Goal: Information Seeking & Learning: Learn about a topic

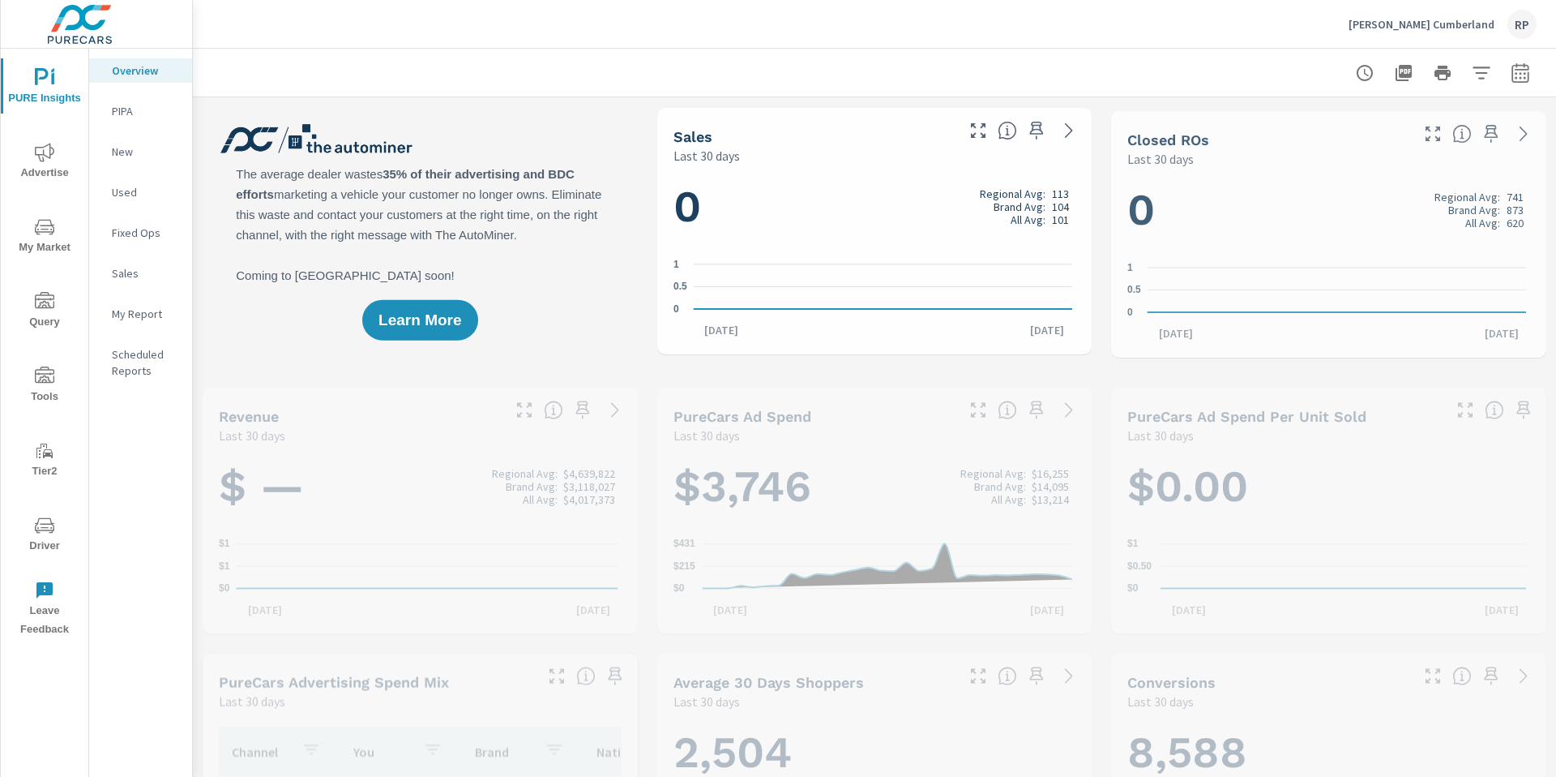
scroll to position [1, 0]
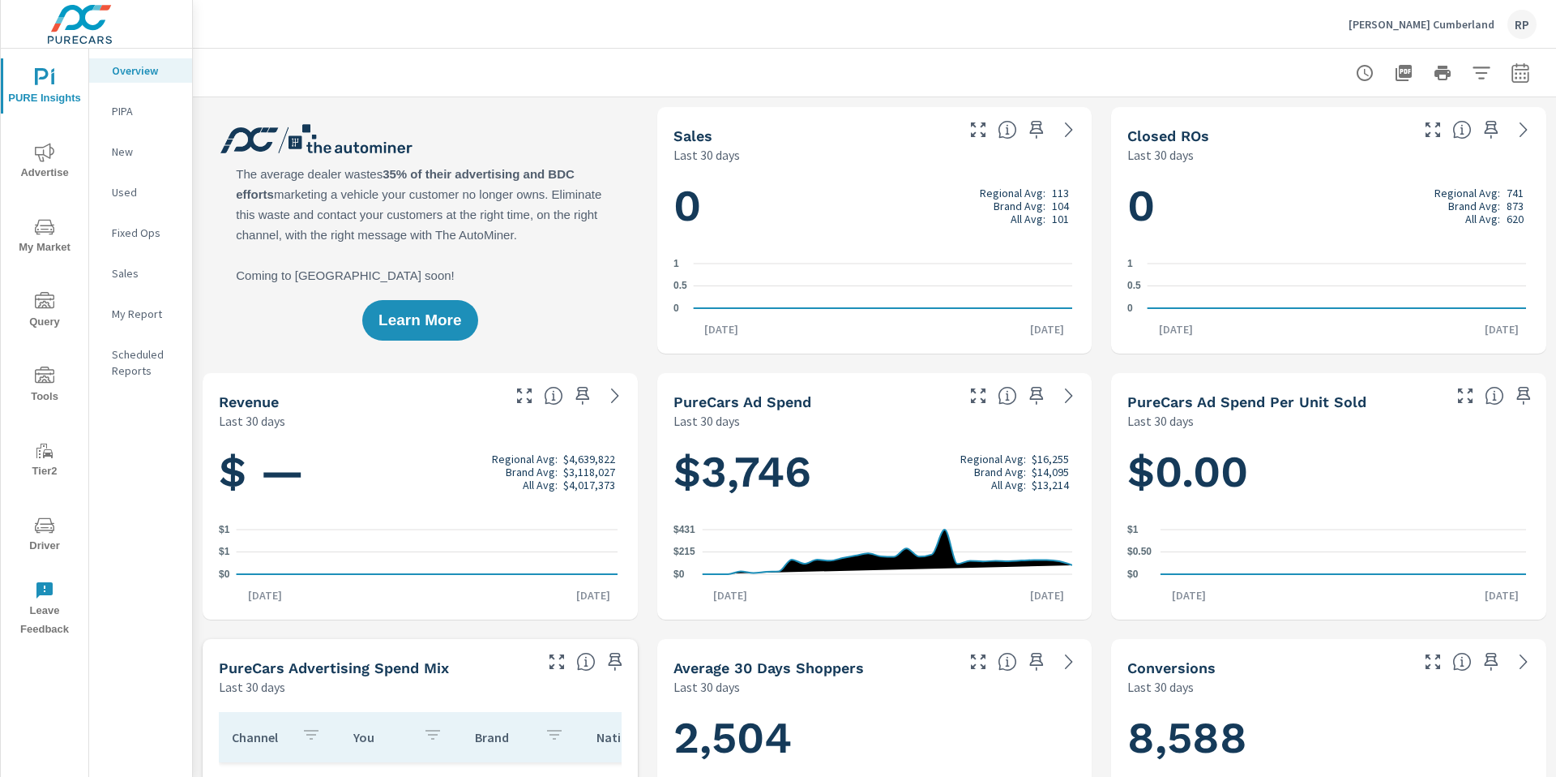
click at [1511, 74] on icon "button" at bounding box center [1520, 72] width 19 height 19
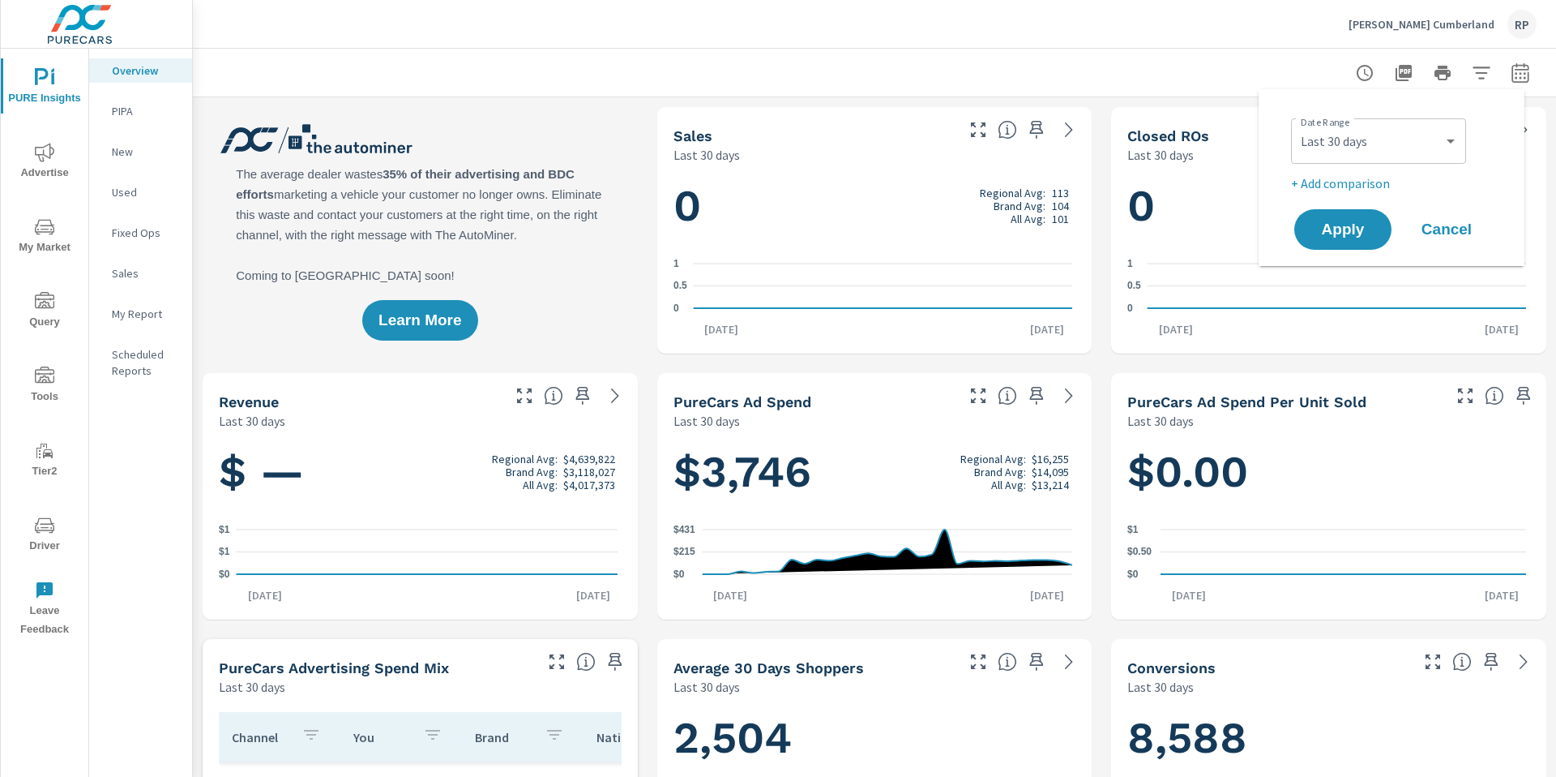
click at [1442, 118] on div "Custom Yesterday Last week Last 7 days Last 14 days Last 30 days Last 45 days L…" at bounding box center [1378, 140] width 175 height 45
click at [1436, 133] on select "Custom Yesterday Last week Last 7 days Last 14 days Last 30 days Last 45 days L…" at bounding box center [1379, 141] width 162 height 32
click at [1298, 125] on select "Custom Yesterday Last week Last 7 days Last 14 days Last 30 days Last 45 days L…" at bounding box center [1379, 141] width 162 height 32
select select "Last 6 months"
click at [1350, 185] on p "+ Add comparison" at bounding box center [1395, 182] width 208 height 19
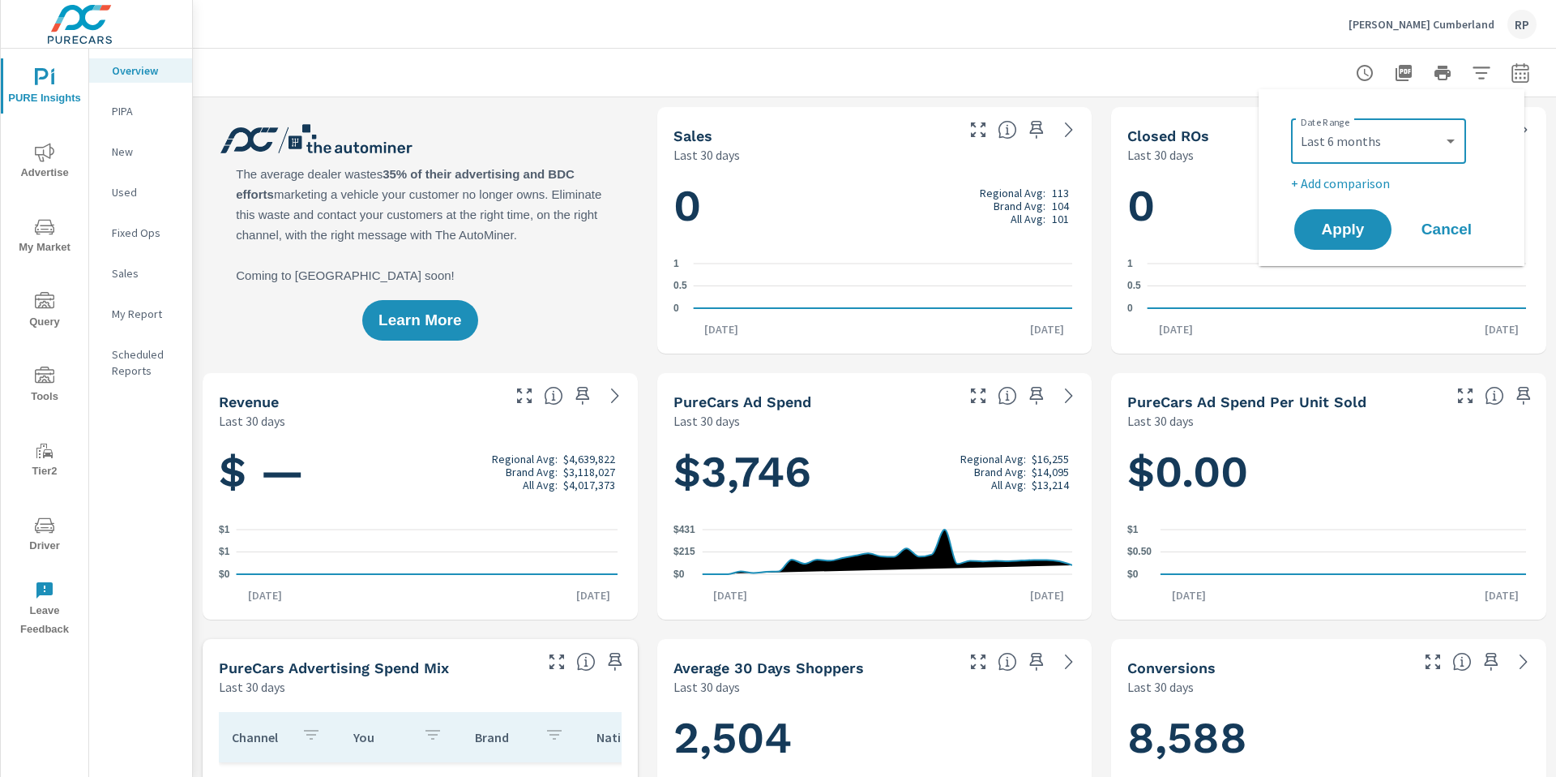
select select "Previous period"
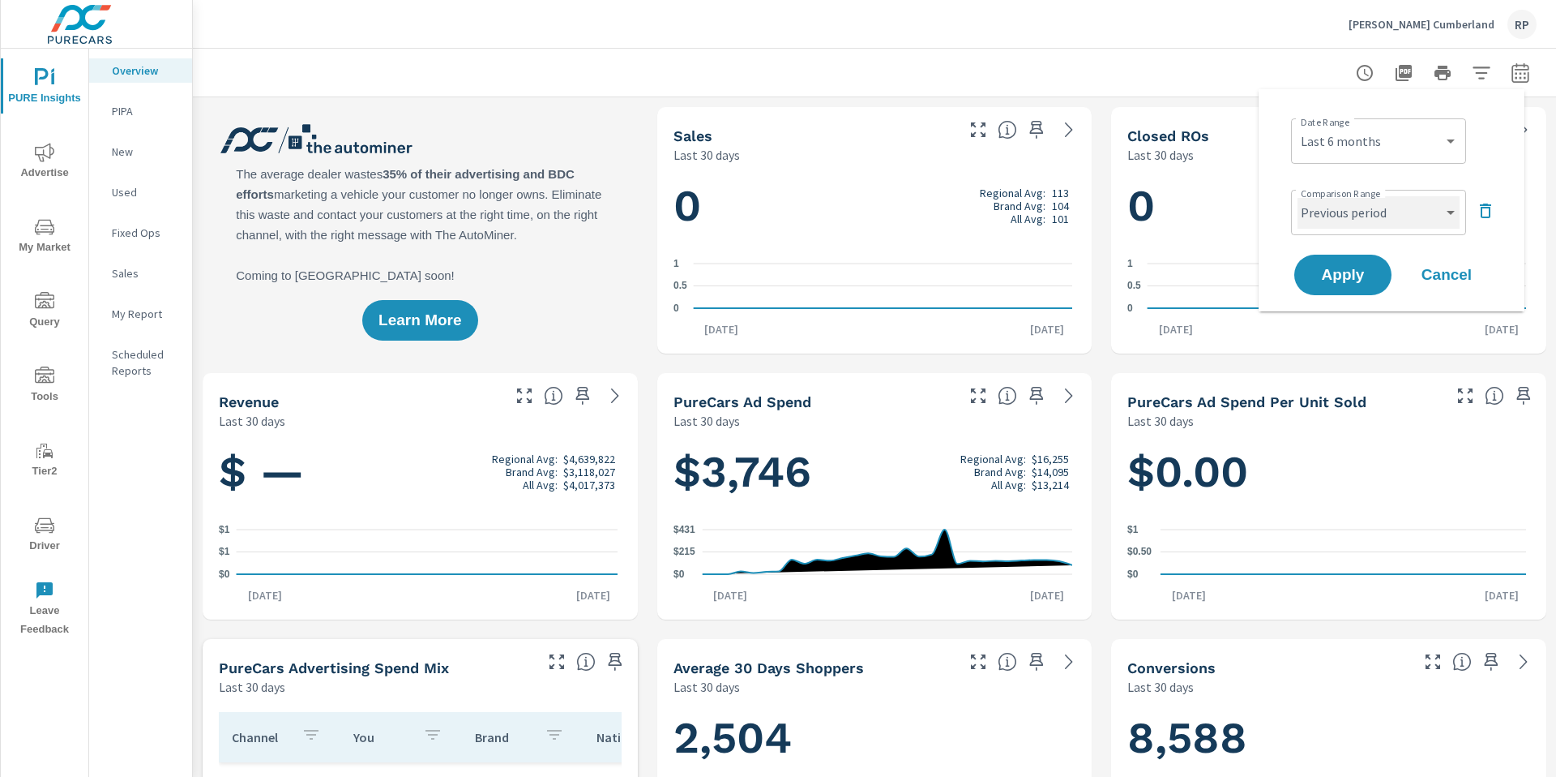
click at [1366, 218] on select "Custom Previous period Previous month Previous year" at bounding box center [1379, 212] width 162 height 32
click at [1298, 196] on select "Custom Previous period Previous month Previous year" at bounding box center [1379, 212] width 162 height 32
click at [1342, 270] on span "Apply" at bounding box center [1343, 275] width 66 height 15
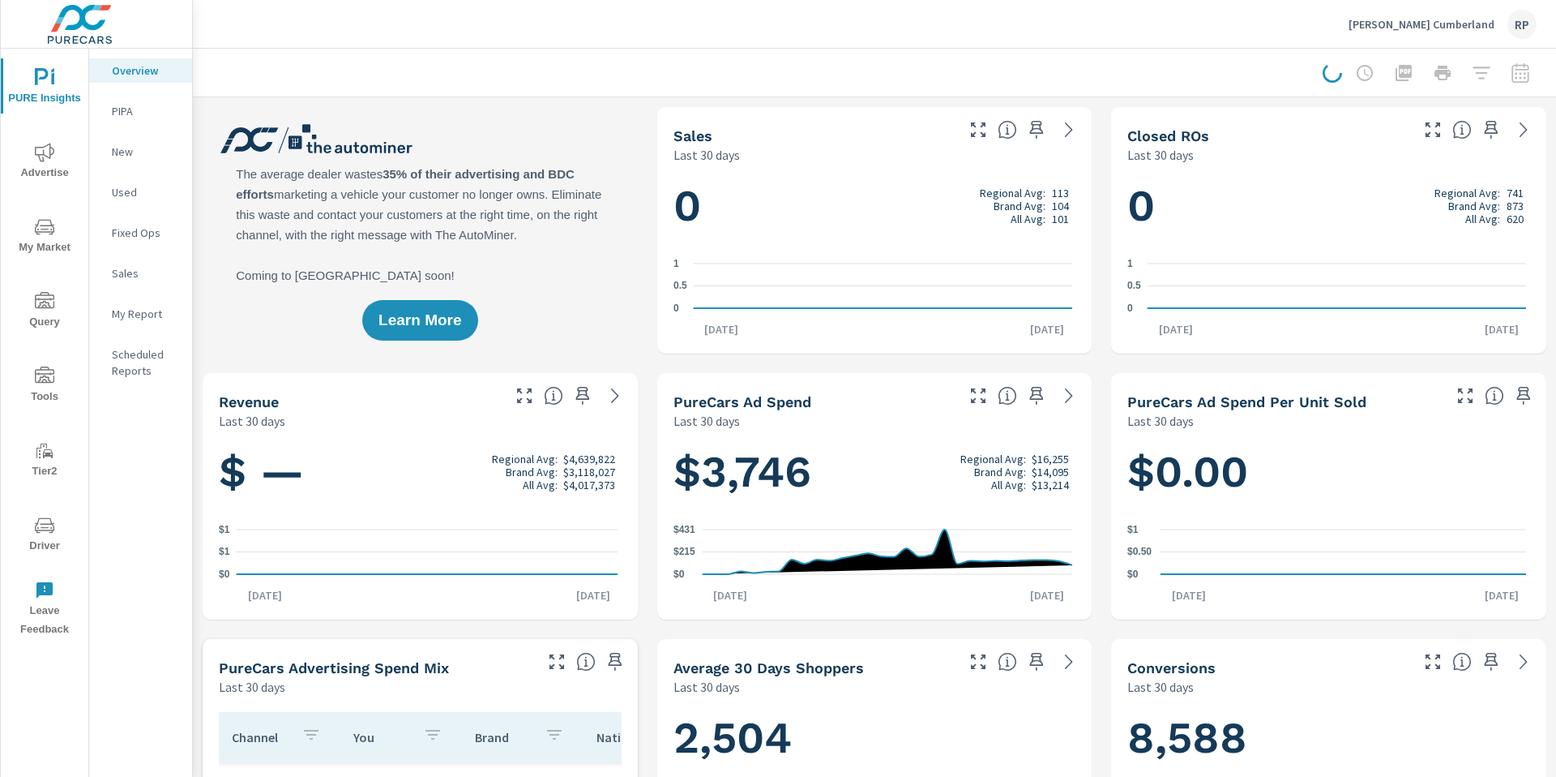
click at [45, 251] on span "My Market" at bounding box center [45, 237] width 78 height 40
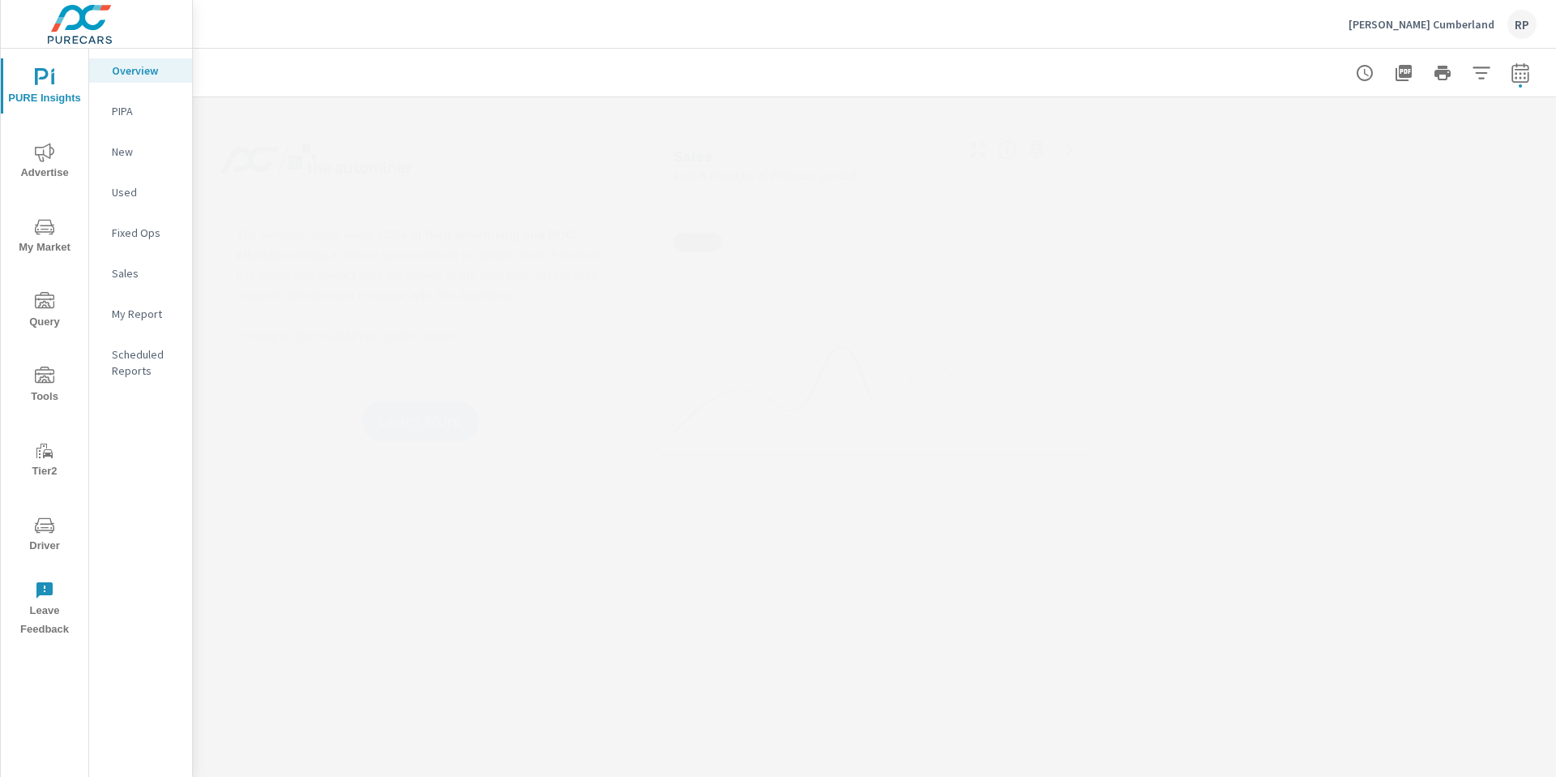
scroll to position [1, 0]
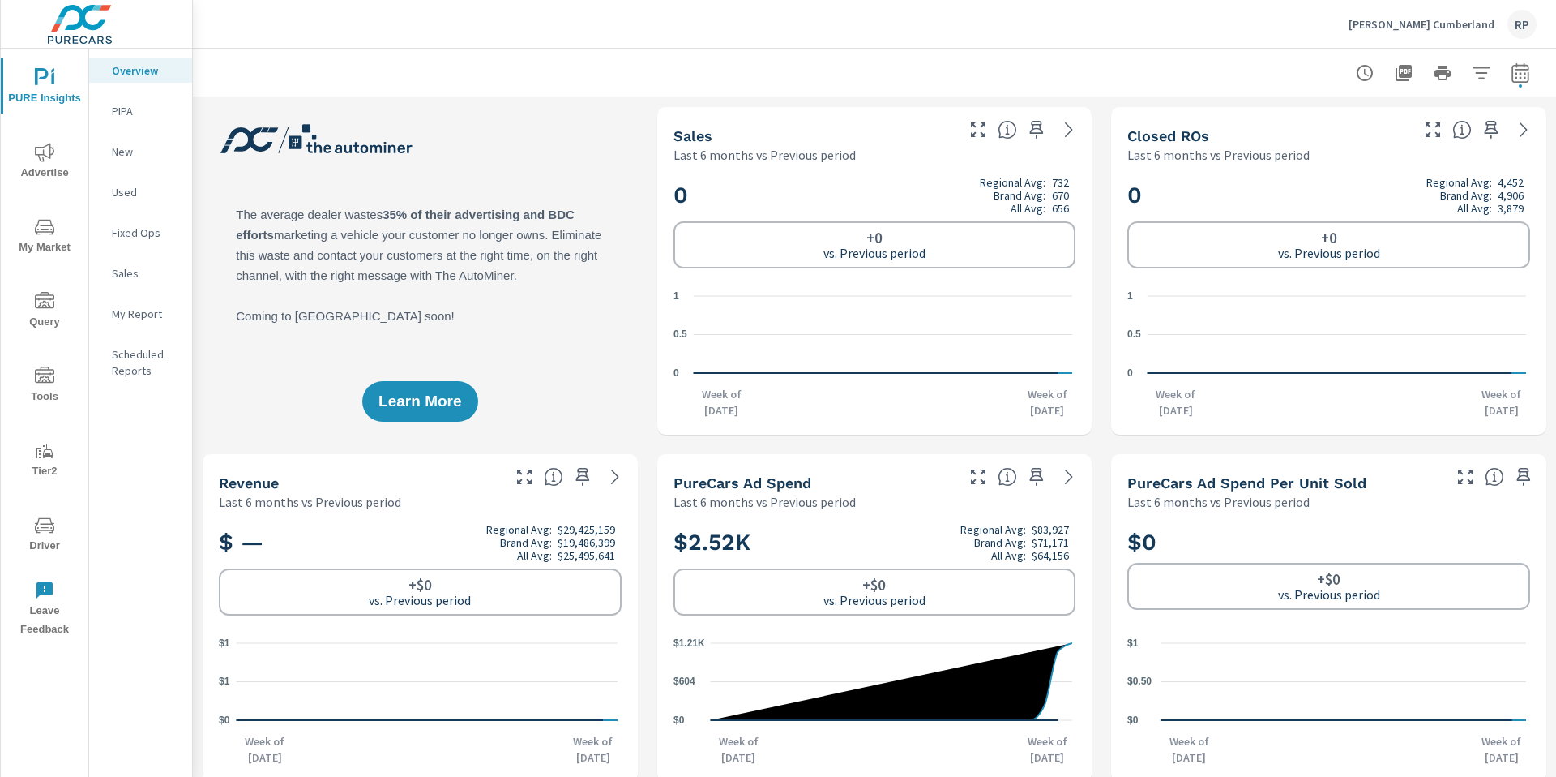
click at [48, 233] on icon "nav menu" at bounding box center [44, 226] width 19 height 19
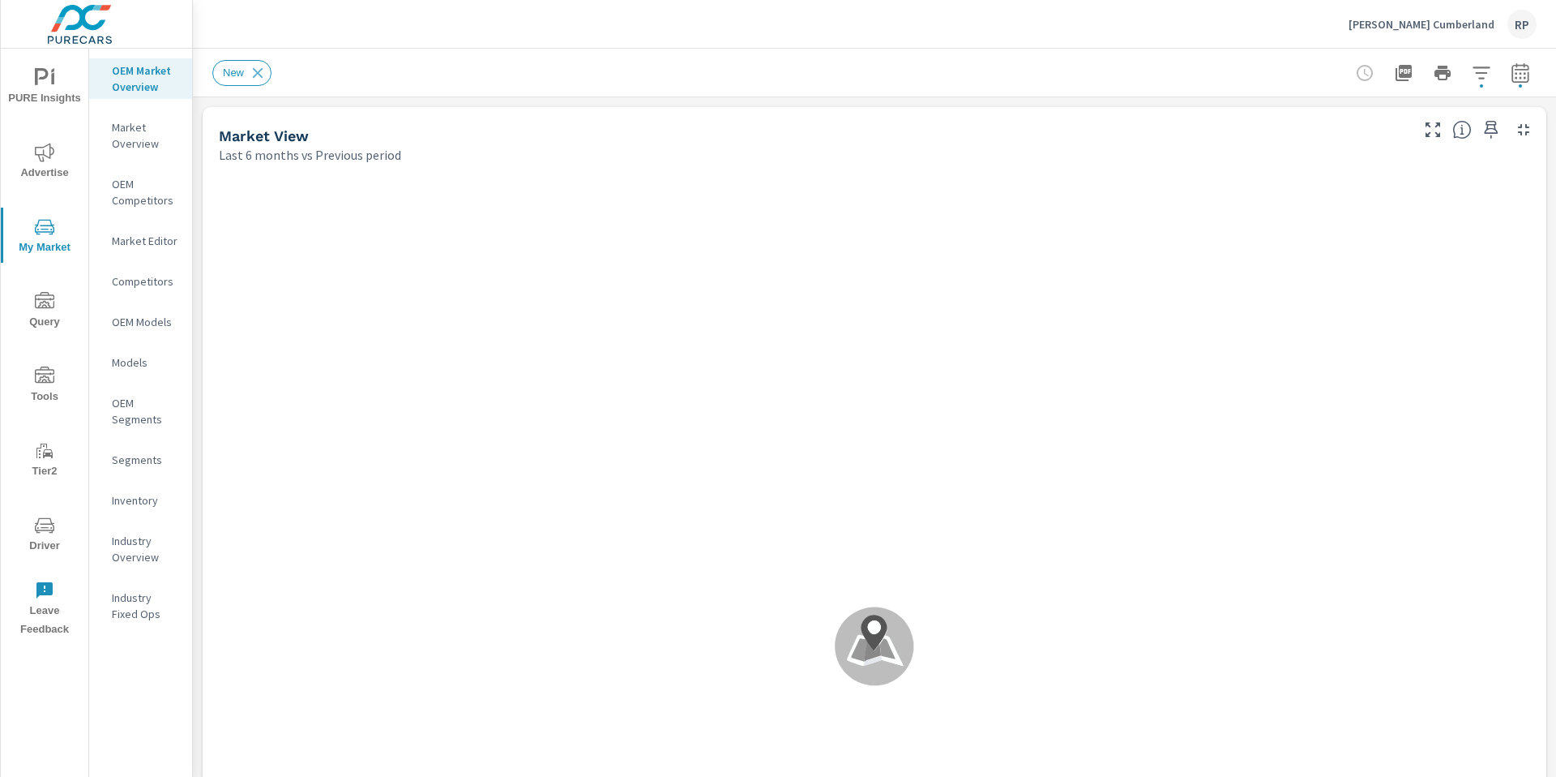
click at [1506, 88] on div "New" at bounding box center [874, 73] width 1325 height 48
click at [1519, 85] on span "button" at bounding box center [1520, 85] width 3 height 3
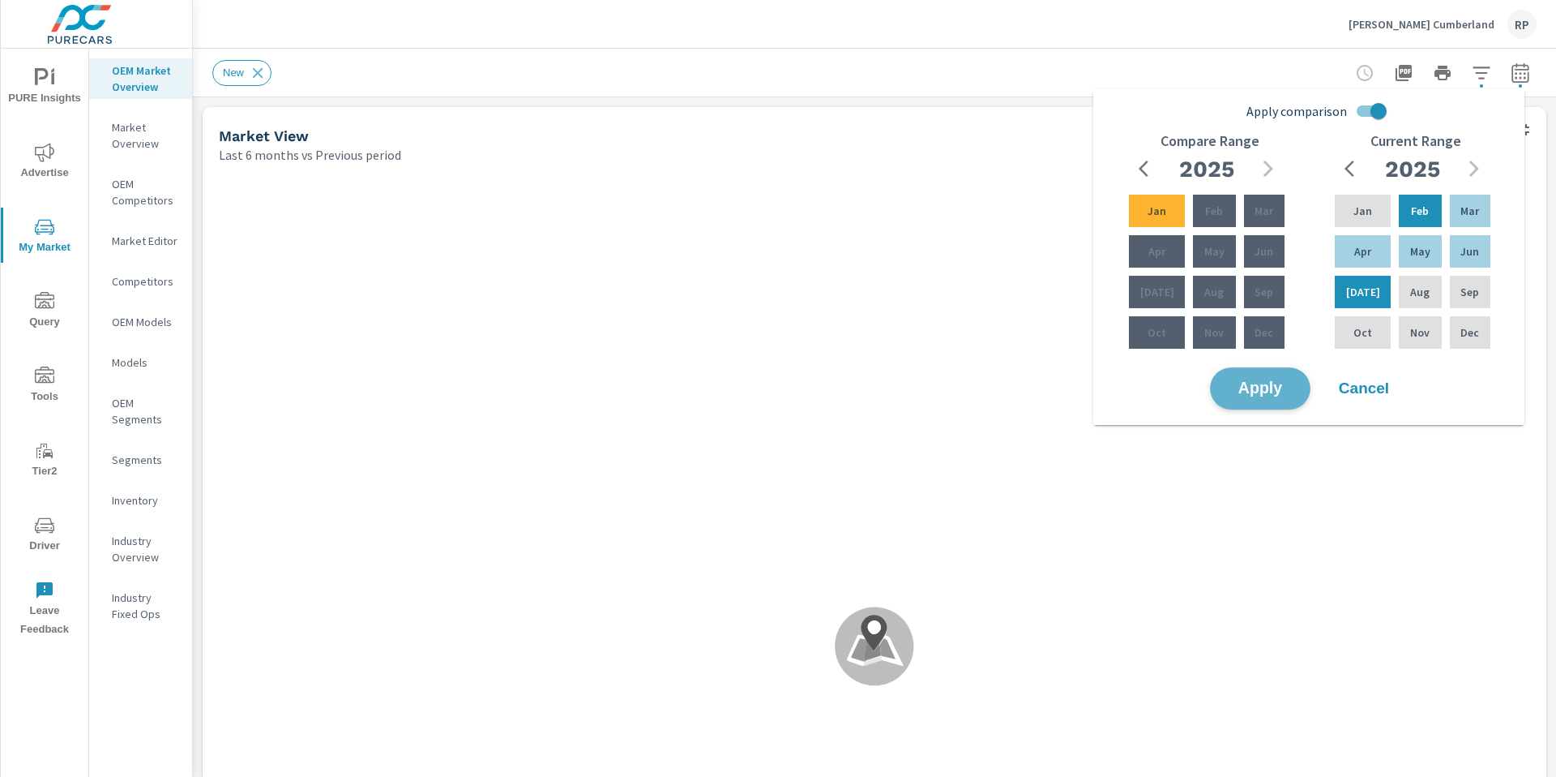
click at [1270, 395] on span "Apply" at bounding box center [1260, 388] width 66 height 15
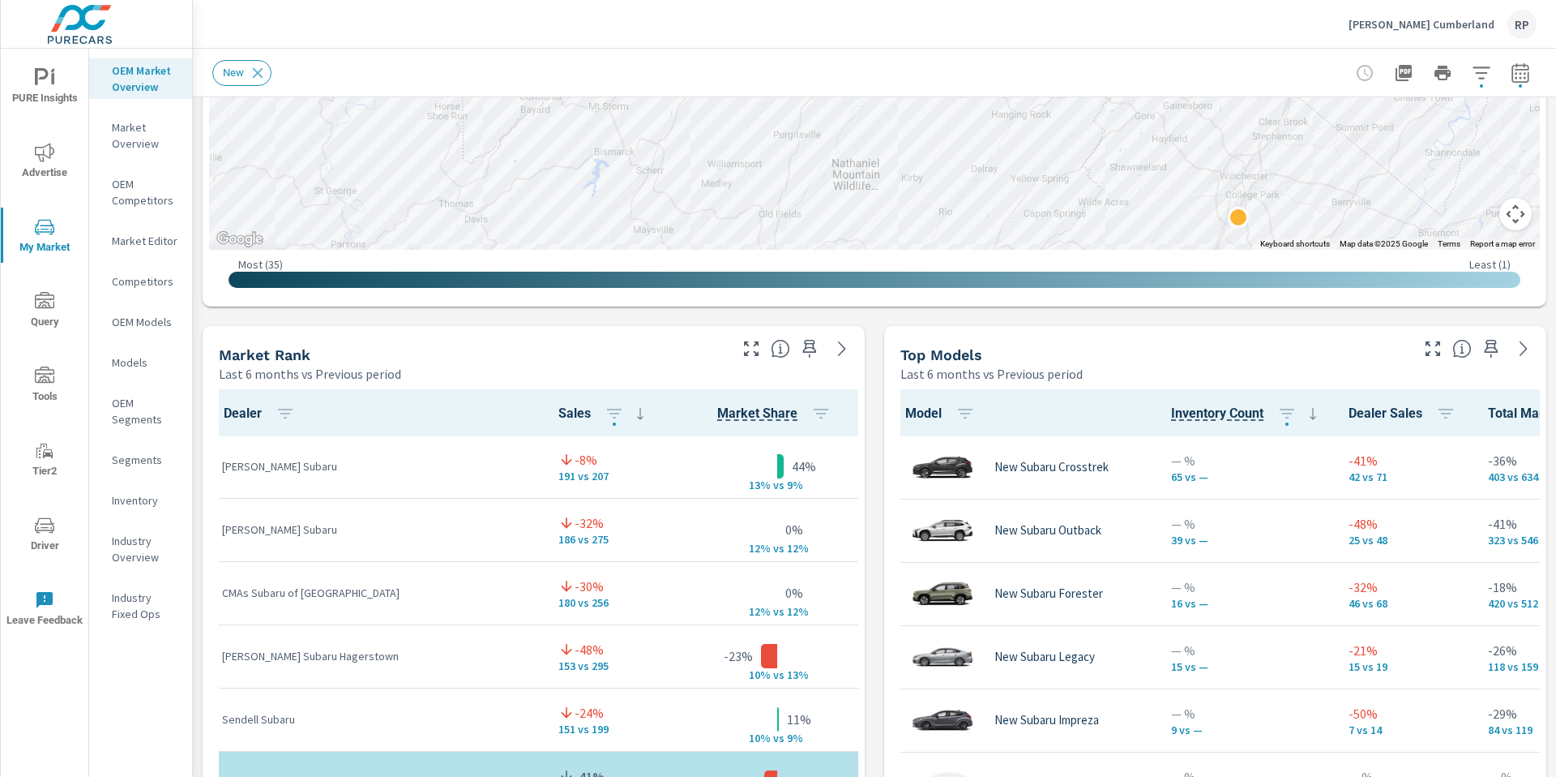
scroll to position [898, 0]
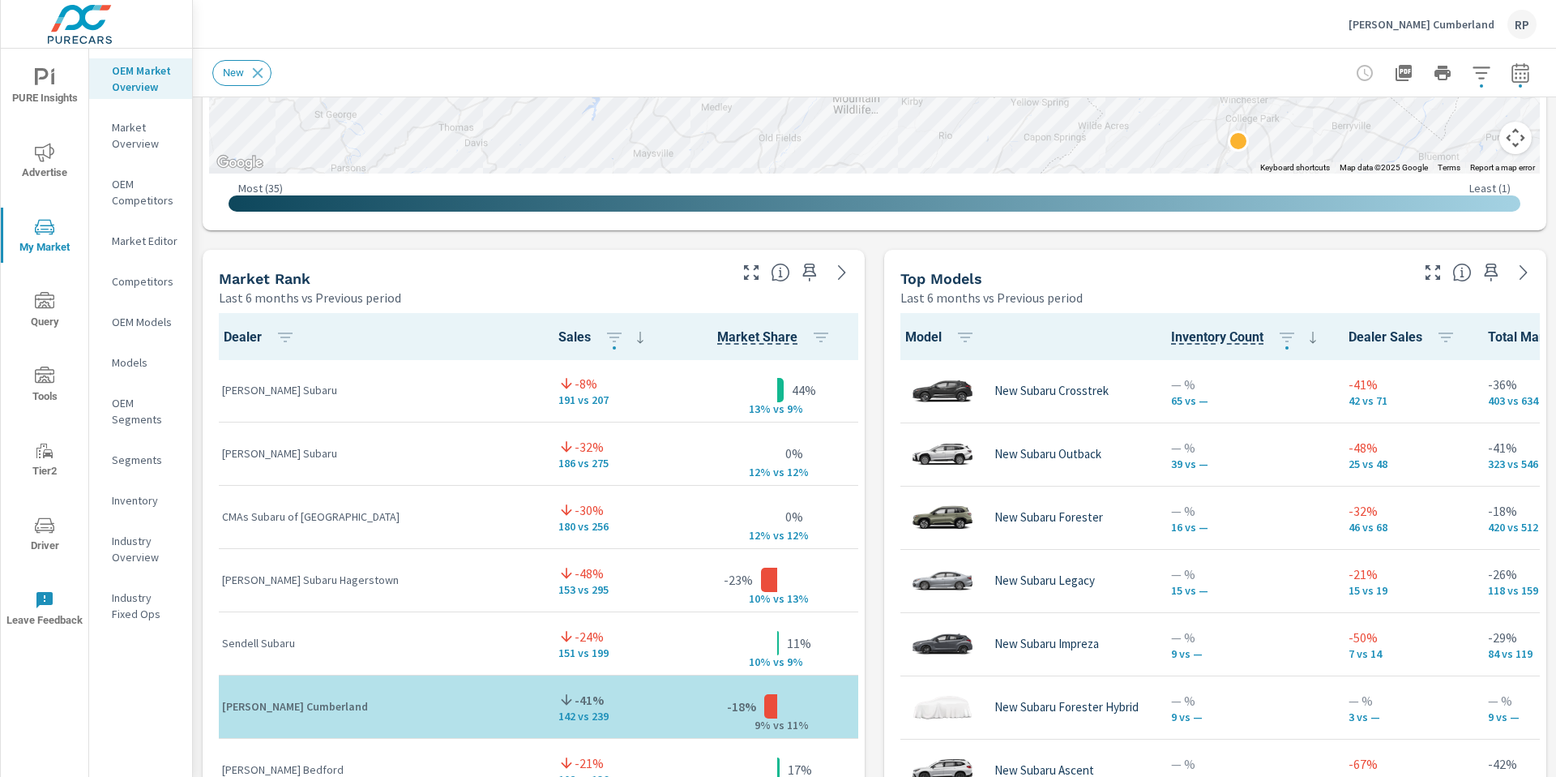
click at [1399, 268] on div "Top Models Last 6 months vs Previous period" at bounding box center [1148, 279] width 529 height 58
click at [1424, 270] on icon "button" at bounding box center [1433, 272] width 19 height 19
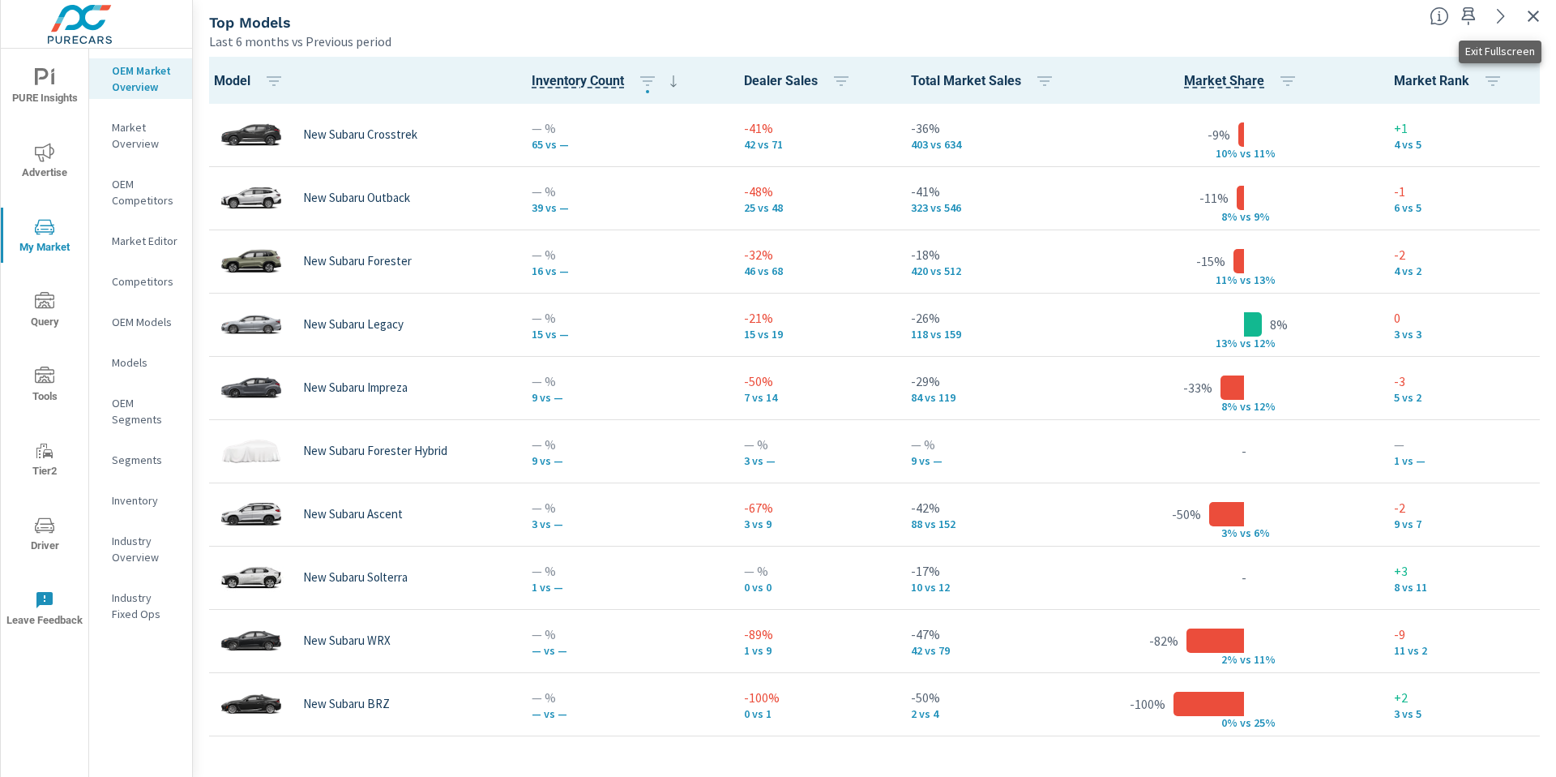
click at [1543, 11] on icon "button" at bounding box center [1533, 15] width 19 height 19
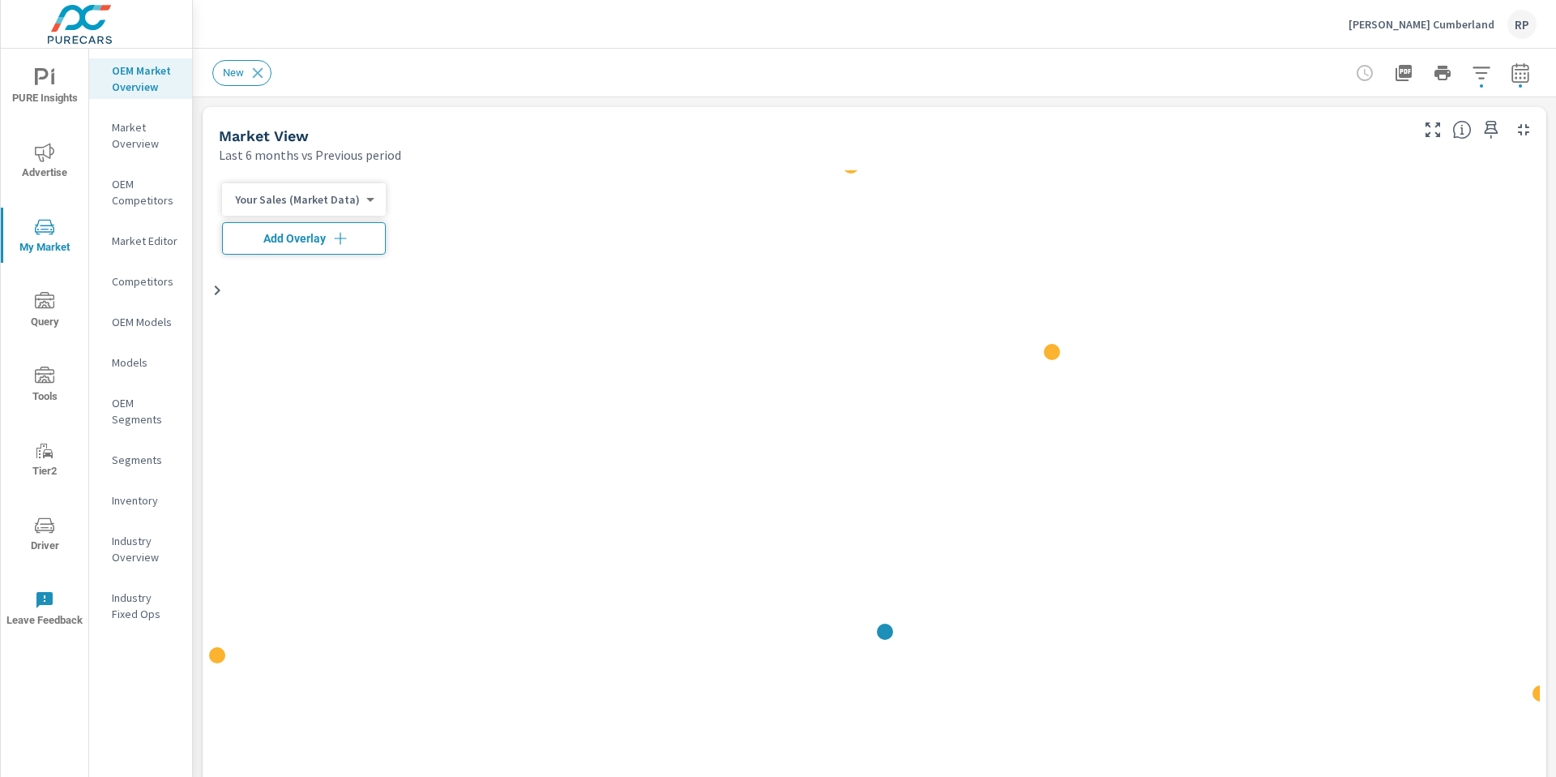
scroll to position [1, 0]
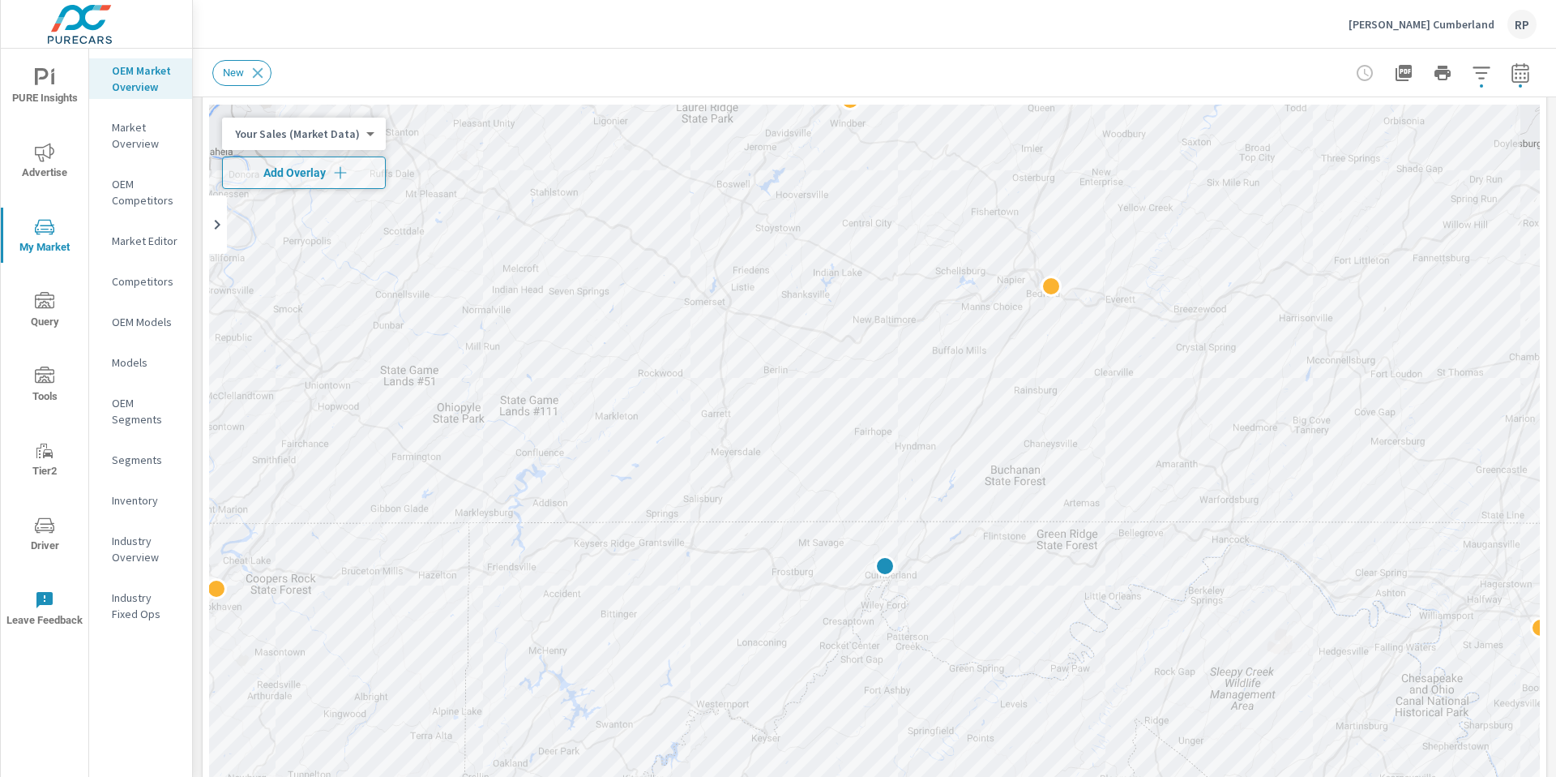
scroll to position [71, 0]
click at [329, 174] on span "Add Overlay" at bounding box center [303, 167] width 149 height 16
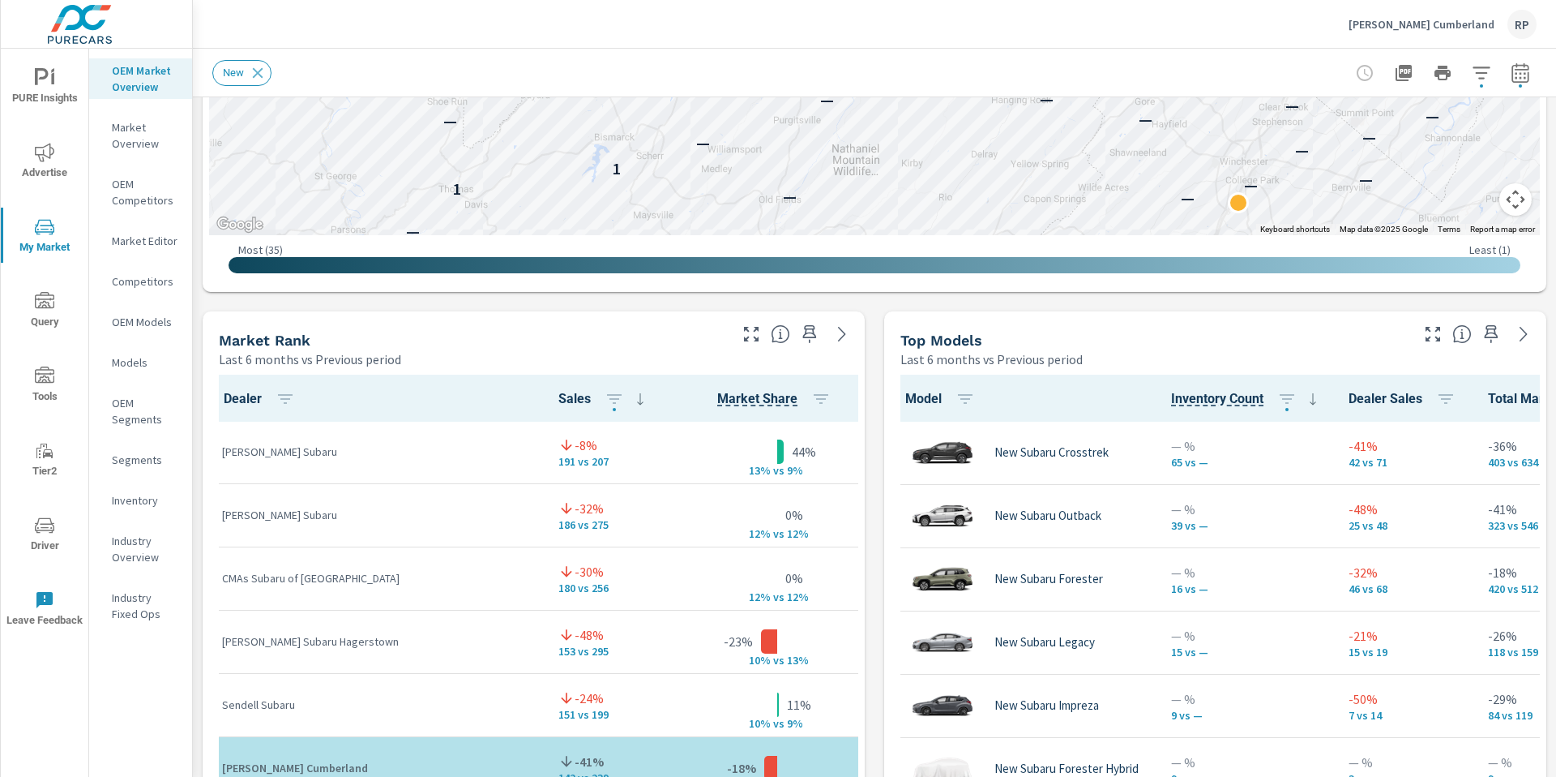
scroll to position [833, 0]
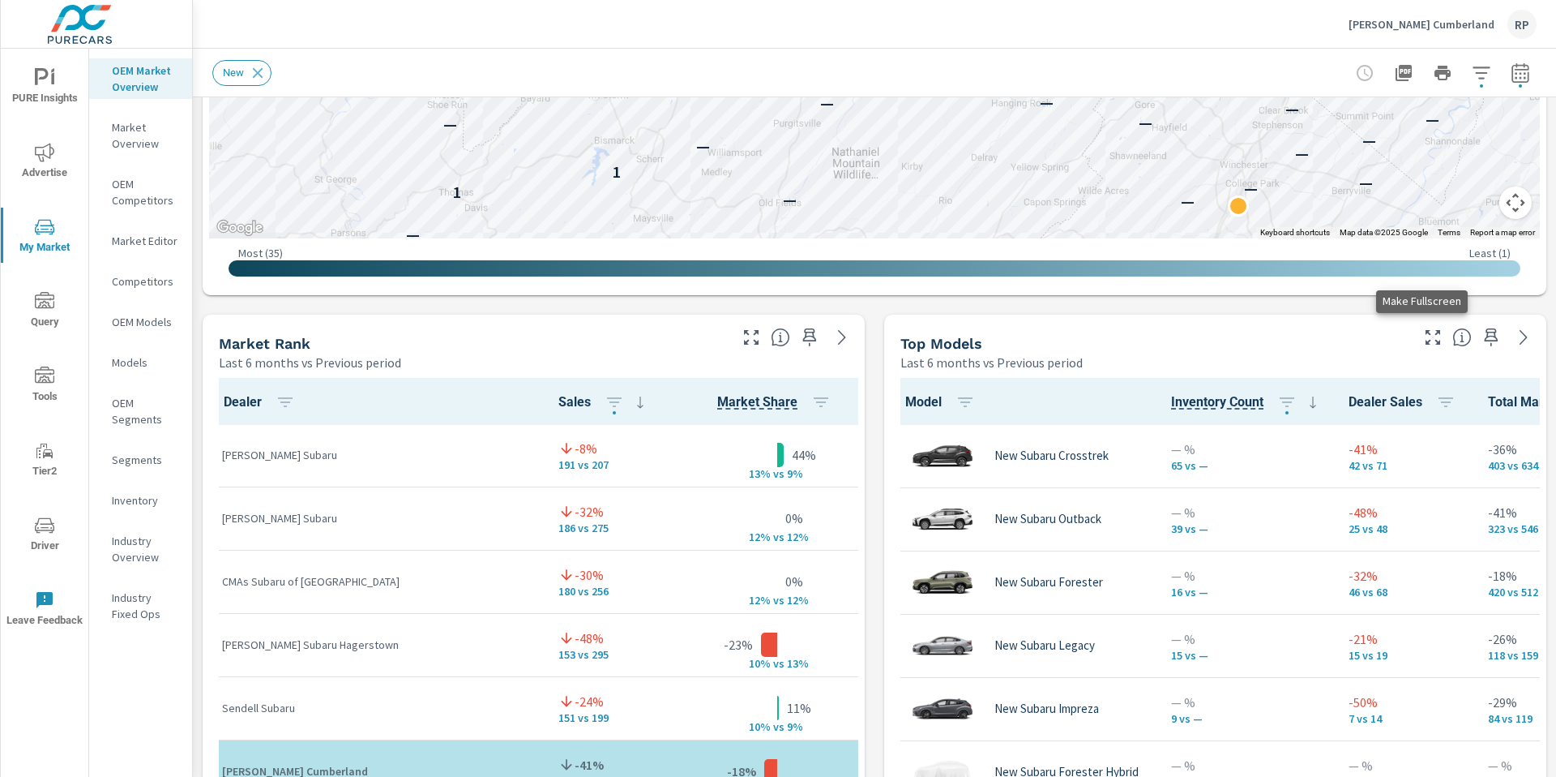
click at [1424, 345] on icon "button" at bounding box center [1433, 337] width 19 height 19
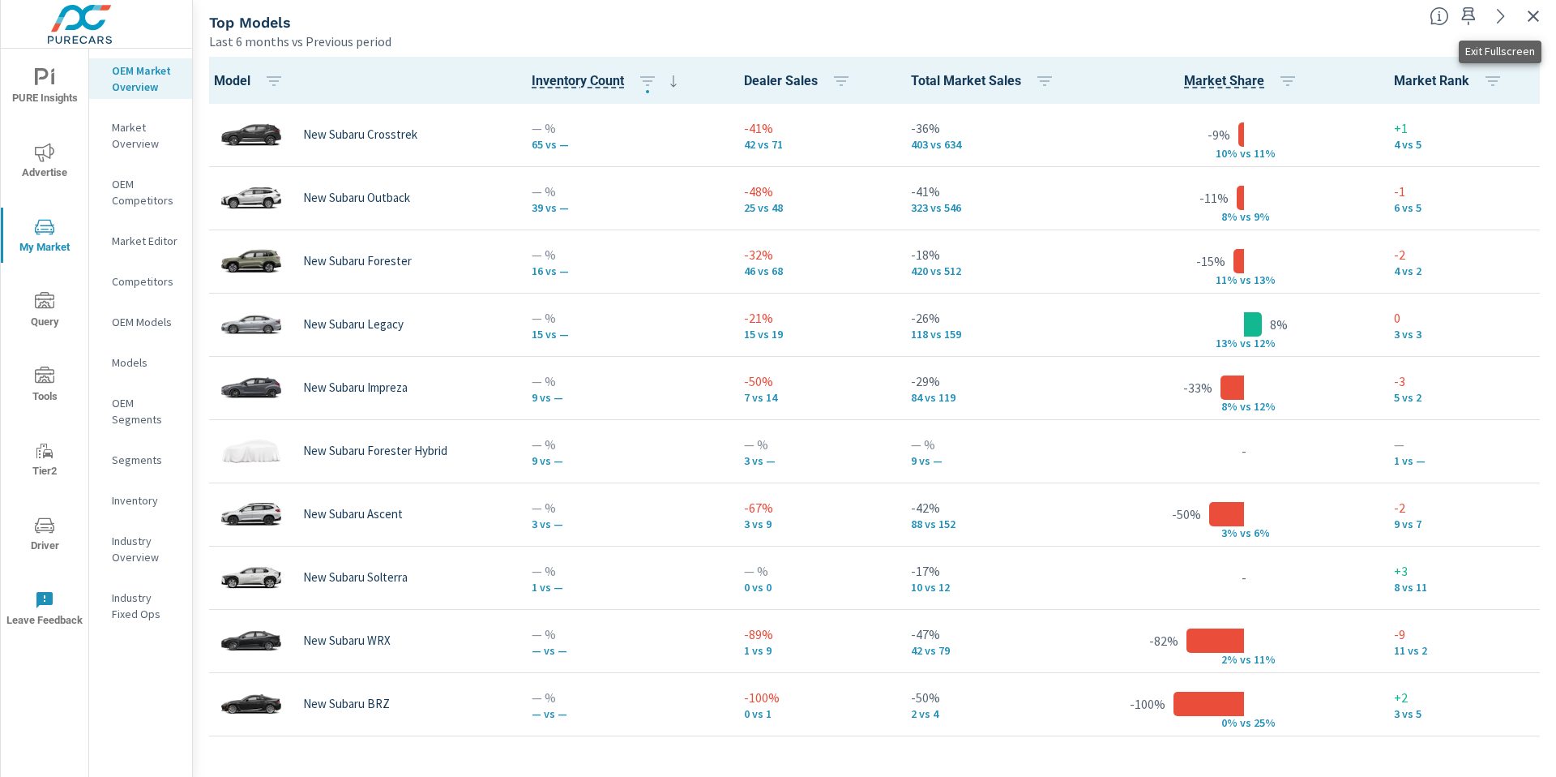
click at [1539, 21] on icon "button" at bounding box center [1533, 15] width 19 height 19
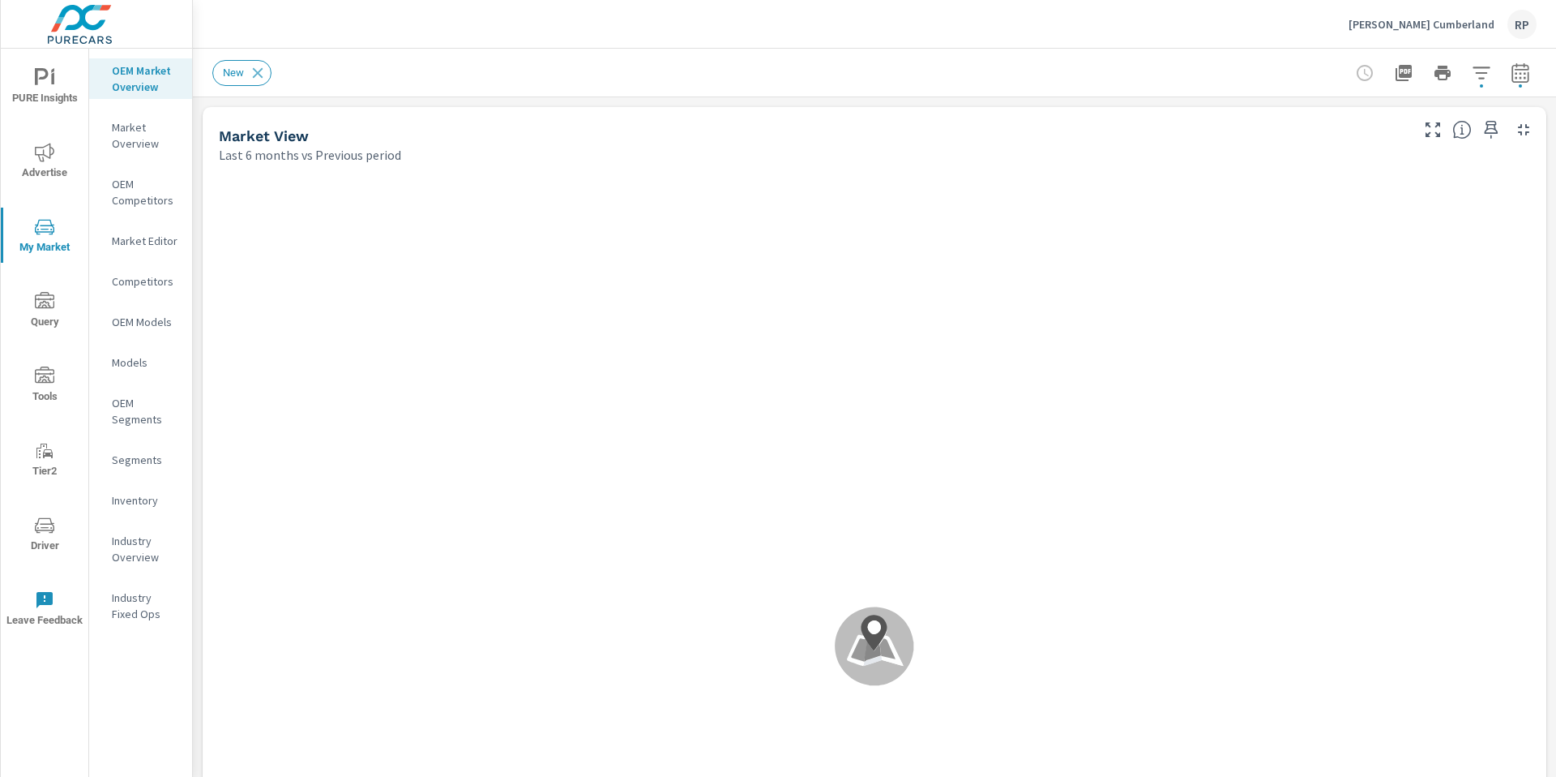
scroll to position [1, 0]
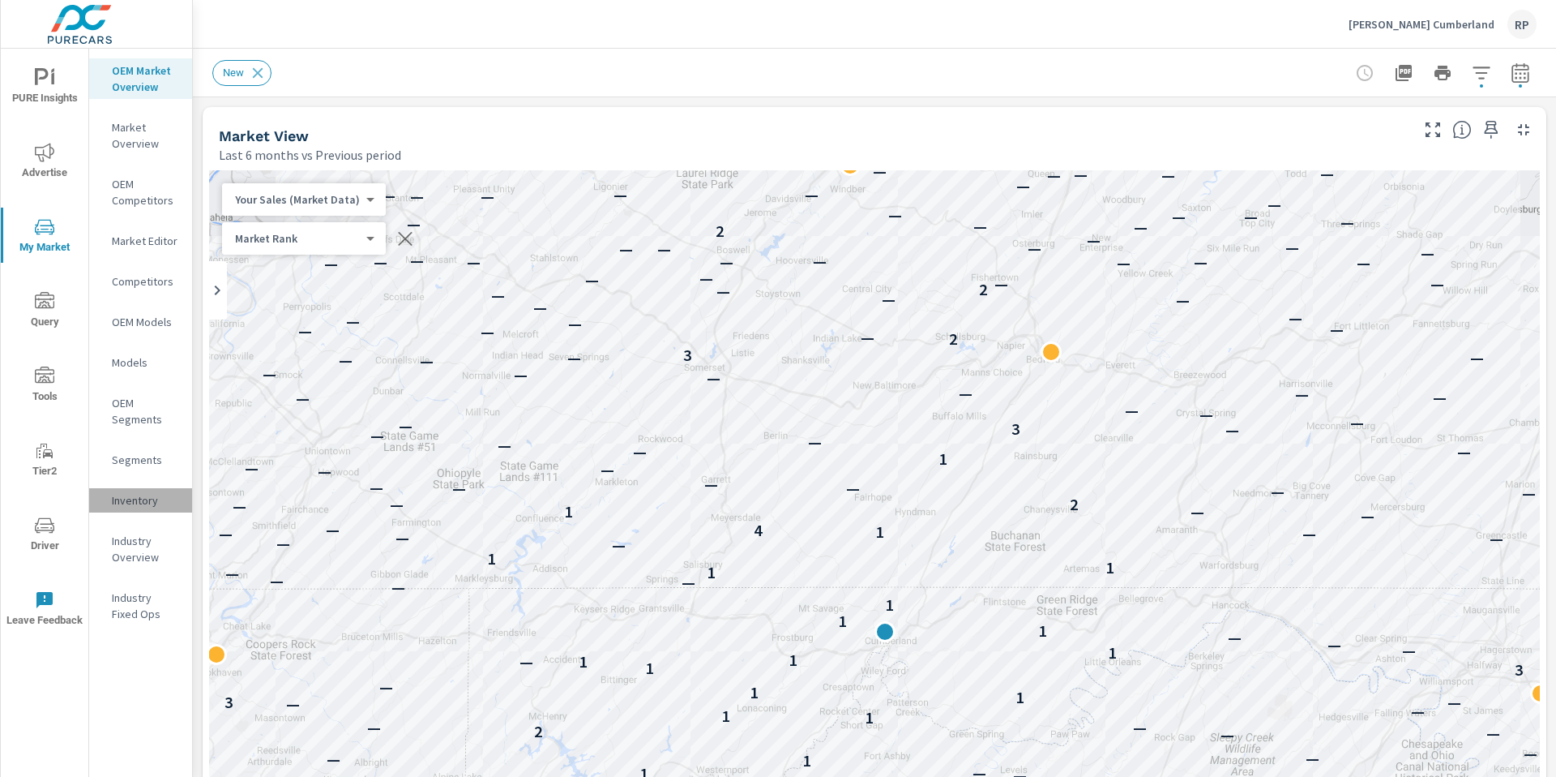
click at [151, 512] on div "Inventory" at bounding box center [140, 500] width 103 height 24
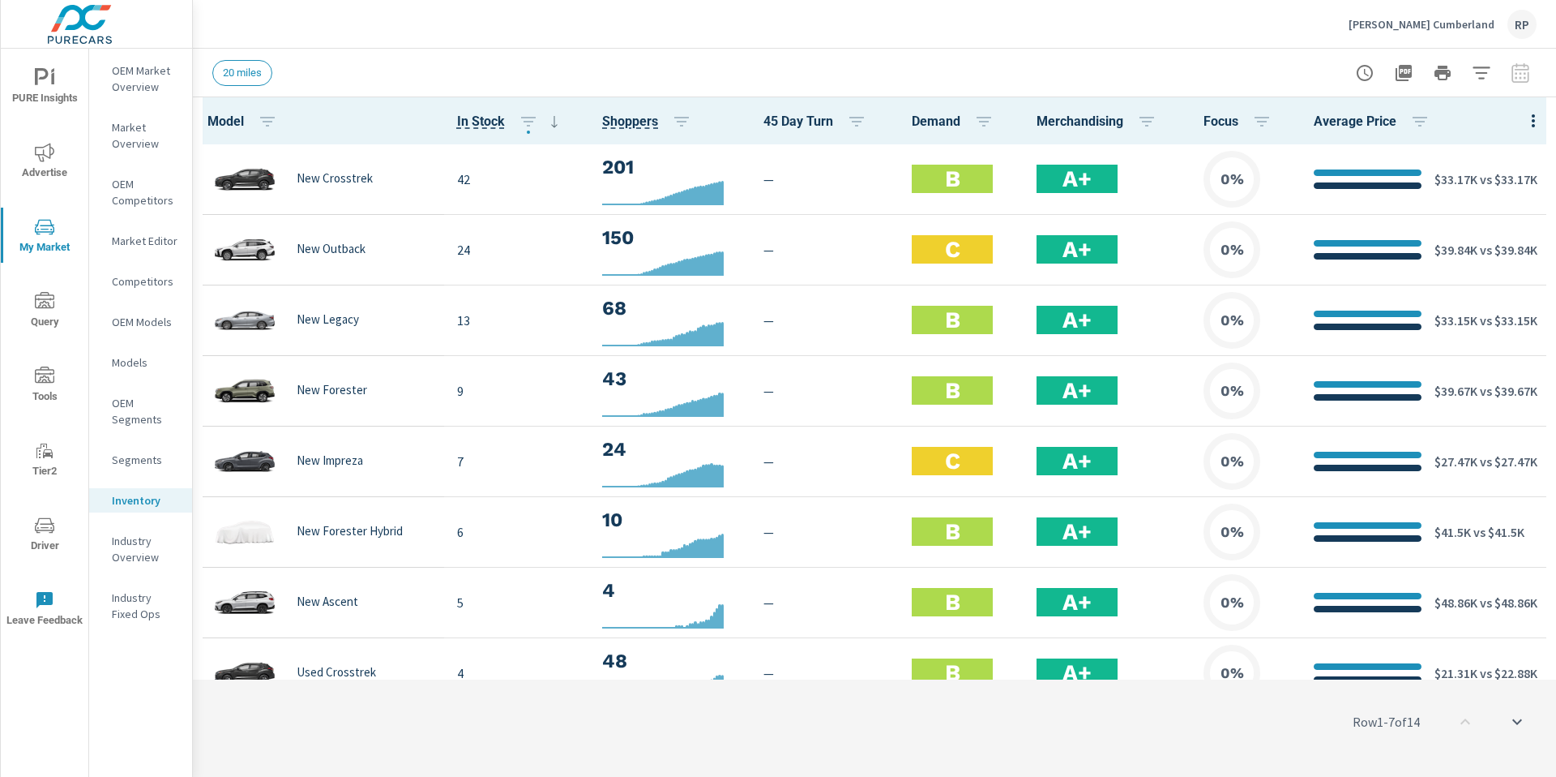
click at [1556, 129] on div "Model In Stock Shoppers 45 Day Turn Demand Merchandising Focus Average Price Ne…" at bounding box center [875, 388] width 1364 height 582
click at [1479, 68] on icon "button" at bounding box center [1481, 72] width 19 height 19
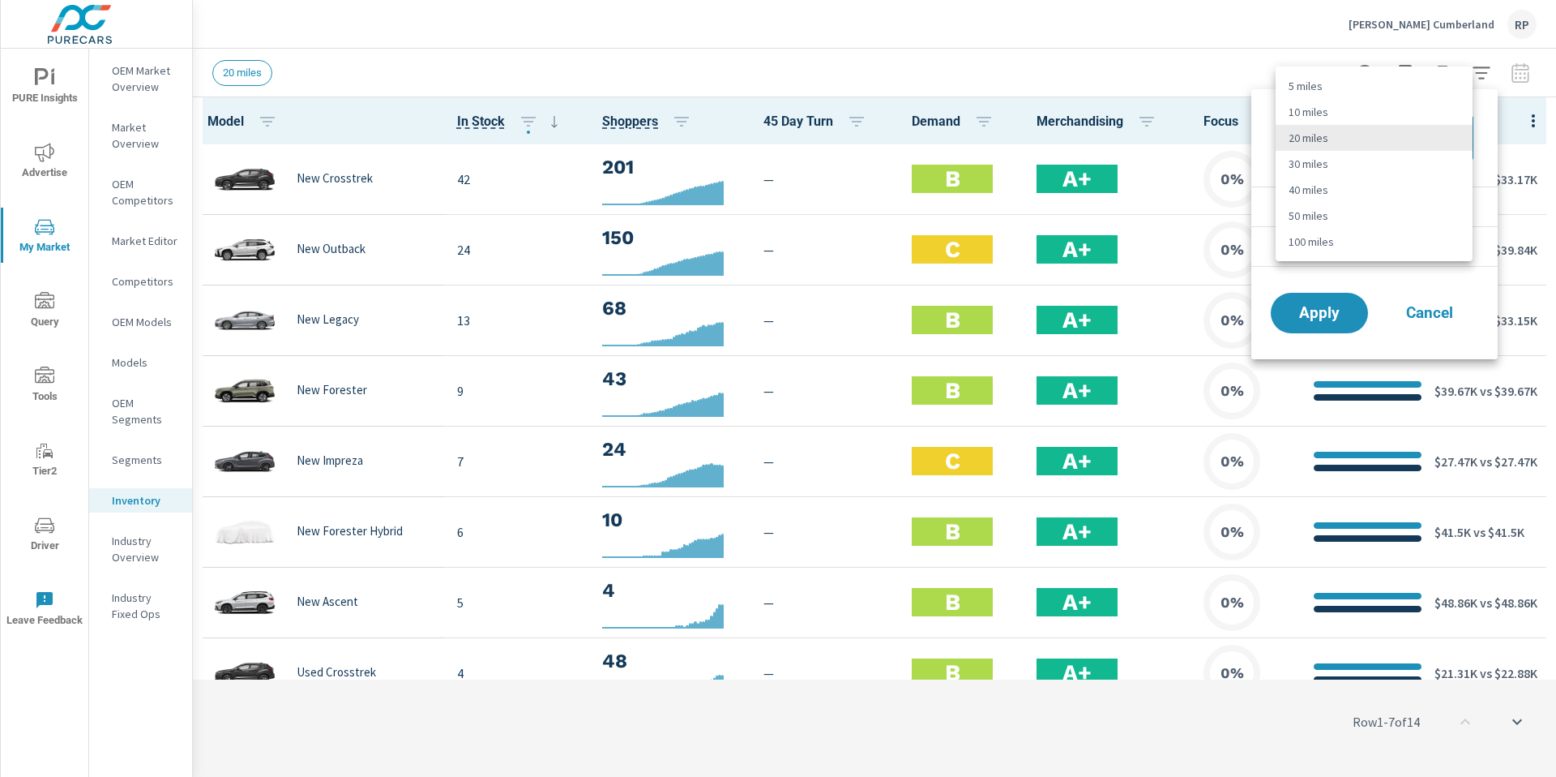
click at [1390, 126] on body "PURE Insights Advertise My Market Query Tools Tier2 Driver Leave Feedback OEM M…" at bounding box center [778, 397] width 1556 height 794
click at [1320, 216] on li "50 miles" at bounding box center [1374, 216] width 197 height 26
type Distance "50"
click at [1287, 316] on span "Apply" at bounding box center [1320, 313] width 66 height 15
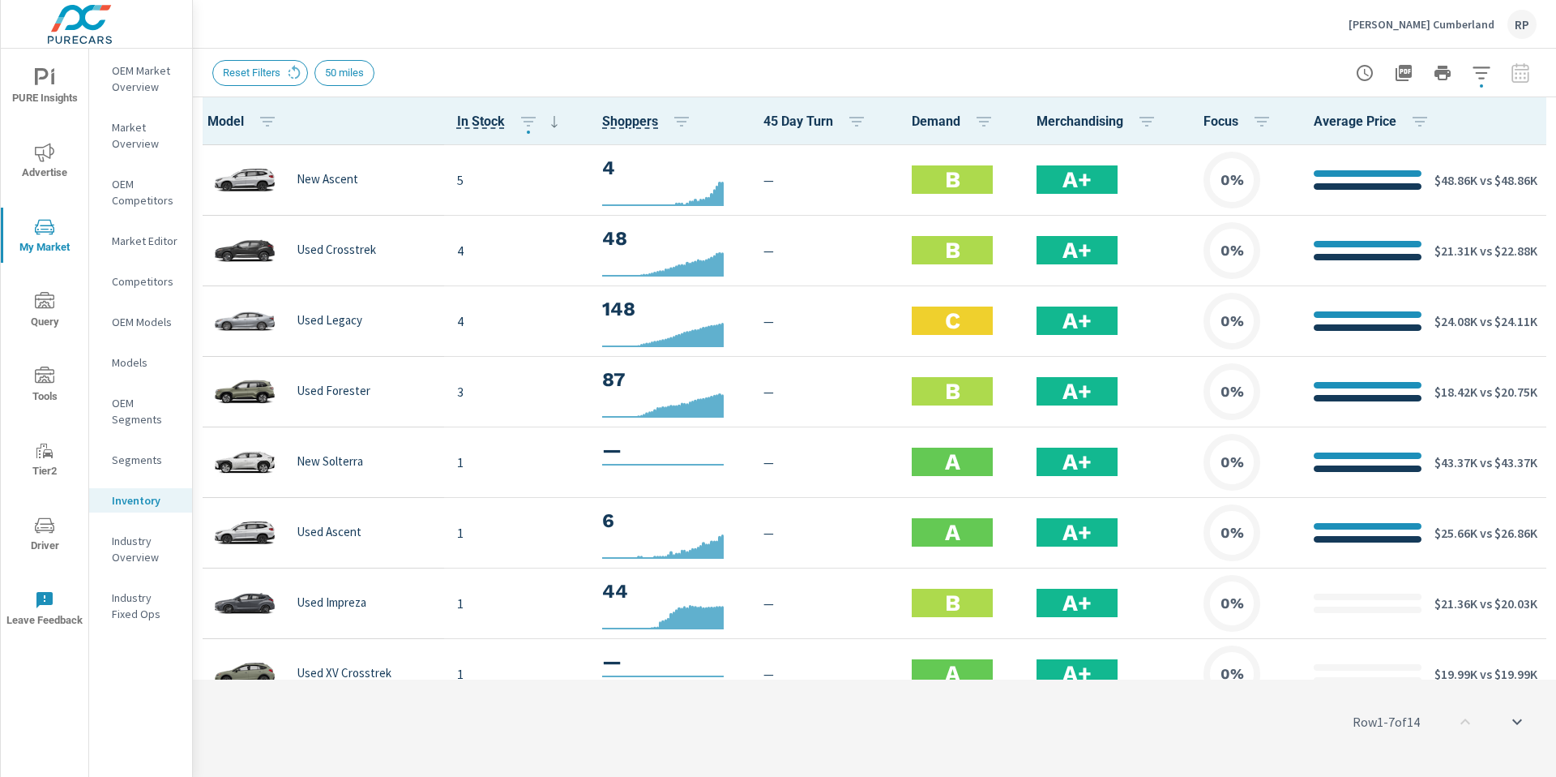
scroll to position [452, 0]
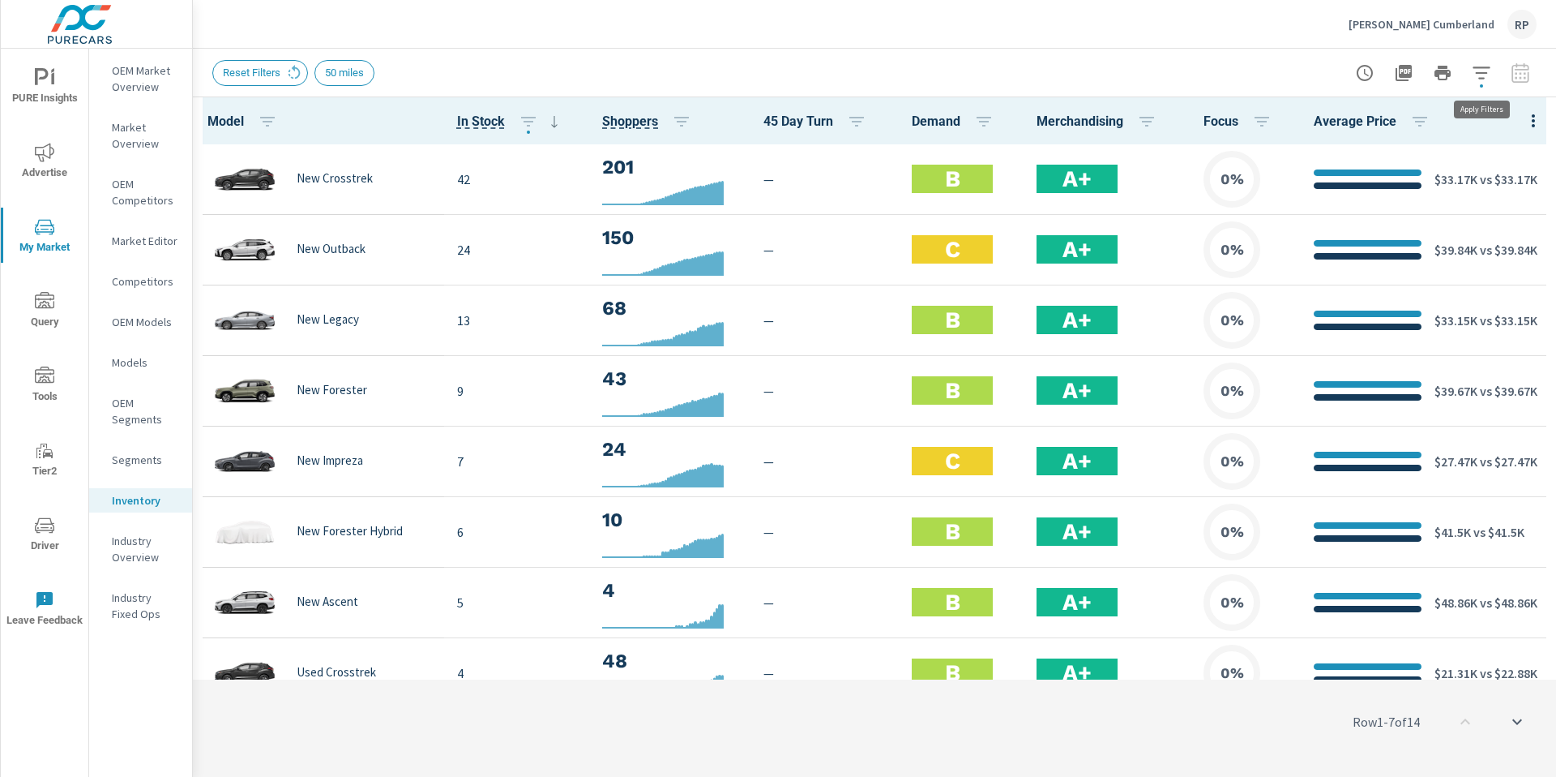
click at [1476, 71] on icon "button" at bounding box center [1481, 72] width 19 height 19
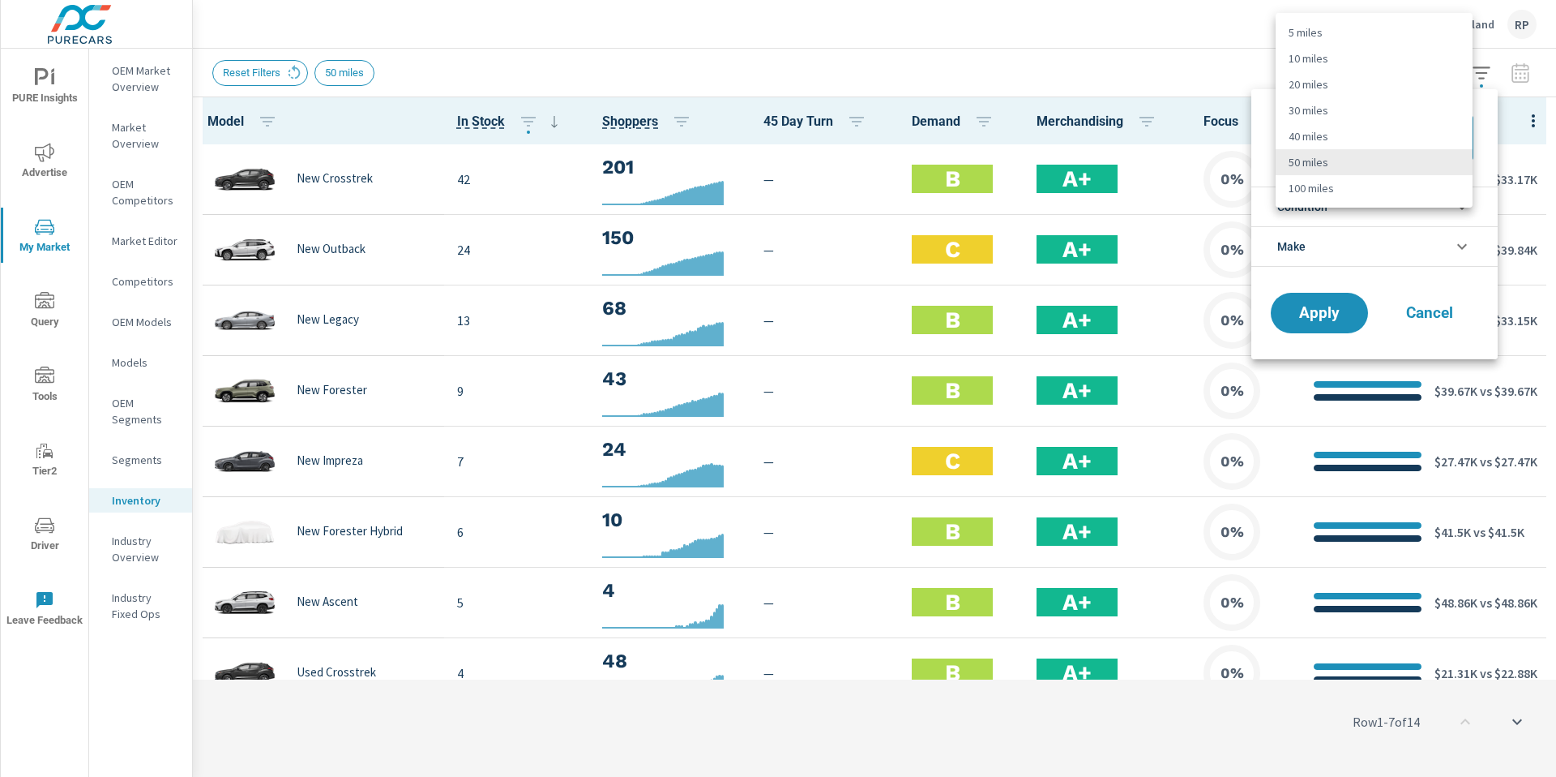
click at [1432, 130] on body "PURE Insights Advertise My Market Query Tools Tier2 Driver Leave Feedback OEM M…" at bounding box center [778, 397] width 1556 height 794
click at [1403, 190] on li "100 miles" at bounding box center [1374, 188] width 197 height 26
type Distance "100"
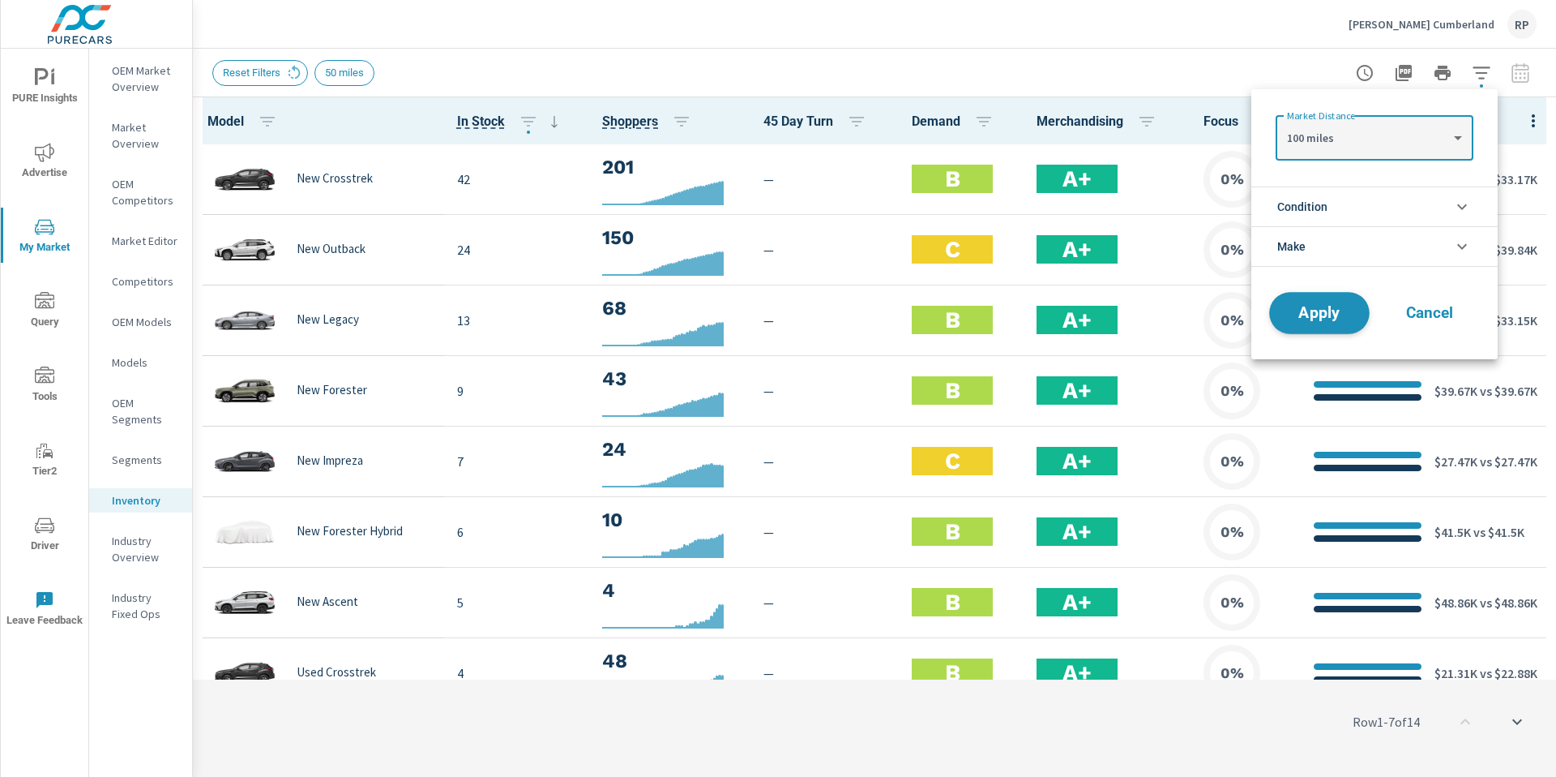
click at [1321, 318] on span "Apply" at bounding box center [1320, 313] width 66 height 15
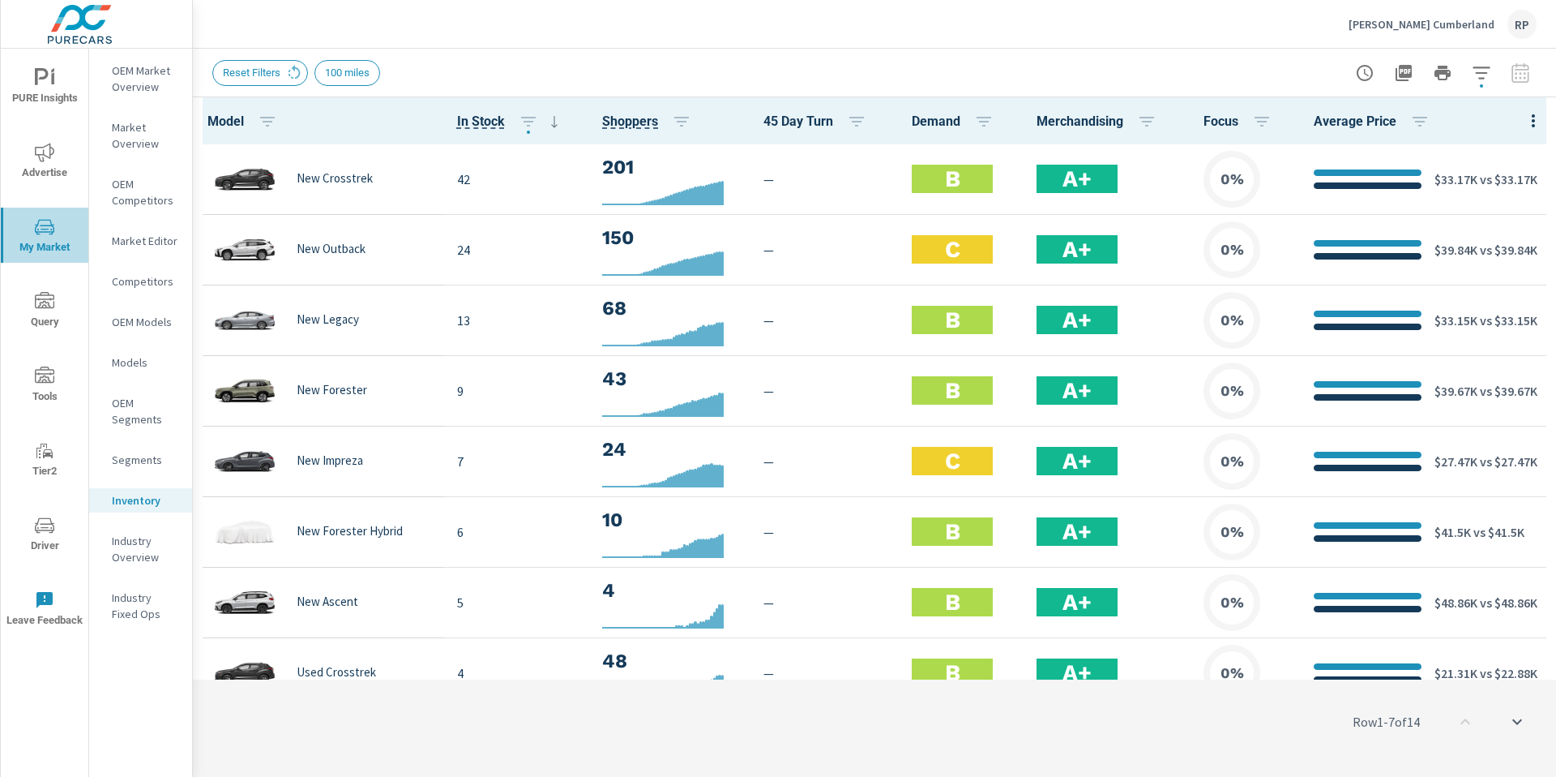
click at [35, 234] on icon "nav menu" at bounding box center [44, 226] width 19 height 19
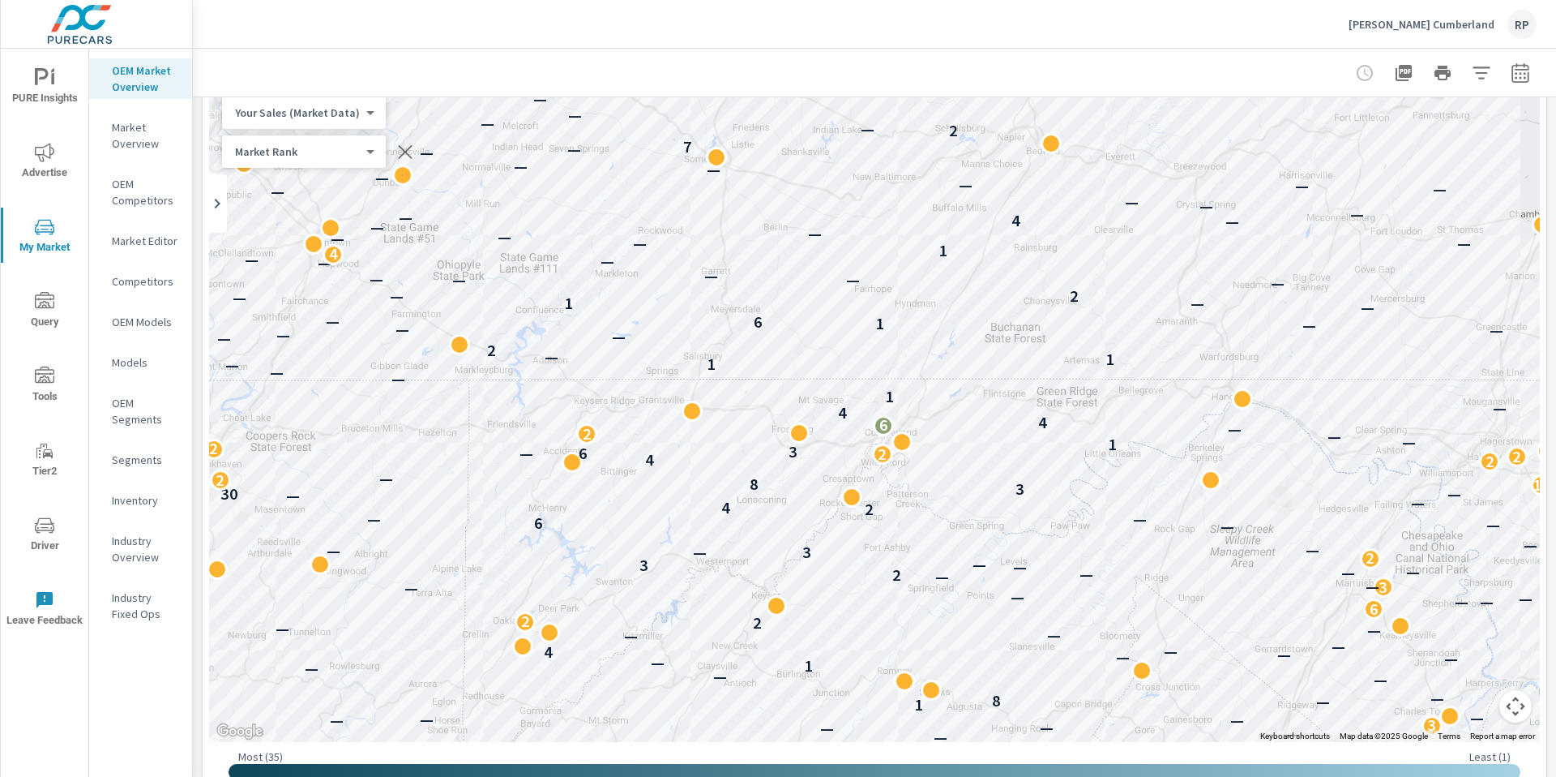
scroll to position [82, 0]
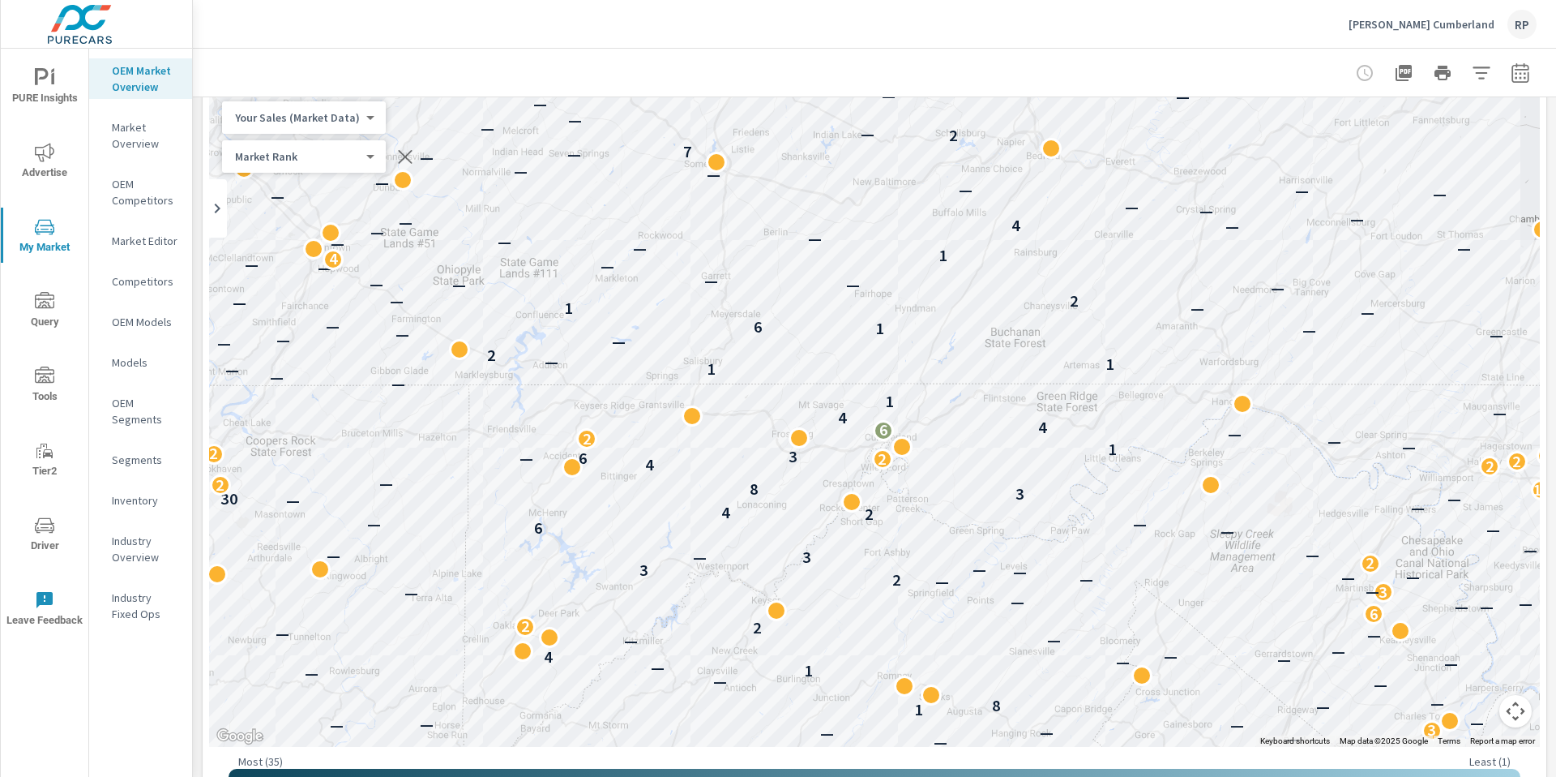
click at [1512, 69] on icon "button" at bounding box center [1520, 71] width 17 height 19
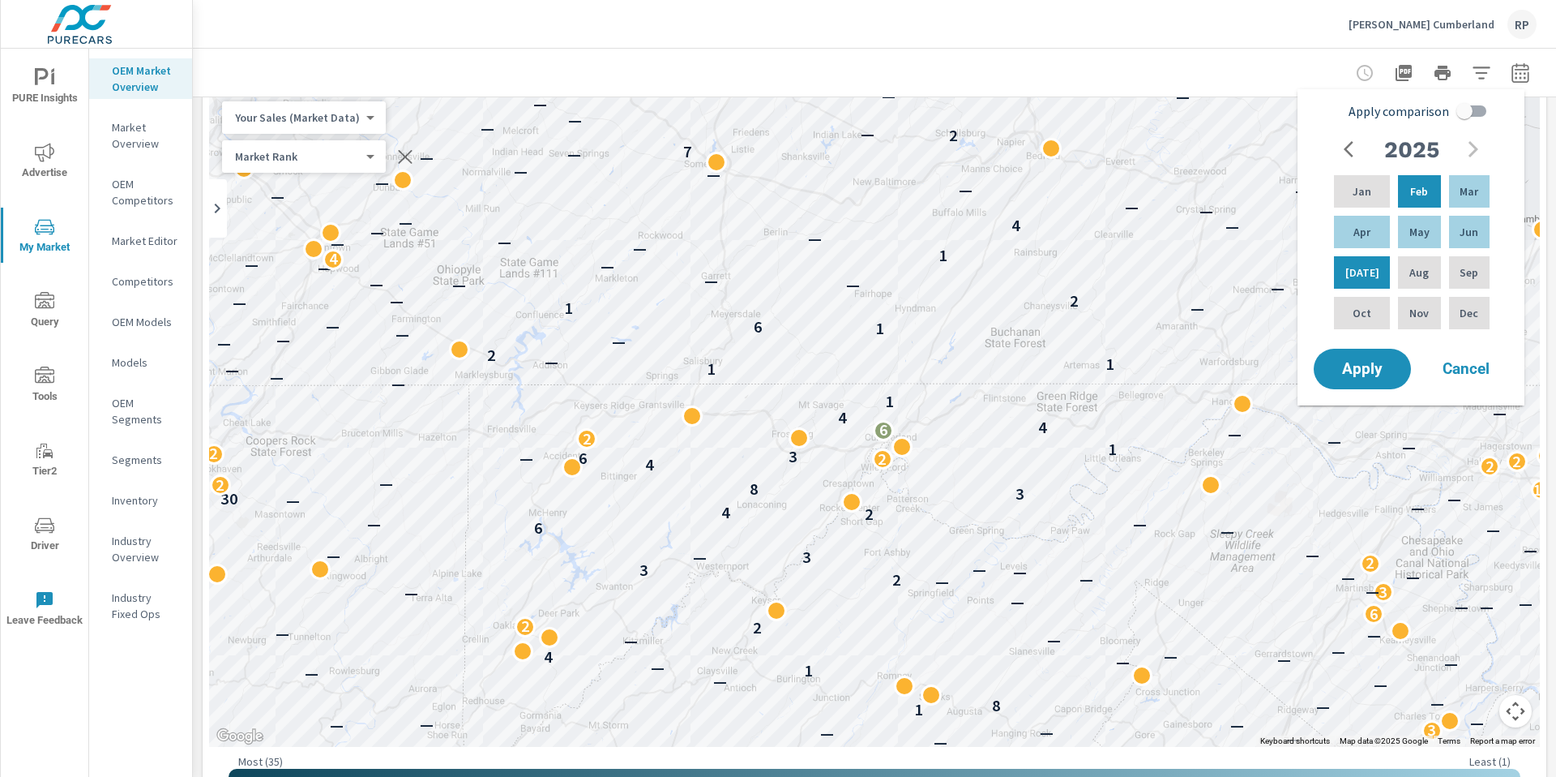
click at [1462, 112] on input "Apply comparison" at bounding box center [1465, 111] width 92 height 31
checkbox input "true"
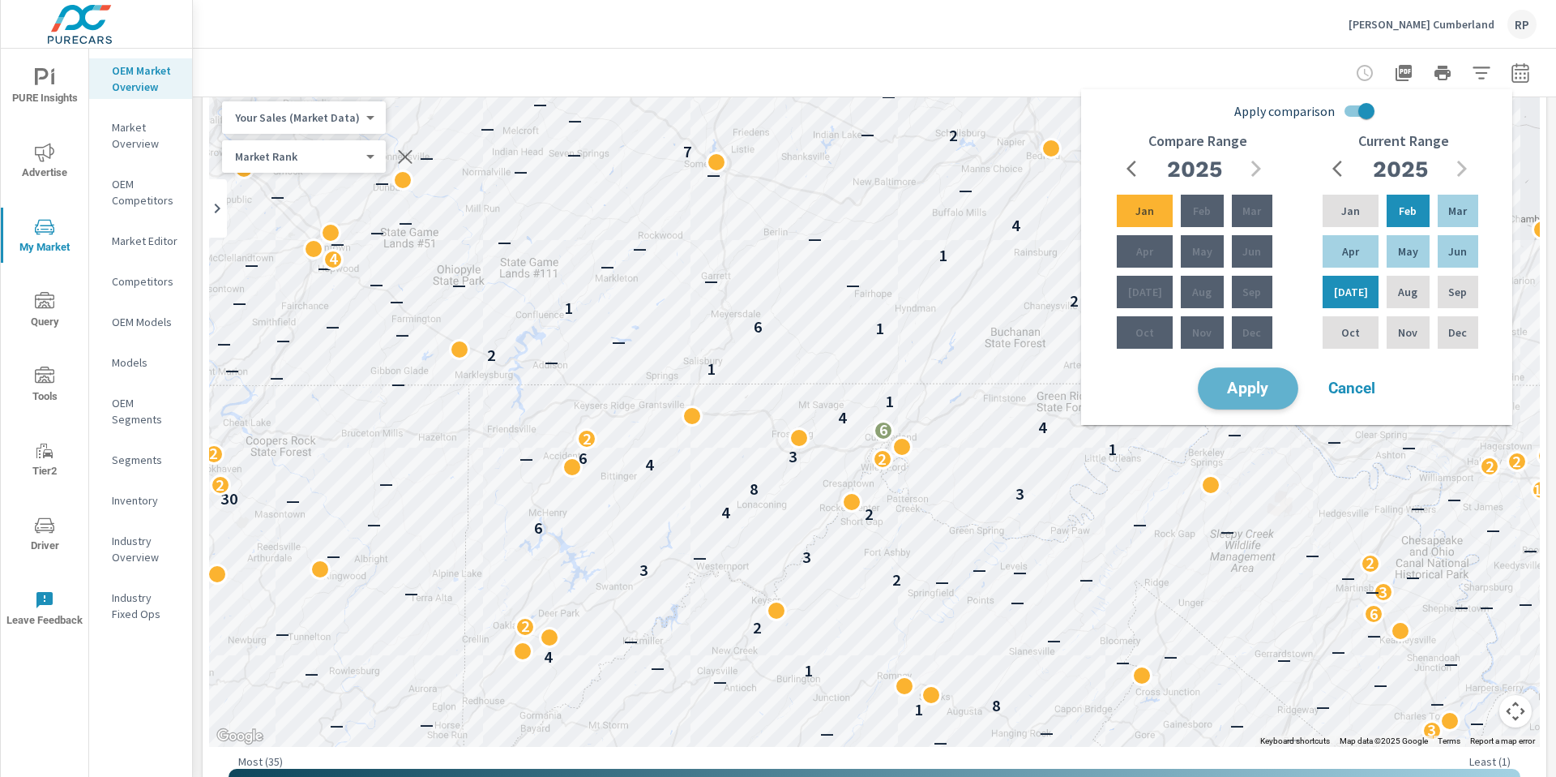
click at [1257, 402] on button "Apply" at bounding box center [1248, 388] width 101 height 42
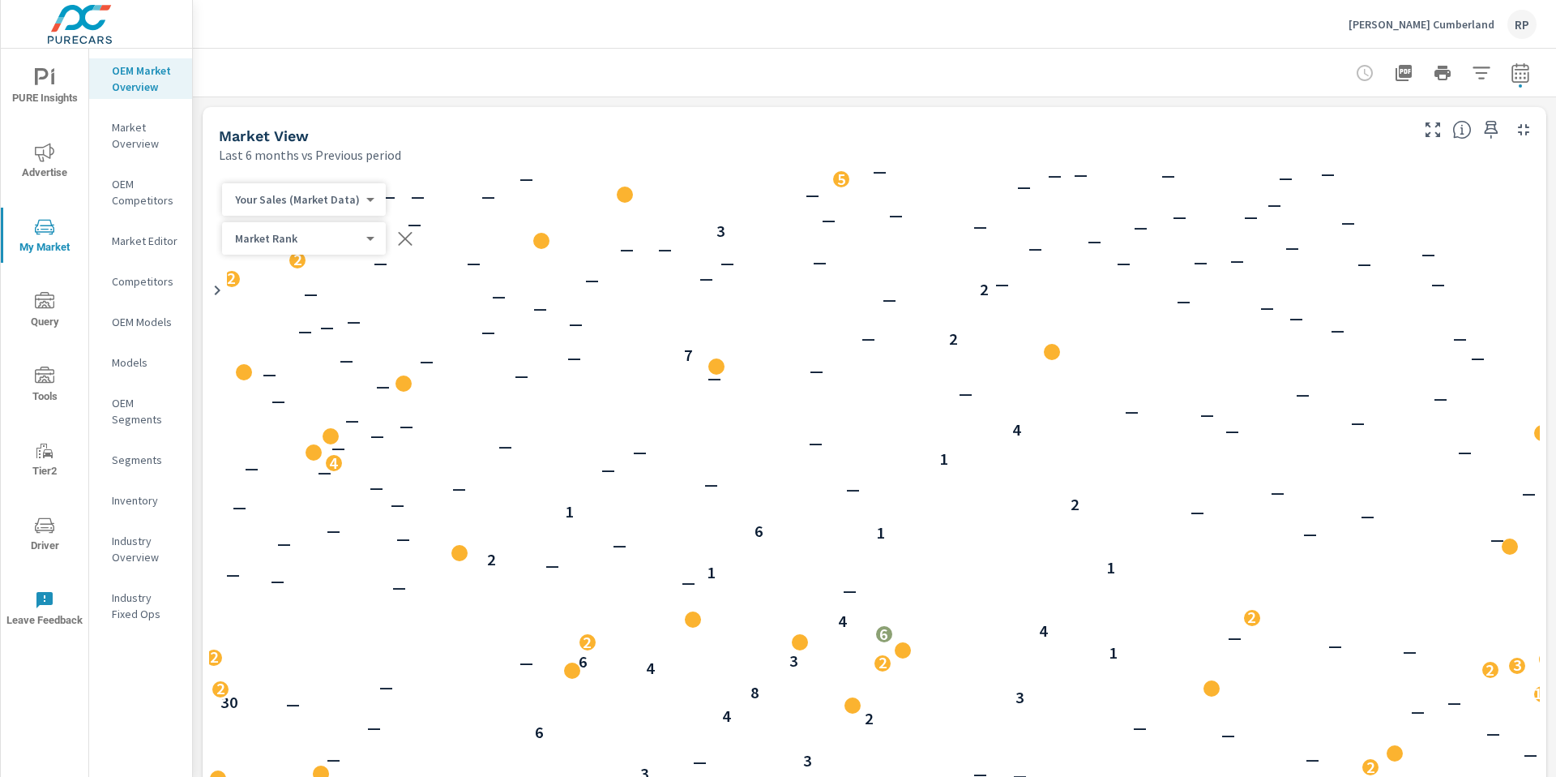
scroll to position [1, 0]
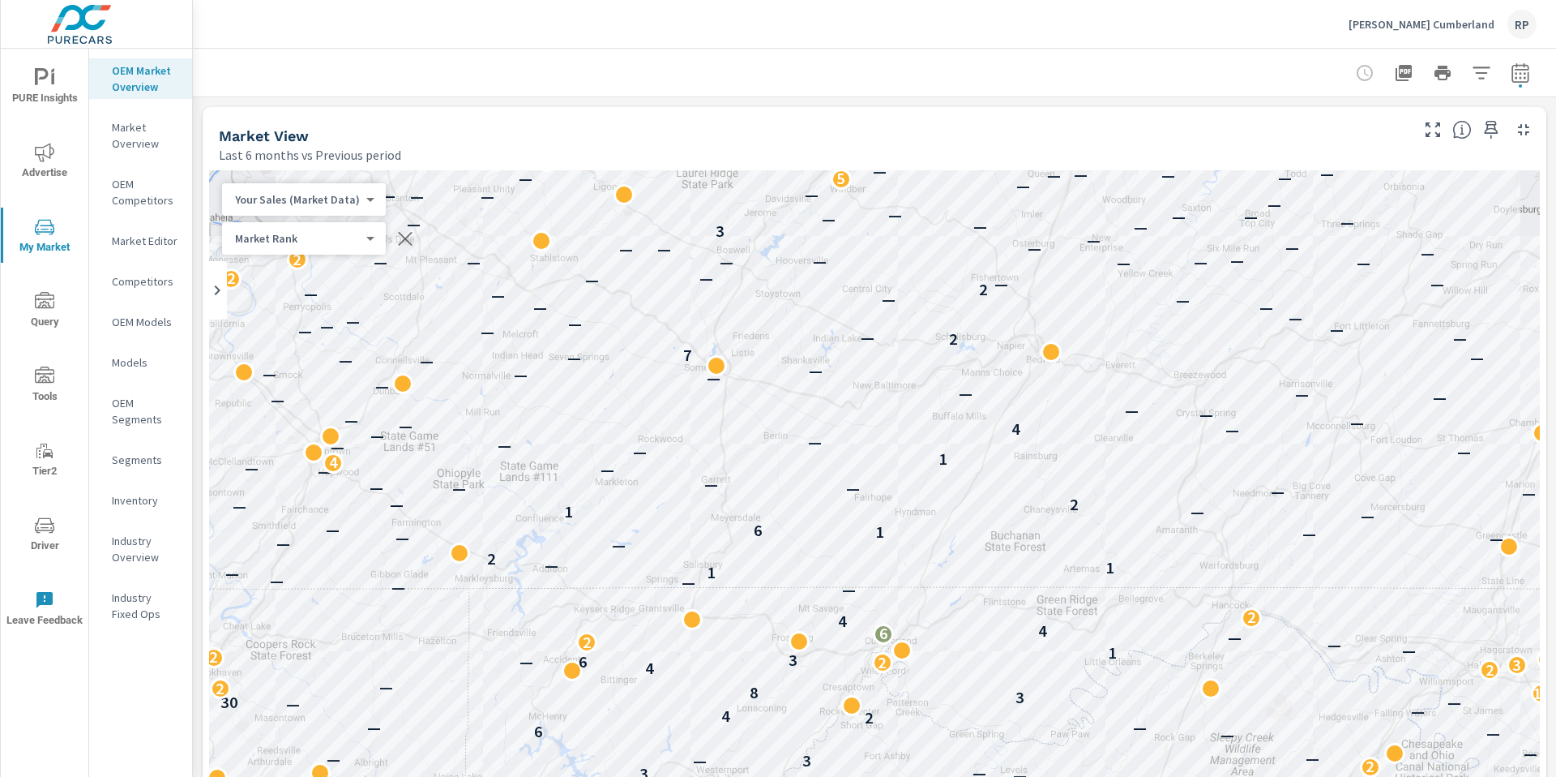
click at [1513, 86] on button "button" at bounding box center [1521, 73] width 32 height 32
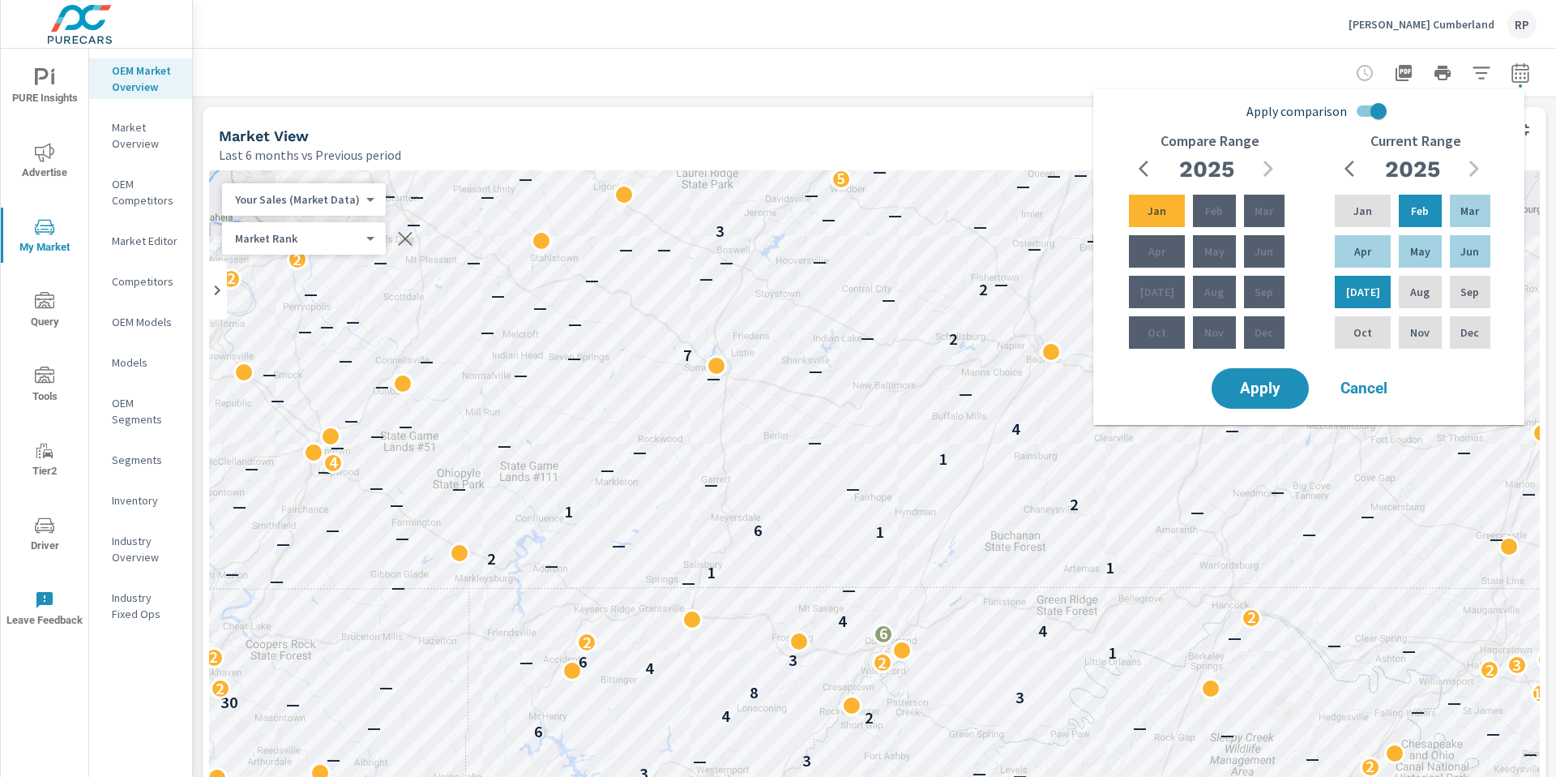
click at [982, 62] on div at bounding box center [874, 73] width 1325 height 48
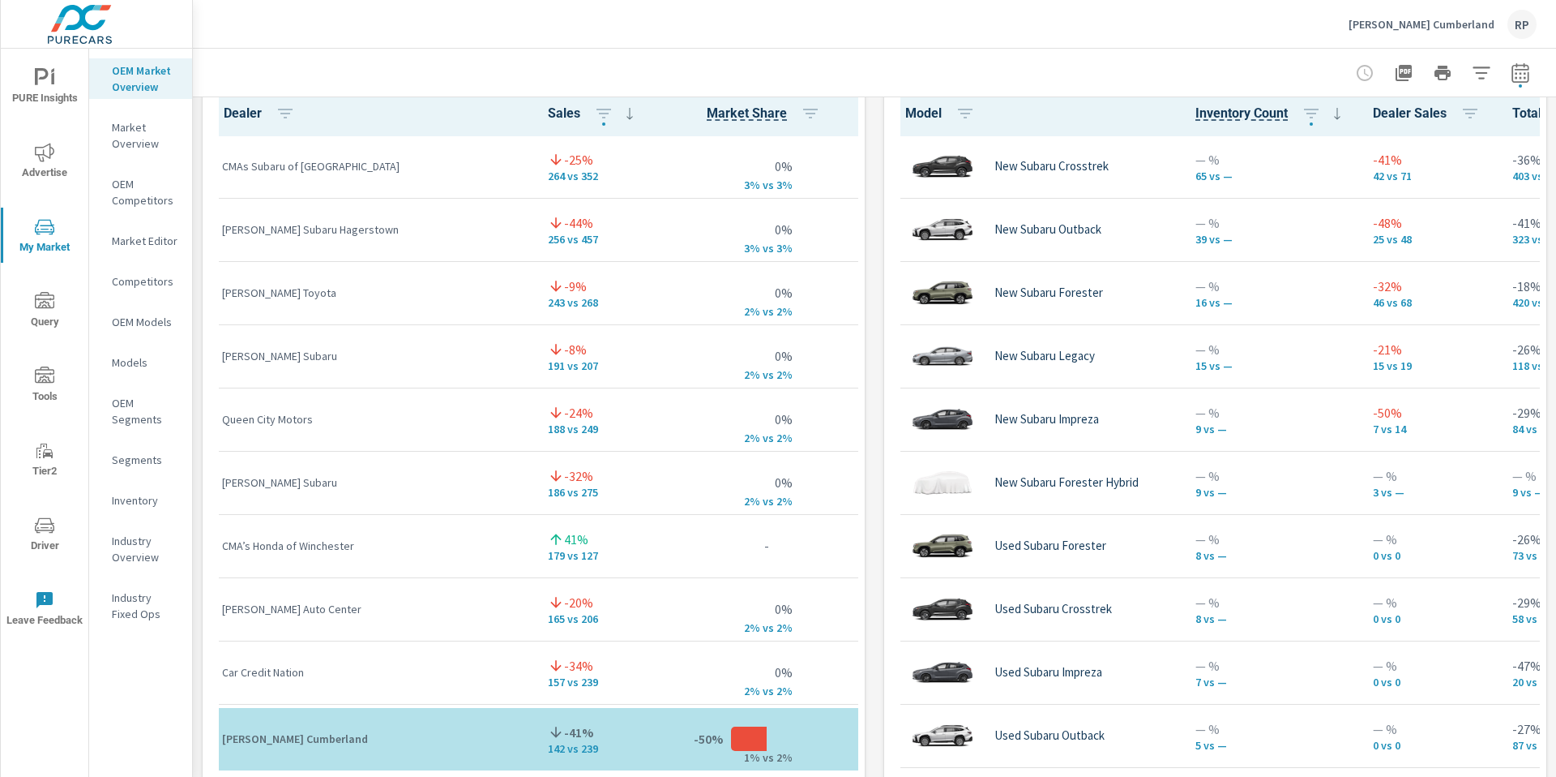
scroll to position [1135, 0]
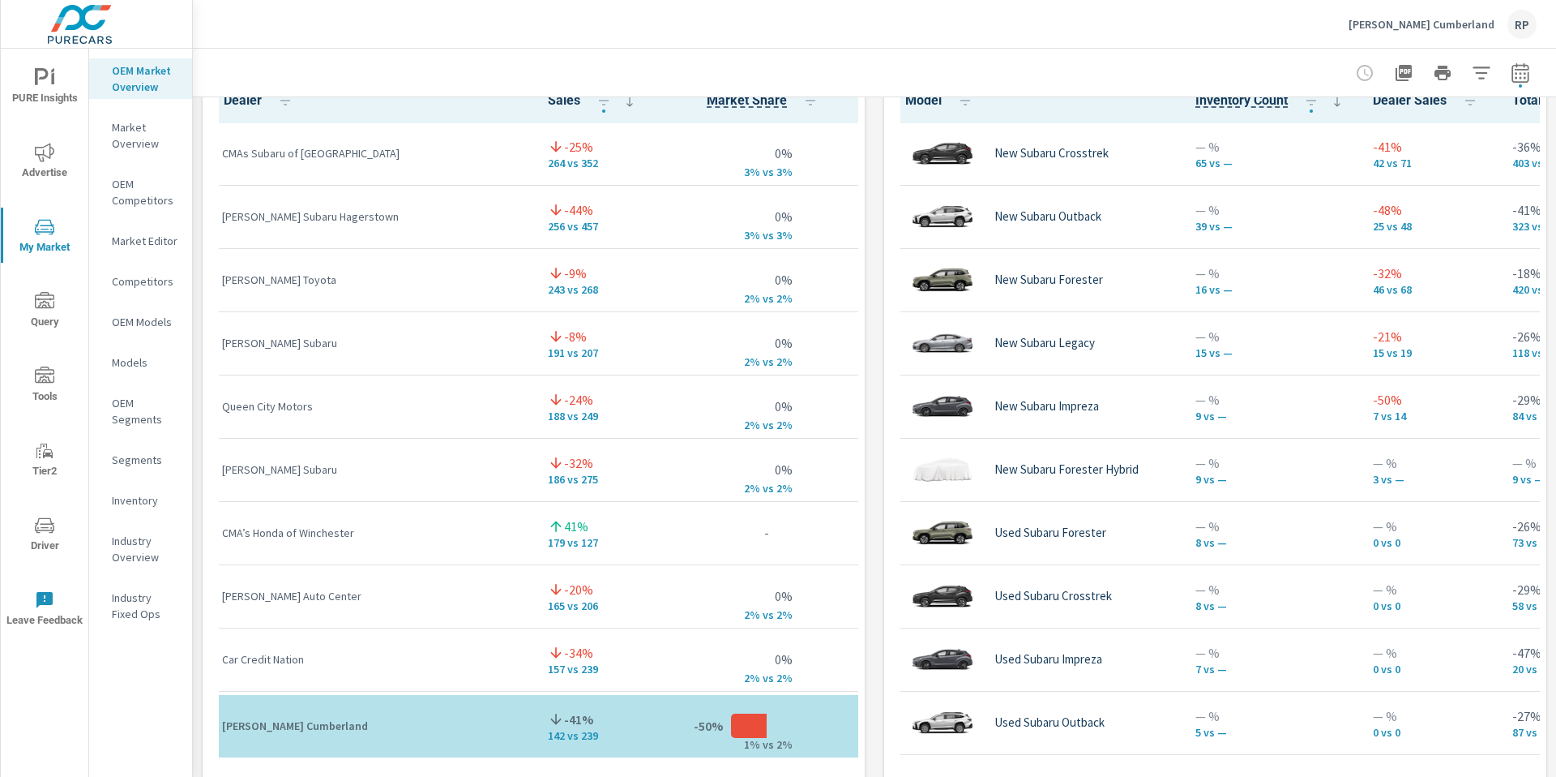
drag, startPoint x: 1556, startPoint y: 161, endPoint x: 1556, endPoint y: 387, distance: 227.0
click at [1556, 387] on div "Market Overview Thomas Subaru Cumberland Report date range: Feb 01, 2025 - Jul …" at bounding box center [875, 413] width 1364 height 728
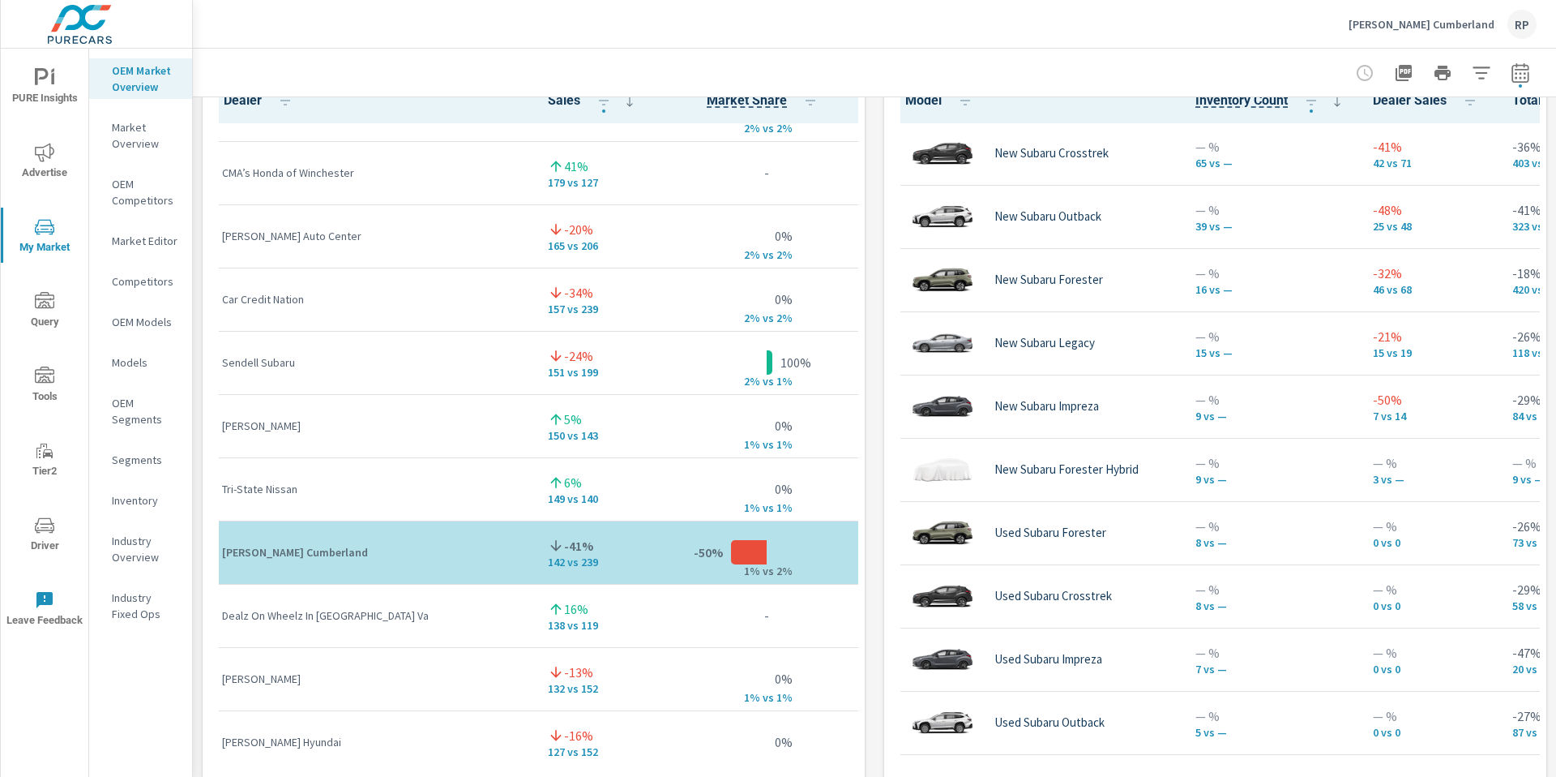
scroll to position [364, 0]
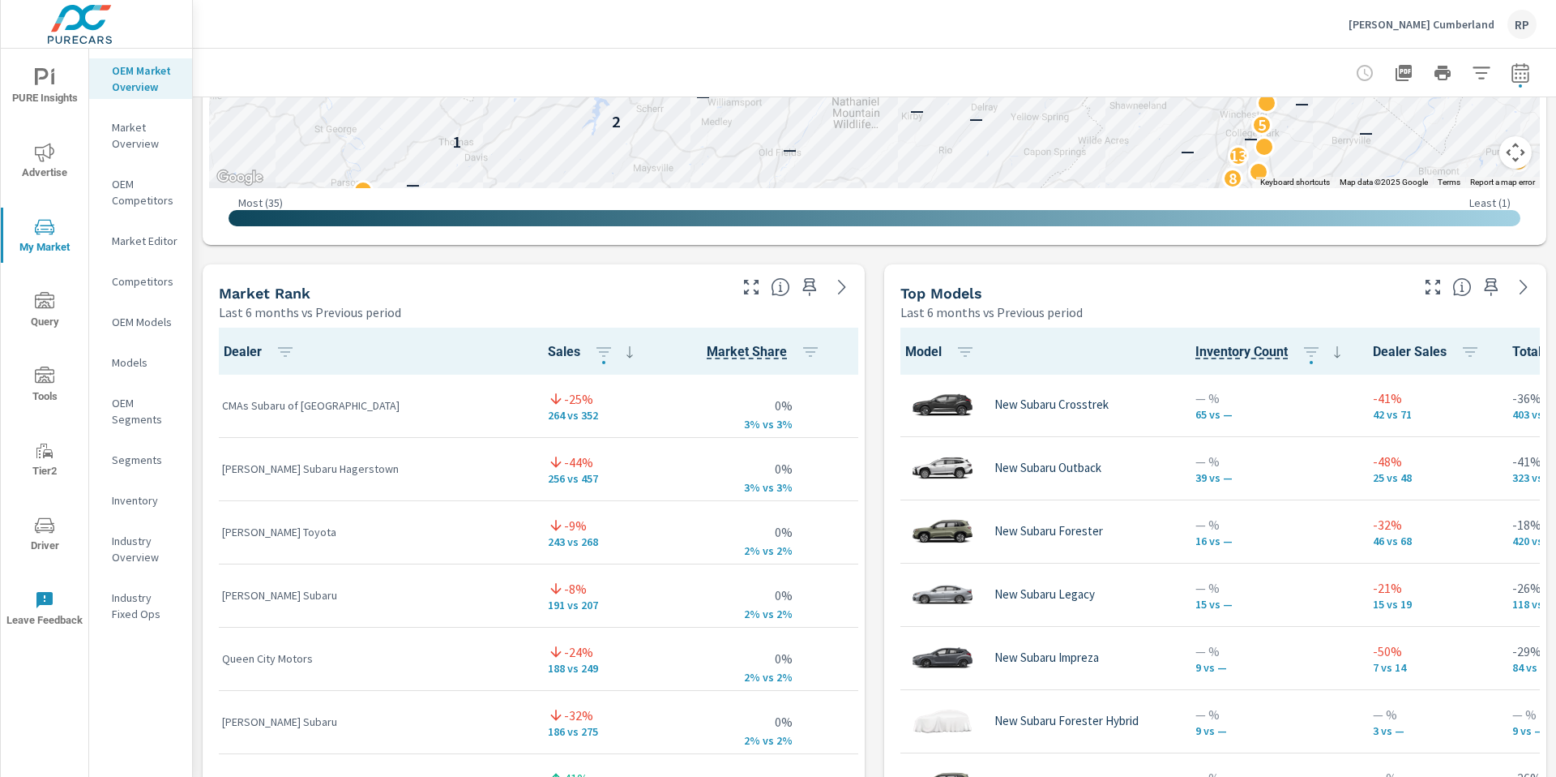
scroll to position [597, 0]
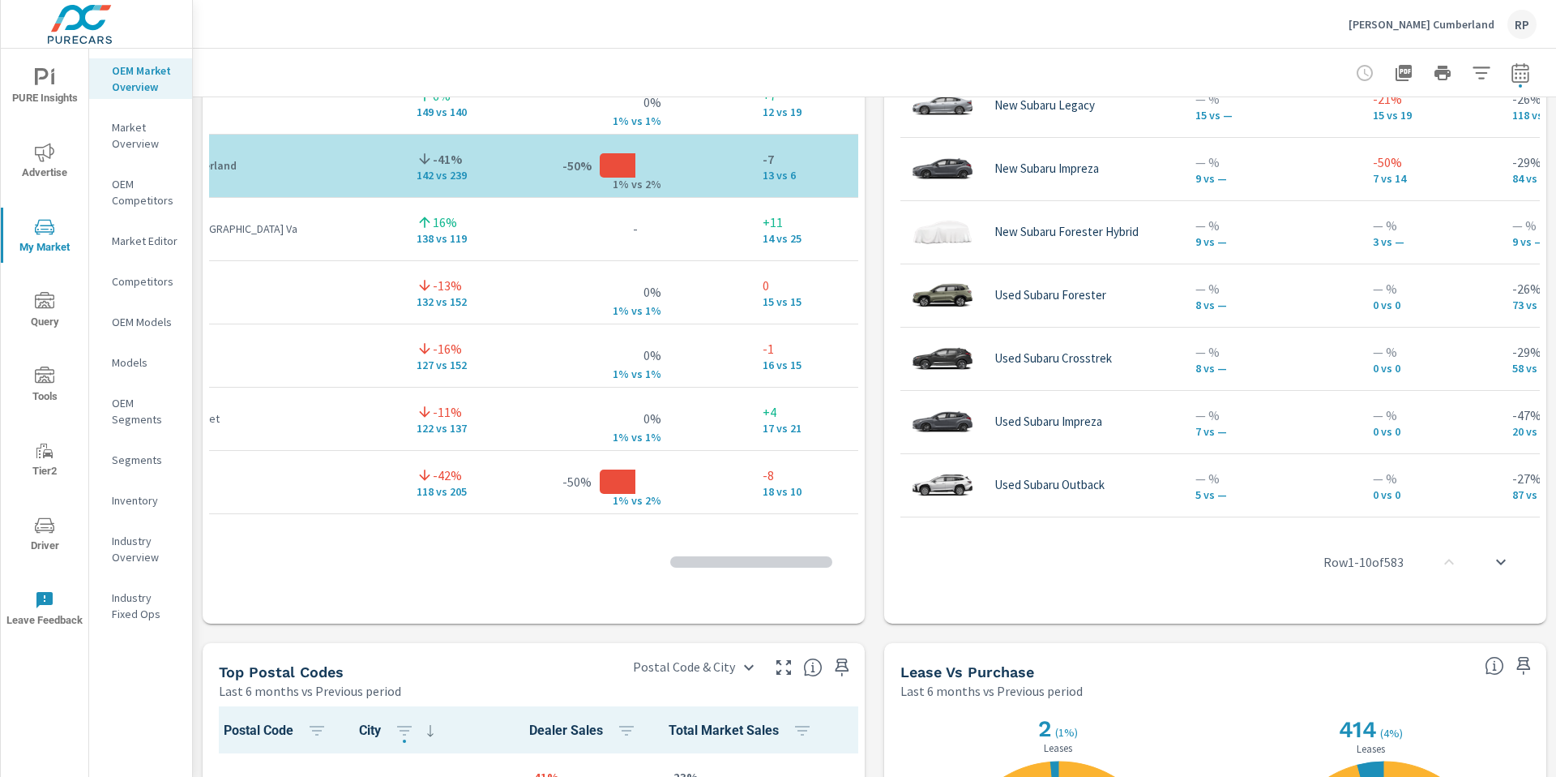
scroll to position [511, 131]
drag, startPoint x: 751, startPoint y: 517, endPoint x: 738, endPoint y: 518, distance: 13.8
click at [738, 518] on div "Row 9 - 18 of 1347" at bounding box center [533, 561] width 649 height 97
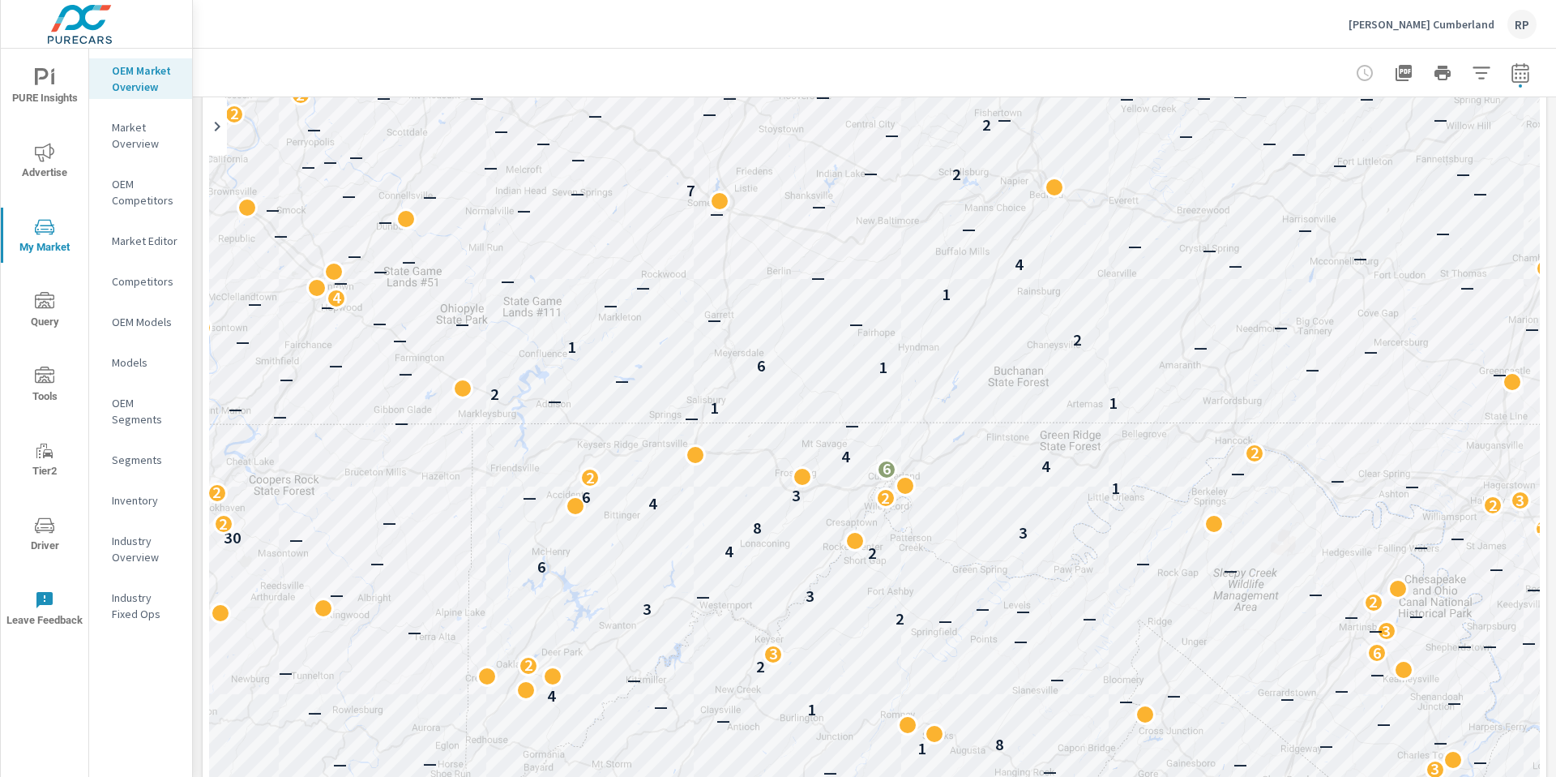
scroll to position [23, 0]
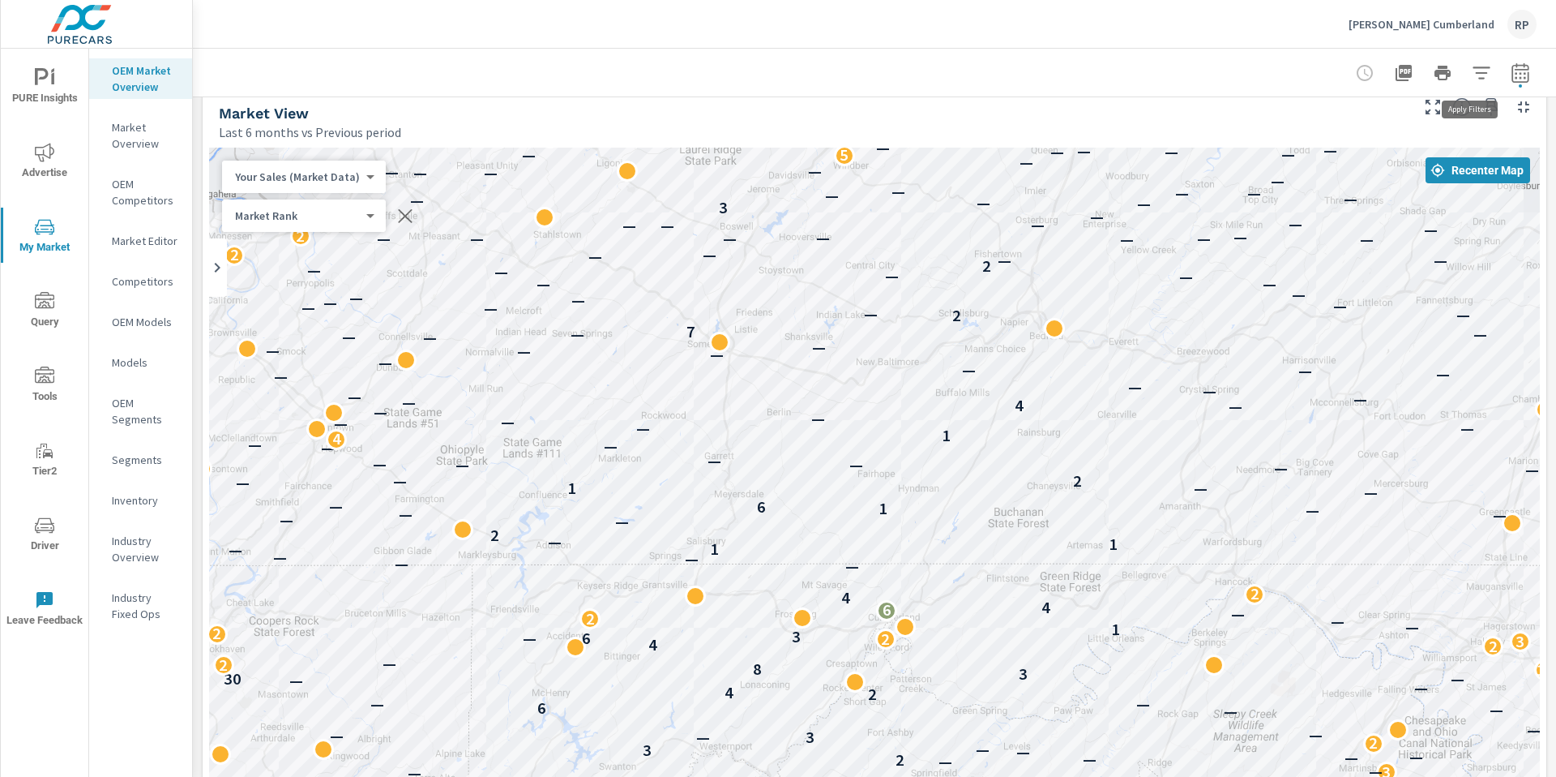
click at [1479, 75] on icon "button" at bounding box center [1481, 72] width 19 height 19
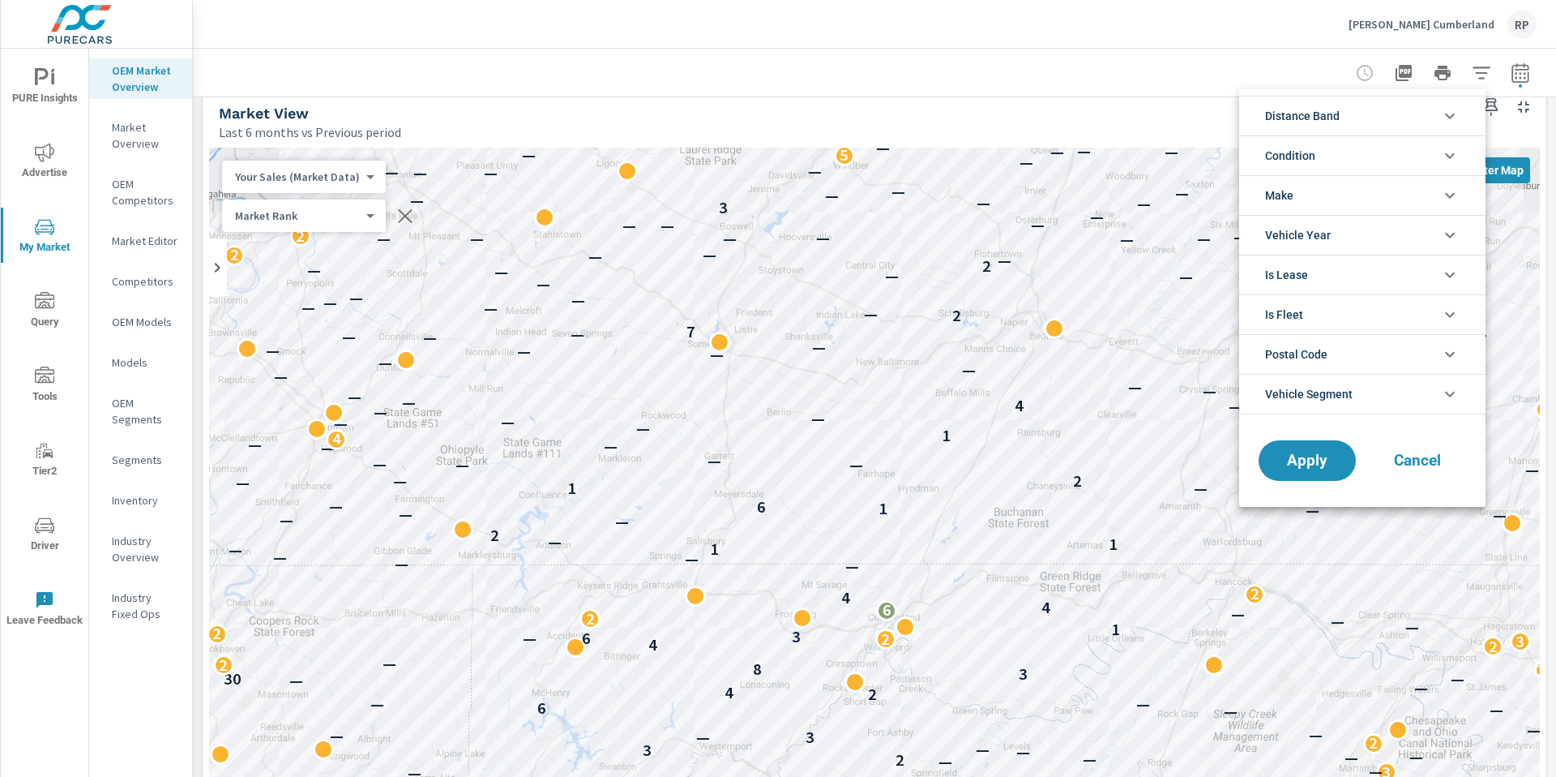
click at [1417, 199] on li "Make" at bounding box center [1362, 195] width 246 height 40
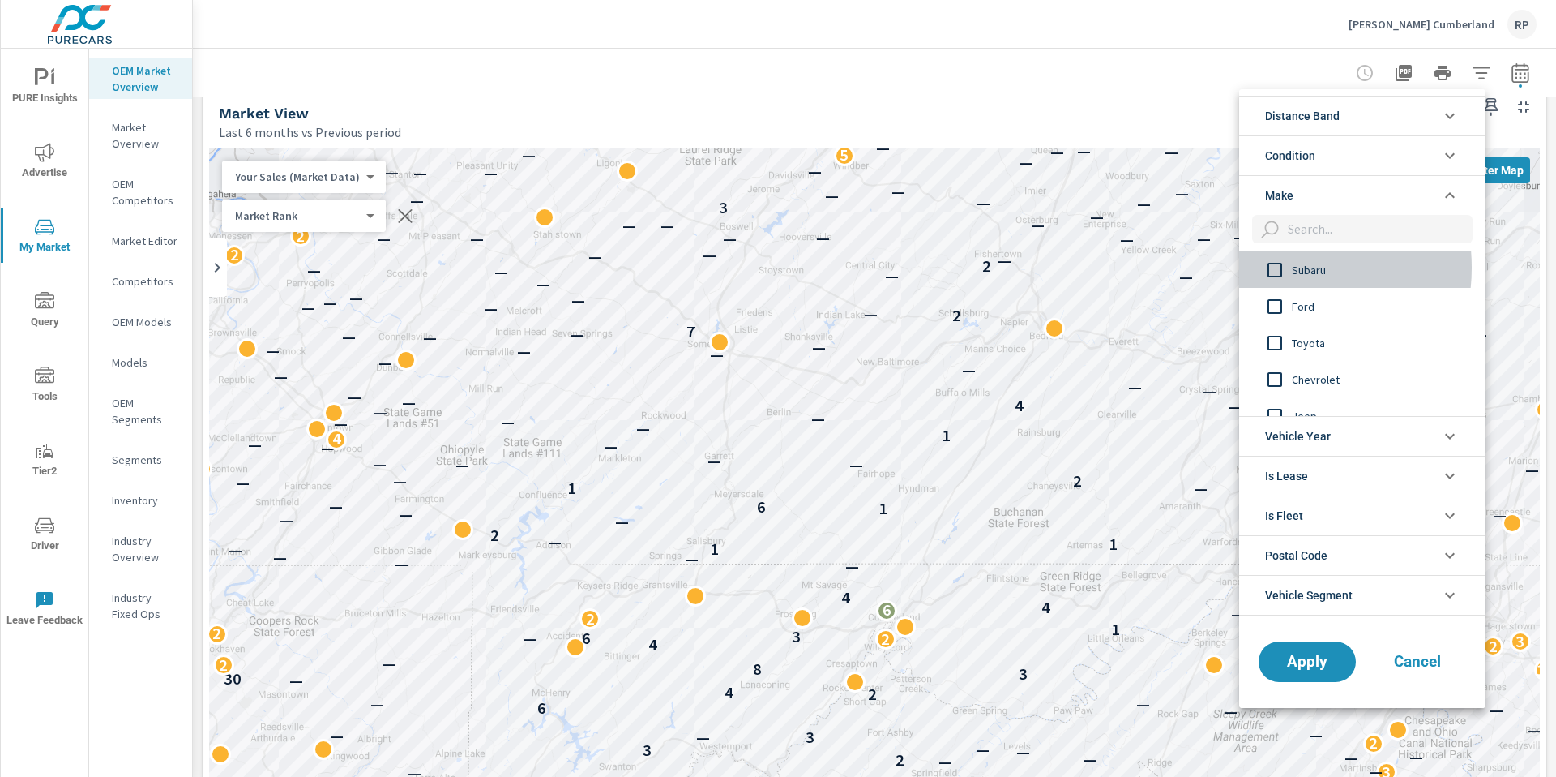
click at [1278, 268] on input "filter options" at bounding box center [1275, 270] width 34 height 34
click at [1293, 659] on span "Apply" at bounding box center [1307, 660] width 66 height 15
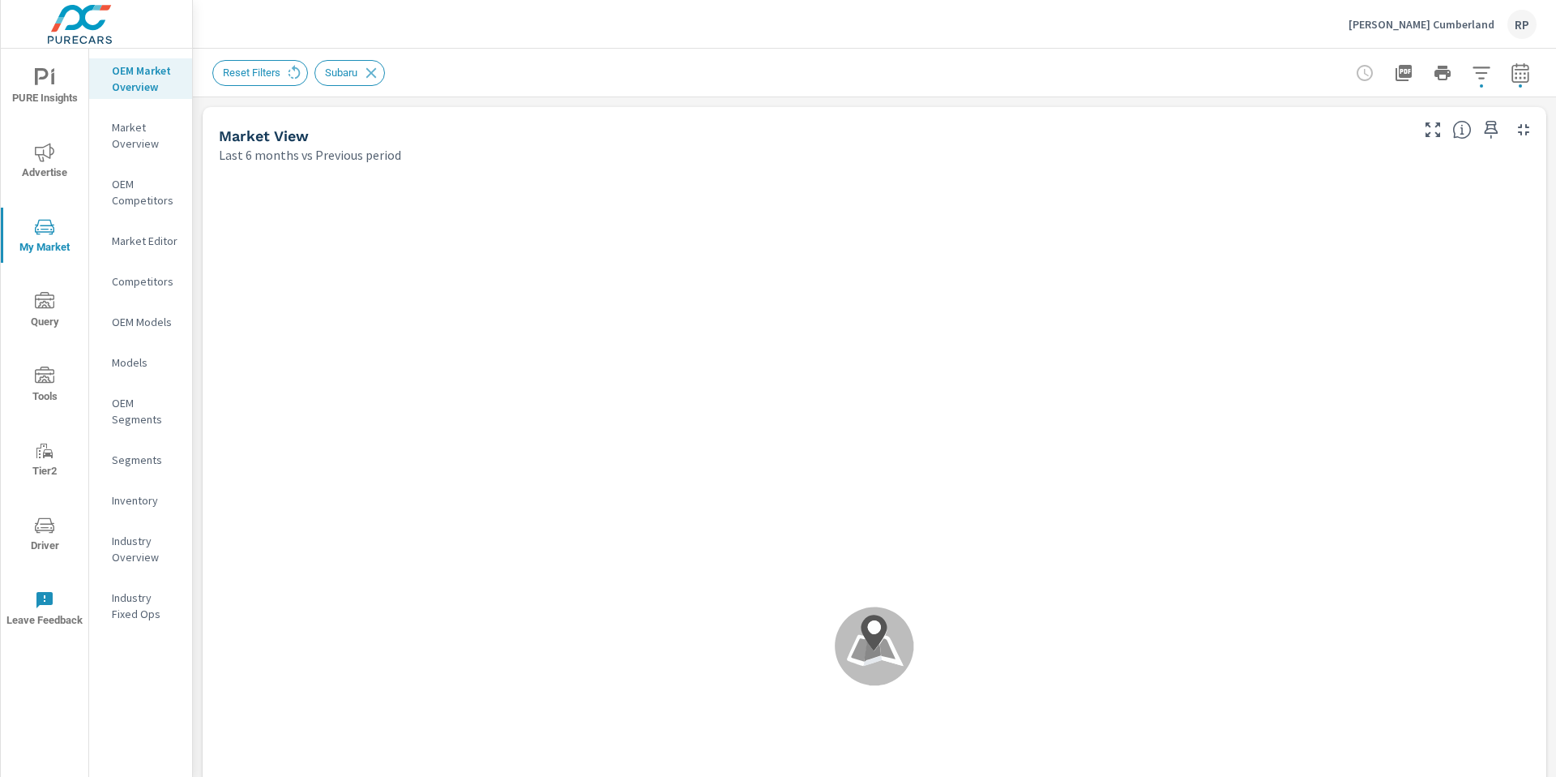
scroll to position [1, 0]
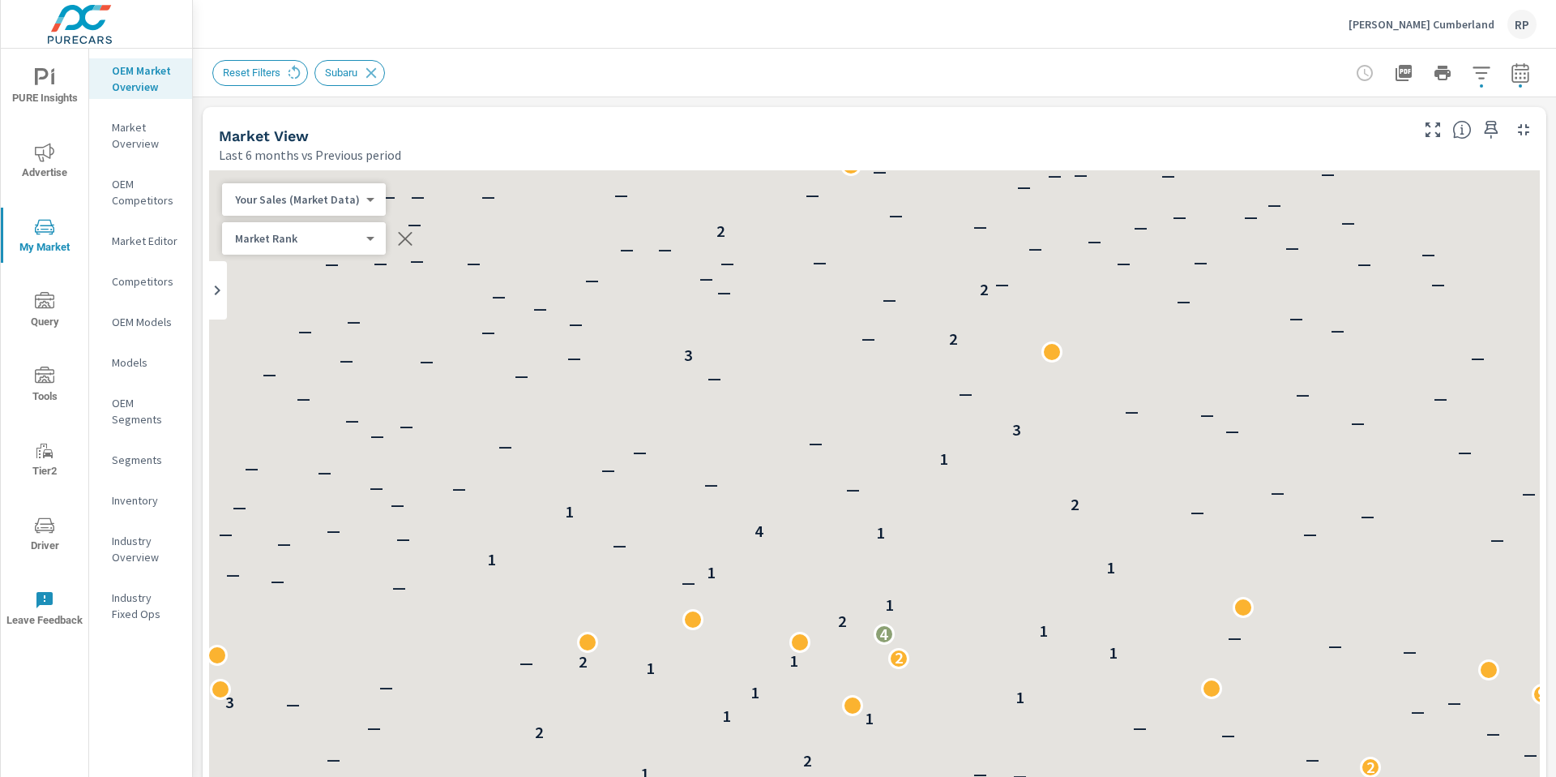
scroll to position [1, 0]
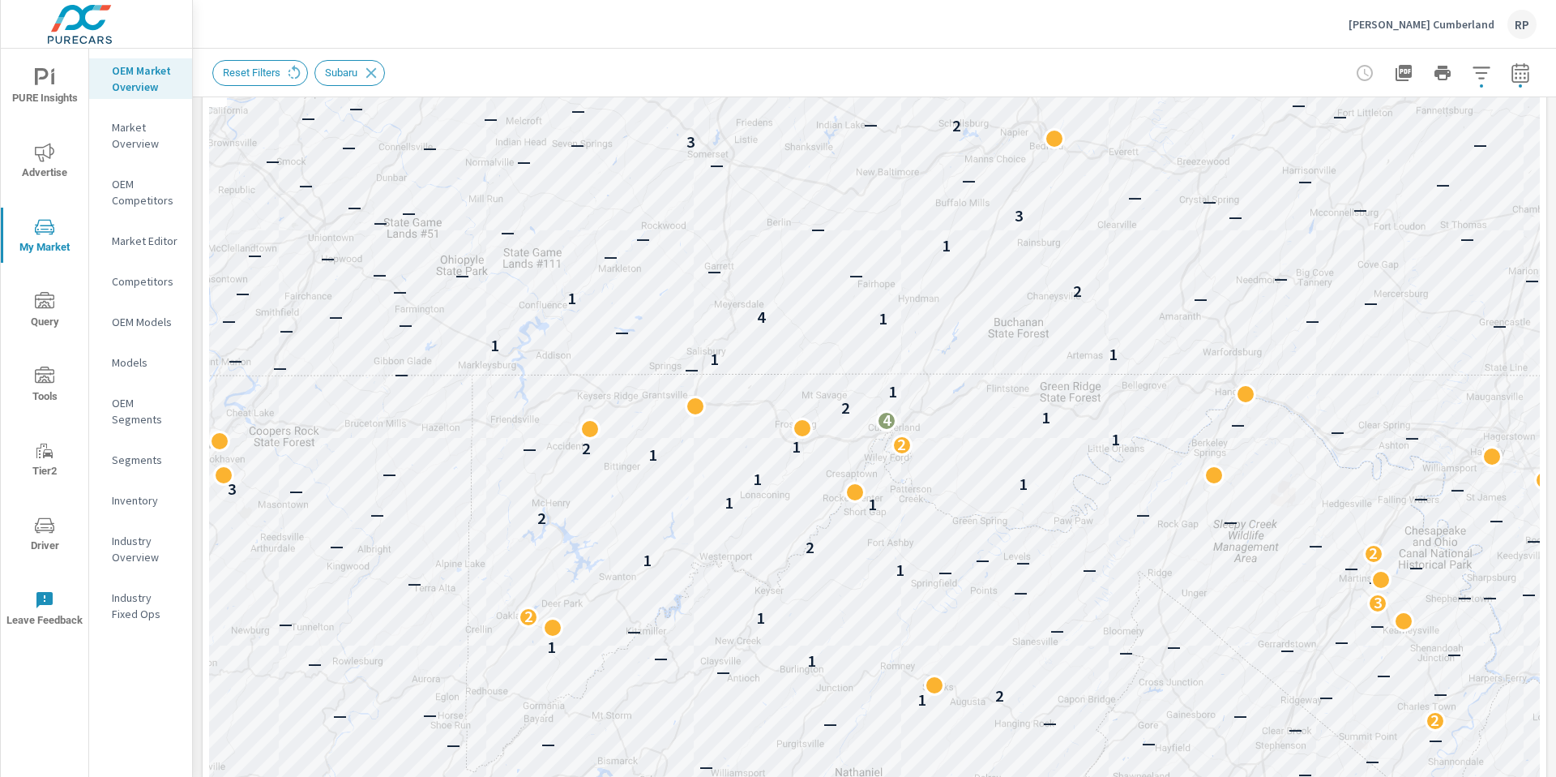
drag, startPoint x: 1556, startPoint y: 198, endPoint x: 1521, endPoint y: 266, distance: 76.5
click at [1555, 256] on div "Market Overview Thomas Subaru Cumberland Report date range: Feb 01, 2025 - Jul …" at bounding box center [875, 413] width 1364 height 728
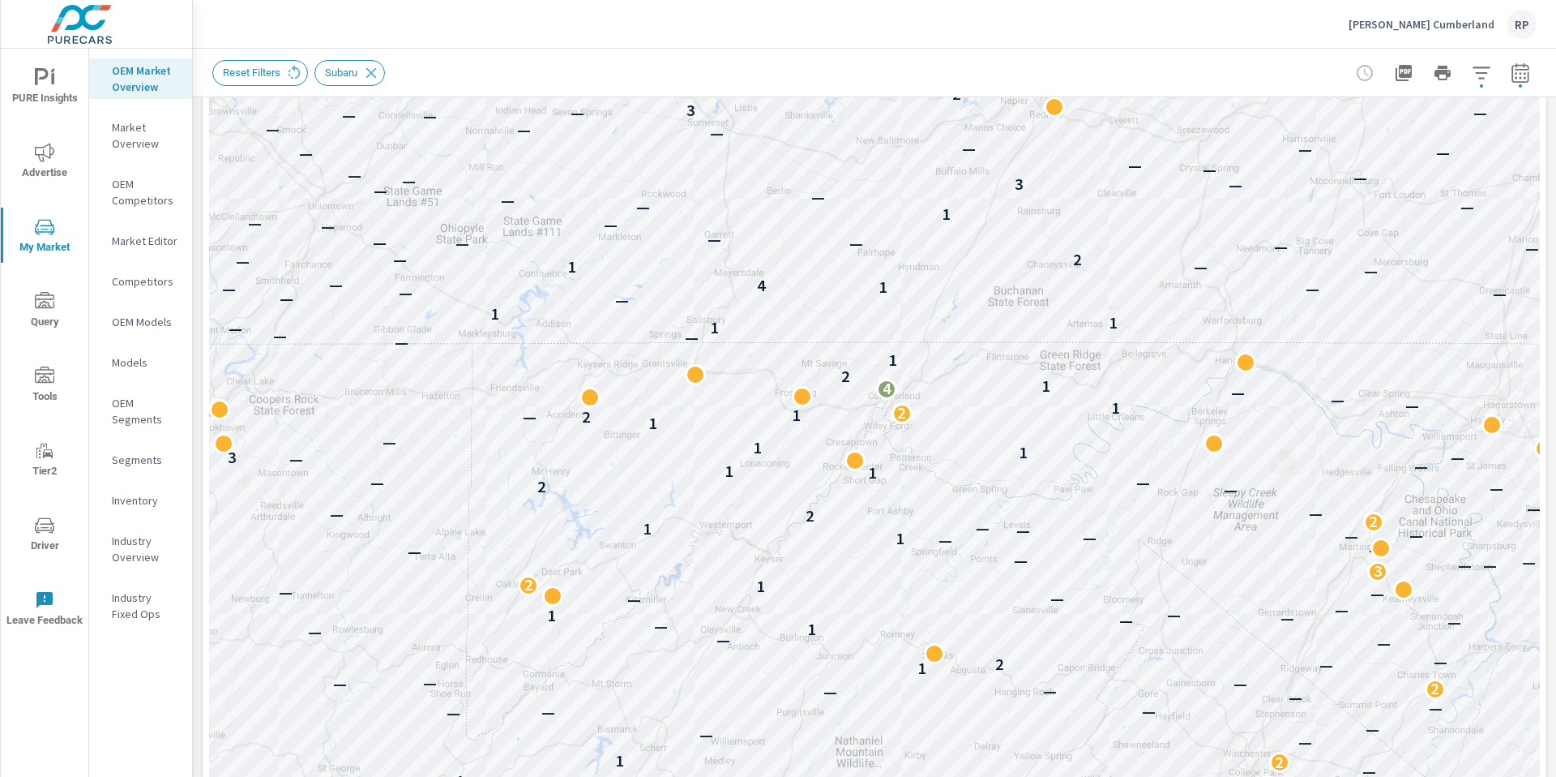
click at [1556, 256] on div "Market Overview Thomas Subaru Cumberland Report date range: Feb 01, 2025 - Jul …" at bounding box center [875, 413] width 1364 height 728
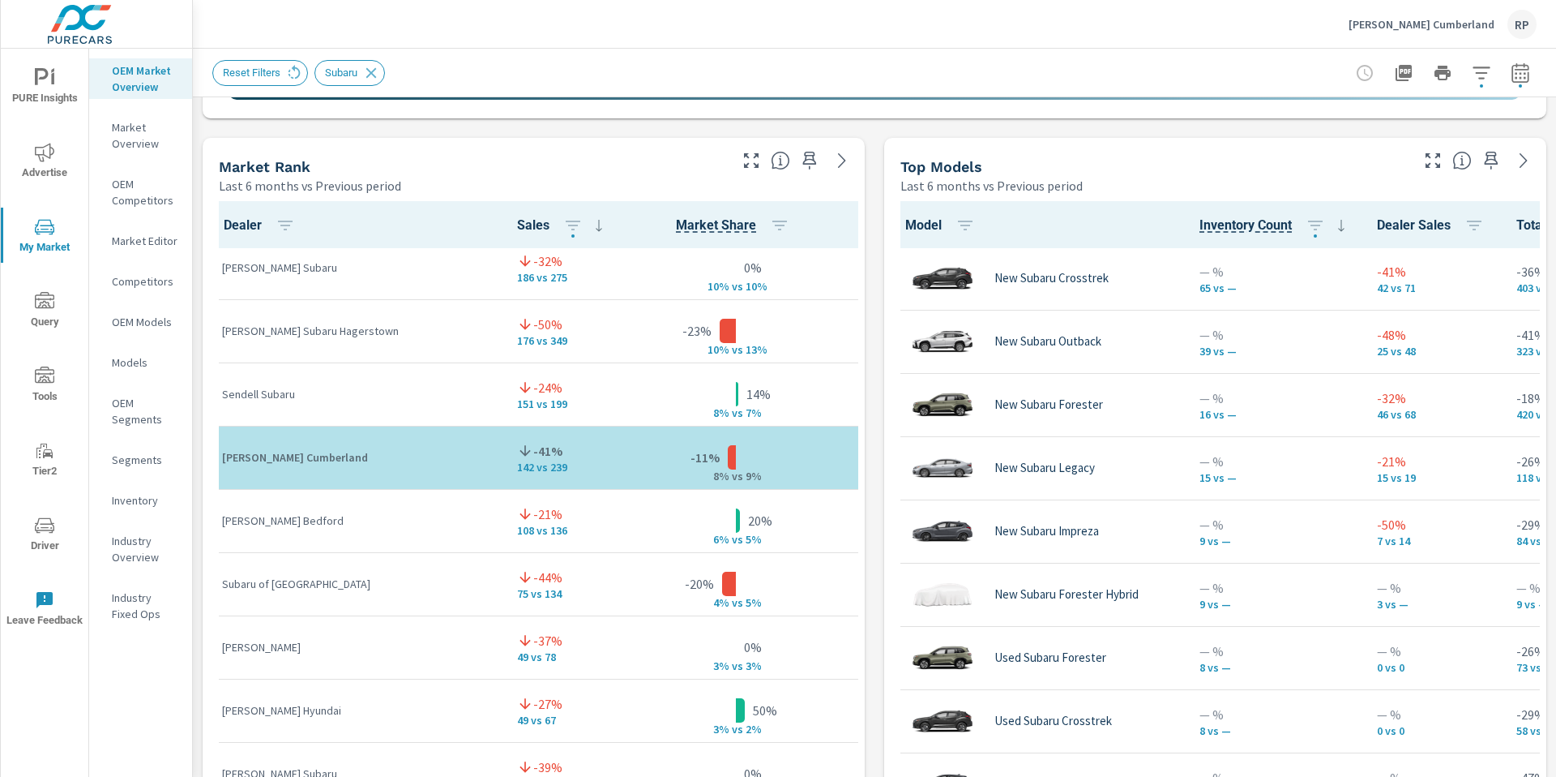
scroll to position [133, 0]
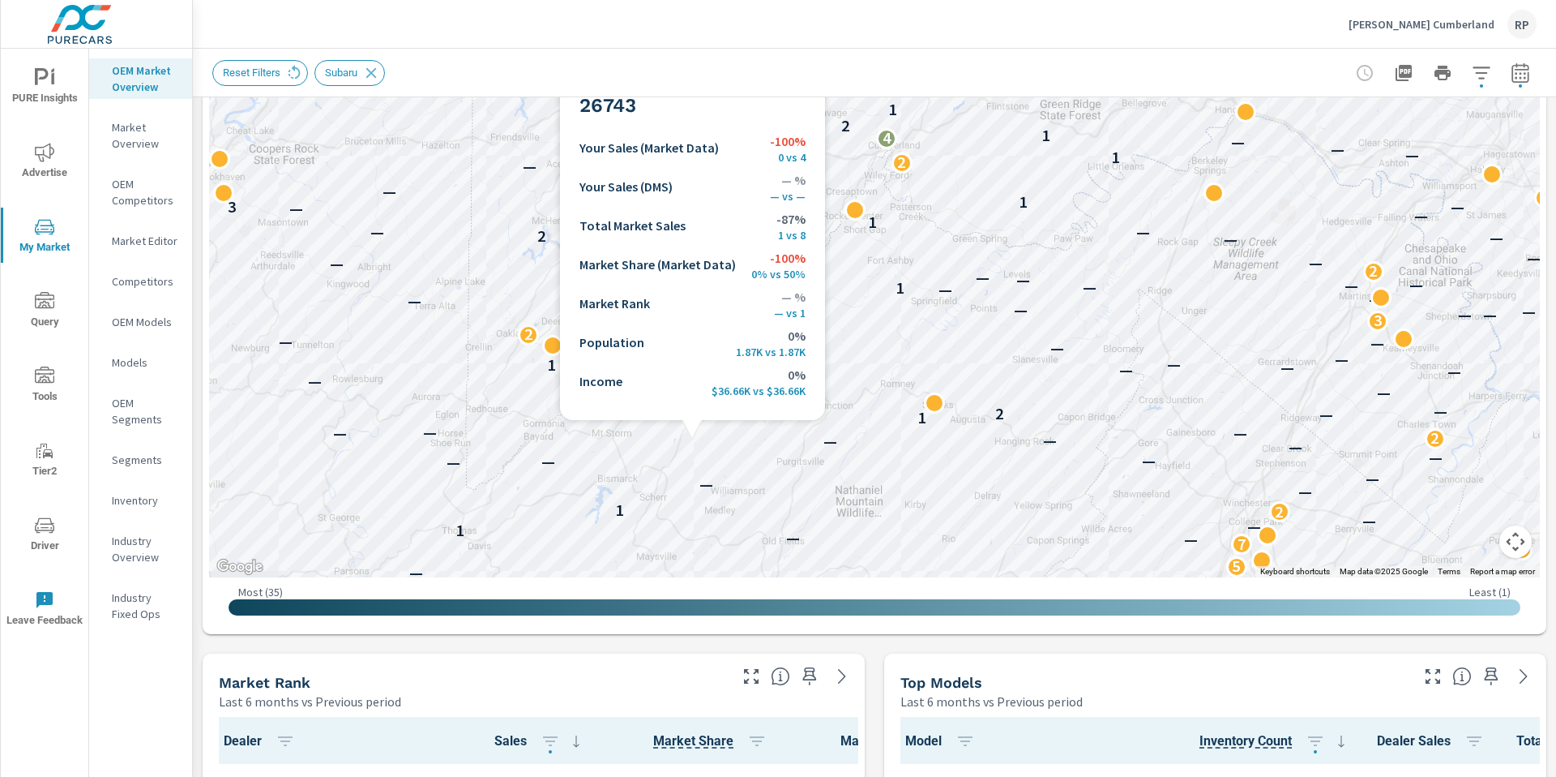
scroll to position [491, 0]
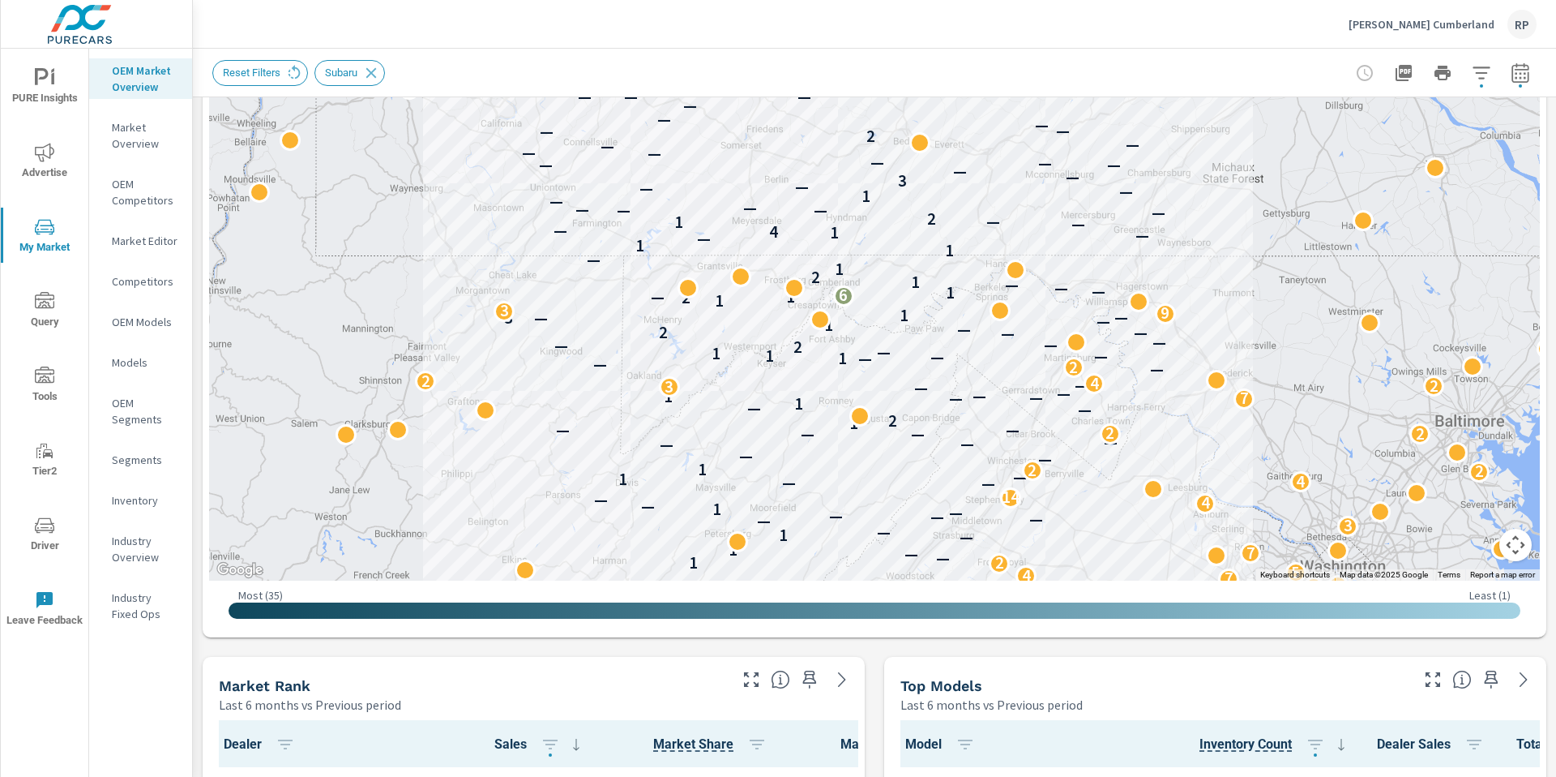
drag, startPoint x: 931, startPoint y: 304, endPoint x: 910, endPoint y: 364, distance: 63.6
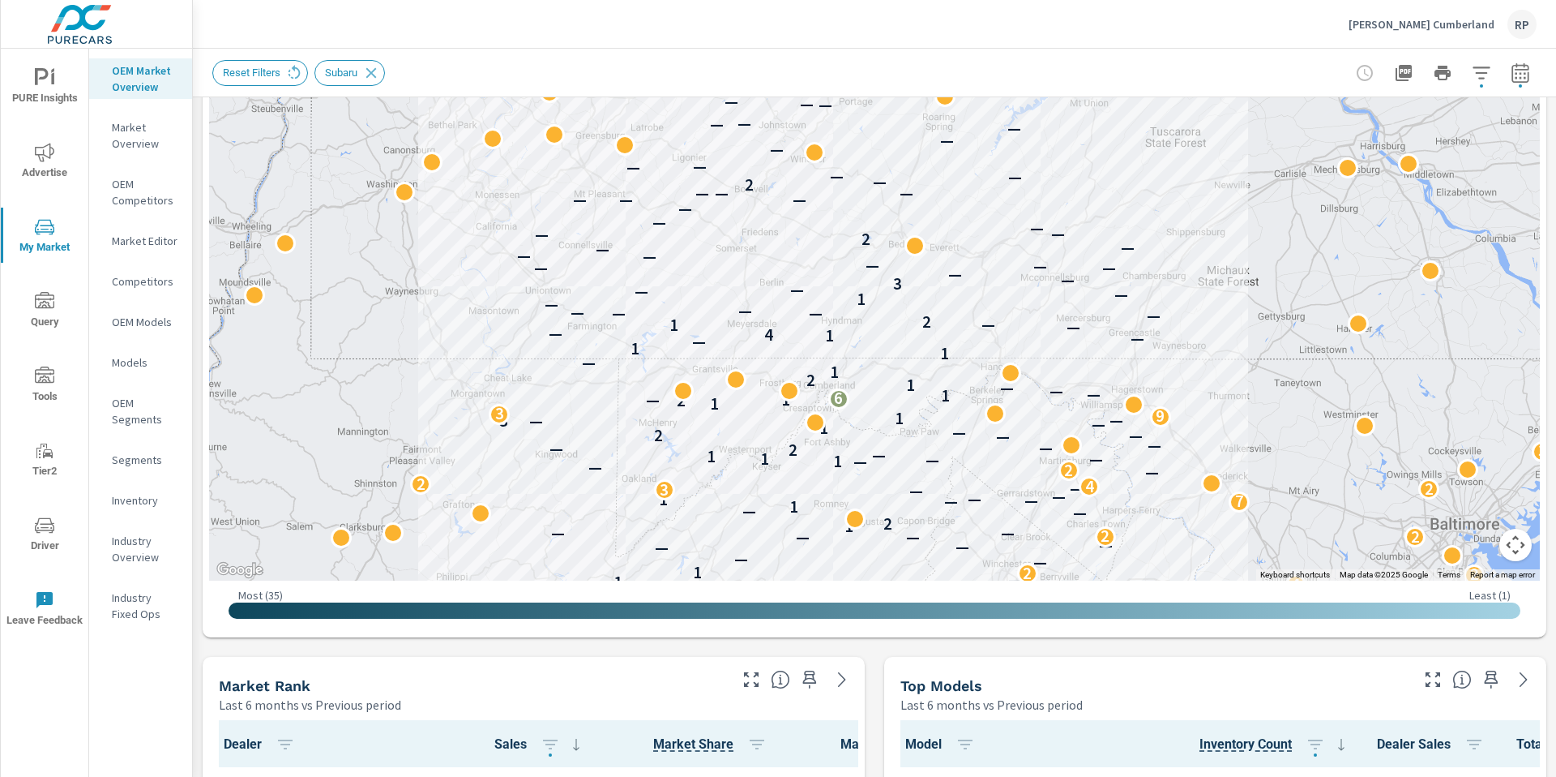
drag, startPoint x: 1294, startPoint y: 296, endPoint x: 1217, endPoint y: 426, distance: 151.5
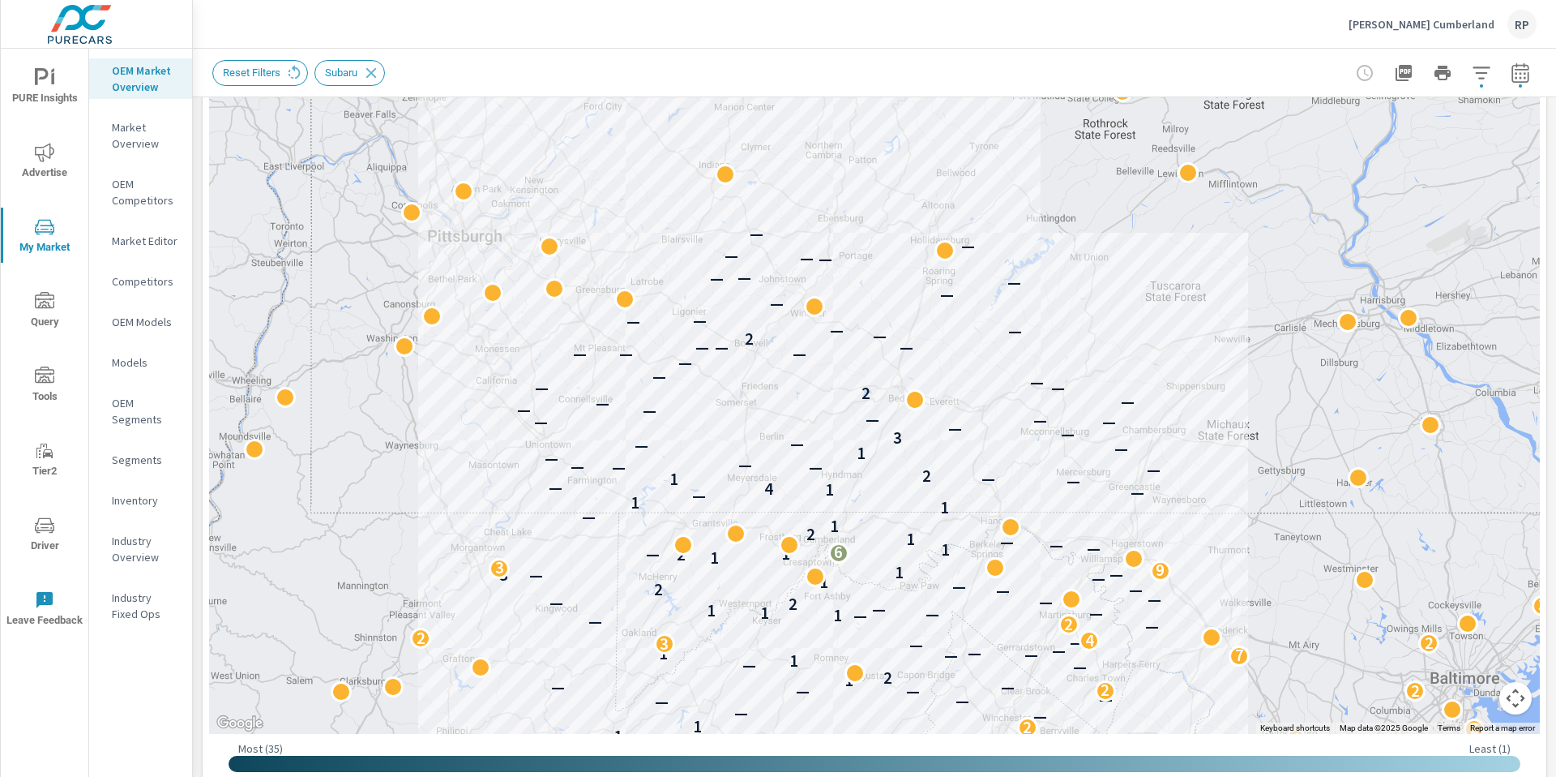
scroll to position [329, 0]
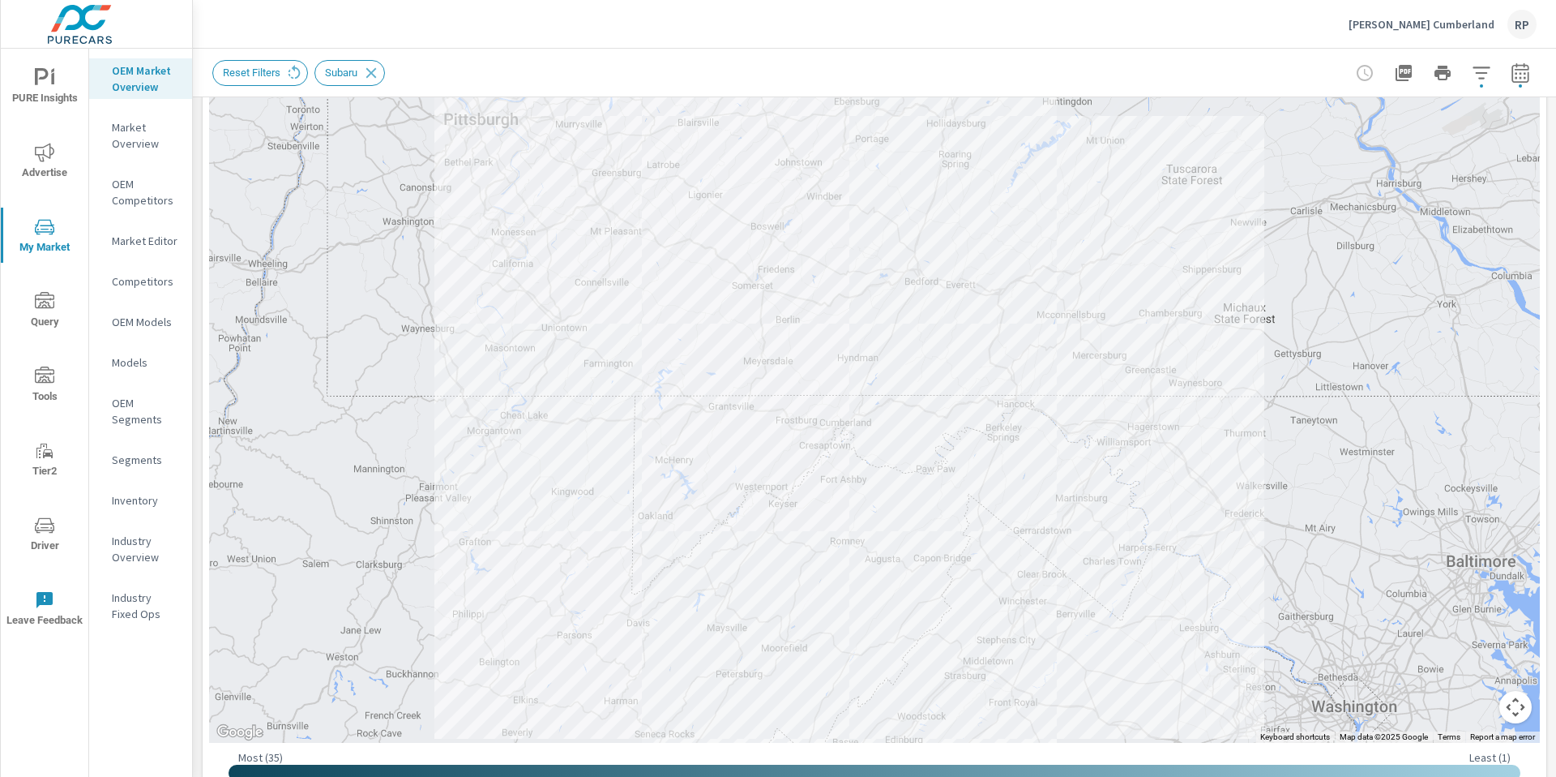
drag, startPoint x: 1047, startPoint y: 431, endPoint x: 1061, endPoint y: 301, distance: 131.3
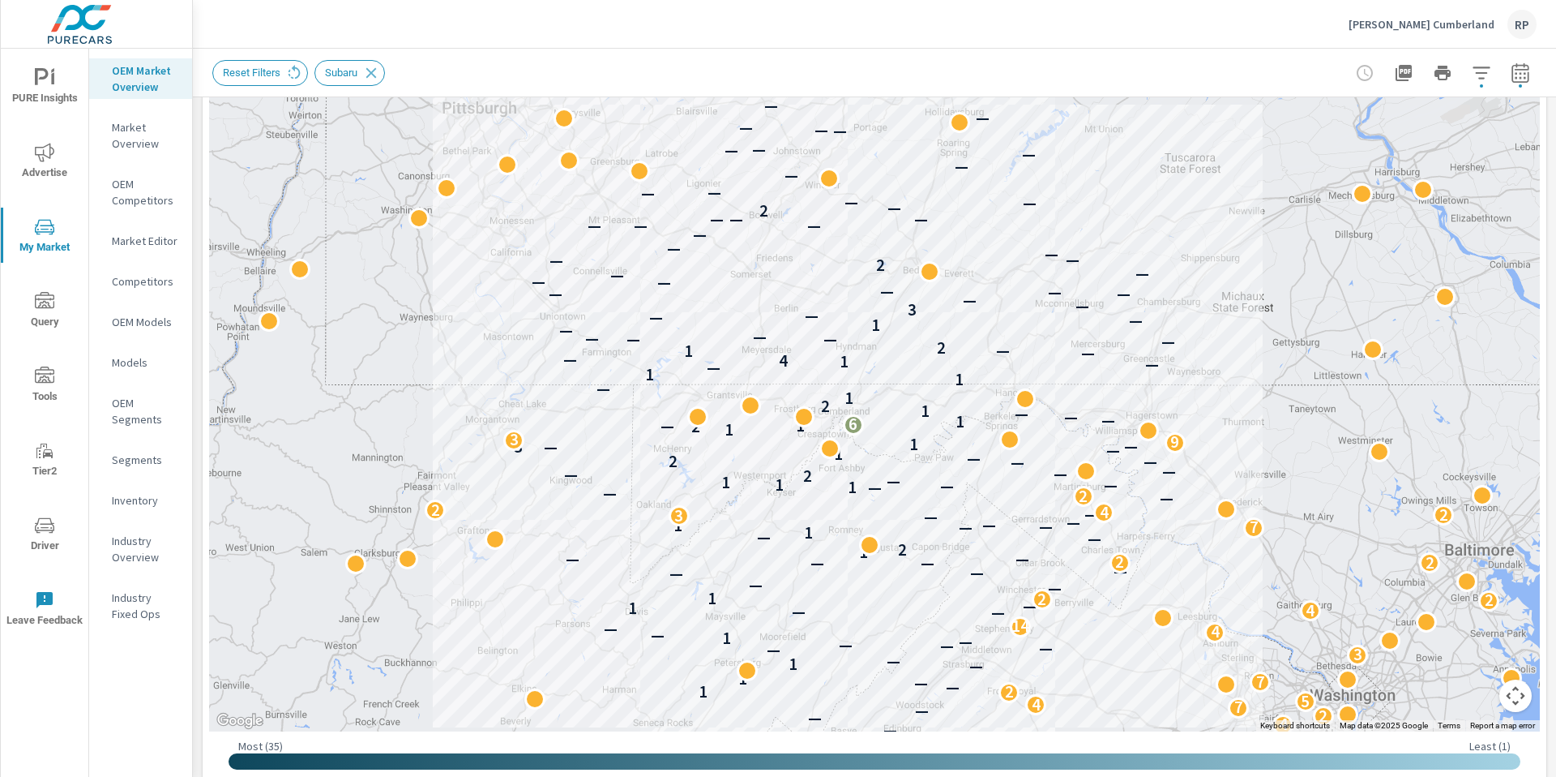
scroll to position [353, 0]
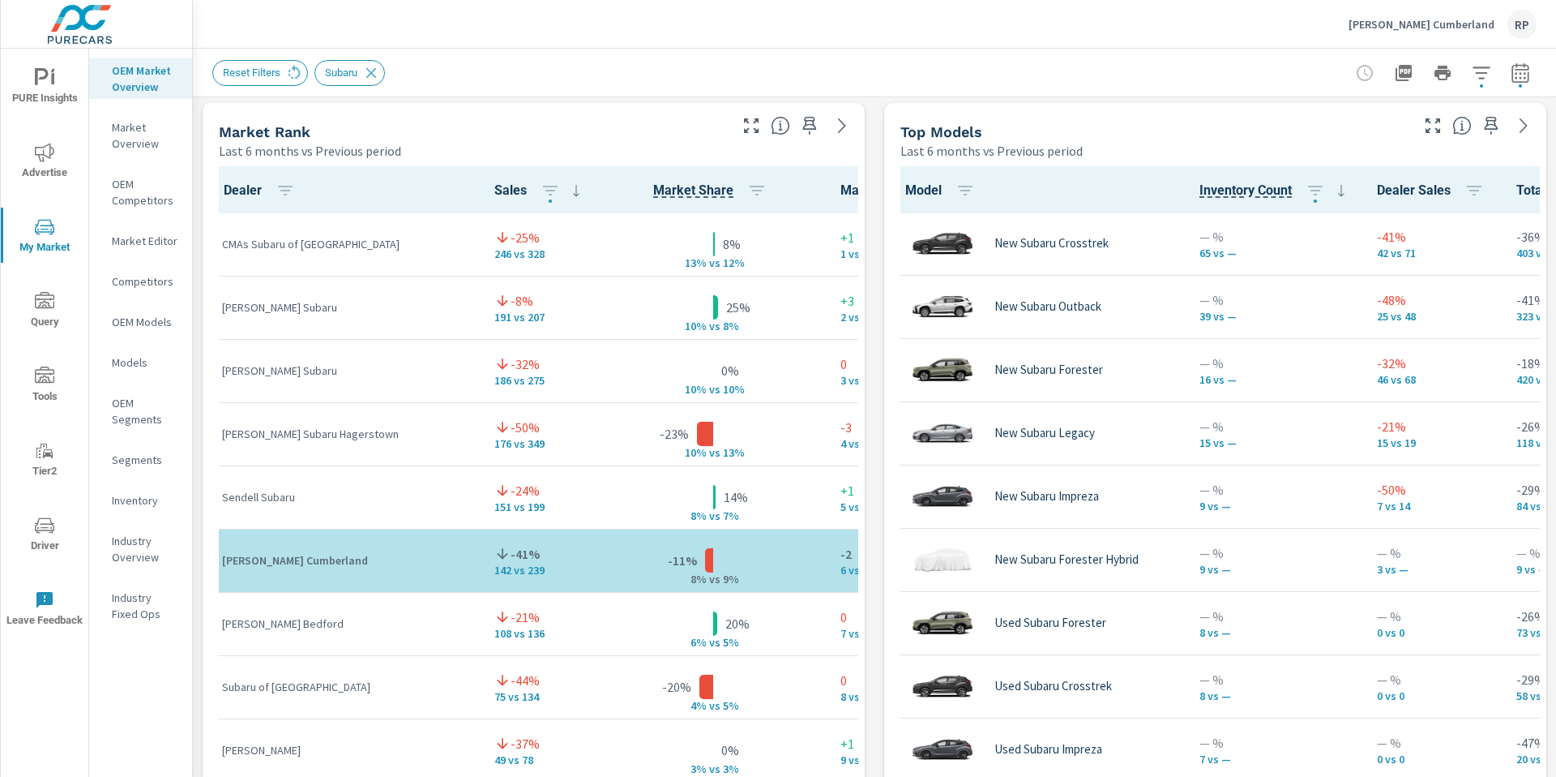
scroll to position [1043, 0]
click at [1424, 126] on icon "button" at bounding box center [1433, 127] width 19 height 19
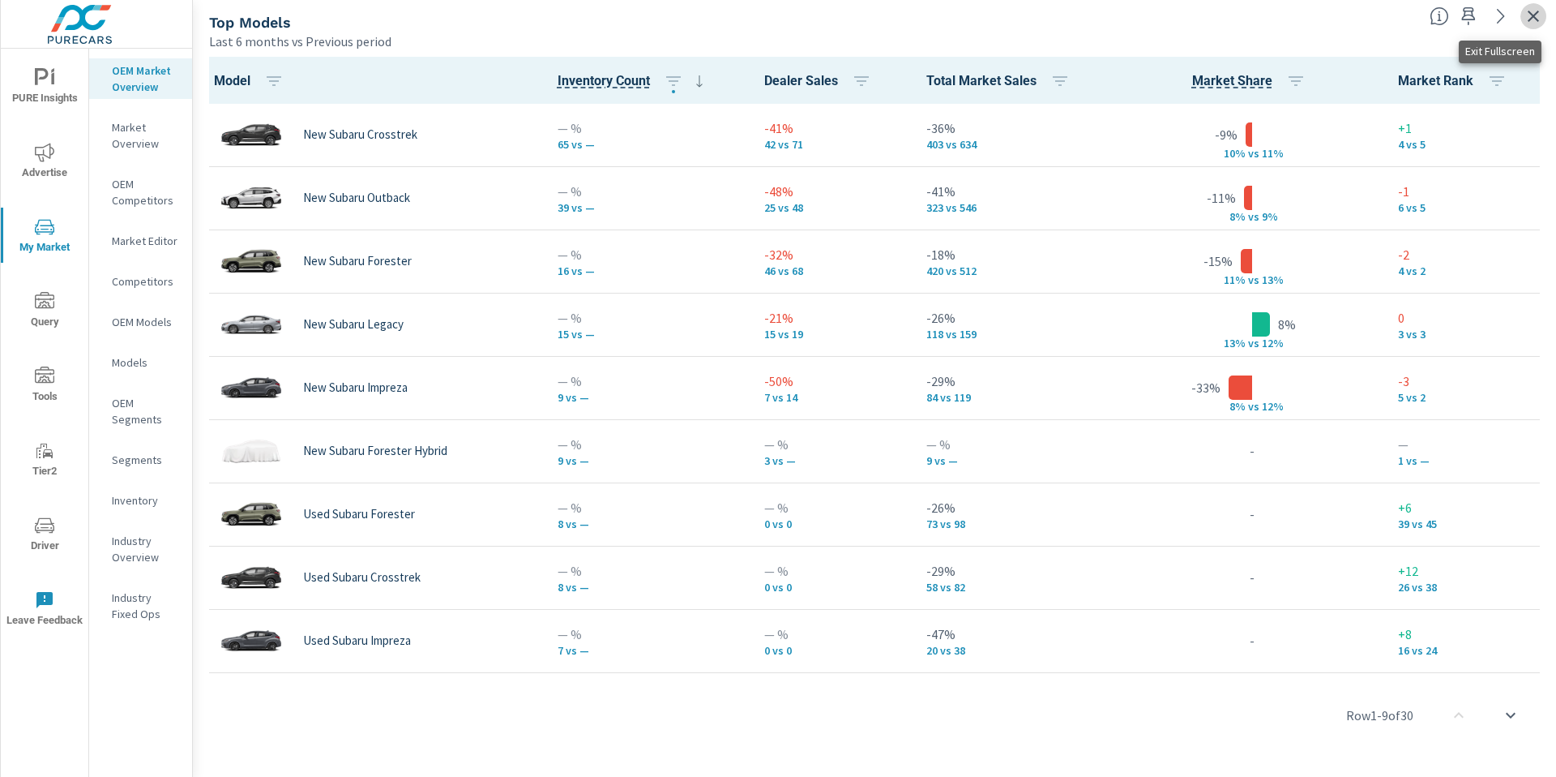
click at [1534, 15] on icon "button" at bounding box center [1533, 16] width 11 height 11
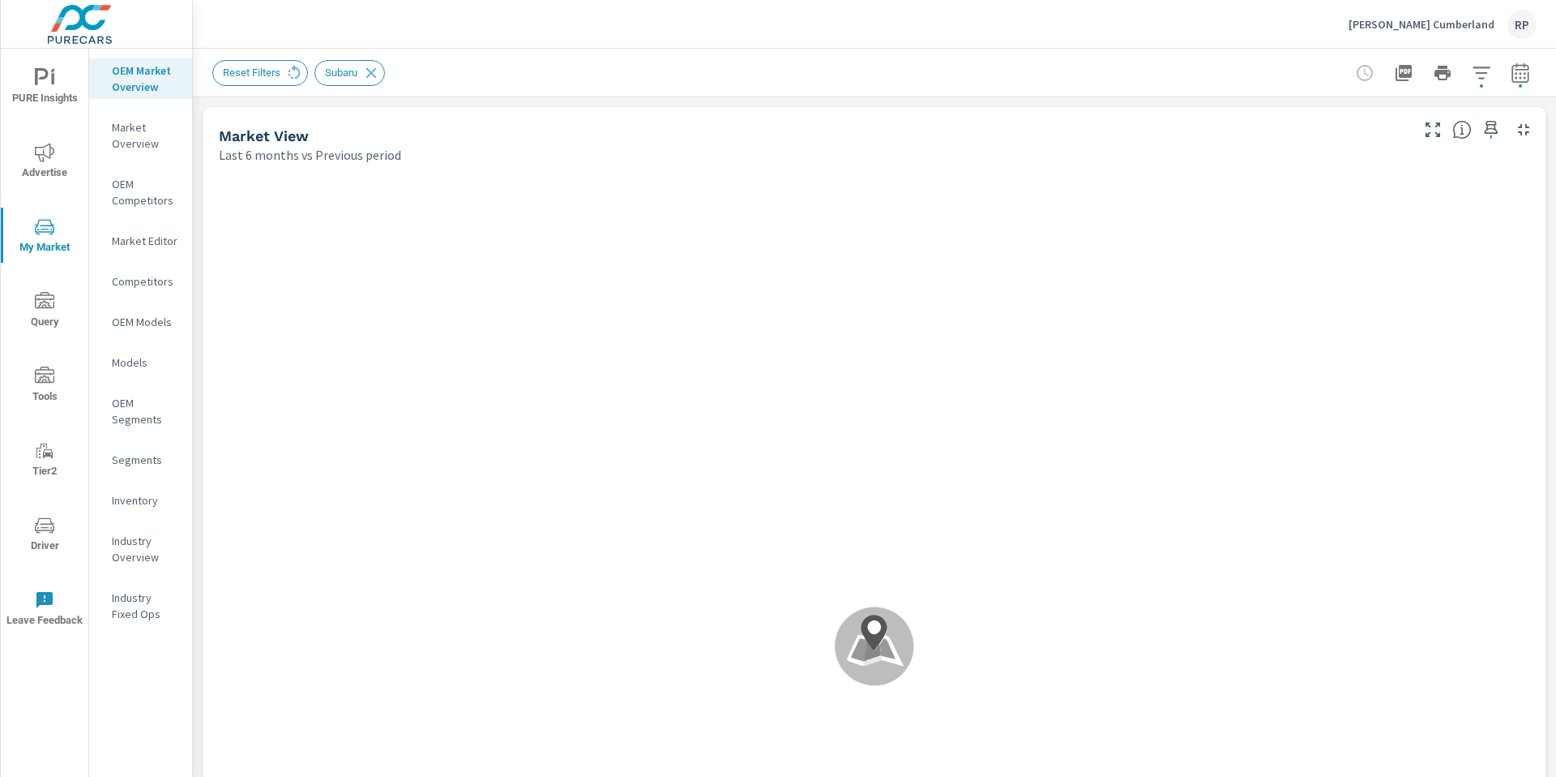
scroll to position [1, 0]
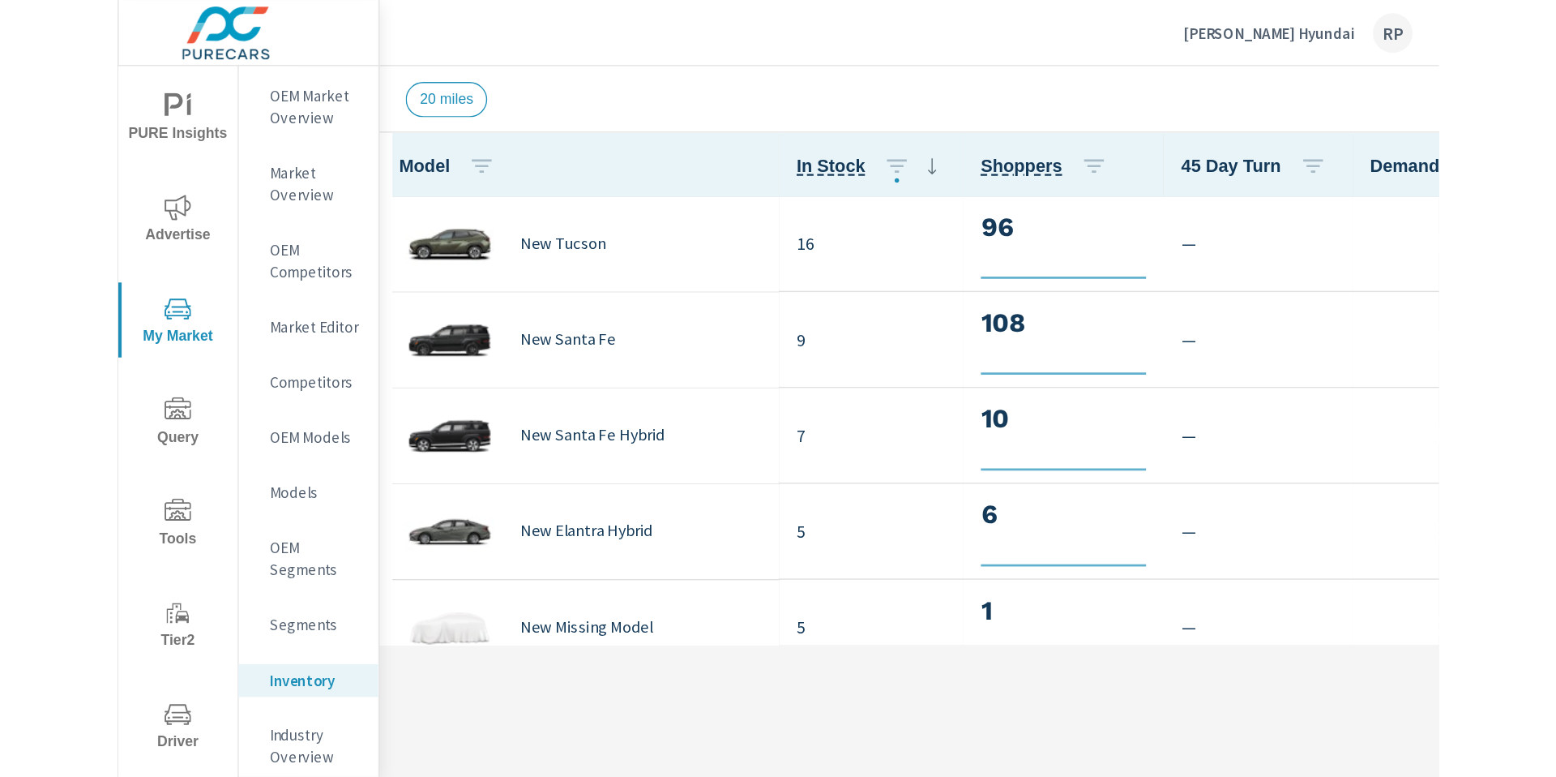
scroll to position [1, 0]
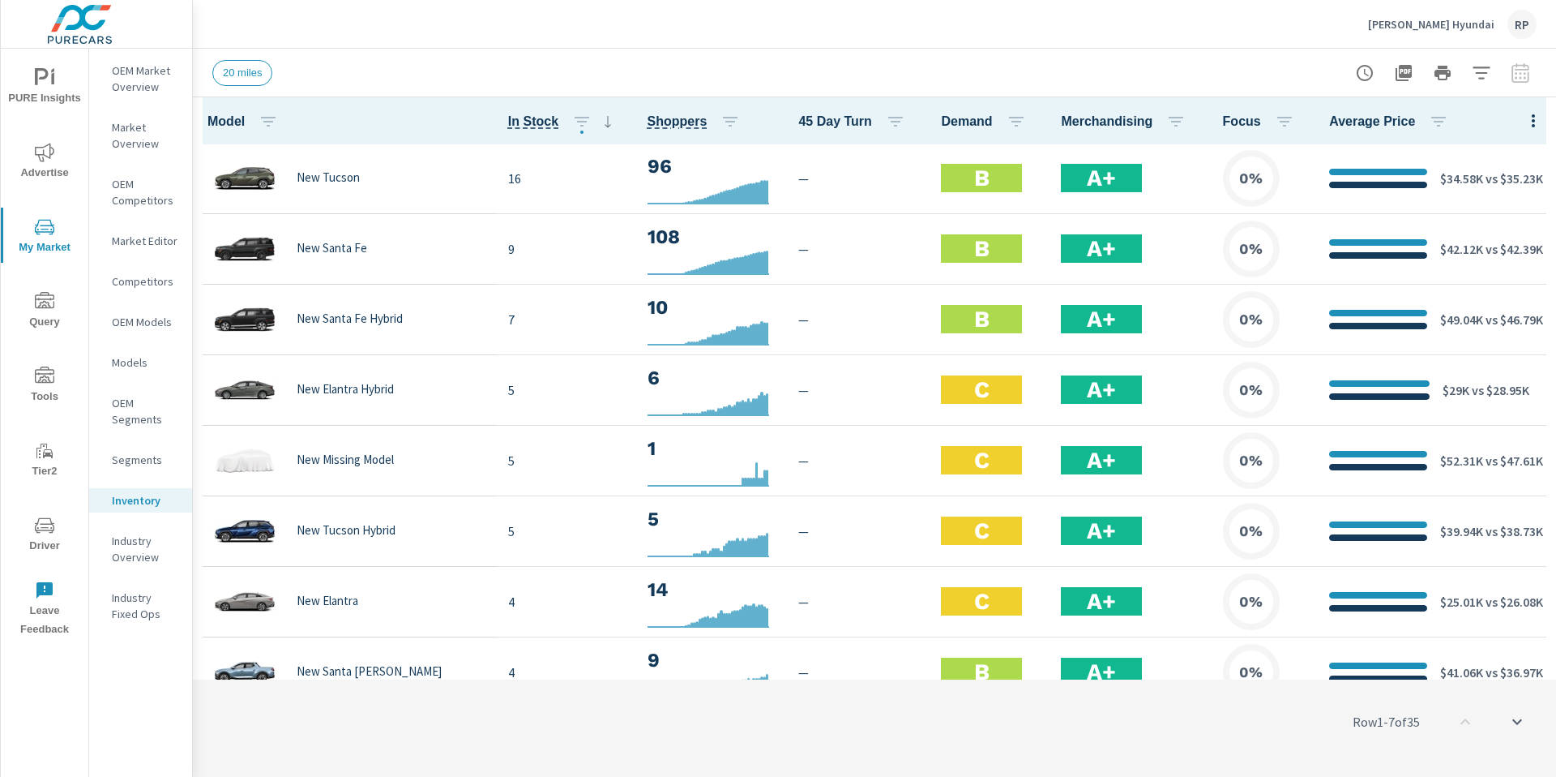
click at [47, 232] on icon "nav menu" at bounding box center [44, 226] width 19 height 15
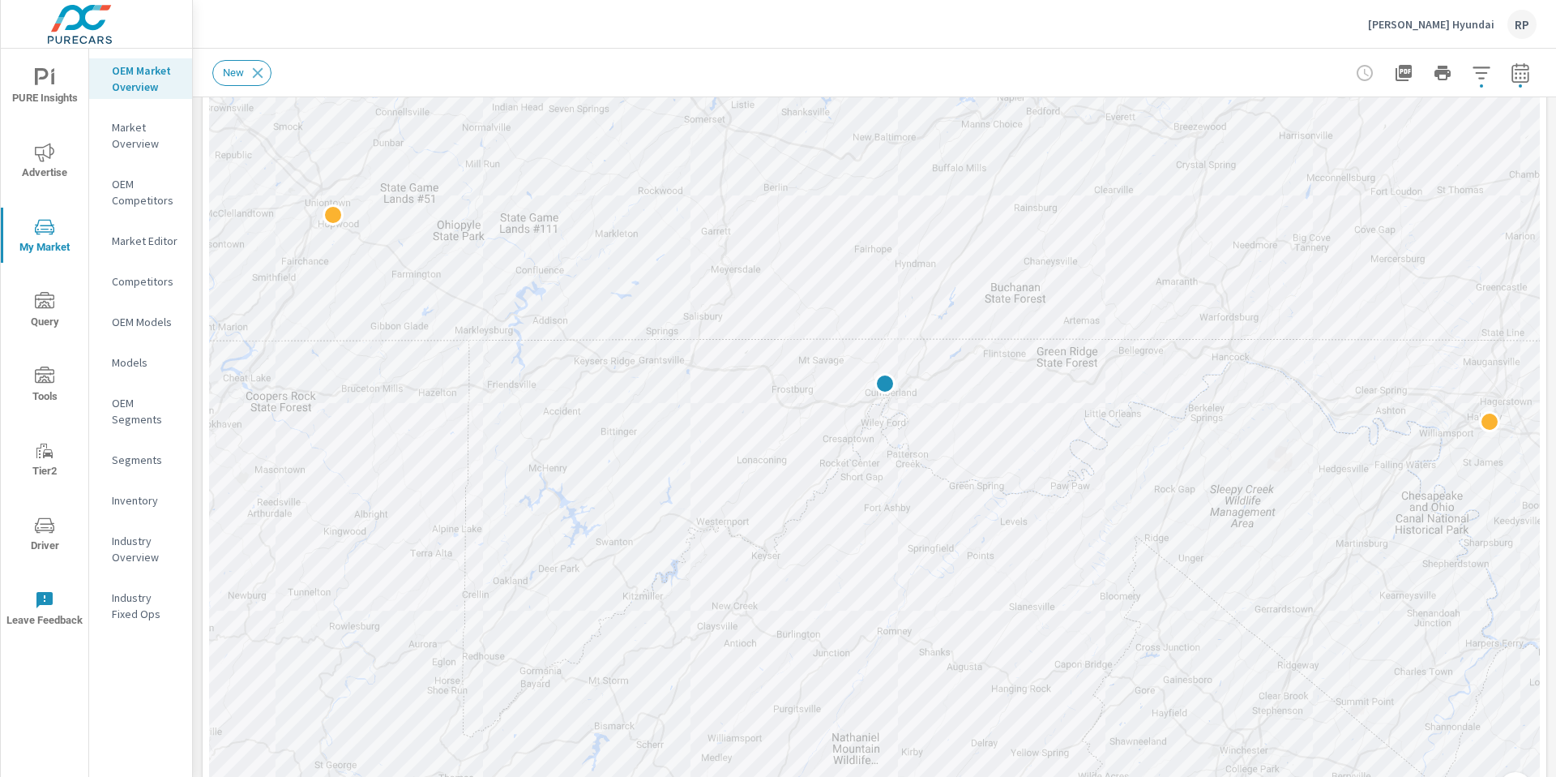
scroll to position [242, 0]
drag, startPoint x: 1530, startPoint y: 191, endPoint x: 1536, endPoint y: 169, distance: 22.1
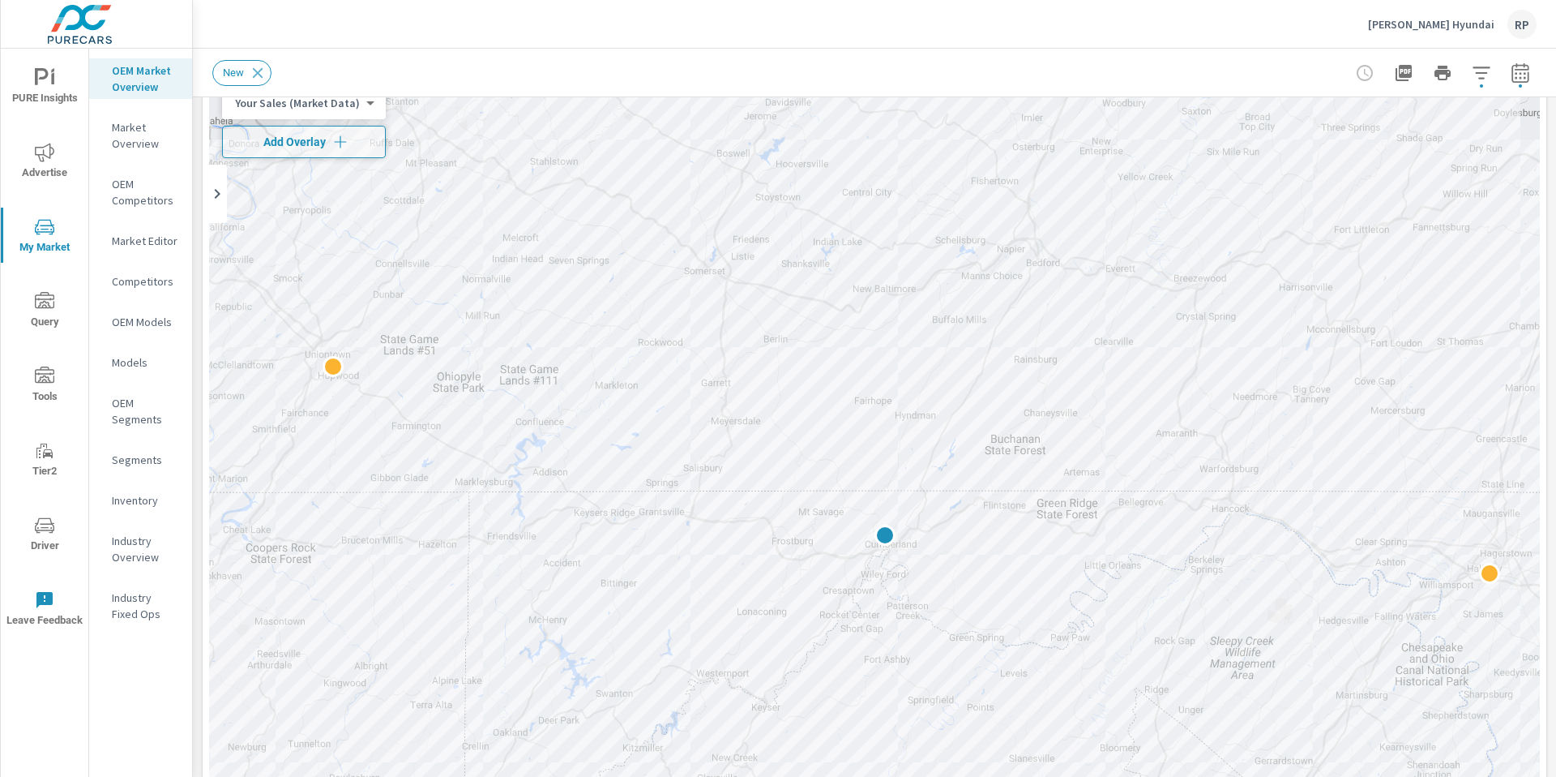
scroll to position [0, 0]
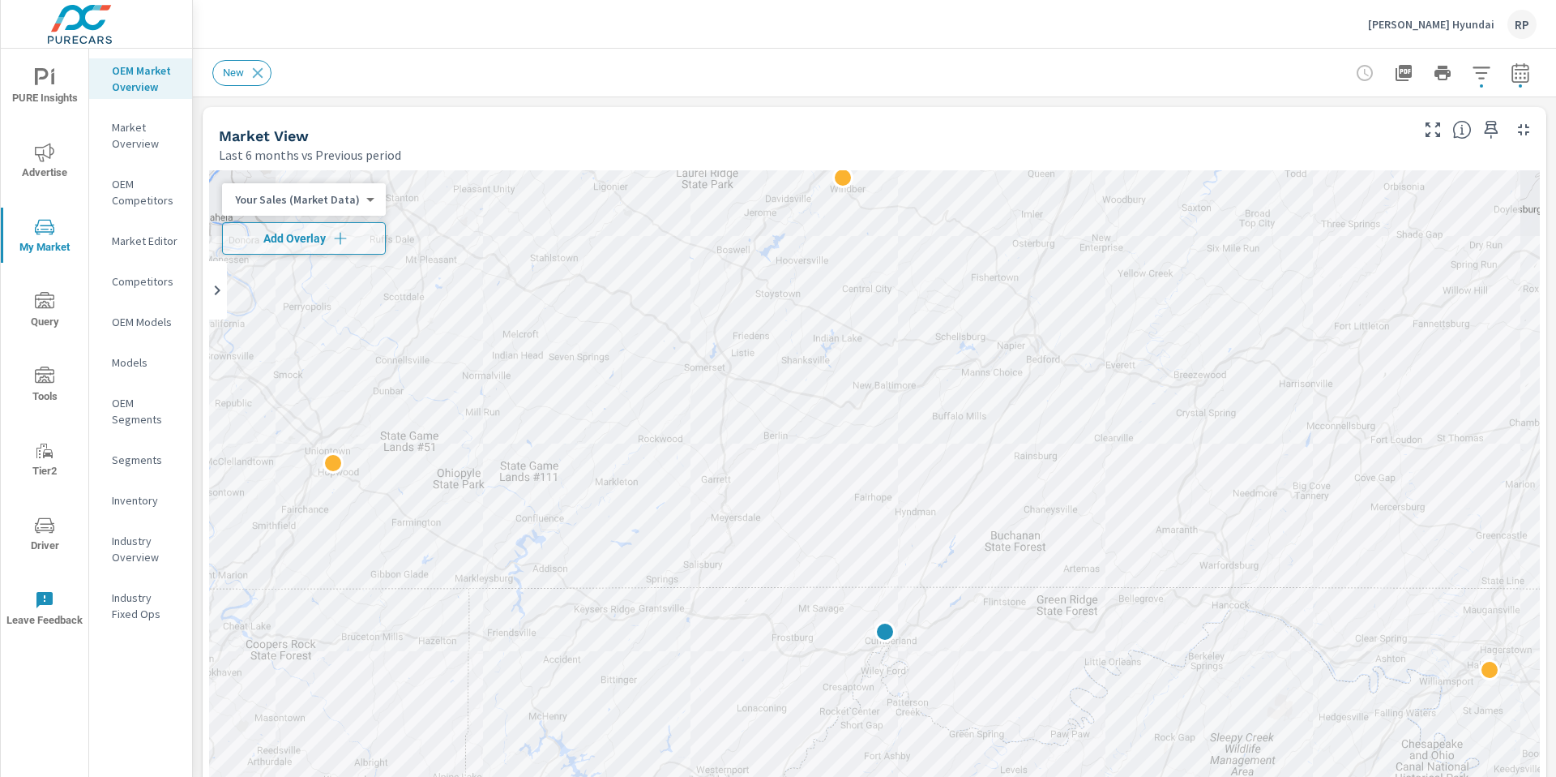
drag, startPoint x: 1556, startPoint y: 162, endPoint x: 1556, endPoint y: 54, distance: 107.8
click at [1556, 54] on div "Market Overview Thomas Cumberland Hyundai Report date range: Feb 01, 2025 - Jul…" at bounding box center [875, 413] width 1364 height 728
click at [350, 230] on span "Add Overlay" at bounding box center [303, 238] width 149 height 16
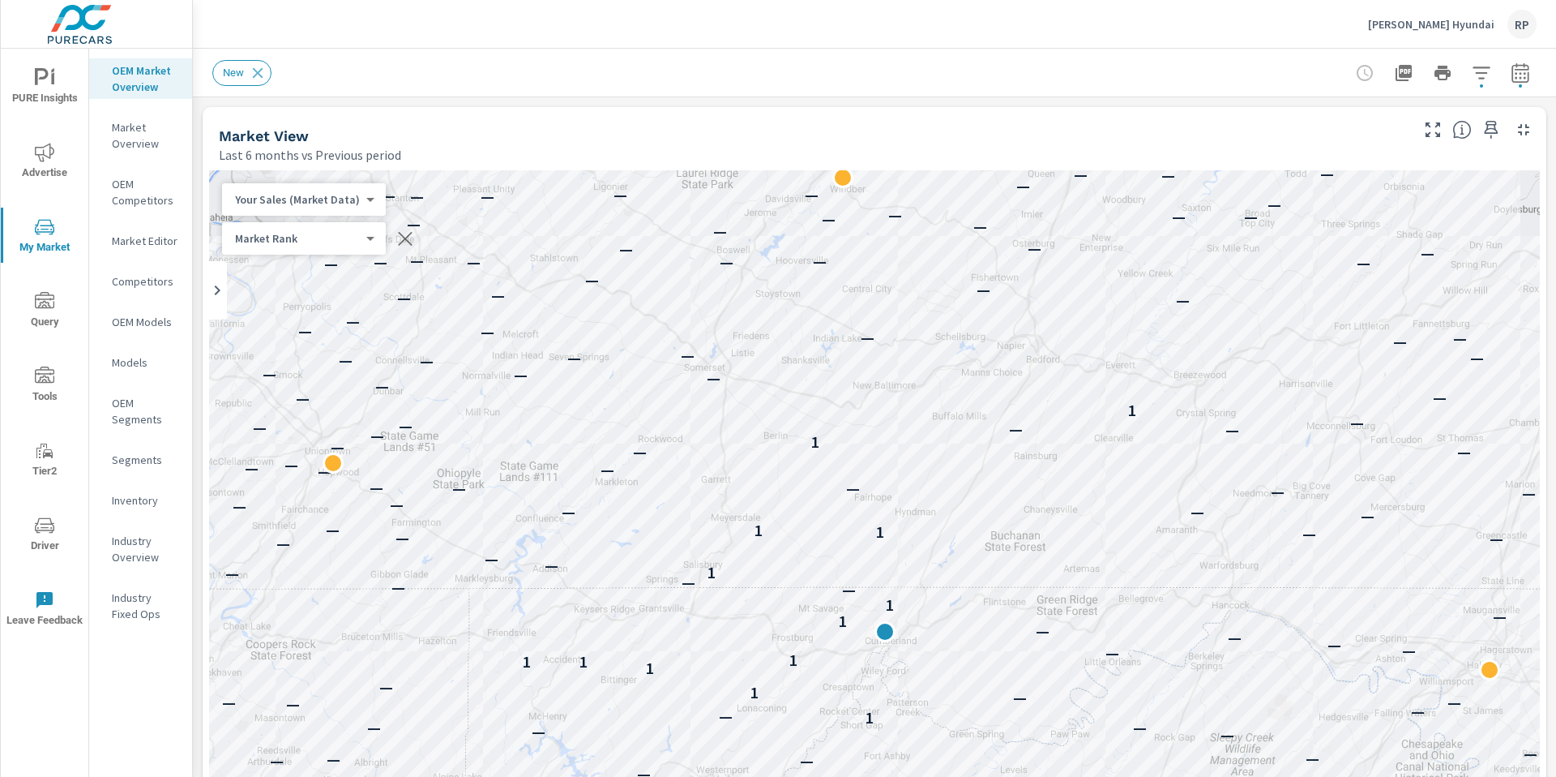
click at [347, 234] on body "PURE Insights Advertise My Market Query Tools Tier2 Driver Leave Feedback OEM M…" at bounding box center [778, 397] width 1556 height 794
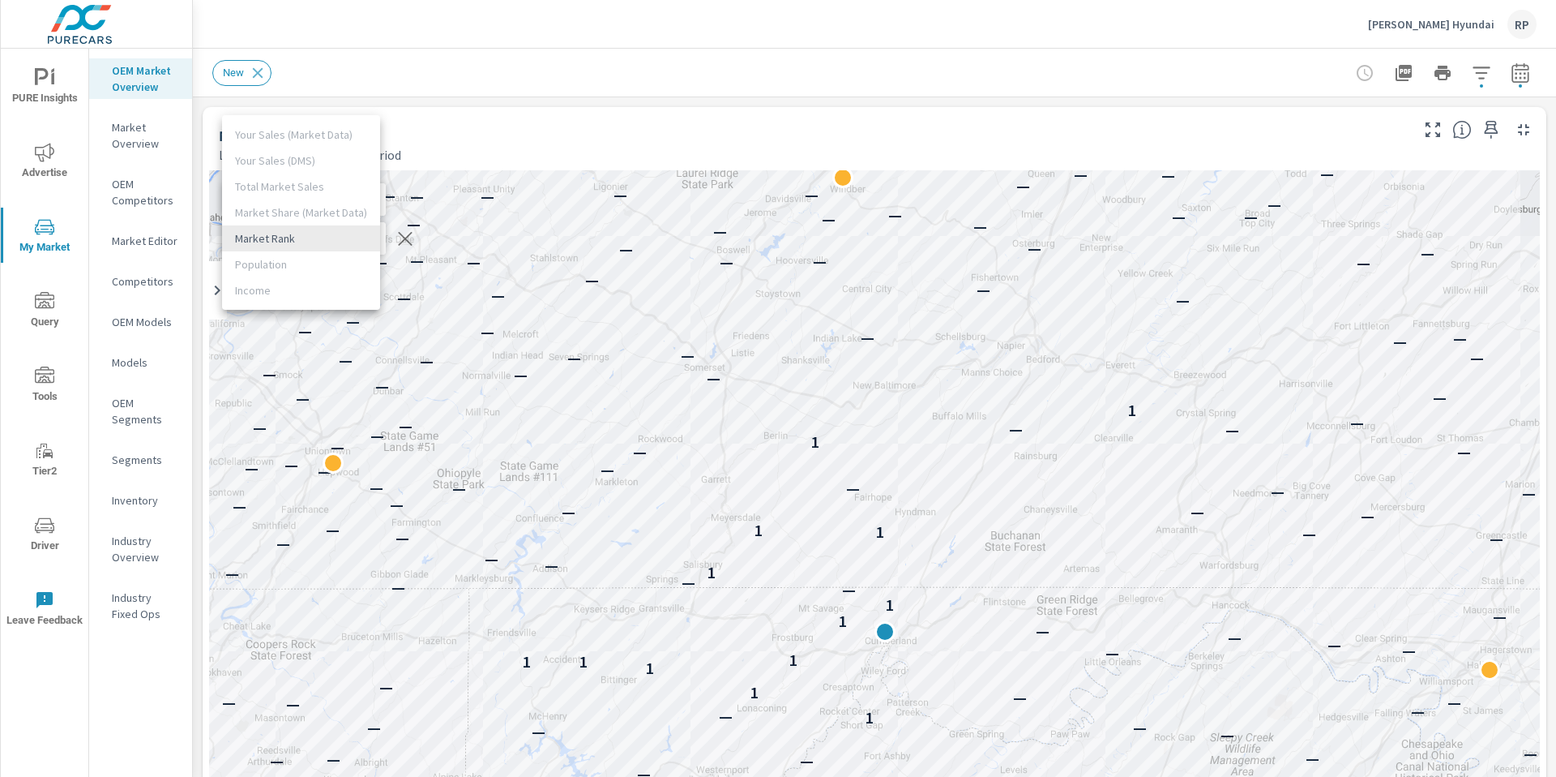
click at [347, 234] on li "Market Rank" at bounding box center [301, 238] width 158 height 26
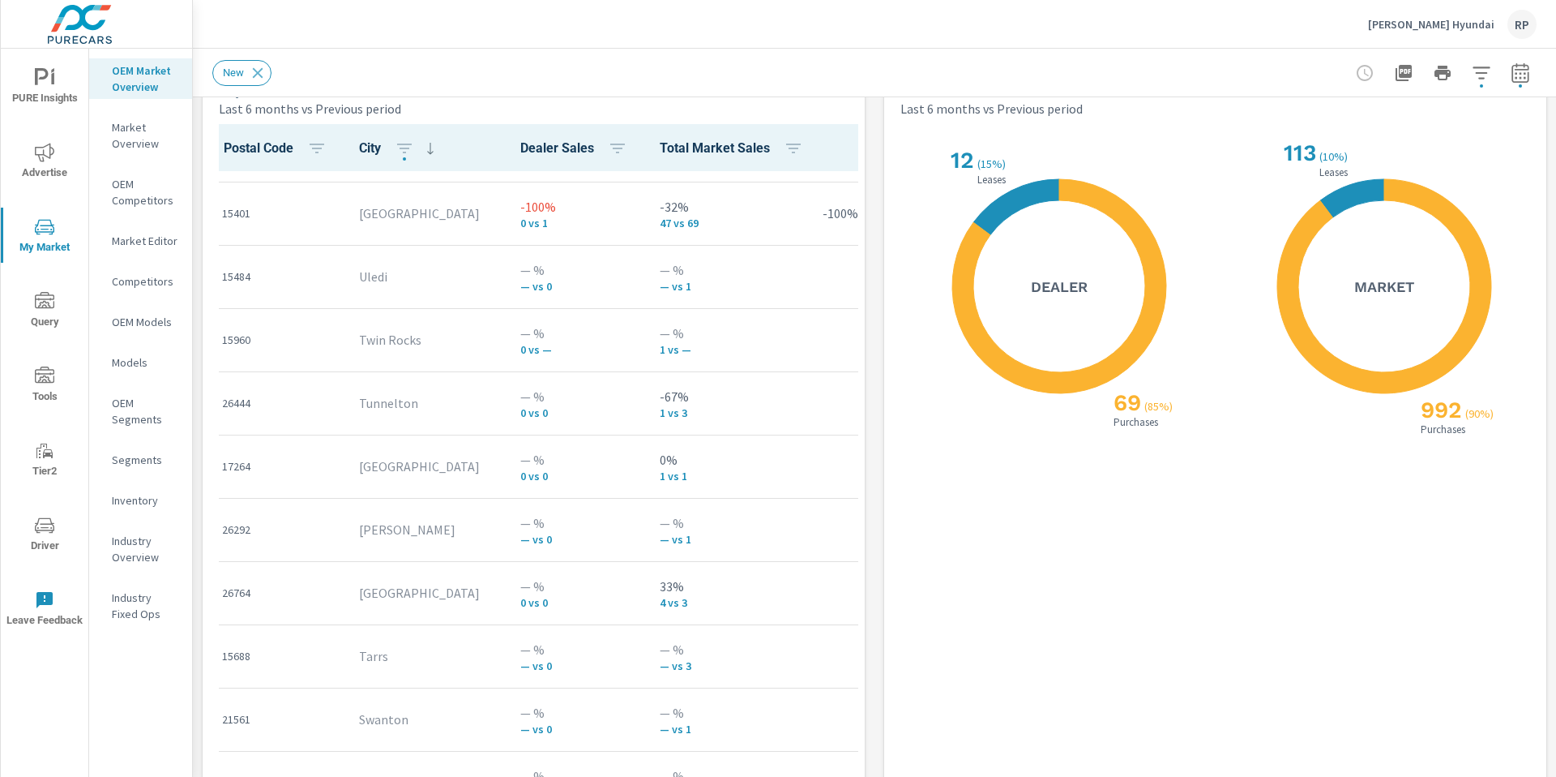
scroll to position [1185, 0]
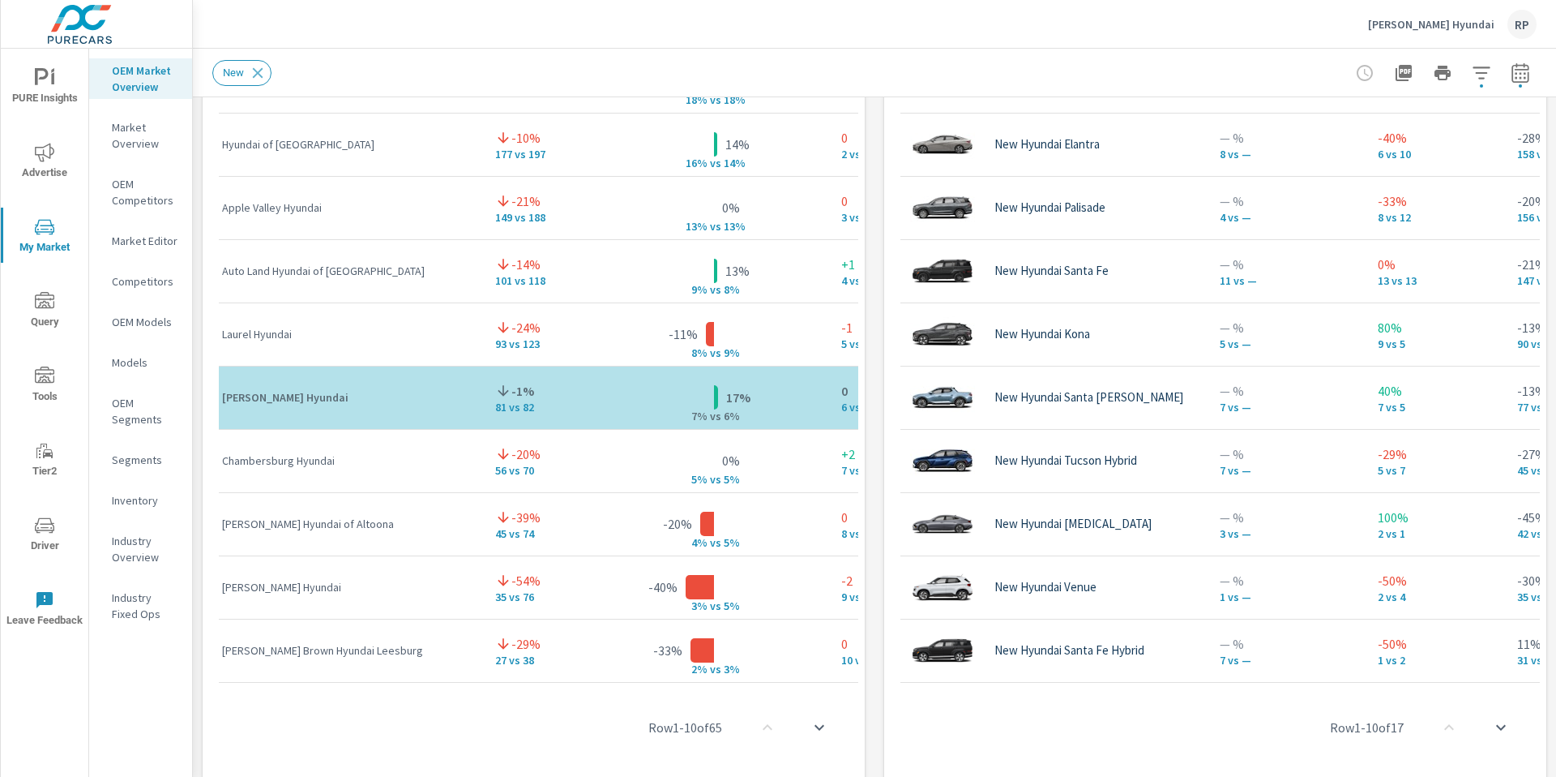
scroll to position [364, 0]
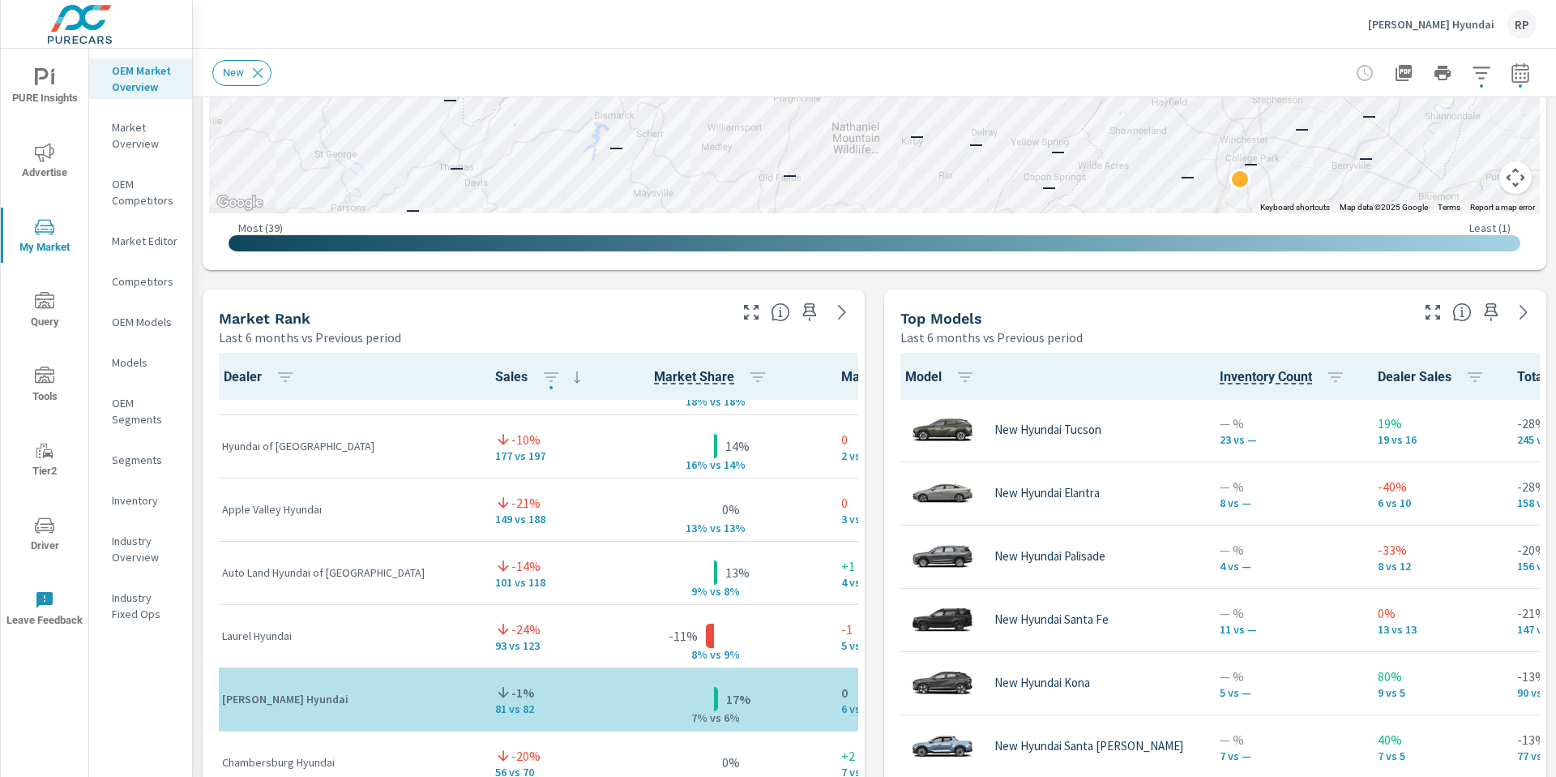
scroll to position [52, 0]
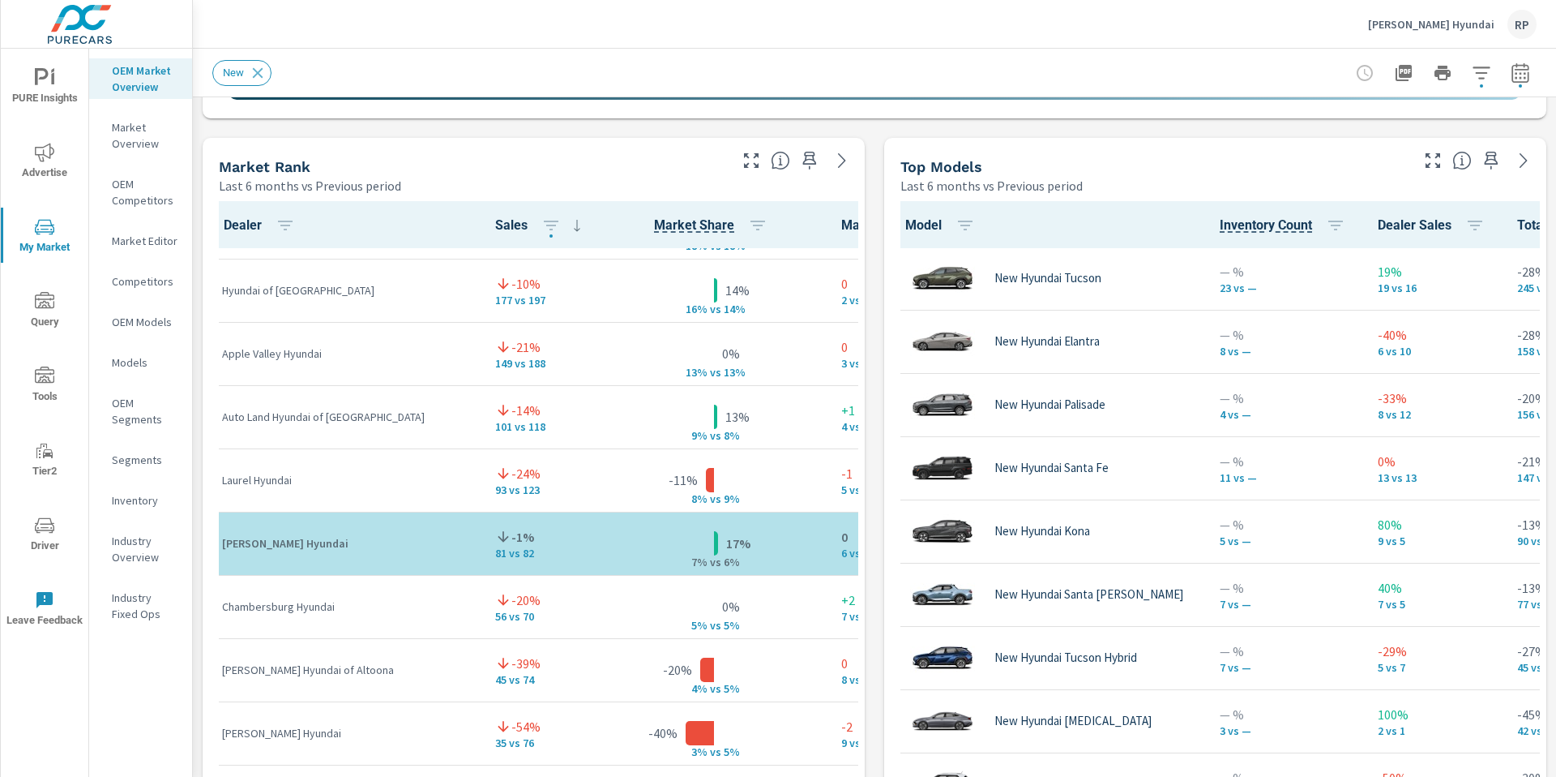
scroll to position [1588, 0]
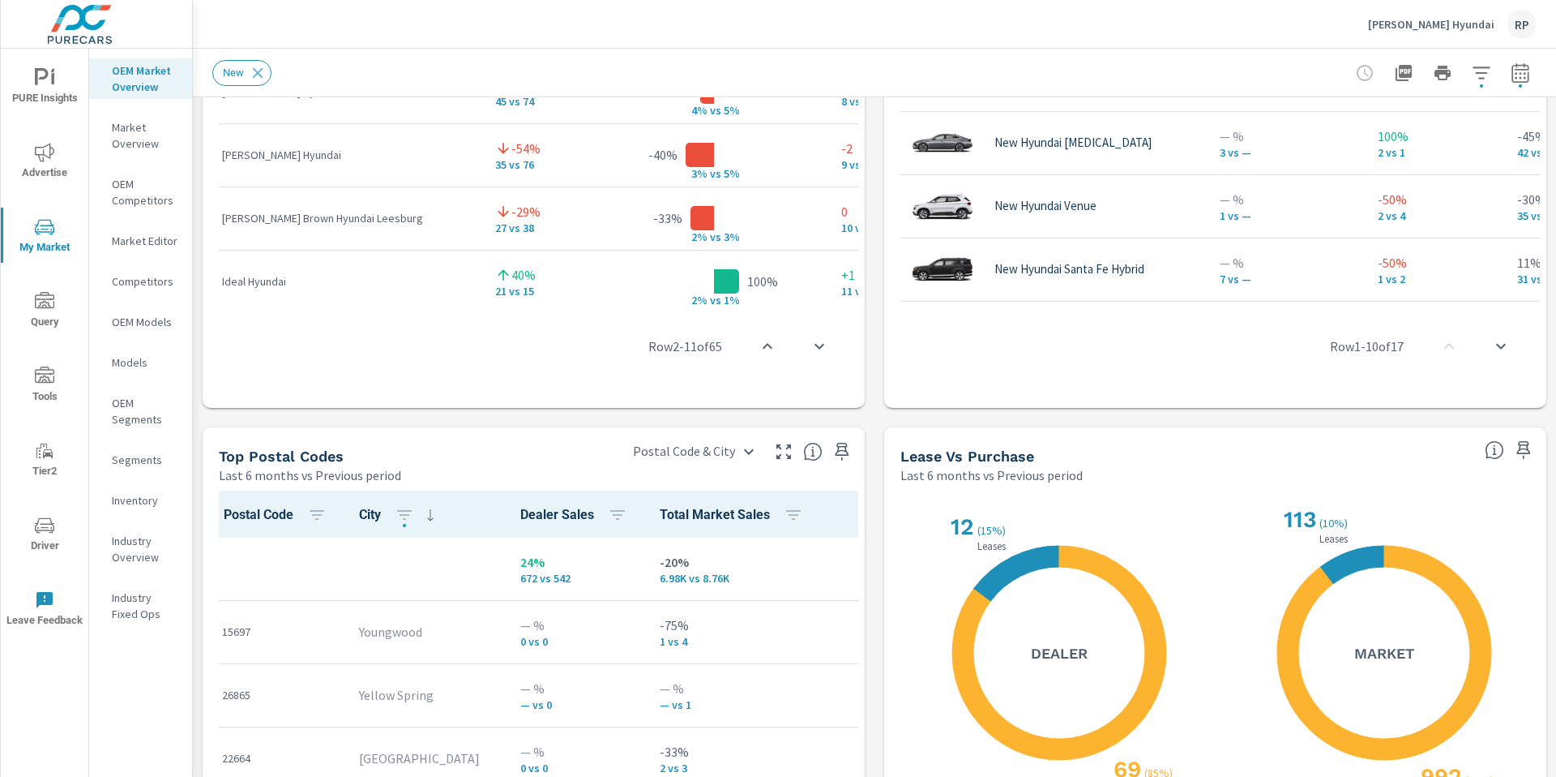
click at [780, 444] on icon "button" at bounding box center [783, 451] width 19 height 19
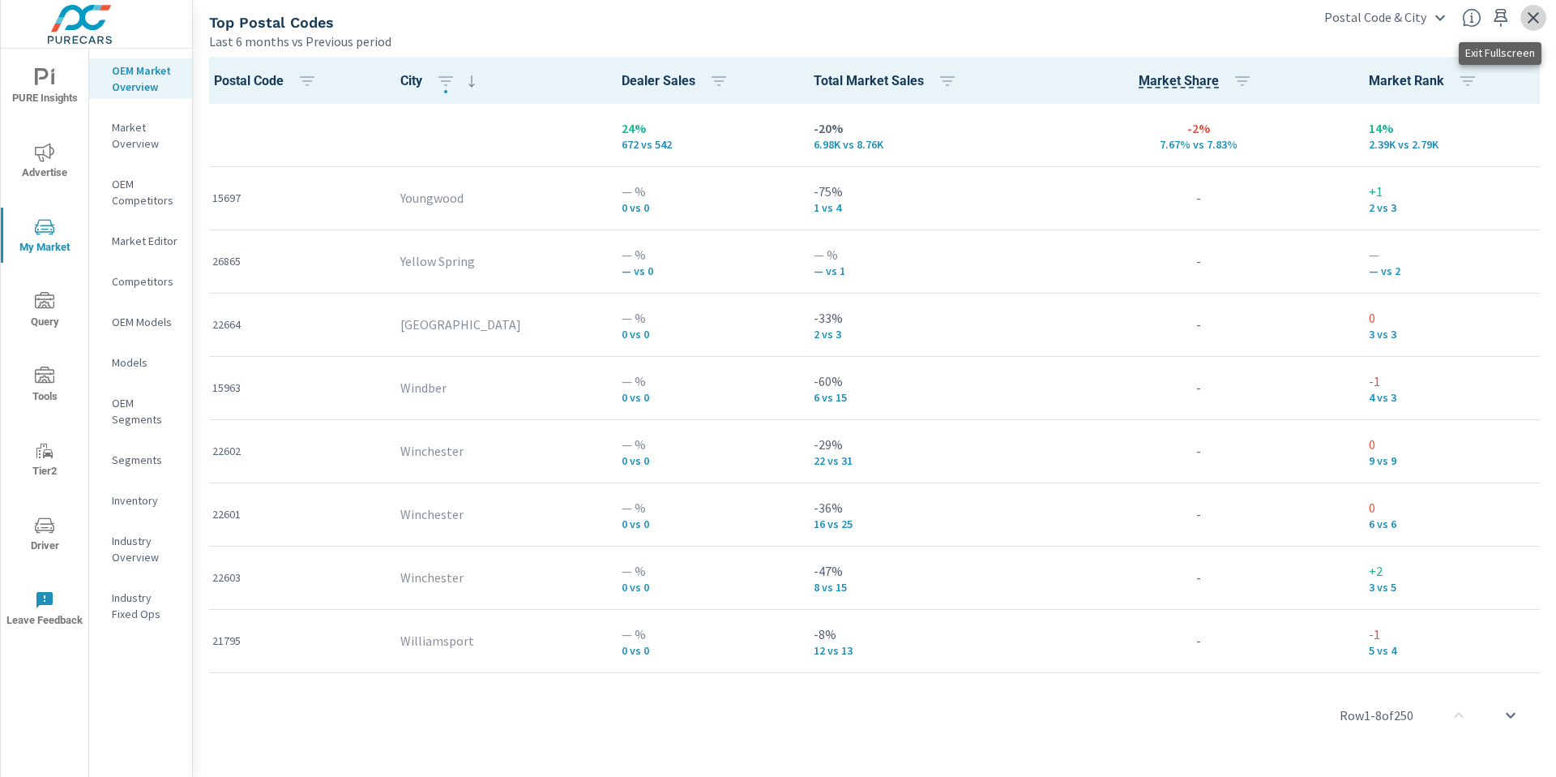
click at [1539, 20] on icon "button" at bounding box center [1533, 17] width 19 height 19
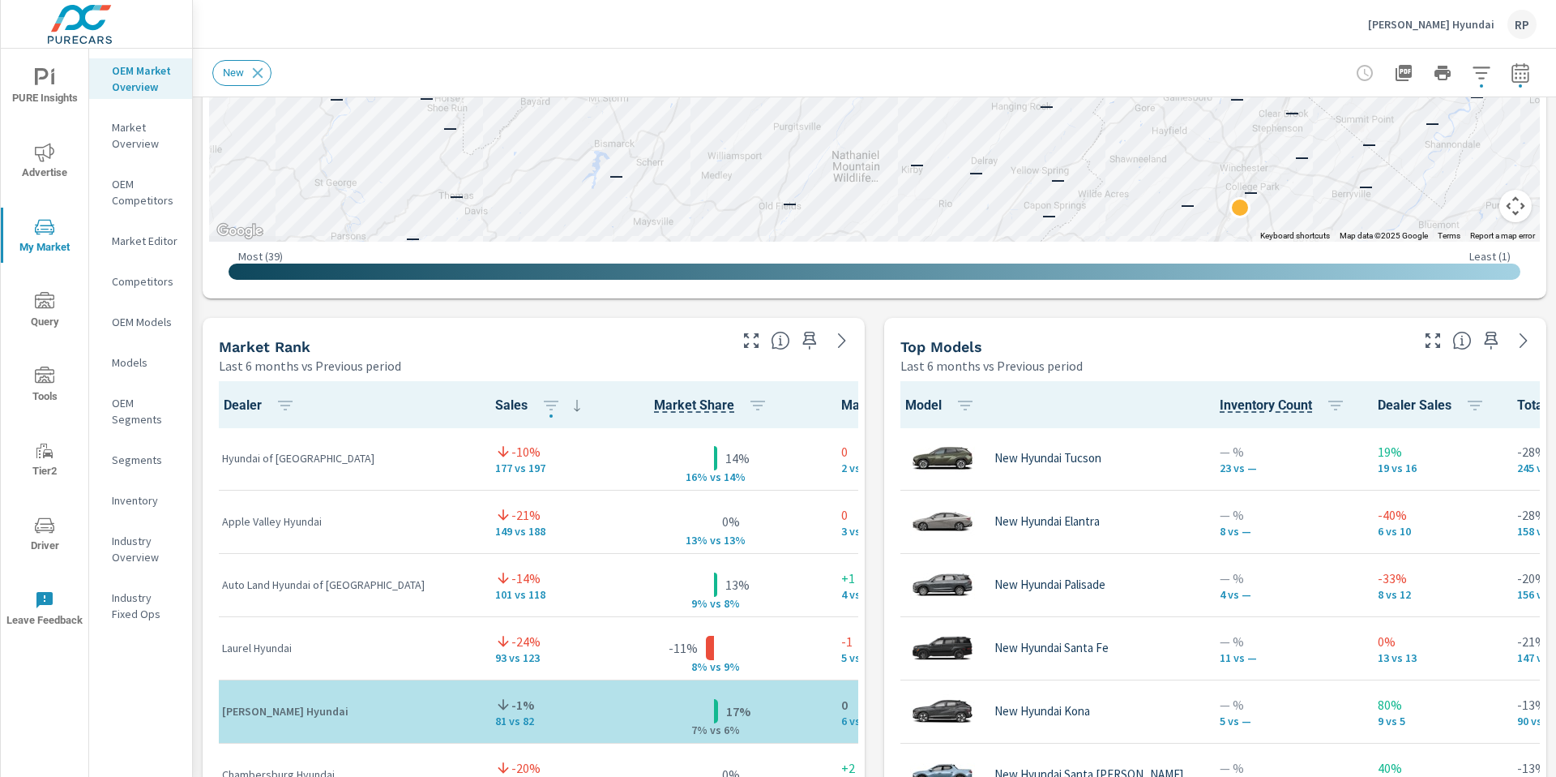
scroll to position [1255, 0]
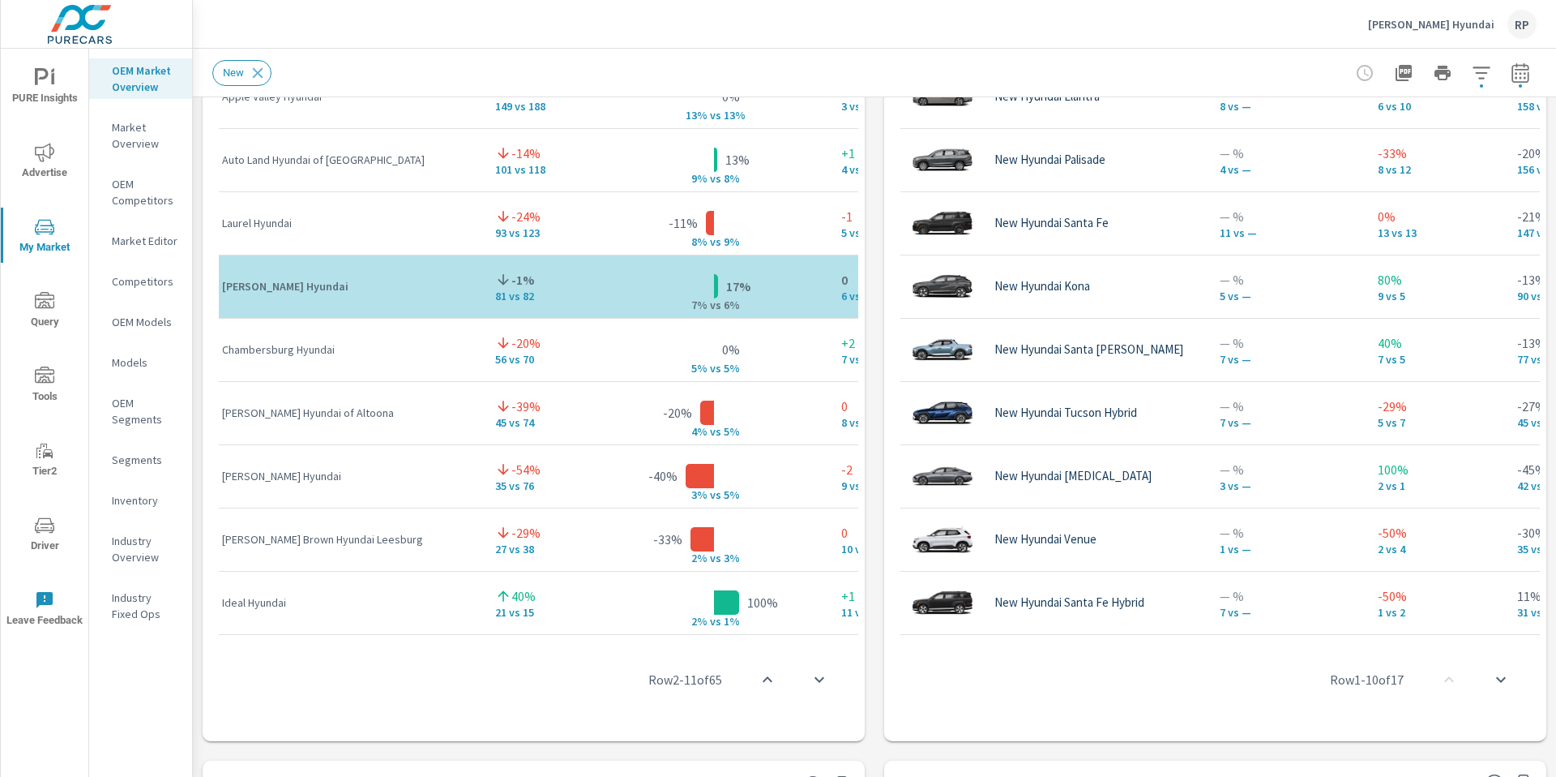
drag, startPoint x: 1556, startPoint y: 164, endPoint x: 1556, endPoint y: 486, distance: 322.6
click at [1556, 487] on div "Market Overview Thomas Cumberland Hyundai Report date range: Feb 01, 2025 - Jul…" at bounding box center [875, 413] width 1364 height 728
click at [148, 493] on p "Inventory" at bounding box center [145, 500] width 67 height 16
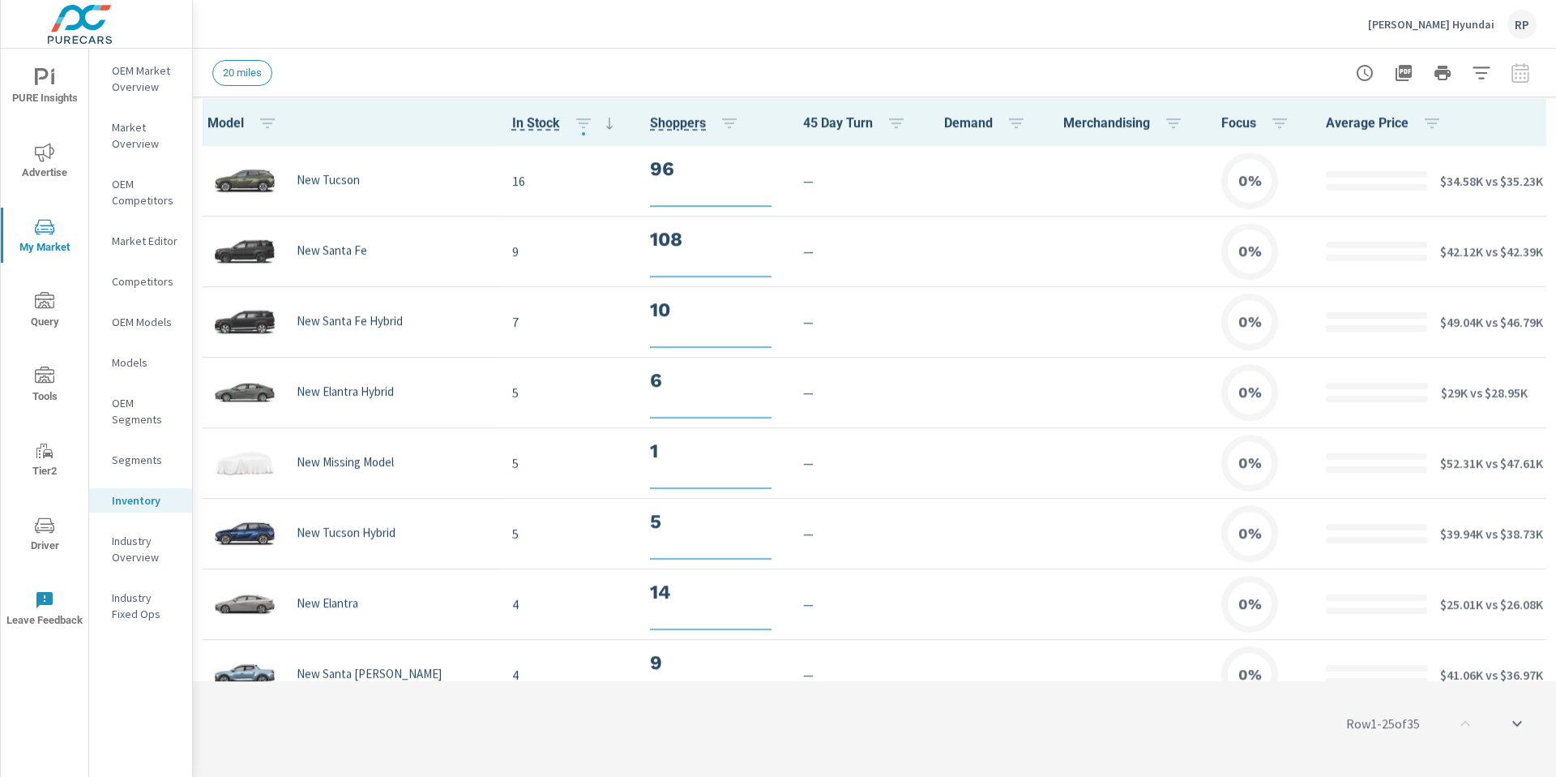
scroll to position [1, 0]
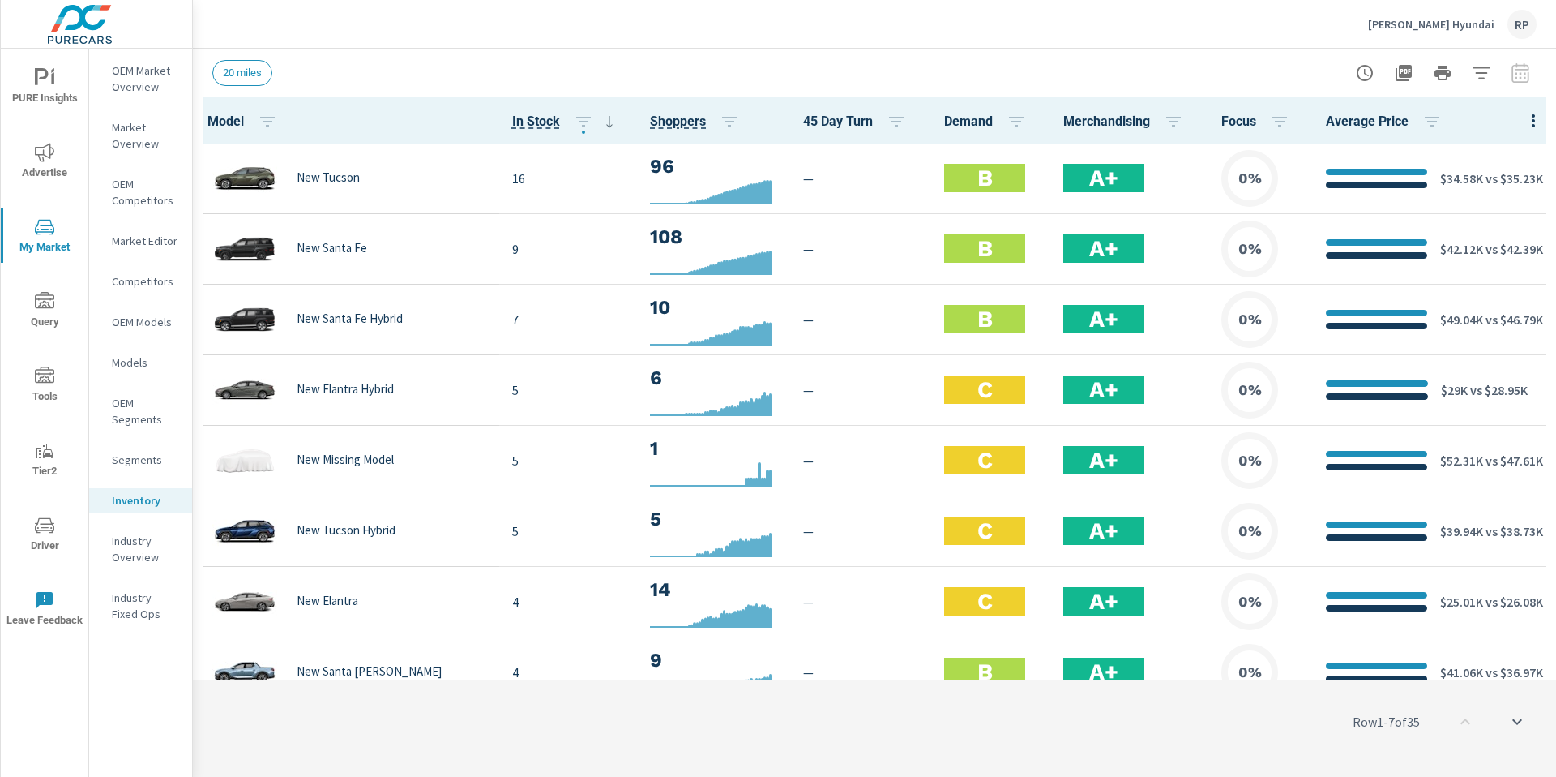
click at [32, 238] on span "My Market" at bounding box center [45, 237] width 78 height 40
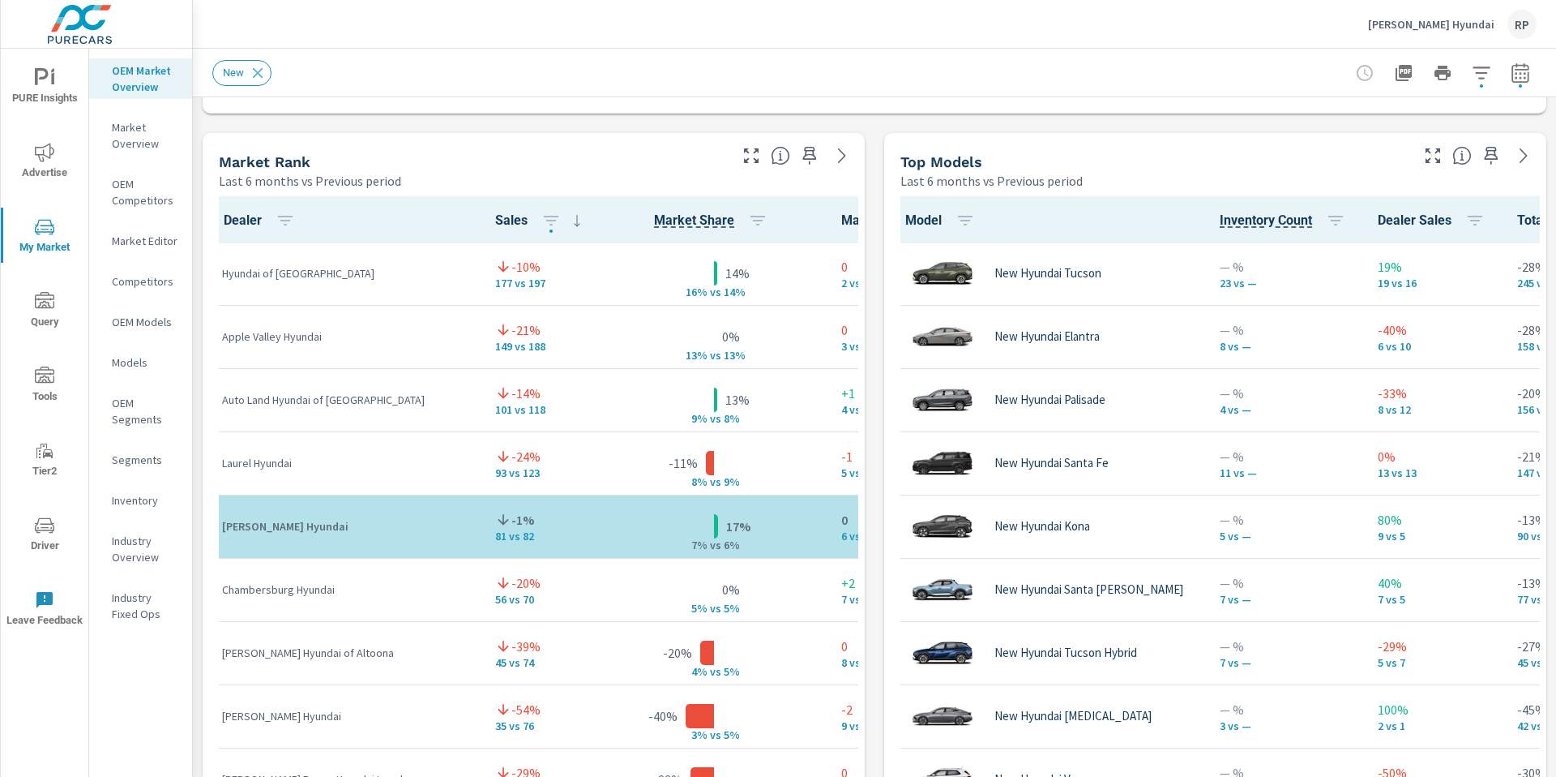
scroll to position [651, 0]
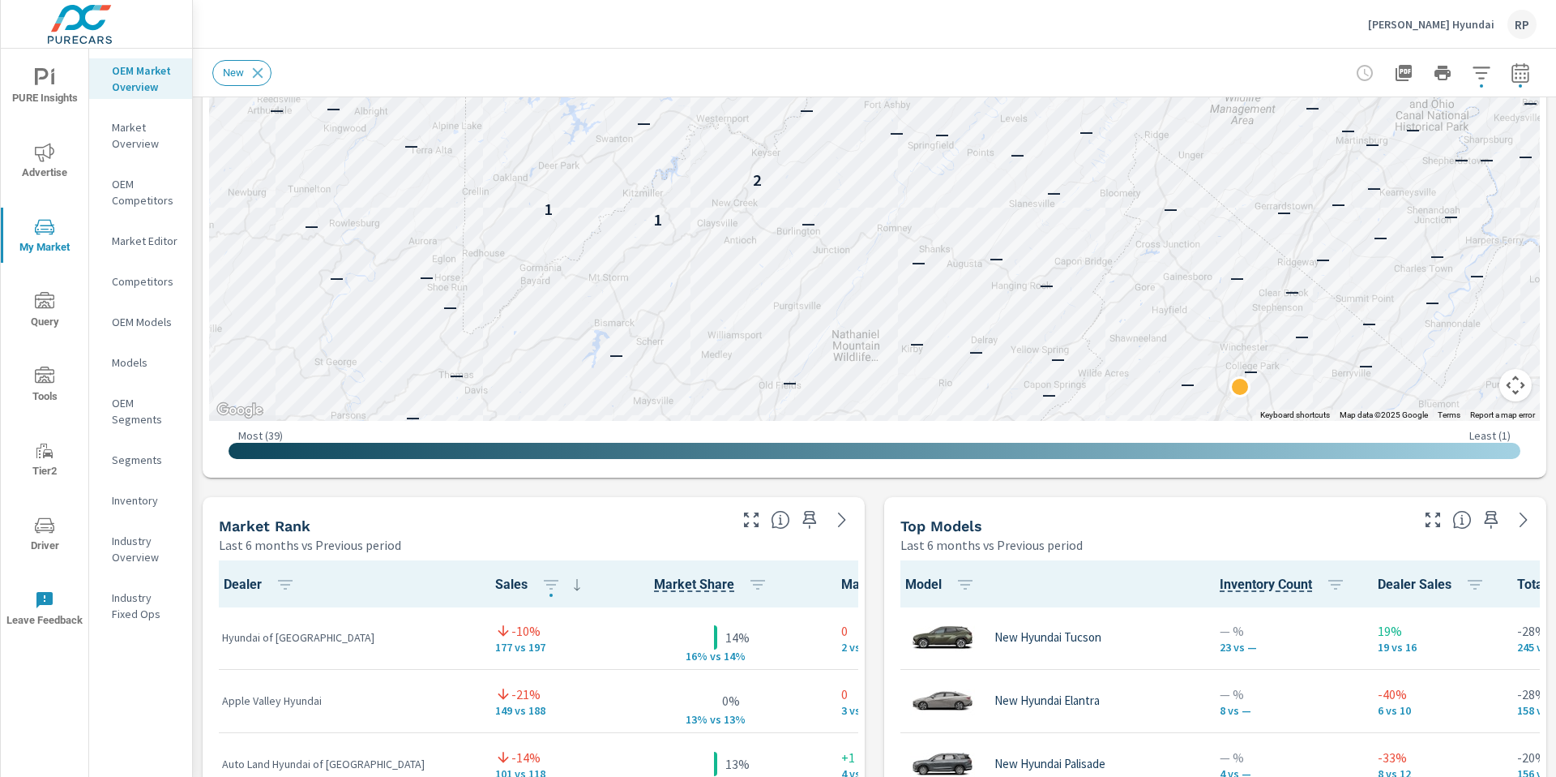
click at [131, 500] on p "Inventory" at bounding box center [145, 500] width 67 height 16
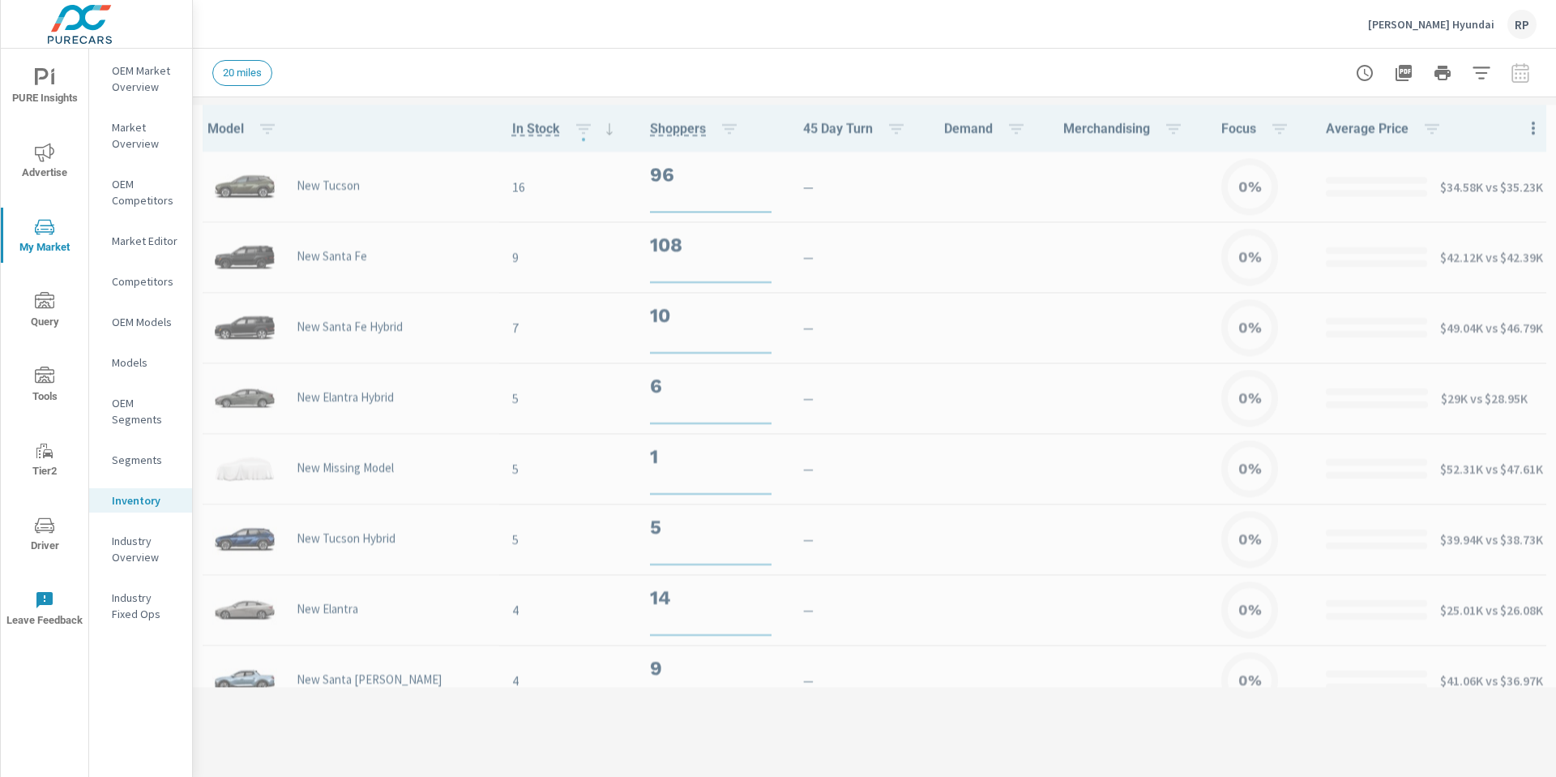
scroll to position [1, 0]
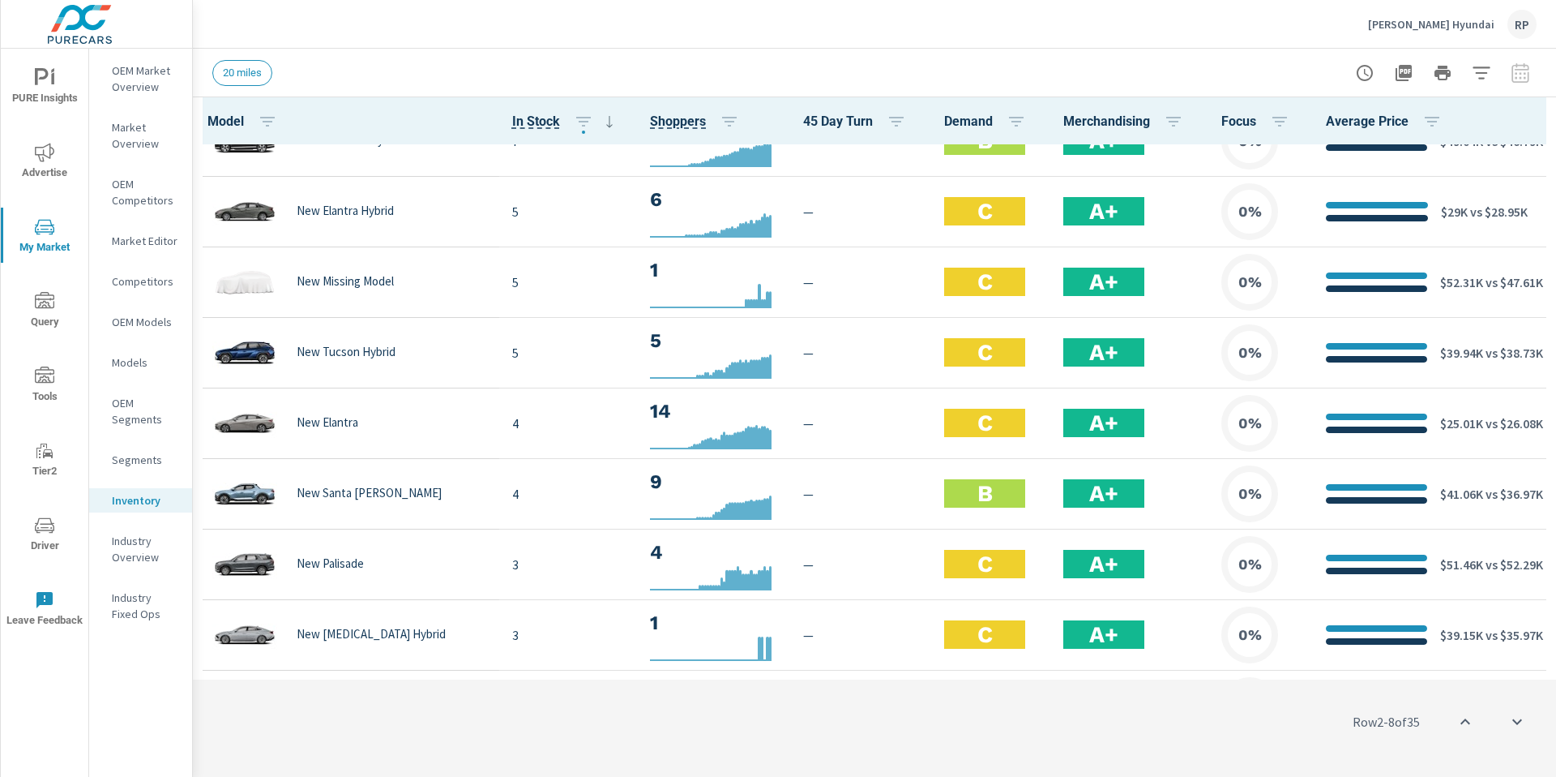
scroll to position [186, 0]
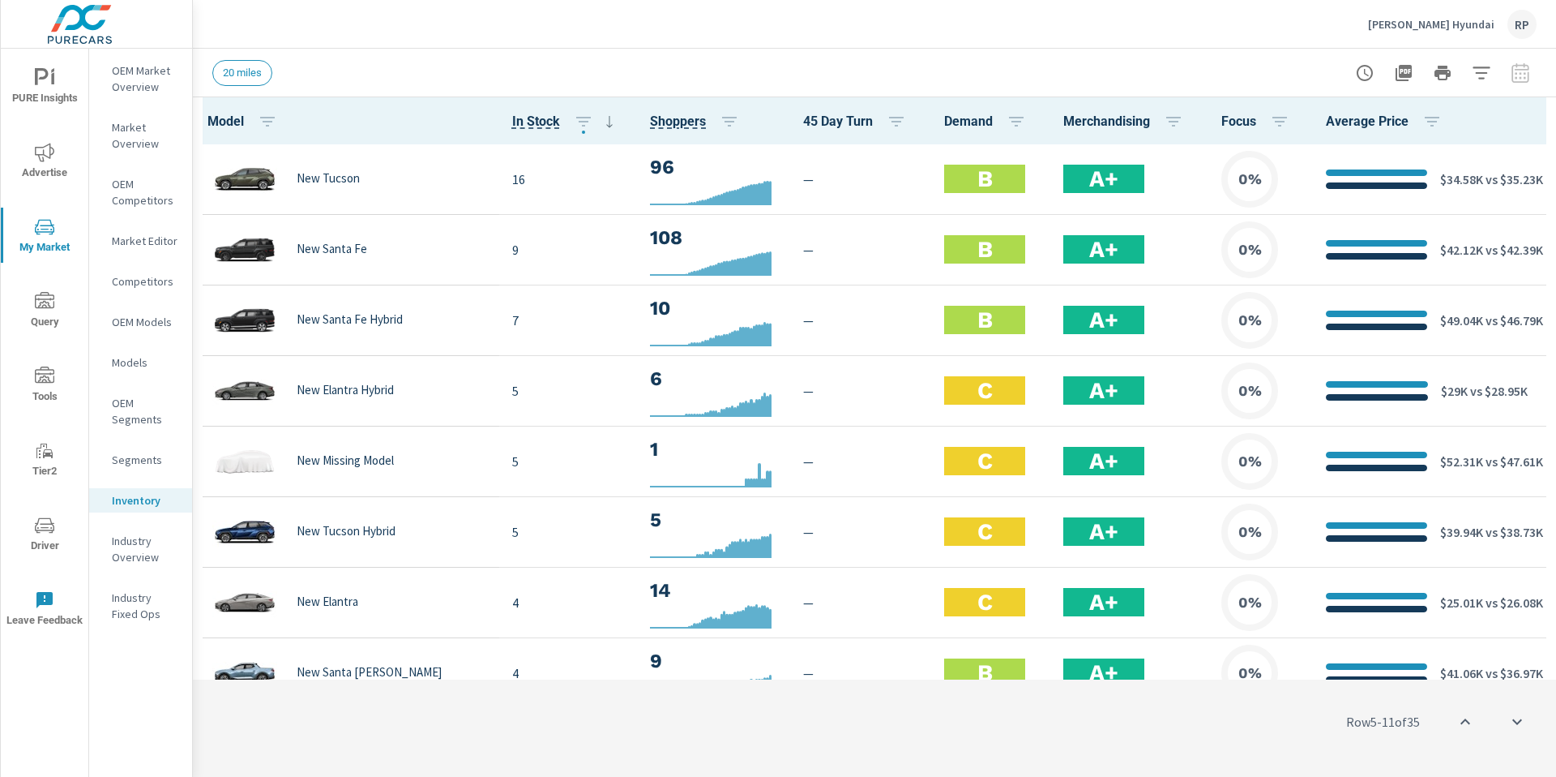
drag, startPoint x: 1556, startPoint y: 162, endPoint x: 1539, endPoint y: 87, distance: 77.3
click at [1539, 94] on div "Inventory Discovery Thomas Cumberland Hyundai Report date range: Jun 27, 2025 -…" at bounding box center [875, 413] width 1364 height 728
click at [32, 238] on span "My Market" at bounding box center [45, 237] width 78 height 40
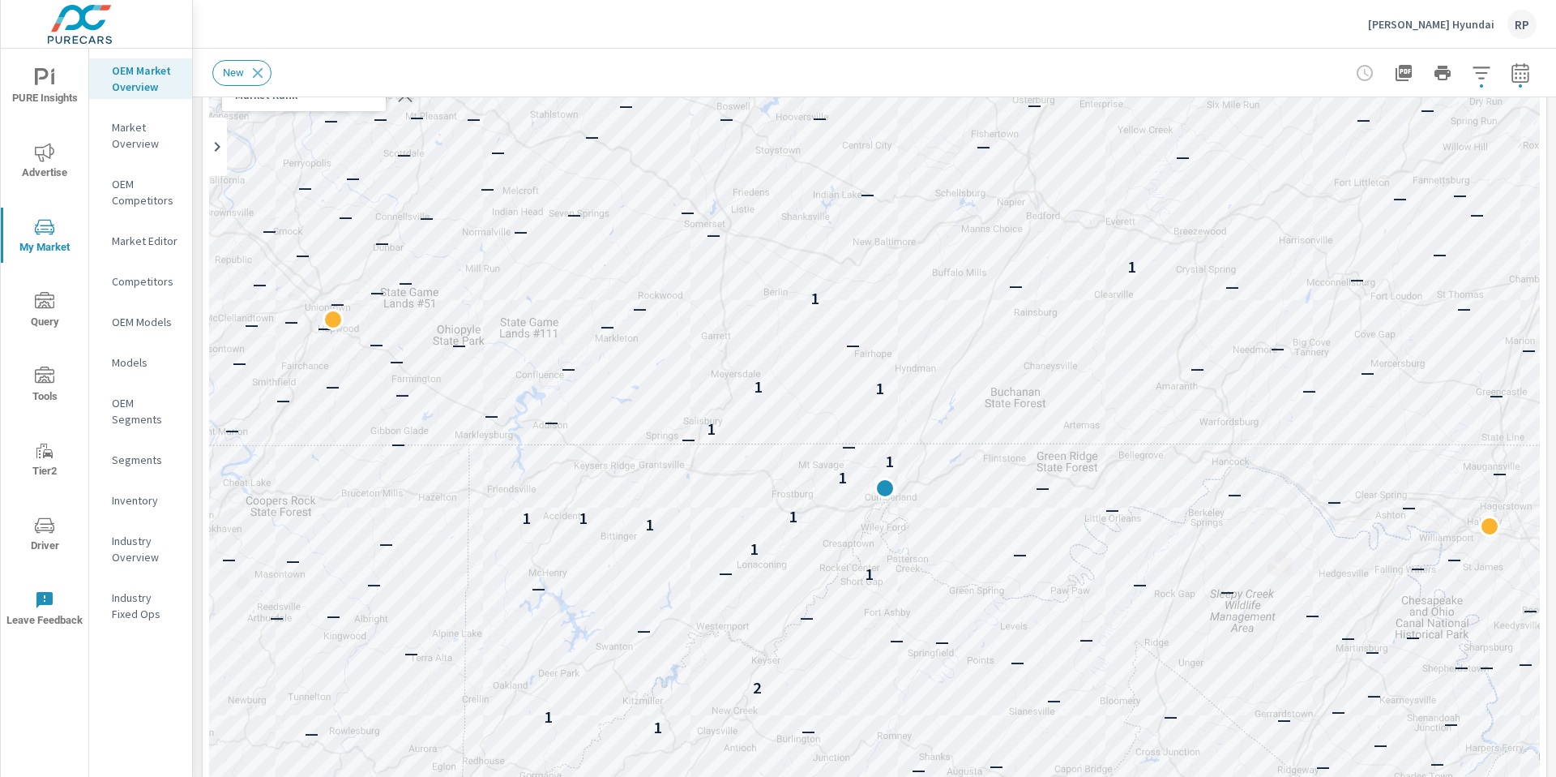
scroll to position [137, 0]
click at [137, 494] on p "Inventory" at bounding box center [145, 500] width 67 height 16
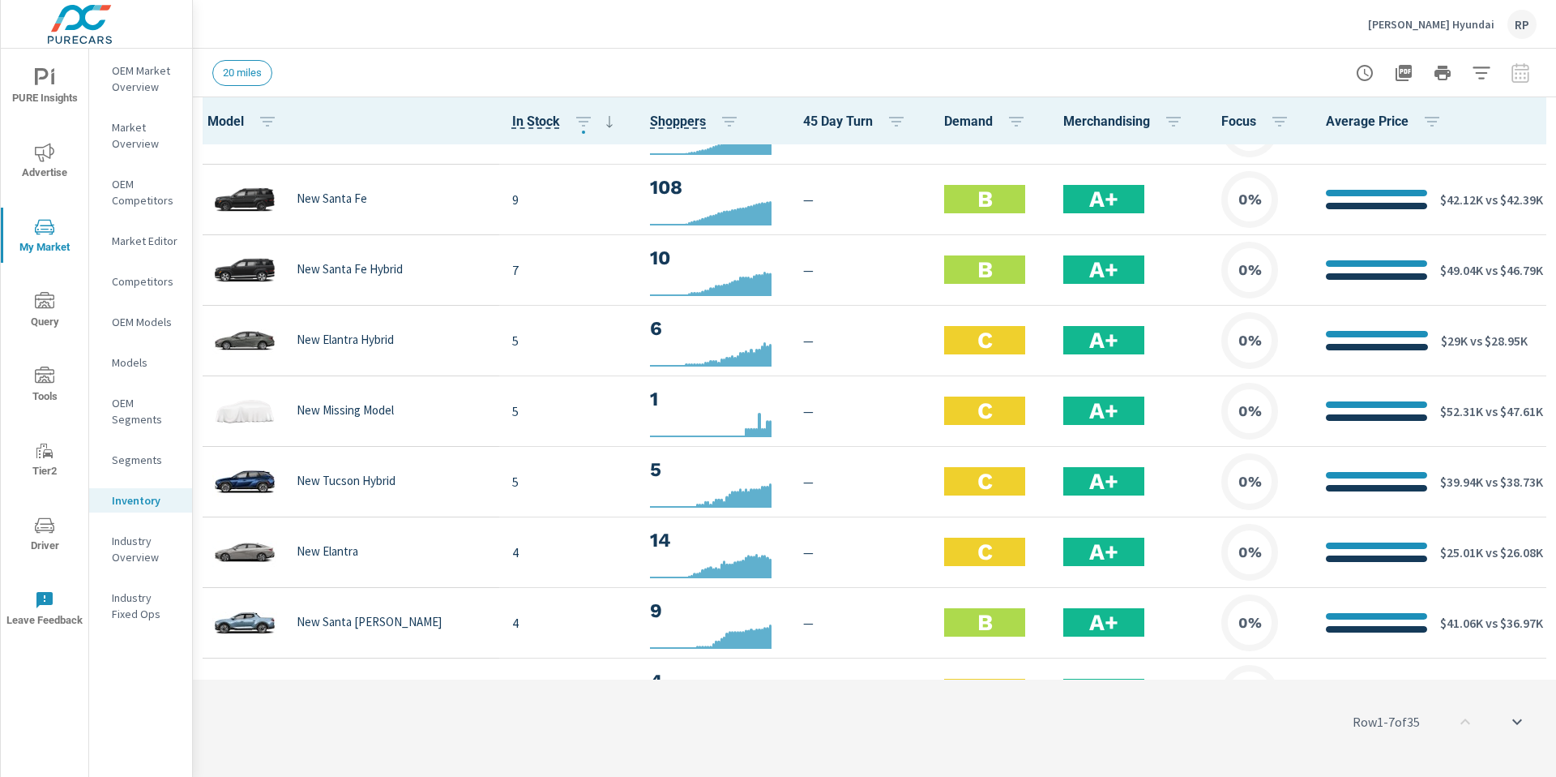
scroll to position [58, 0]
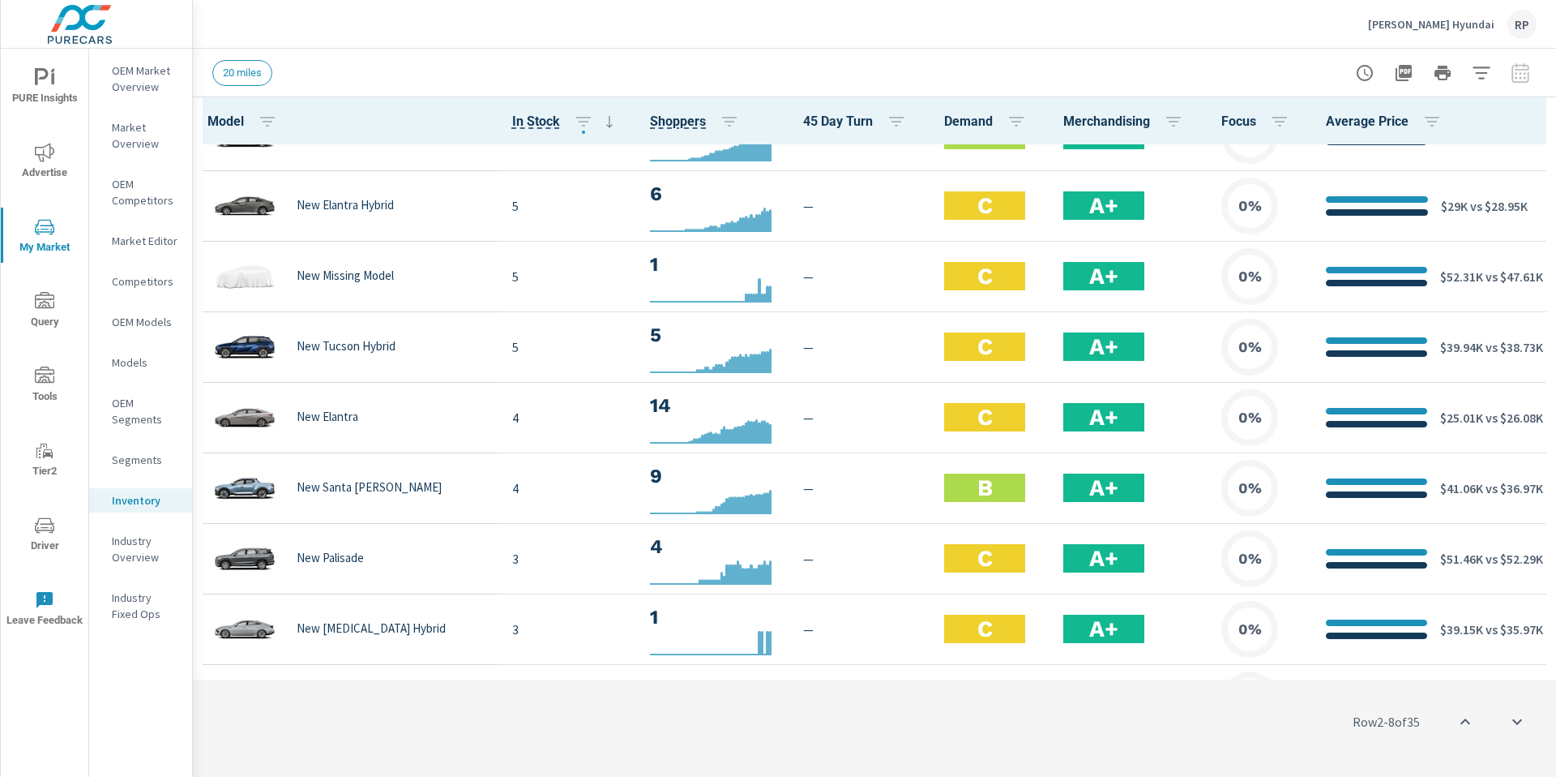
scroll to position [191, 0]
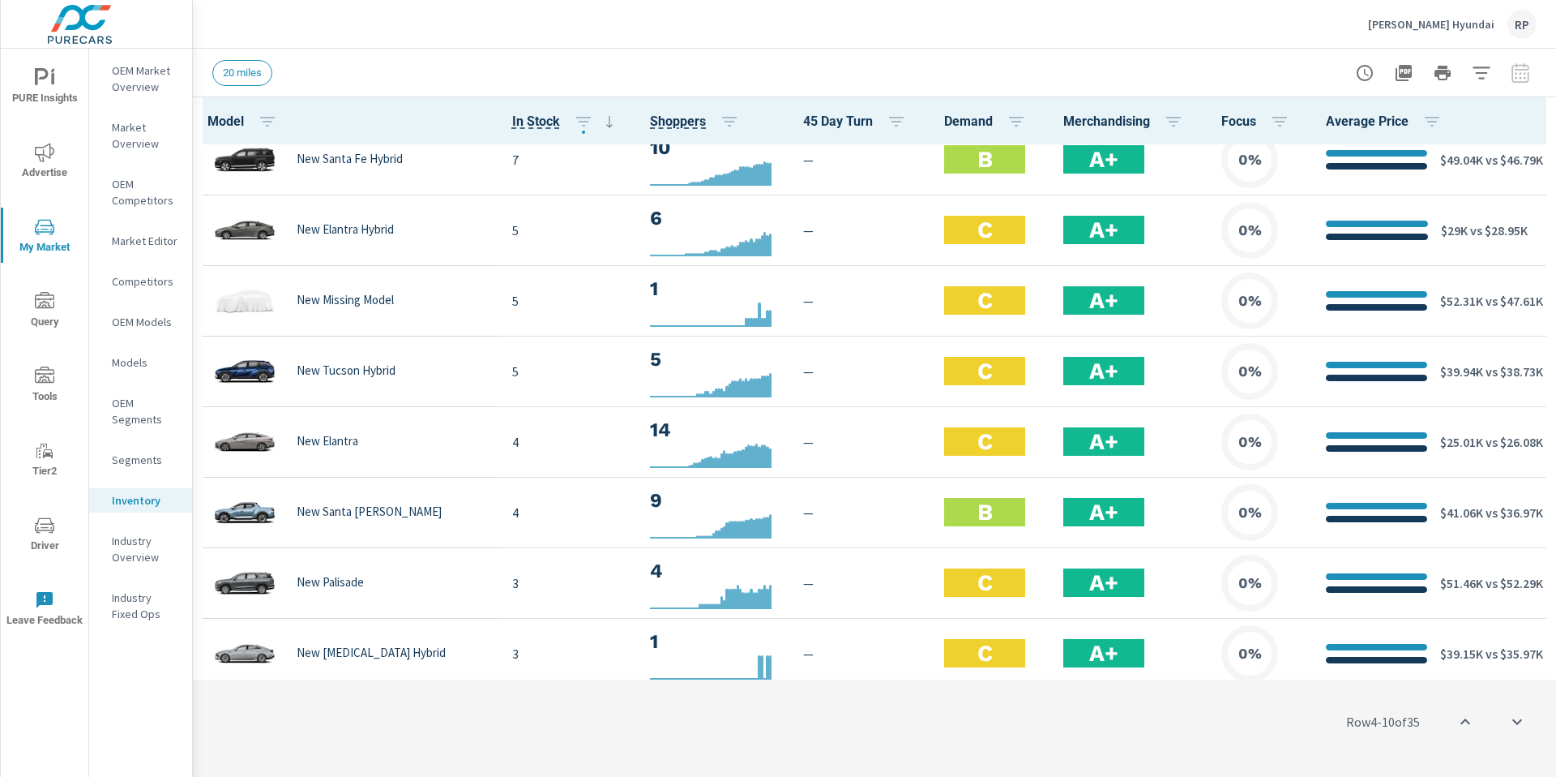
scroll to position [165, 0]
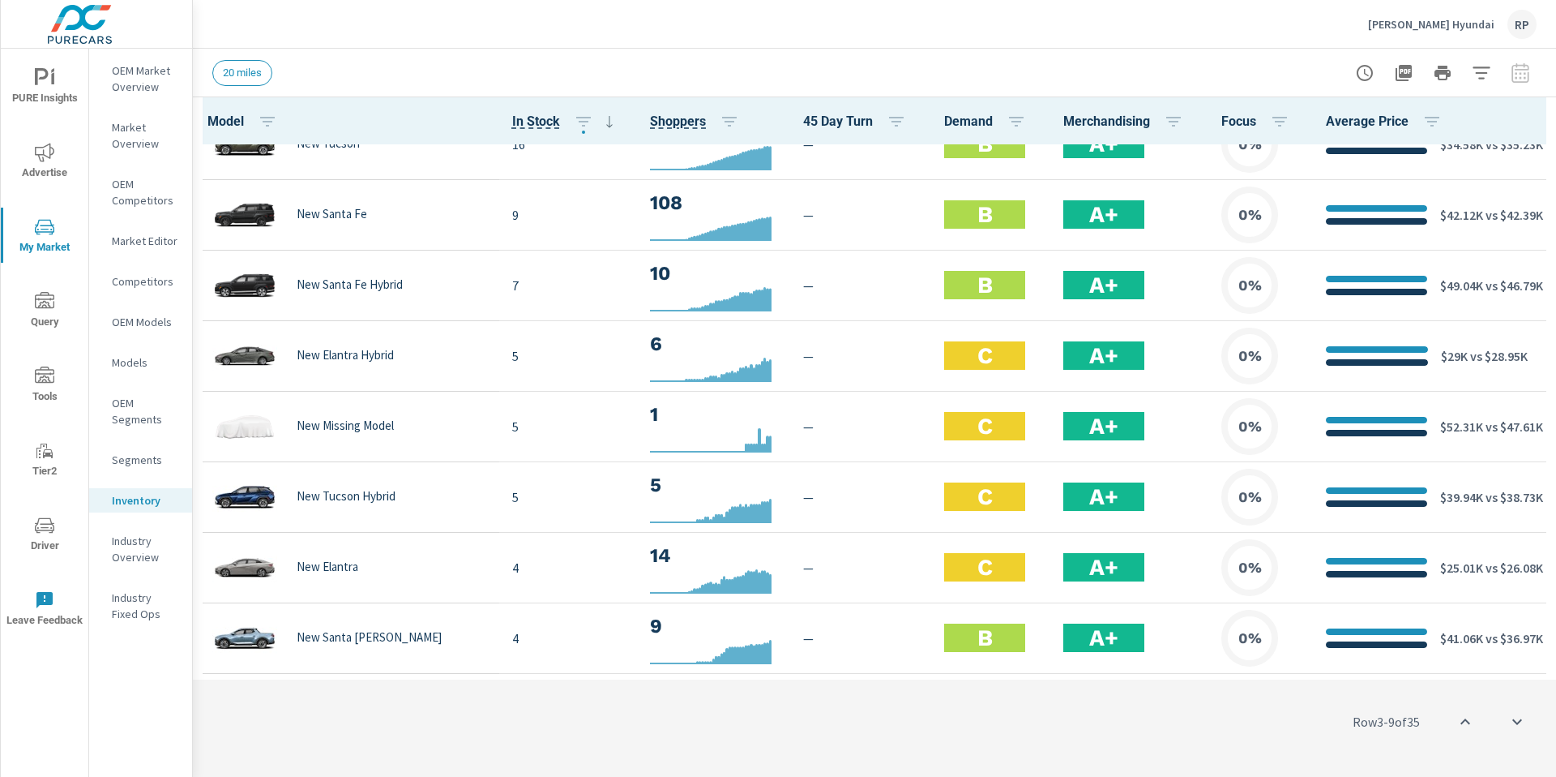
scroll to position [20, 0]
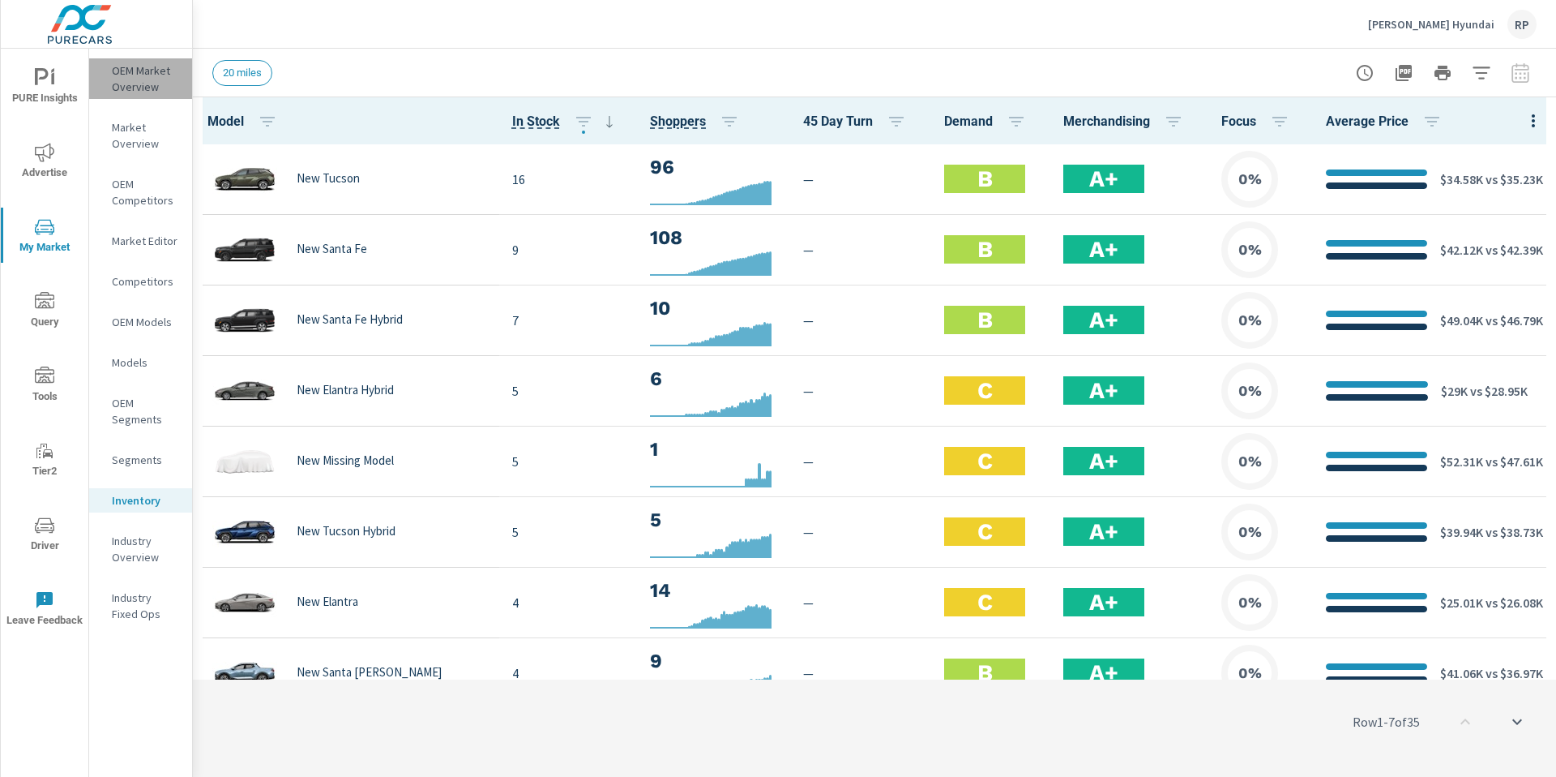
click at [142, 90] on p "OEM Market Overview" at bounding box center [145, 78] width 67 height 32
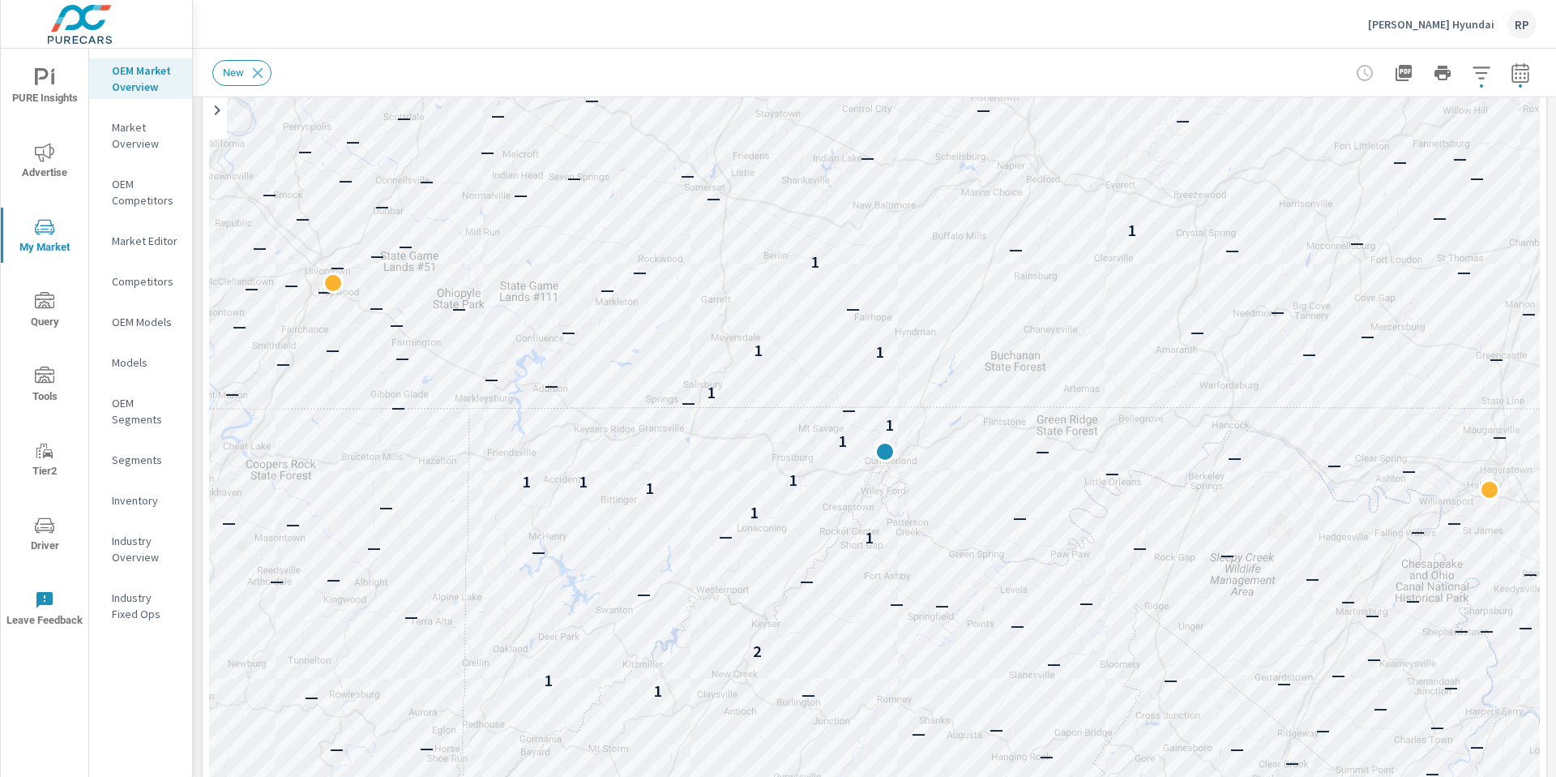
scroll to position [224, 0]
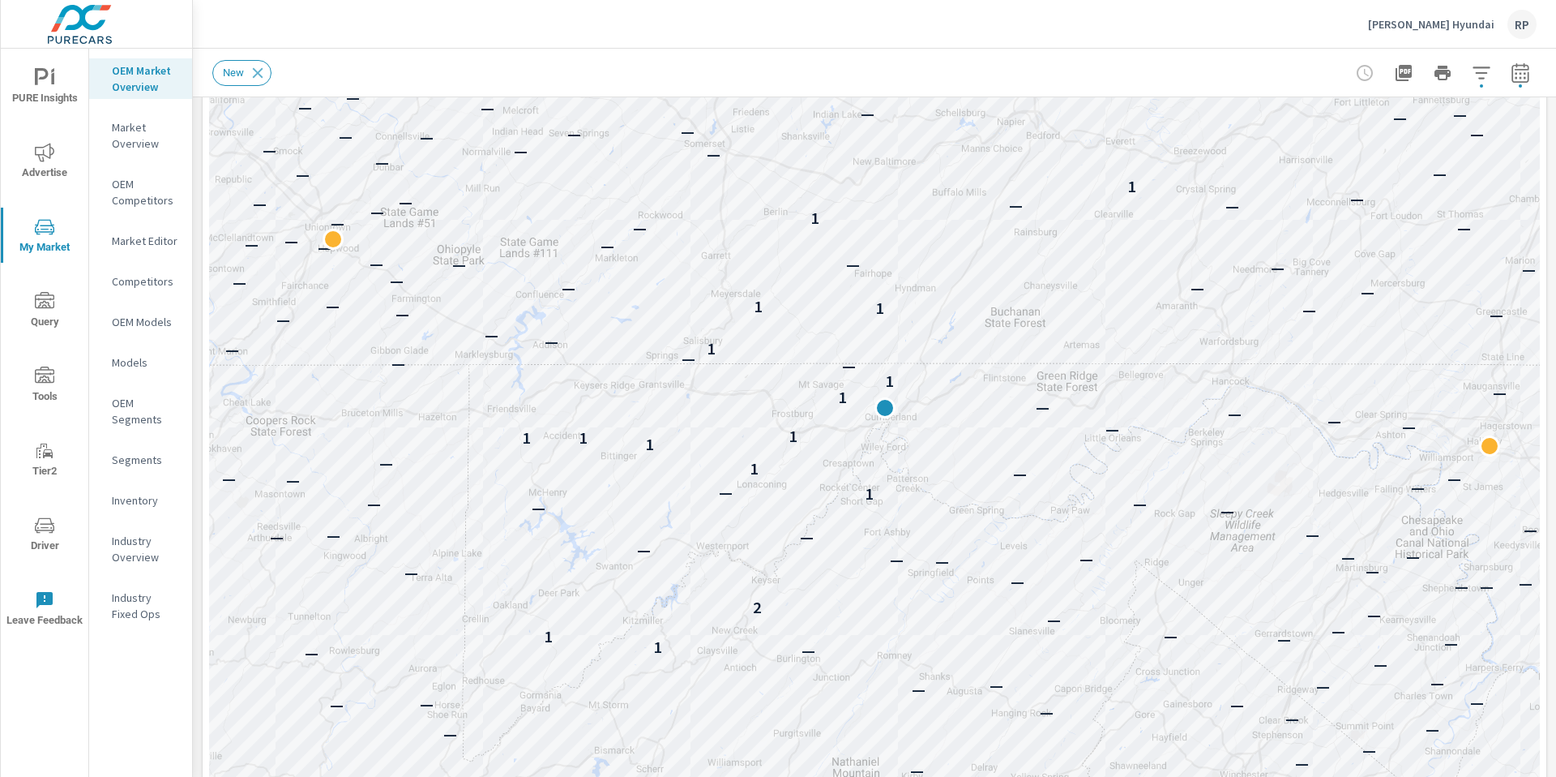
drag, startPoint x: 1556, startPoint y: 125, endPoint x: 1556, endPoint y: 169, distance: 43.8
click at [1556, 169] on div "Market Overview Thomas Cumberland Hyundai Report date range: Feb 01, 2025 - Jul…" at bounding box center [875, 413] width 1364 height 728
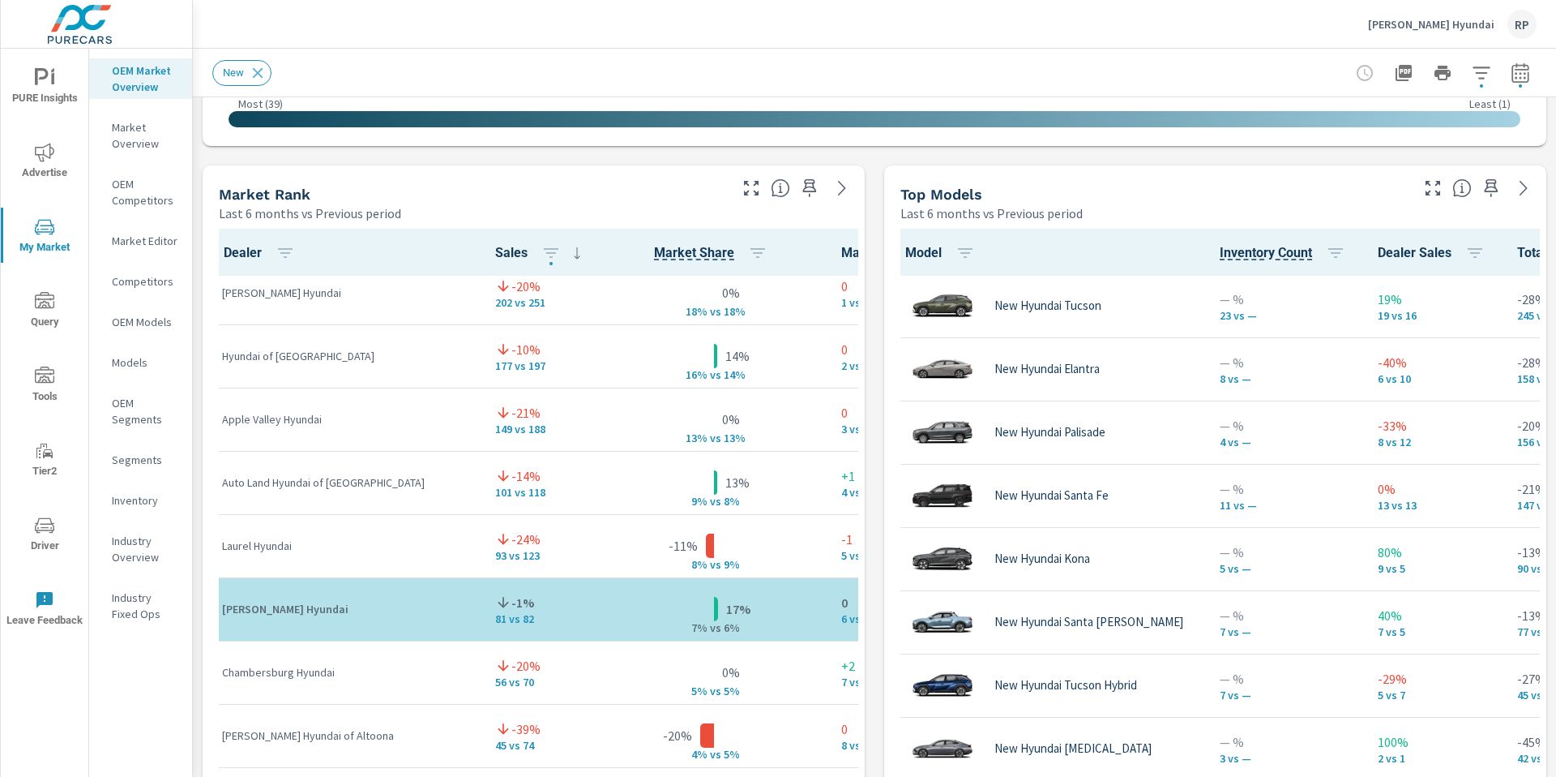
scroll to position [0, 0]
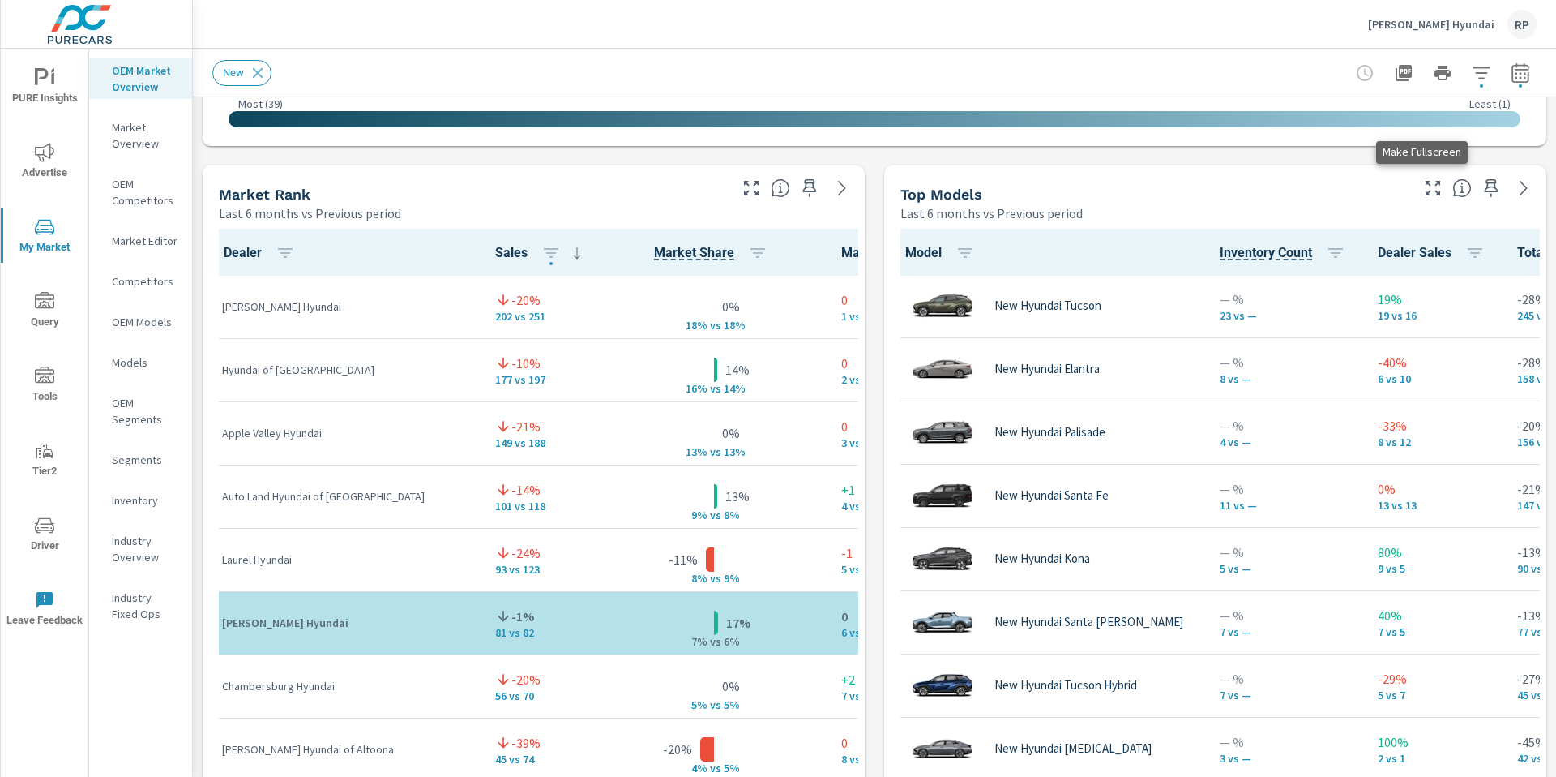
click at [1424, 190] on icon "button" at bounding box center [1433, 187] width 19 height 19
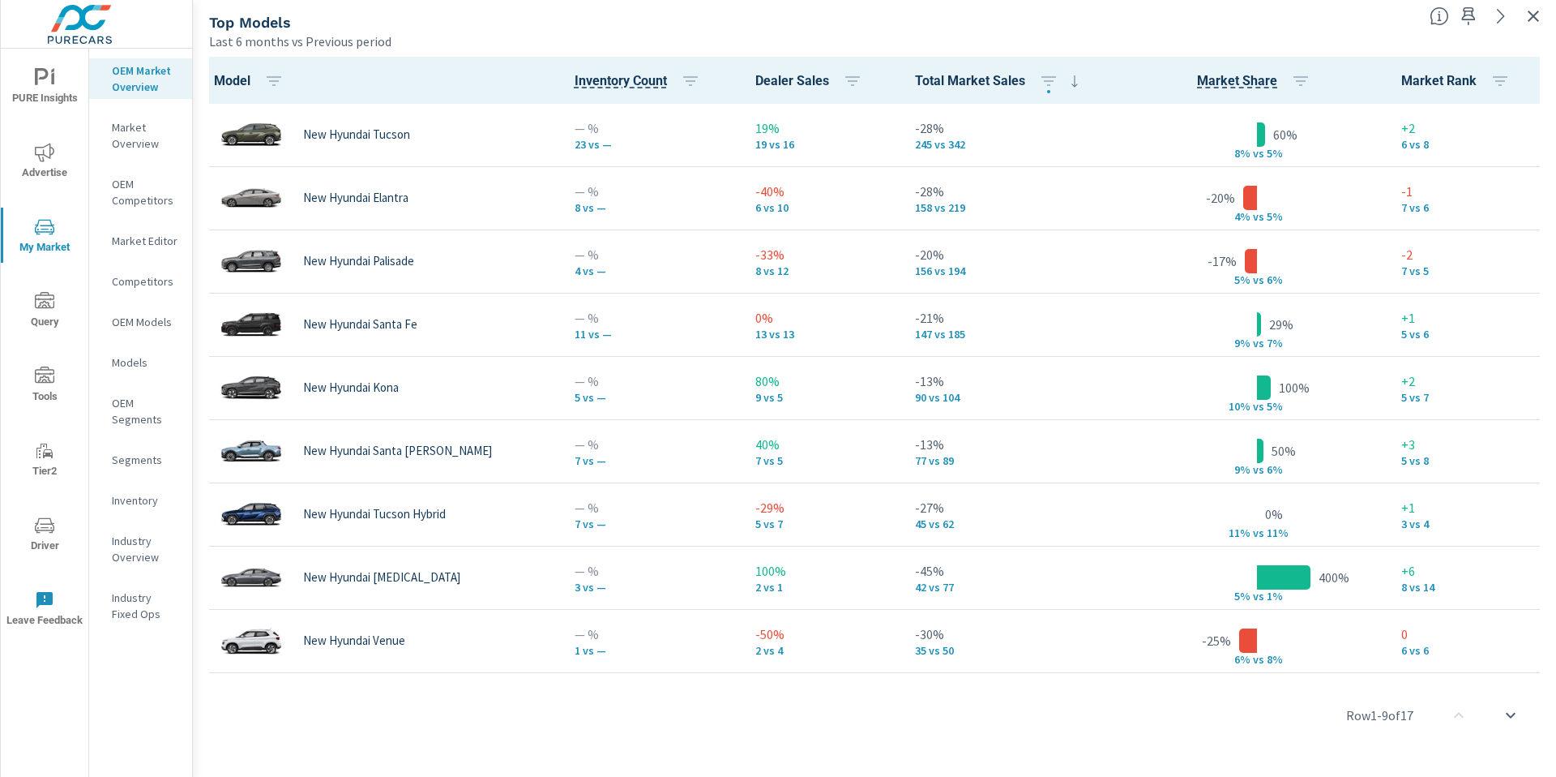
click at [46, 163] on span "Advertise" at bounding box center [45, 163] width 78 height 40
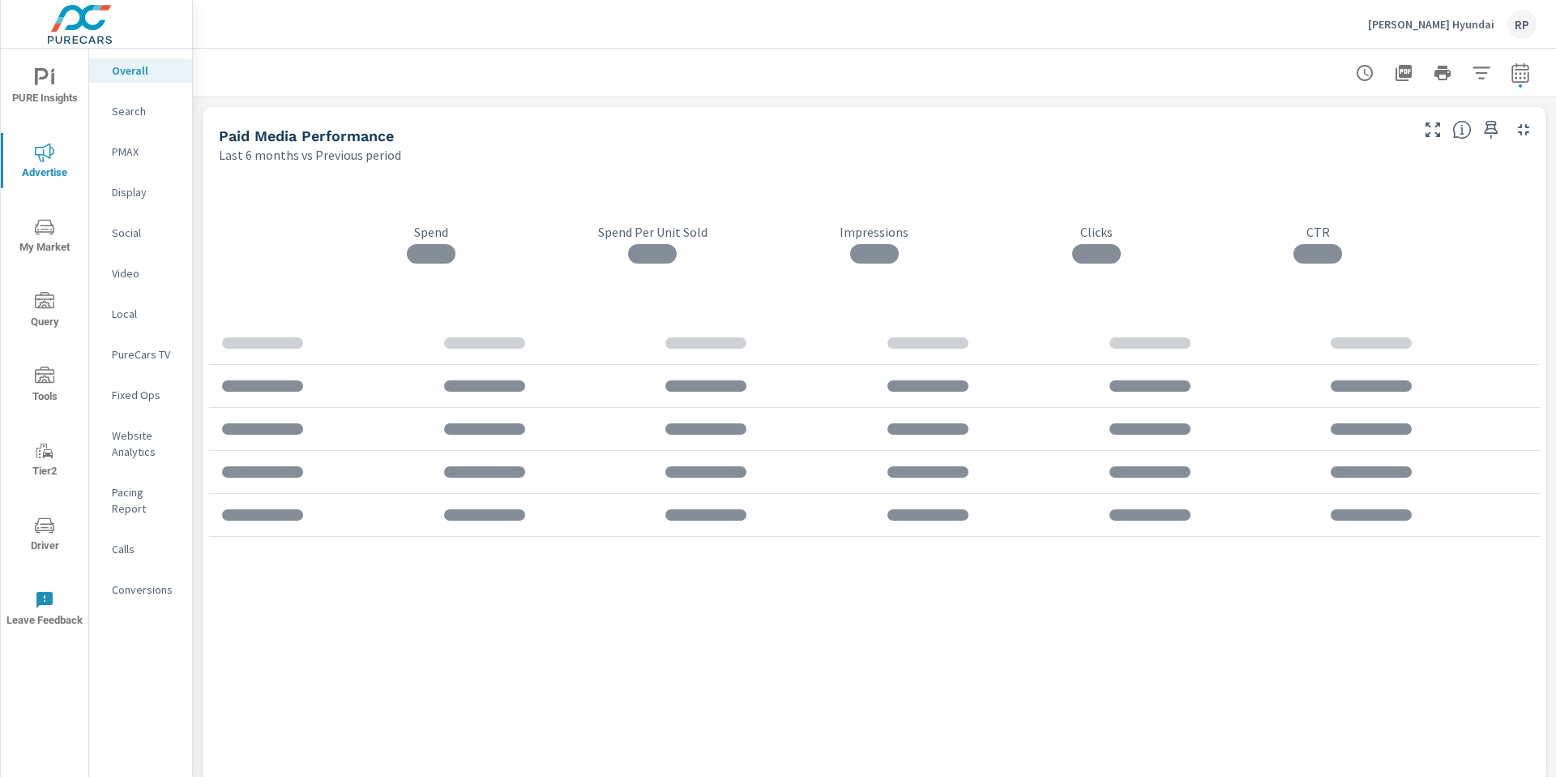
click at [137, 443] on p "Website Analytics" at bounding box center [145, 443] width 67 height 32
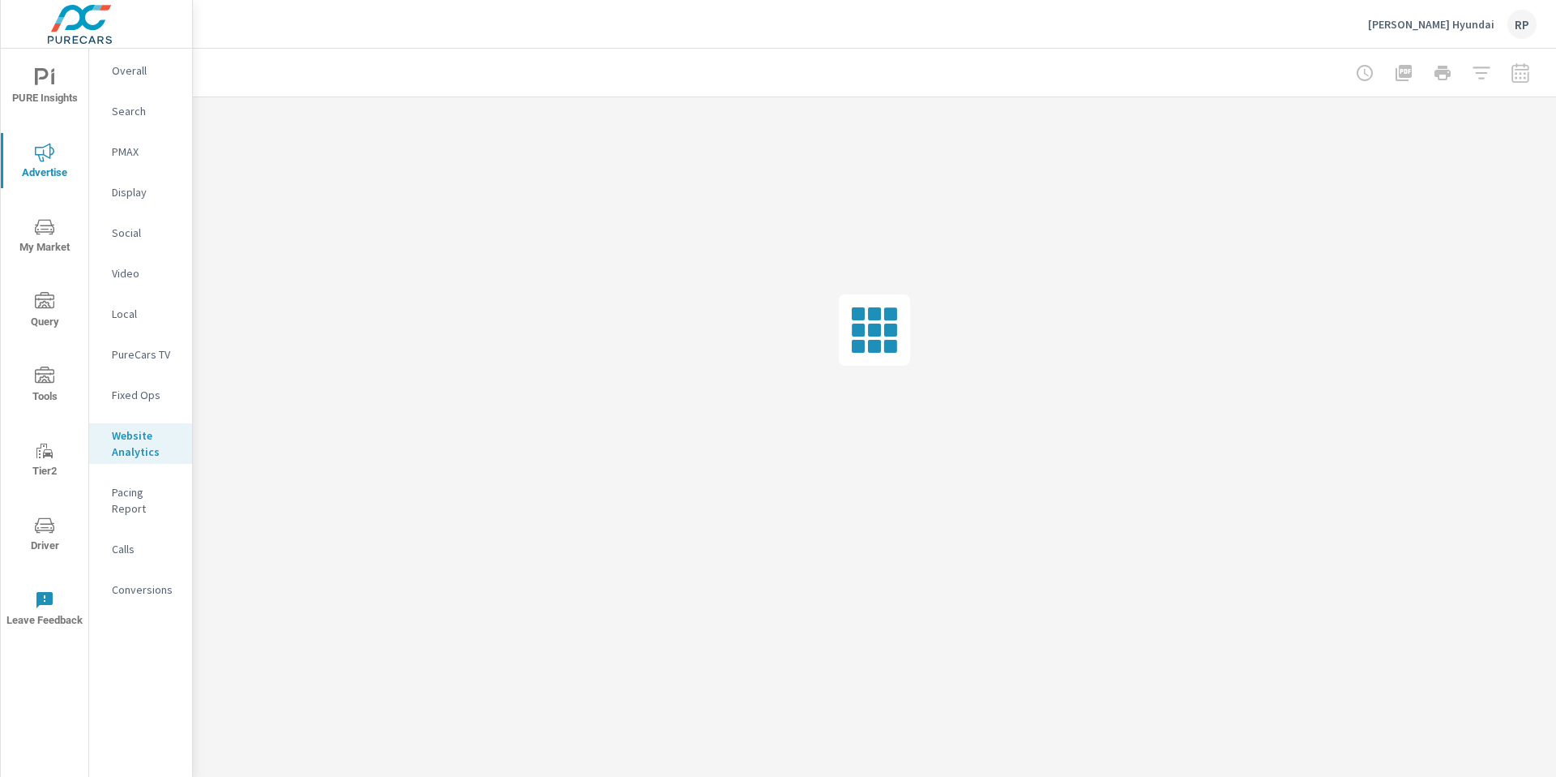
drag, startPoint x: 1504, startPoint y: 83, endPoint x: 1512, endPoint y: 87, distance: 8.7
click at [1511, 88] on div at bounding box center [1443, 73] width 188 height 32
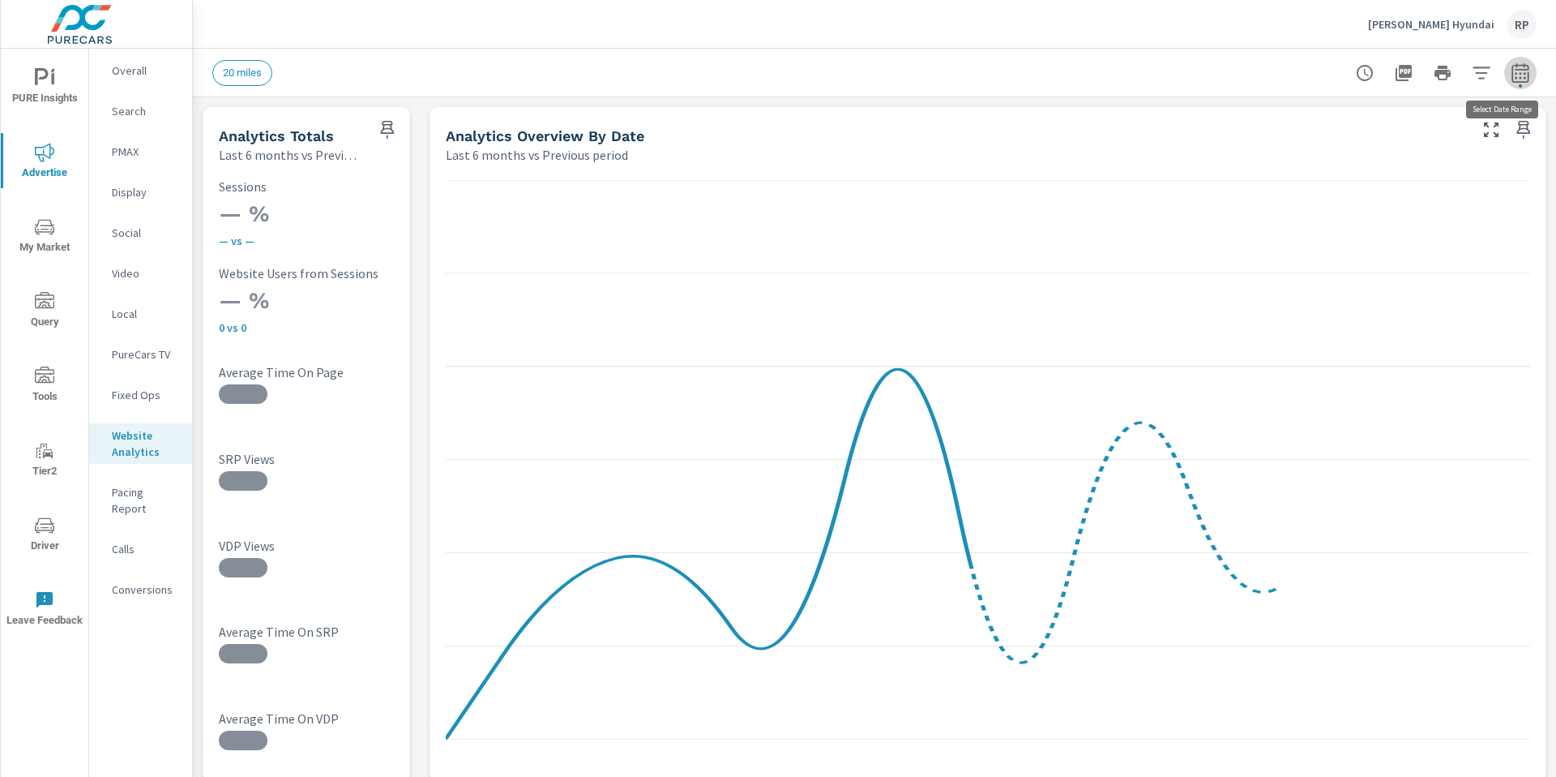
click at [1520, 75] on button "button" at bounding box center [1521, 73] width 32 height 32
select select "Last 6 months"
select select "Previous period"
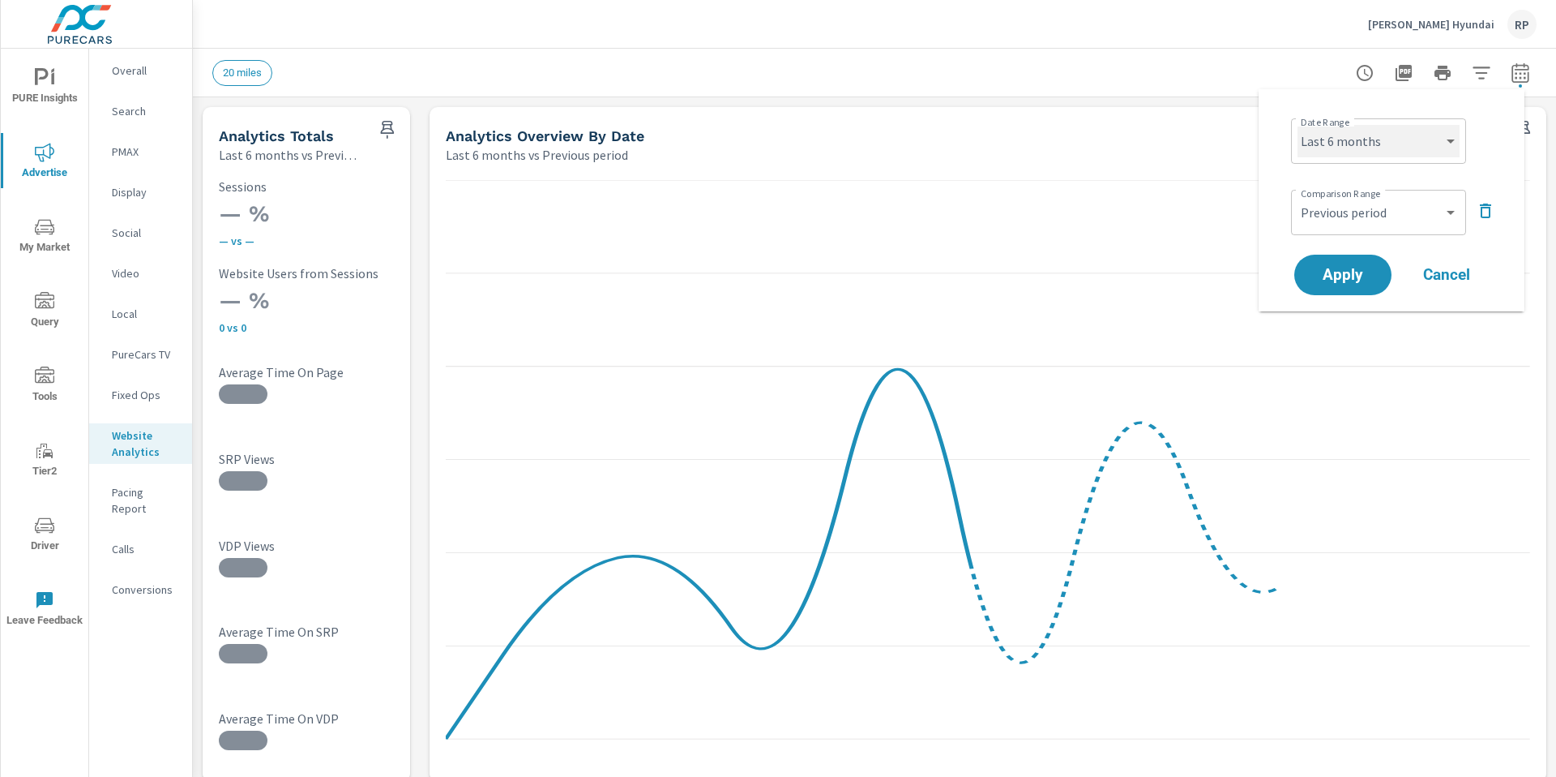
click at [1416, 141] on select "Custom Yesterday Last week Last 7 days Last 14 days Last 30 days Last 45 days L…" at bounding box center [1379, 141] width 162 height 32
click at [1298, 125] on select "Custom Yesterday Last week Last 7 days Last 14 days Last 30 days Last 45 days L…" at bounding box center [1379, 141] width 162 height 32
select select "Last month"
click at [1398, 205] on select "Custom Previous period Previous month Previous year" at bounding box center [1379, 212] width 162 height 32
click at [1298, 196] on select "Custom Previous period Previous month Previous year" at bounding box center [1379, 212] width 162 height 32
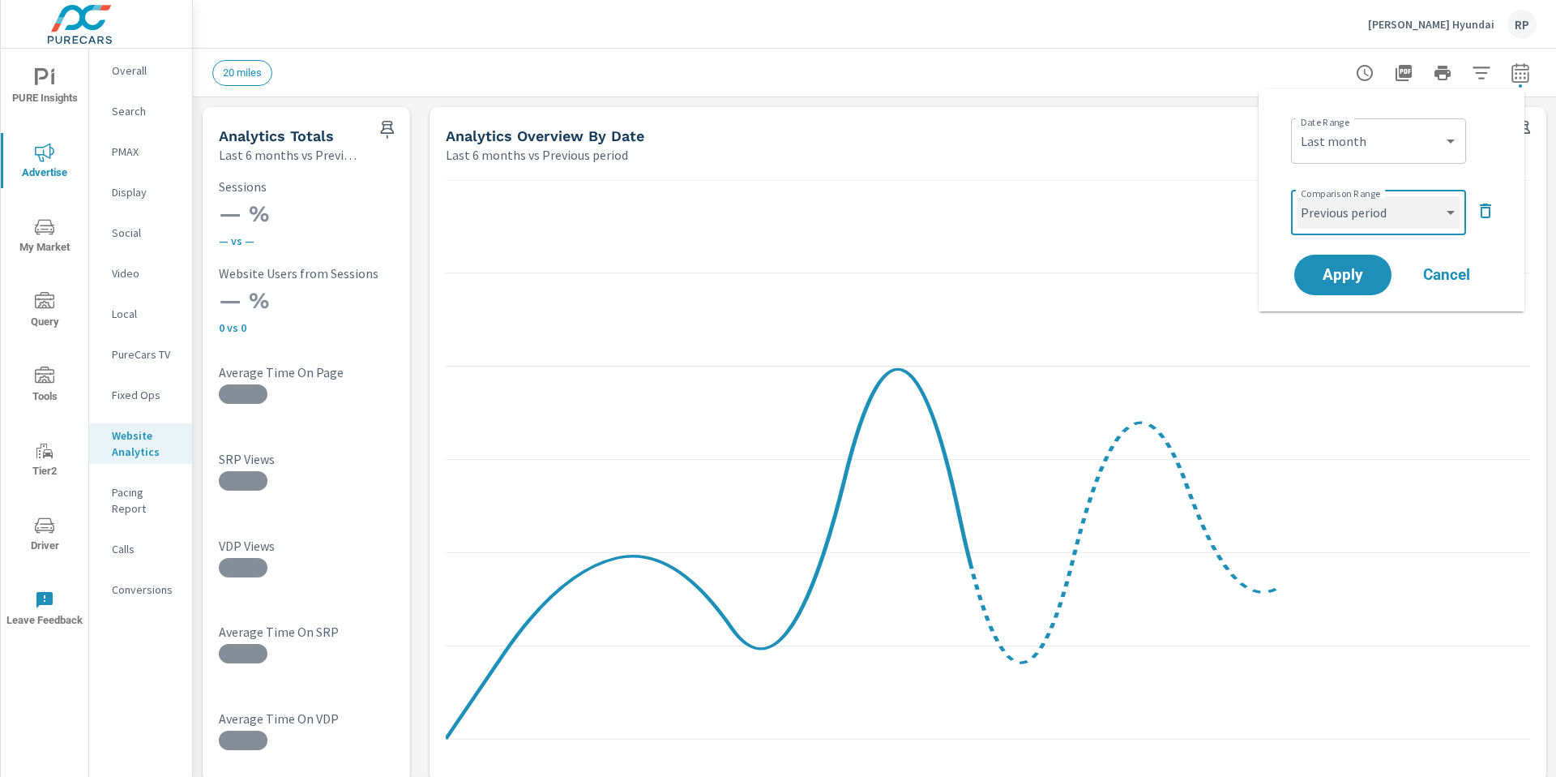
select select "Previous month"
click at [1341, 282] on span "Apply" at bounding box center [1343, 275] width 66 height 15
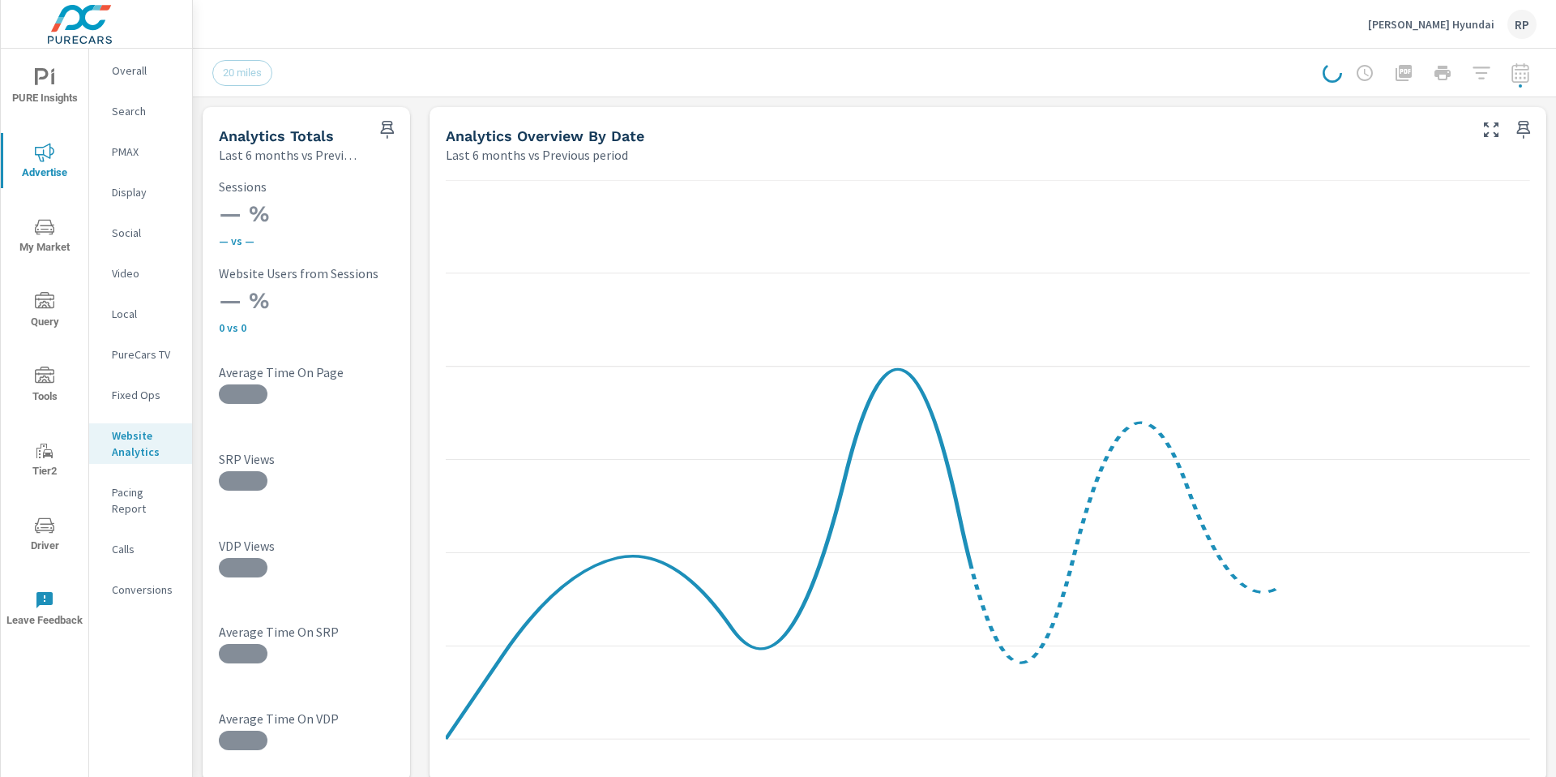
scroll to position [1, 0]
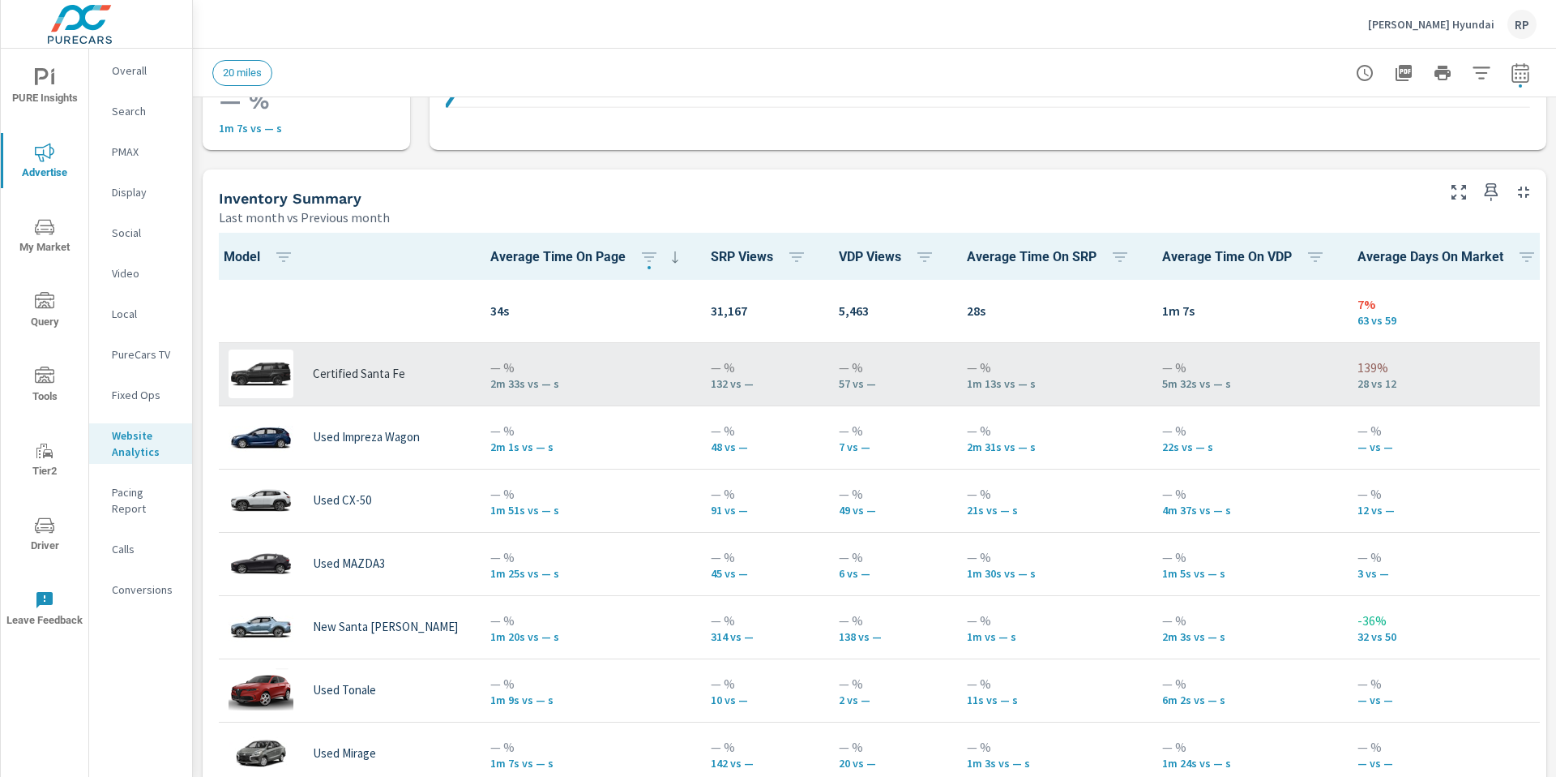
scroll to position [1, 0]
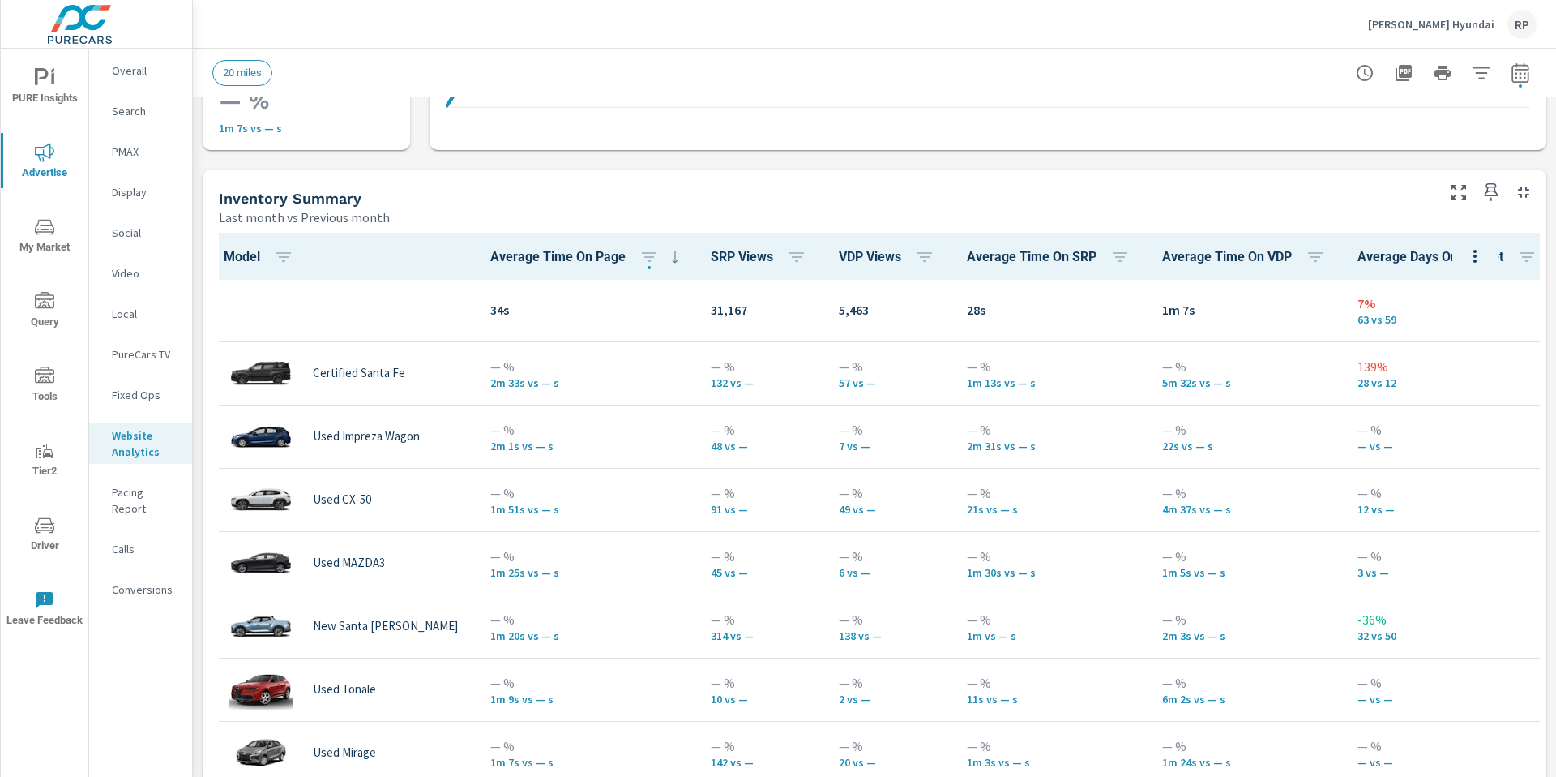
click at [902, 253] on span "VDP Views" at bounding box center [890, 256] width 102 height 19
click at [922, 259] on icon "button" at bounding box center [924, 256] width 19 height 19
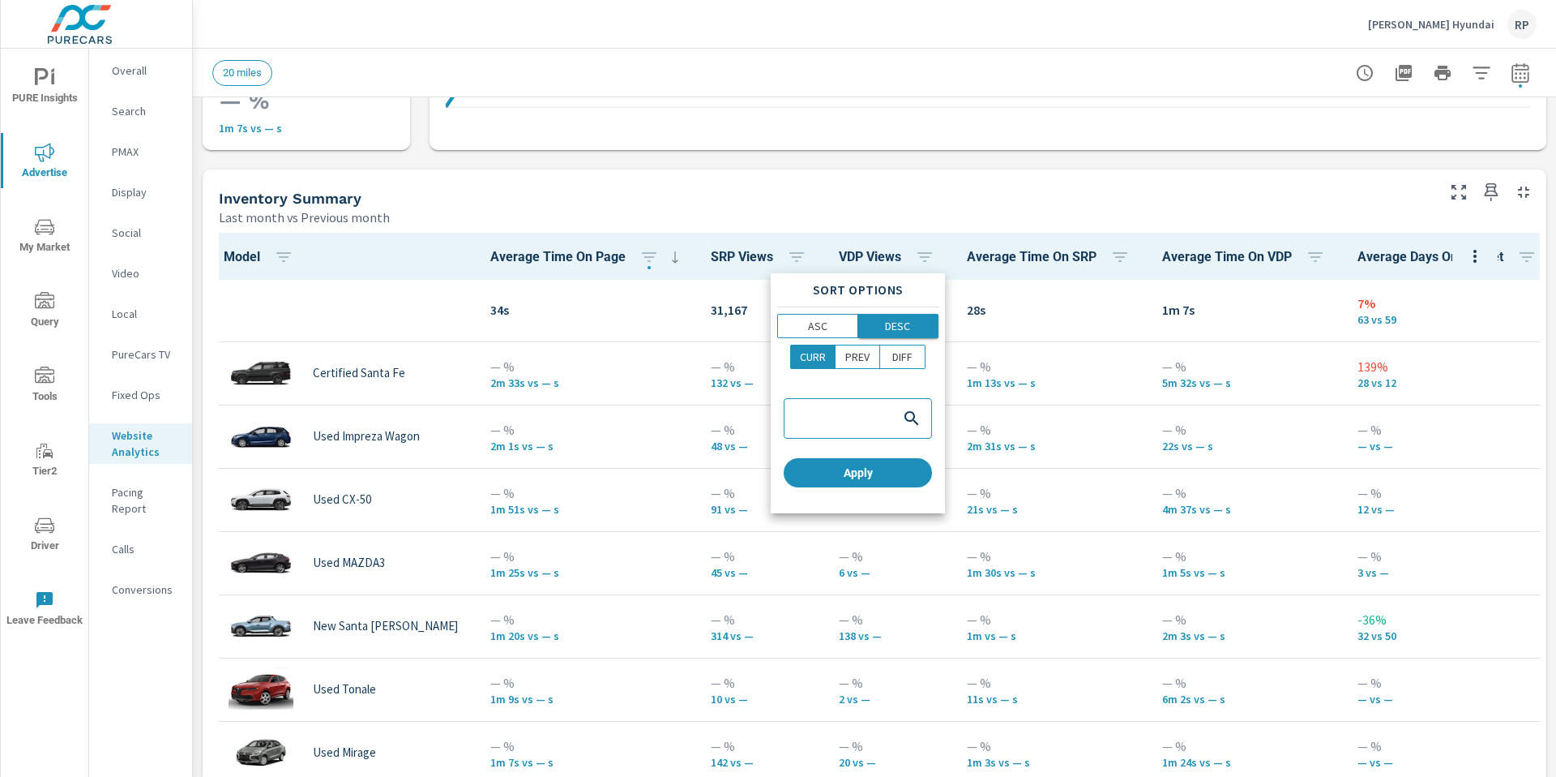
click at [901, 334] on button "DESC" at bounding box center [898, 326] width 81 height 24
click at [902, 323] on span "DESC" at bounding box center [898, 326] width 71 height 16
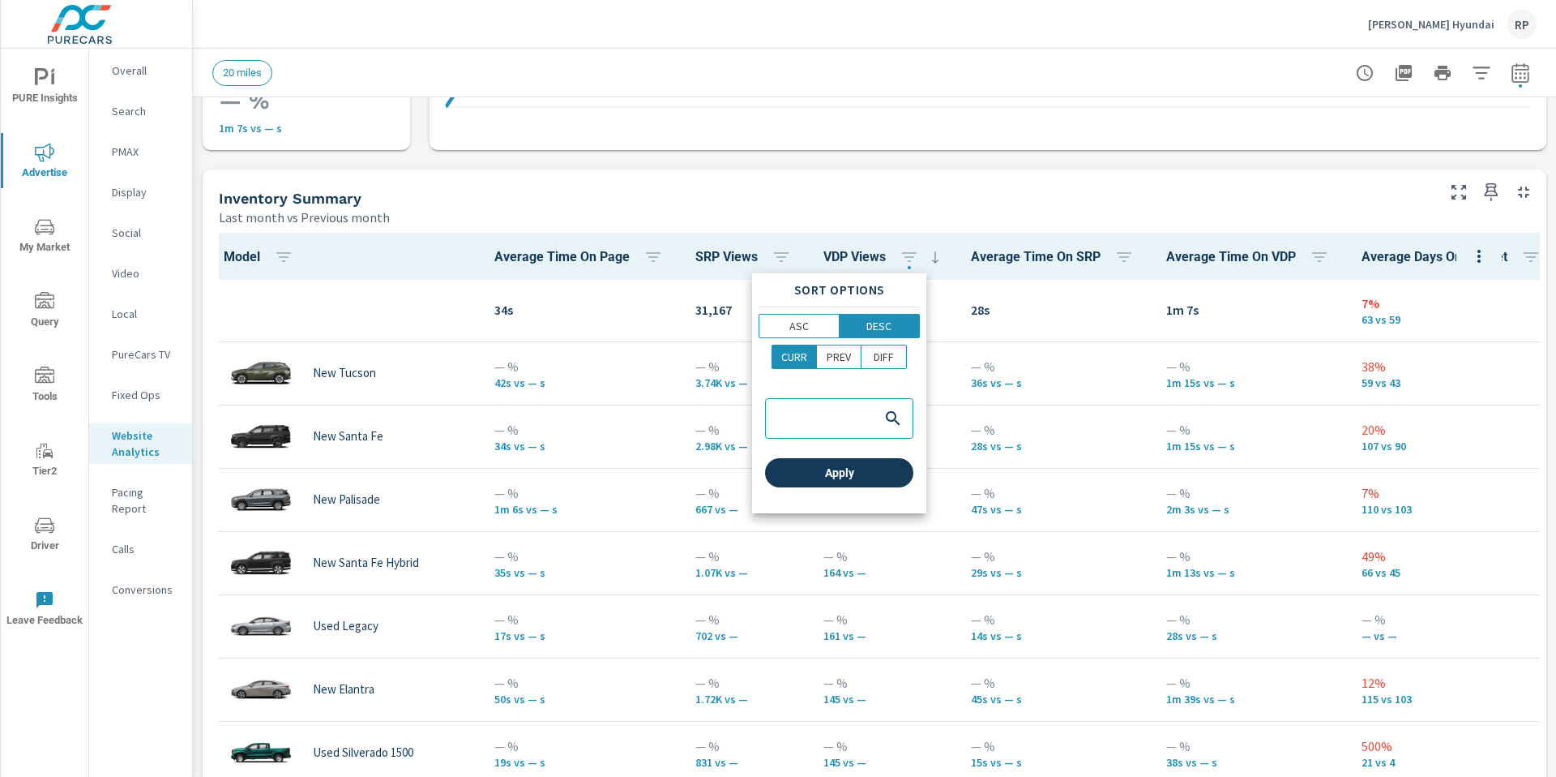
click at [873, 474] on span "Apply" at bounding box center [839, 472] width 135 height 15
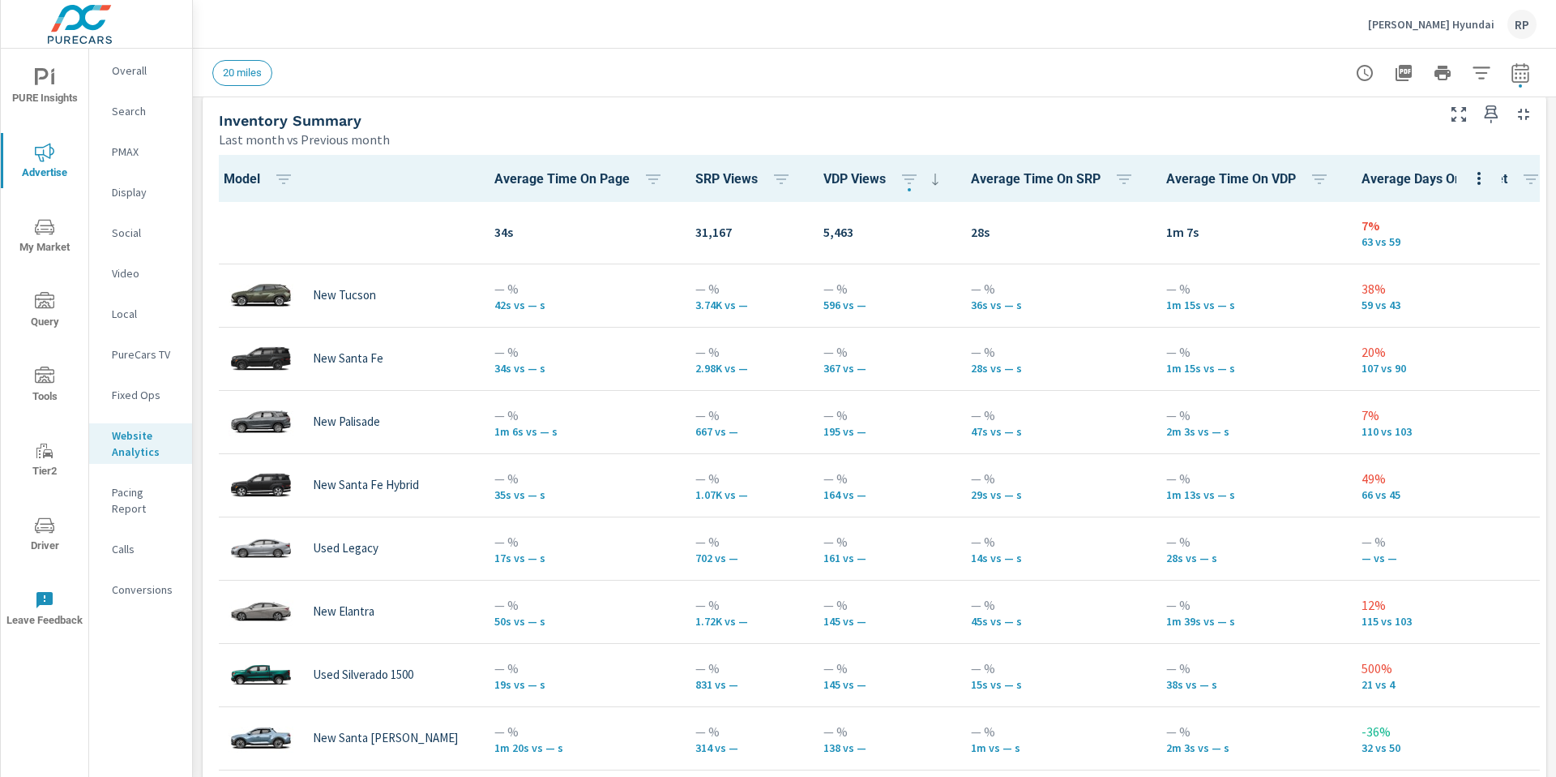
scroll to position [700, 0]
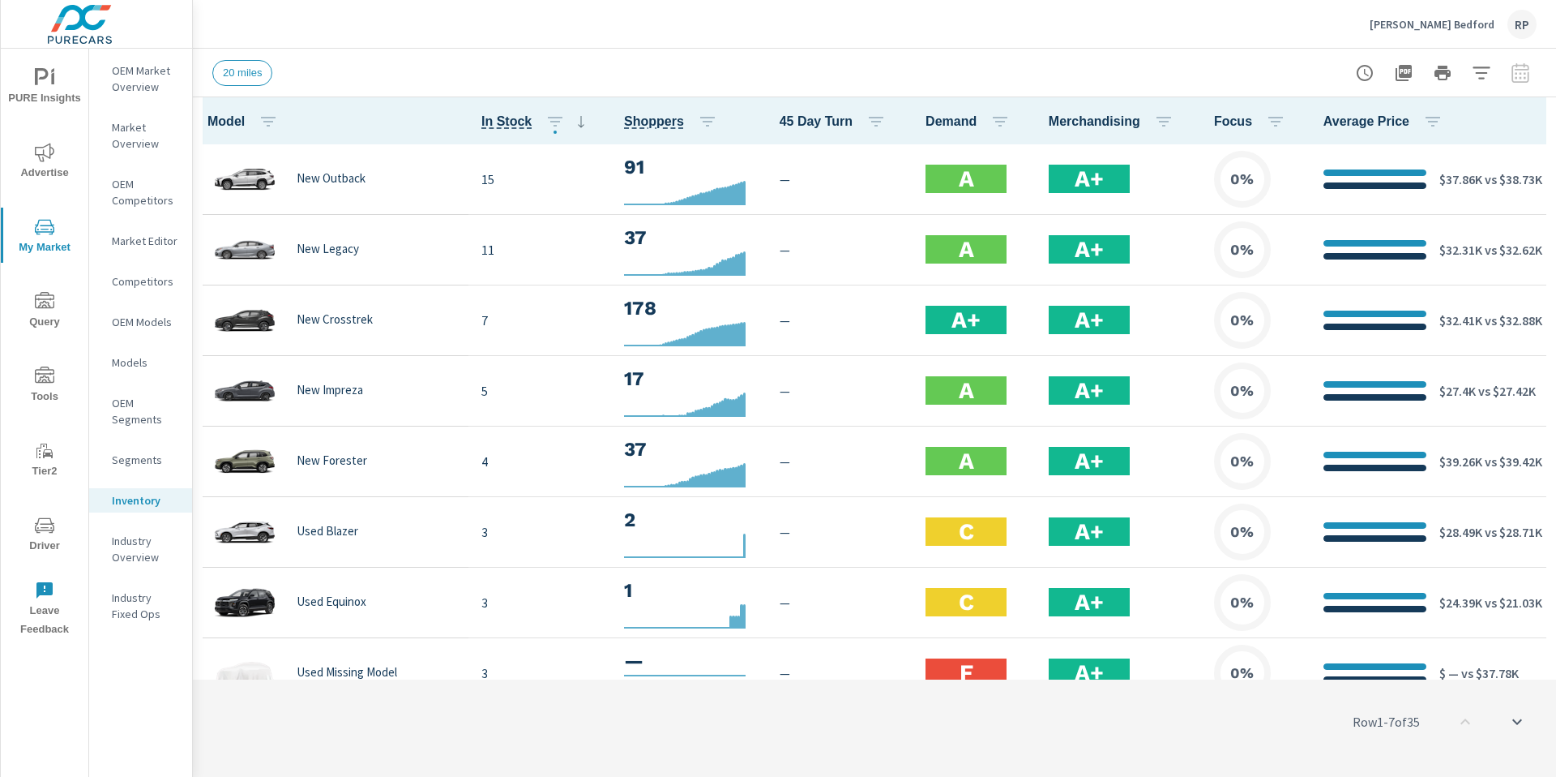
scroll to position [1, 0]
click at [36, 248] on span "My Market" at bounding box center [45, 237] width 78 height 40
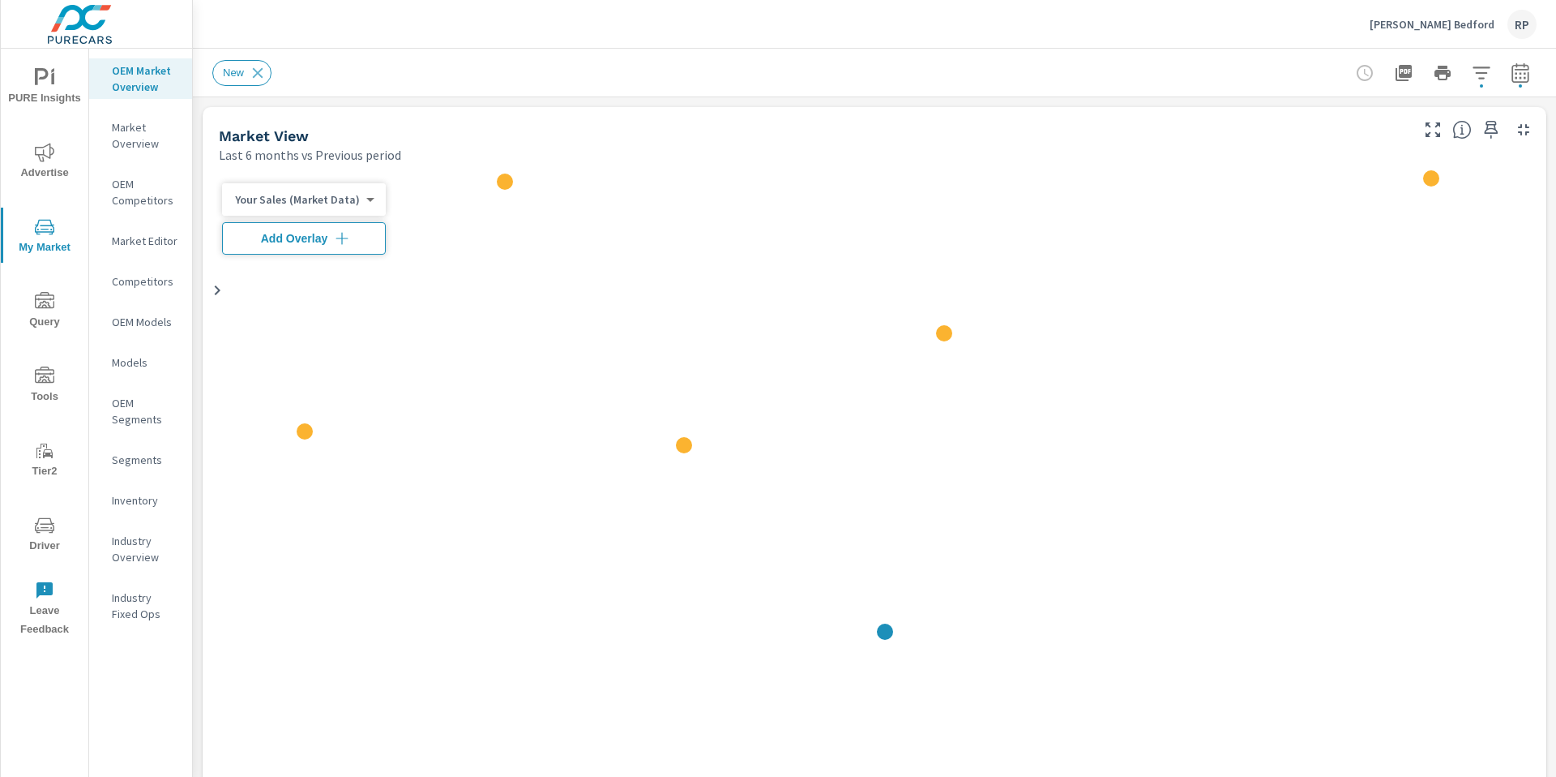
scroll to position [1, 0]
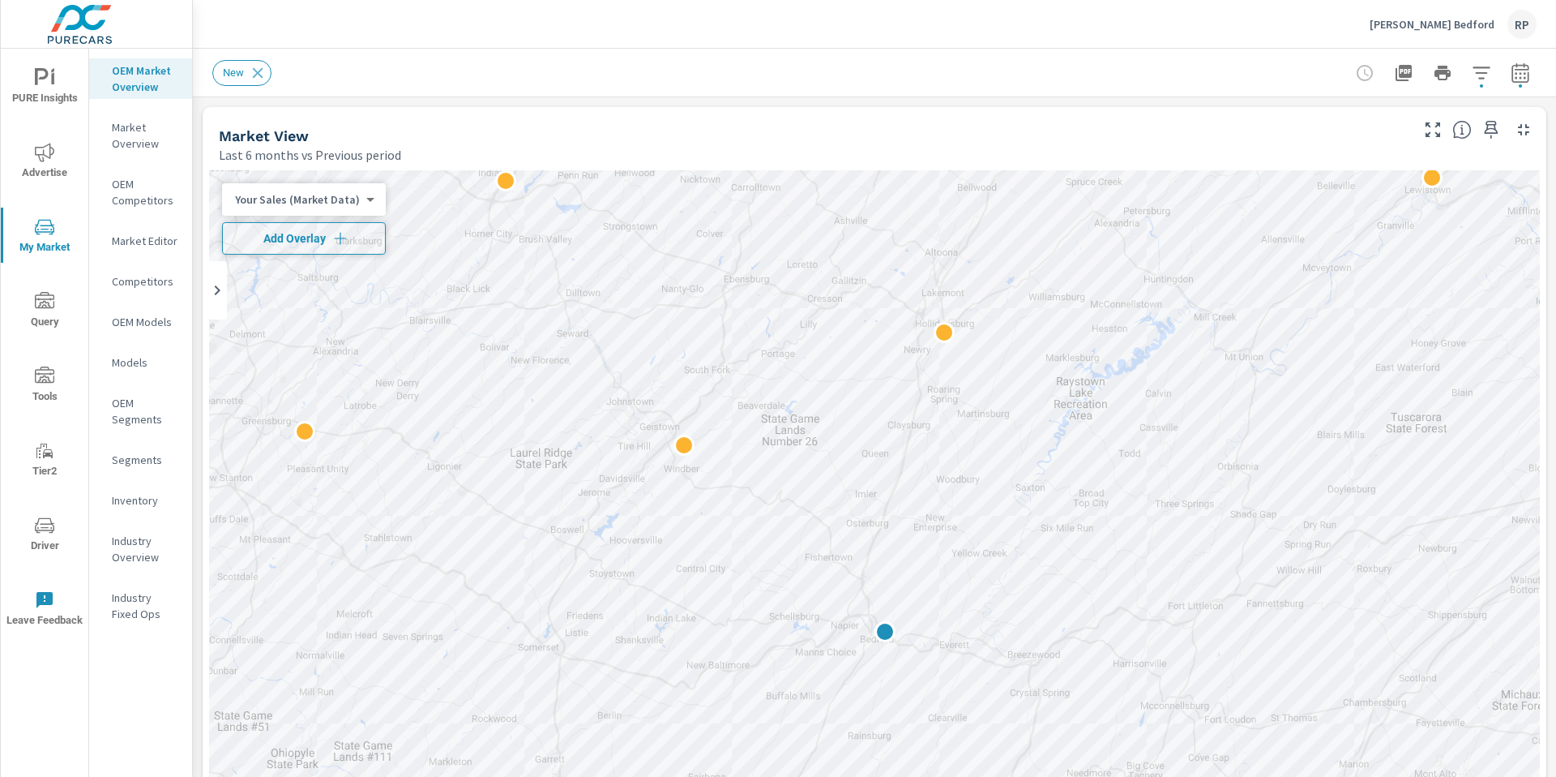
click at [308, 235] on span "Add Overlay" at bounding box center [303, 238] width 149 height 16
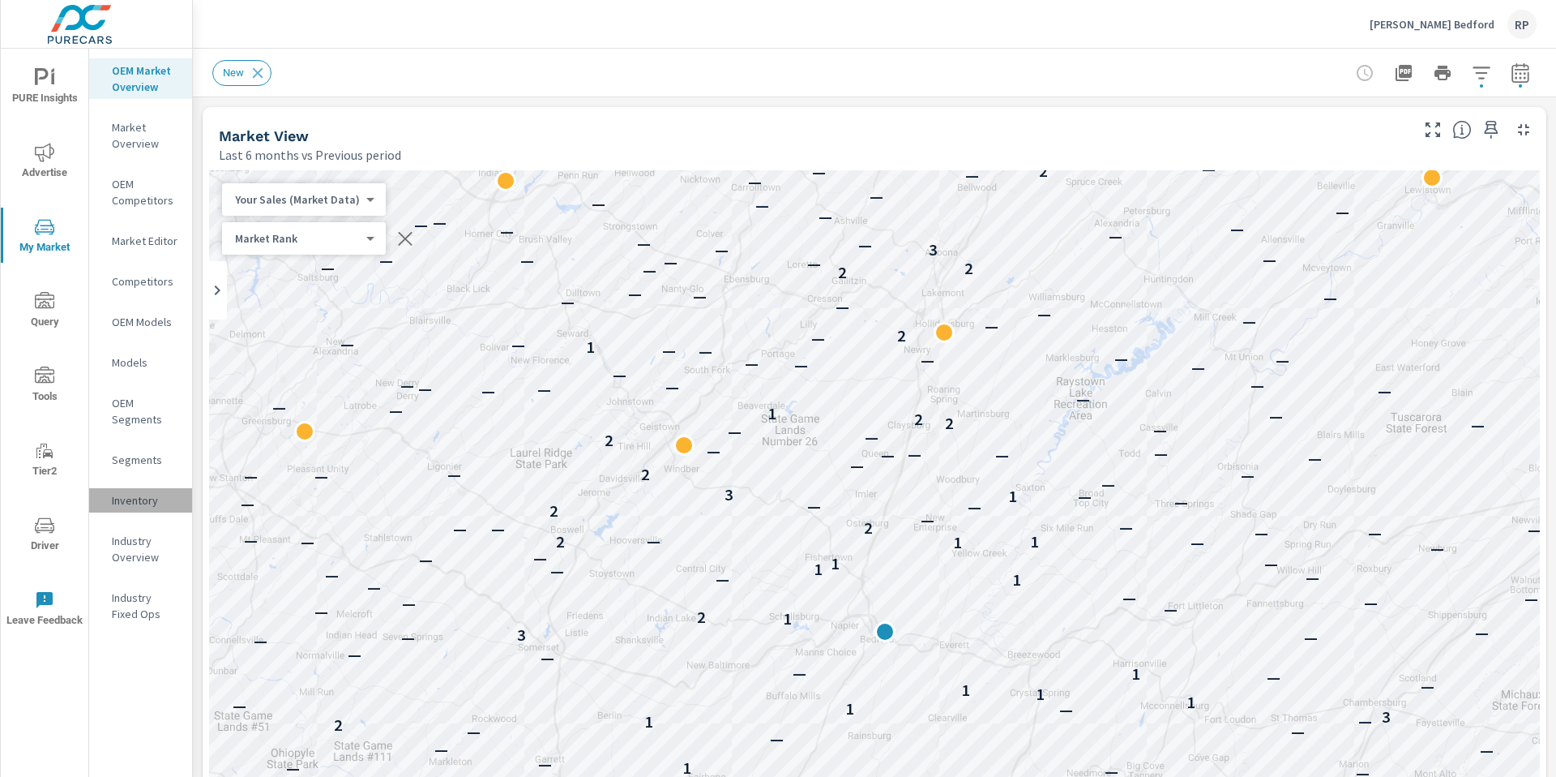
click at [145, 492] on p "Inventory" at bounding box center [145, 500] width 67 height 16
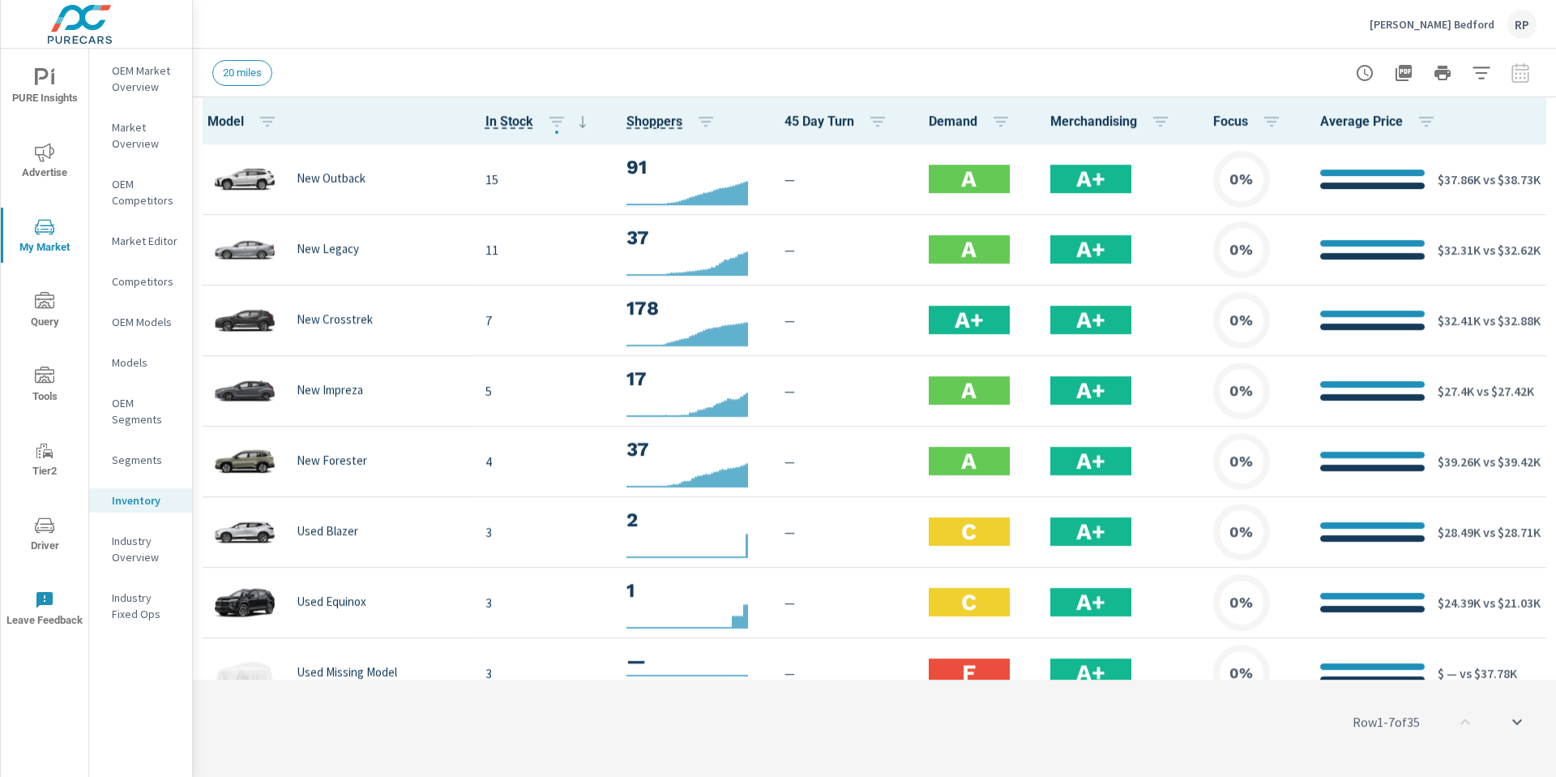
scroll to position [1, 0]
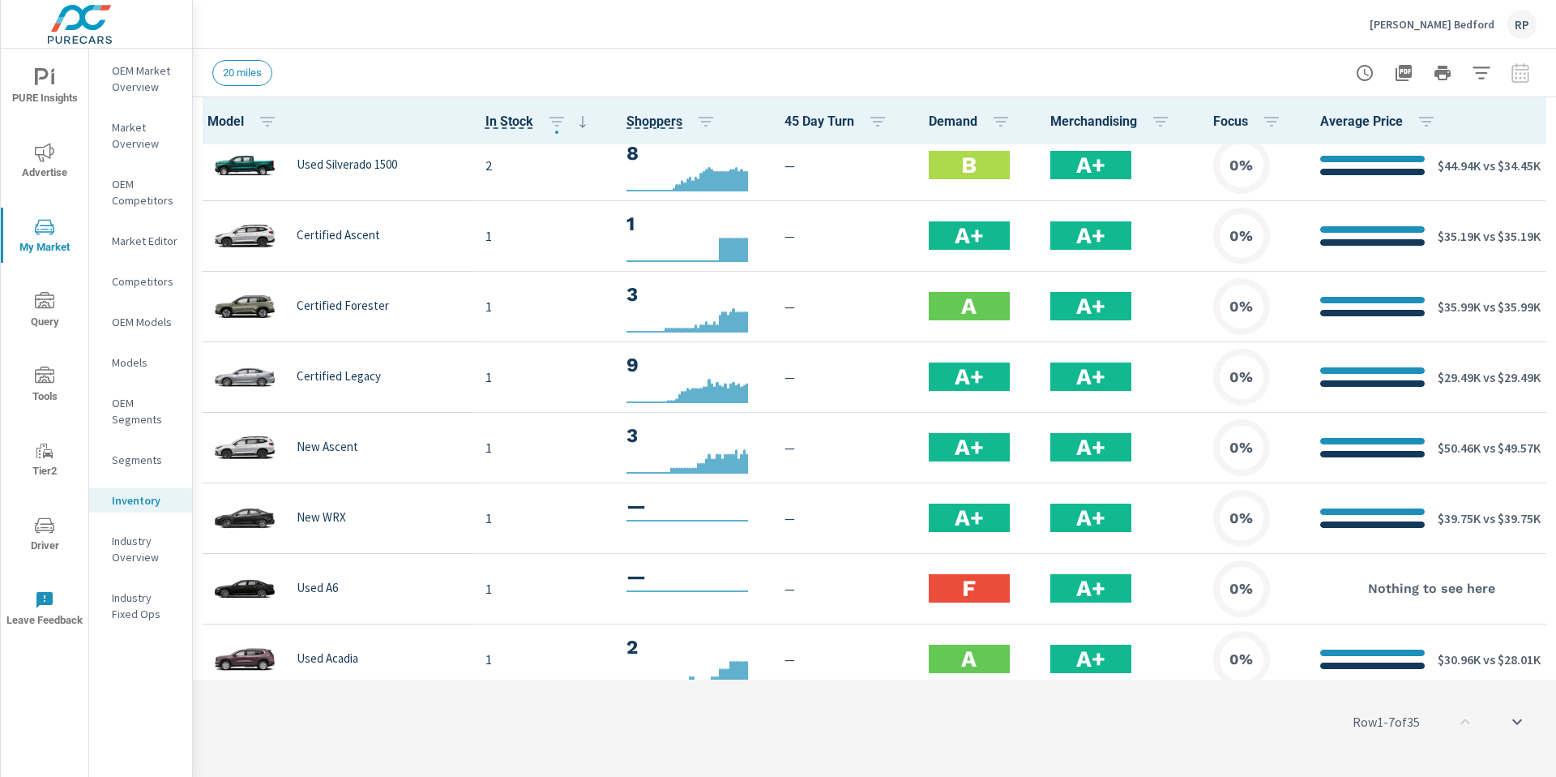
scroll to position [1090, 0]
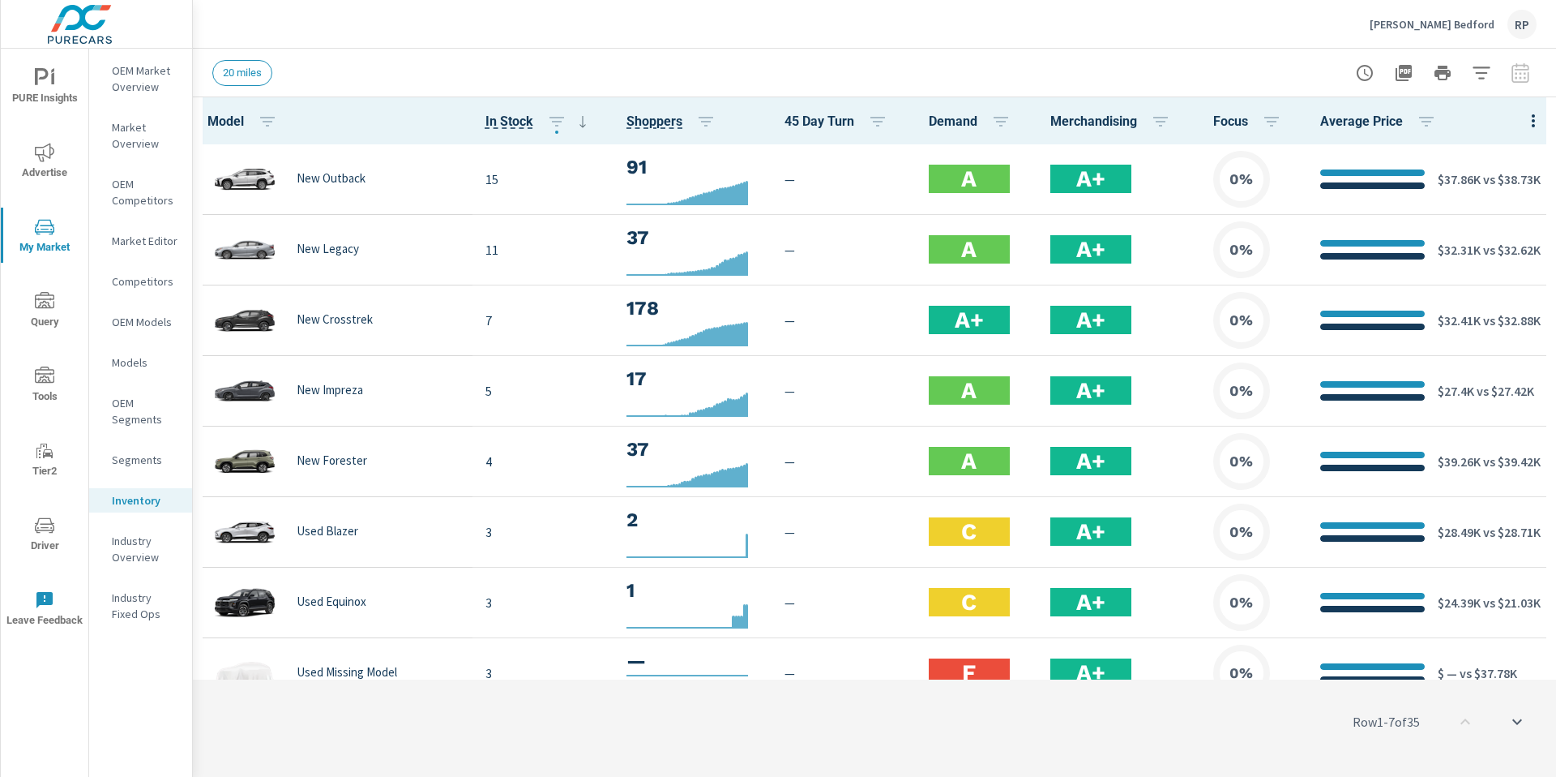
click at [49, 242] on span "My Market" at bounding box center [45, 237] width 78 height 40
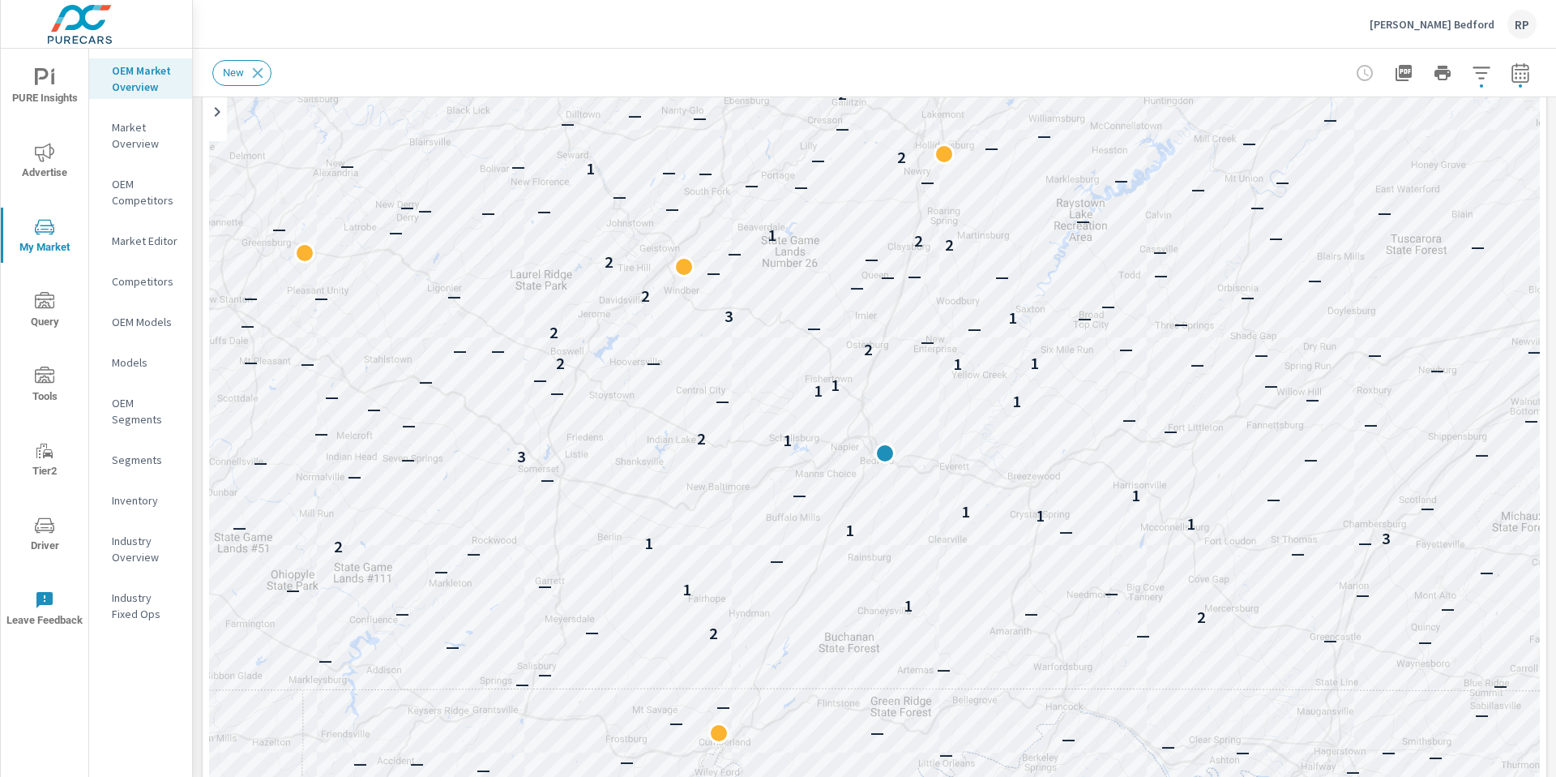
scroll to position [175, 0]
click at [972, 76] on icon "button" at bounding box center [1520, 75] width 11 height 6
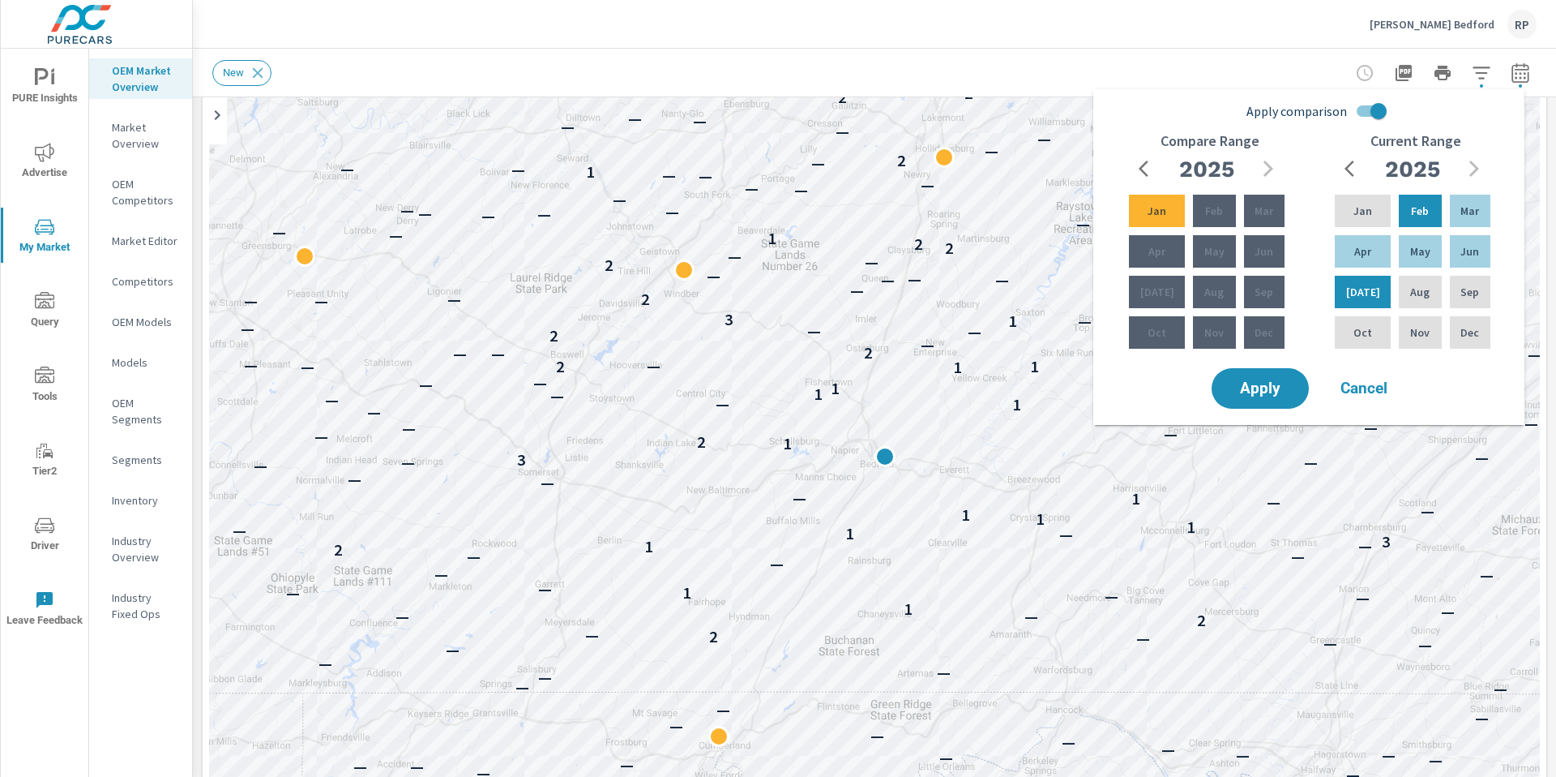
click at [972, 56] on div "New" at bounding box center [874, 73] width 1325 height 48
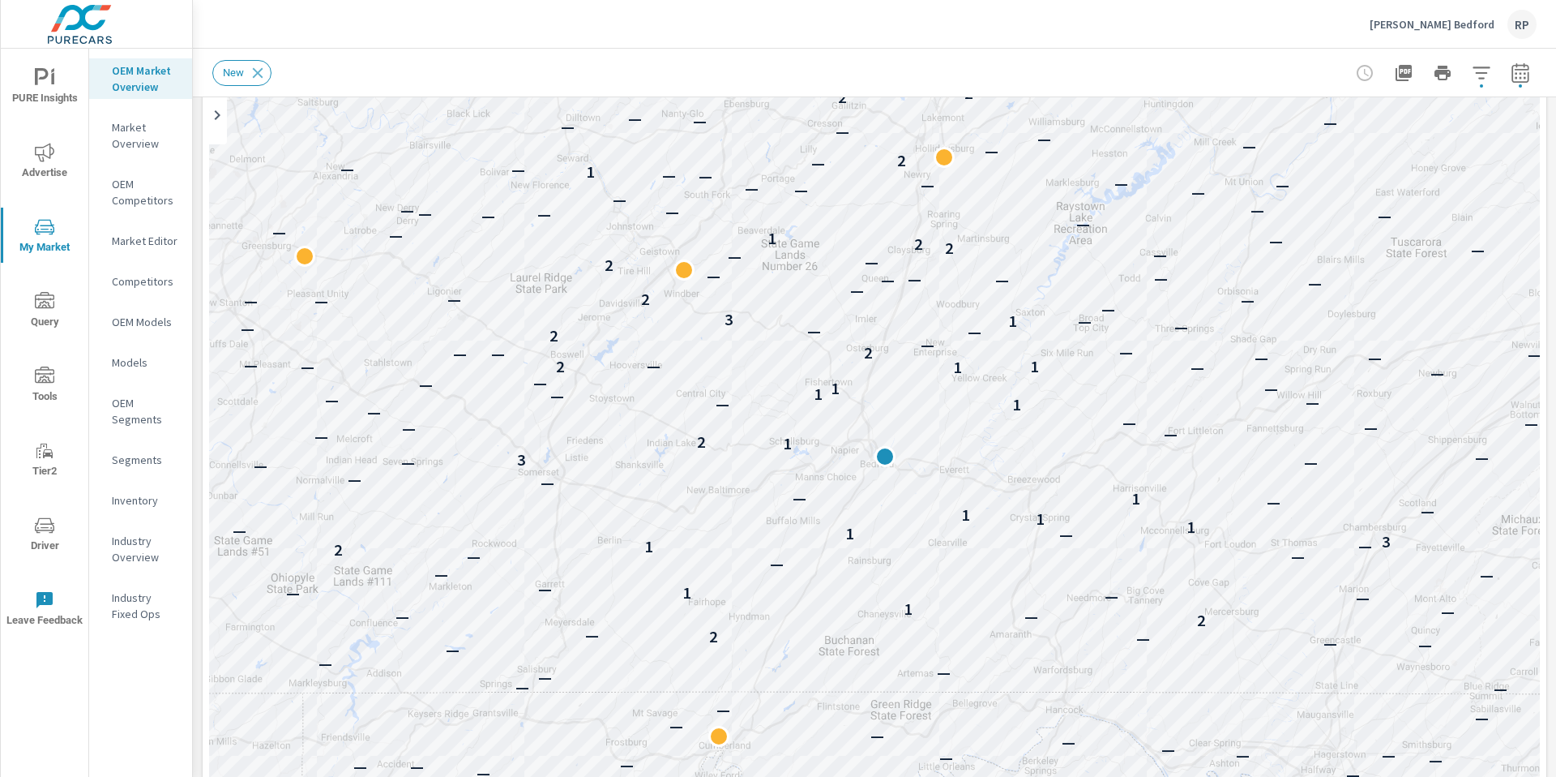
click at [972, 77] on icon "button" at bounding box center [1520, 75] width 11 height 6
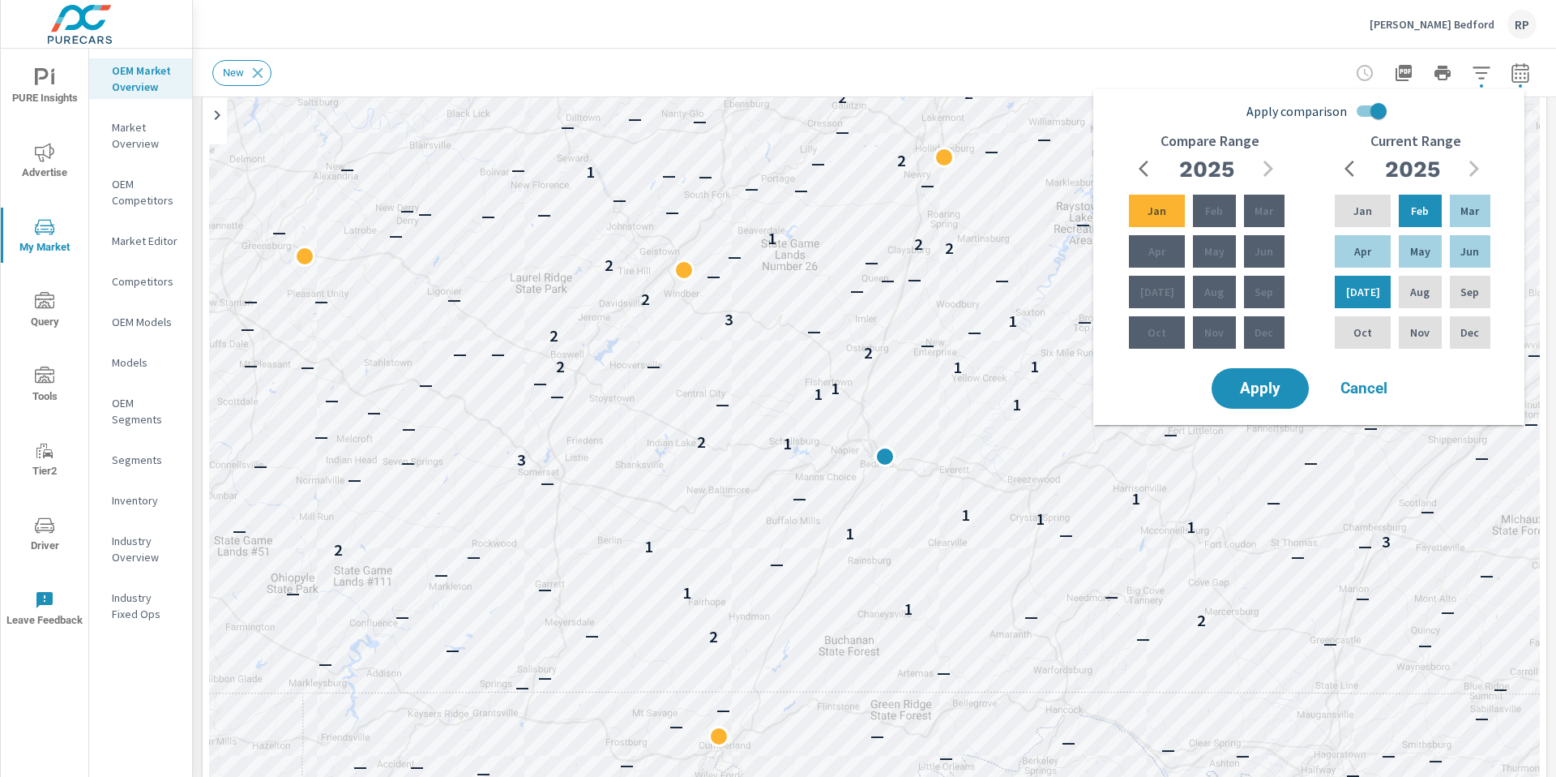
click at [972, 13] on div "Thomas Subaru Bedford RP" at bounding box center [874, 24] width 1325 height 48
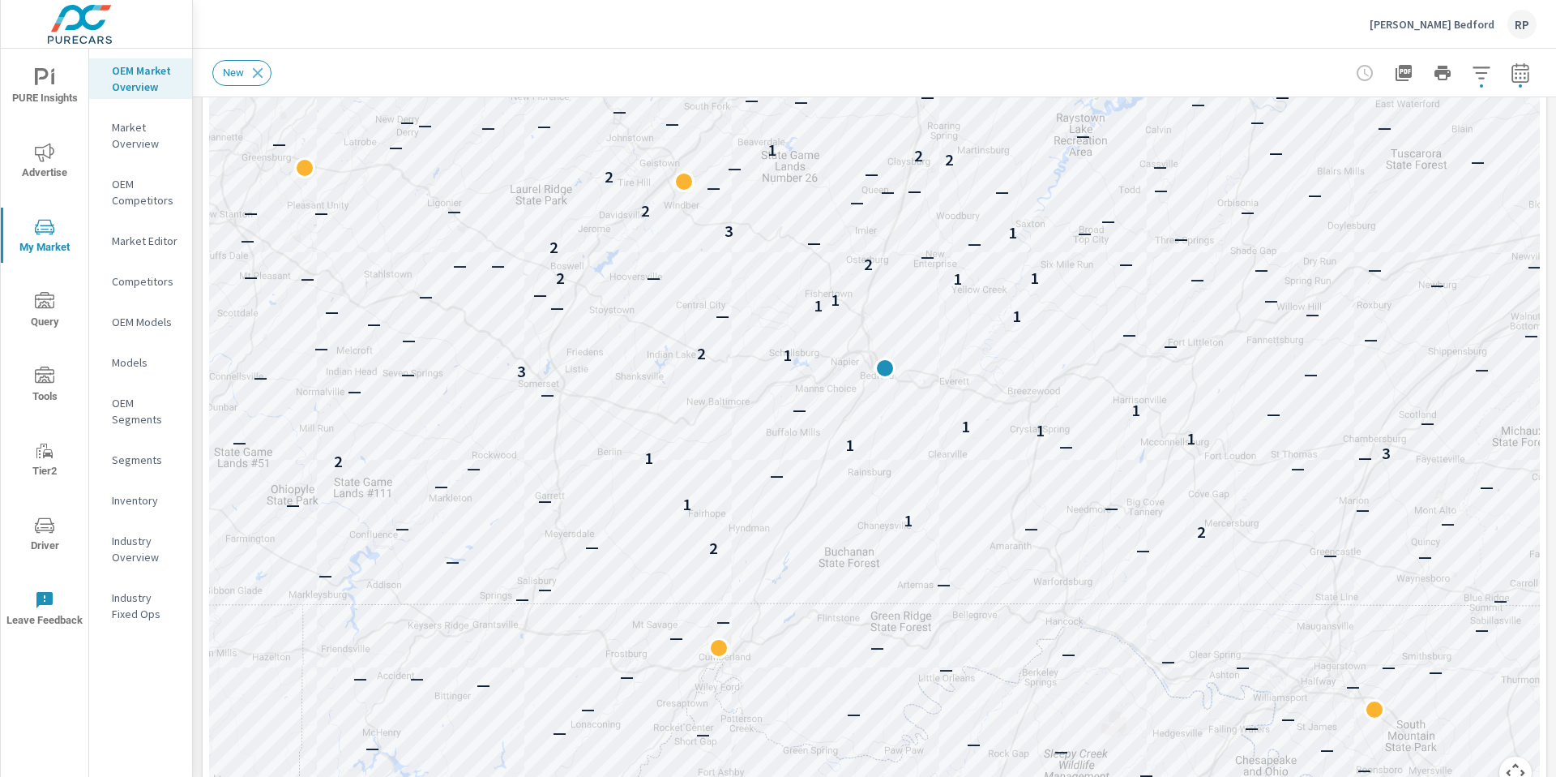
scroll to position [254, 0]
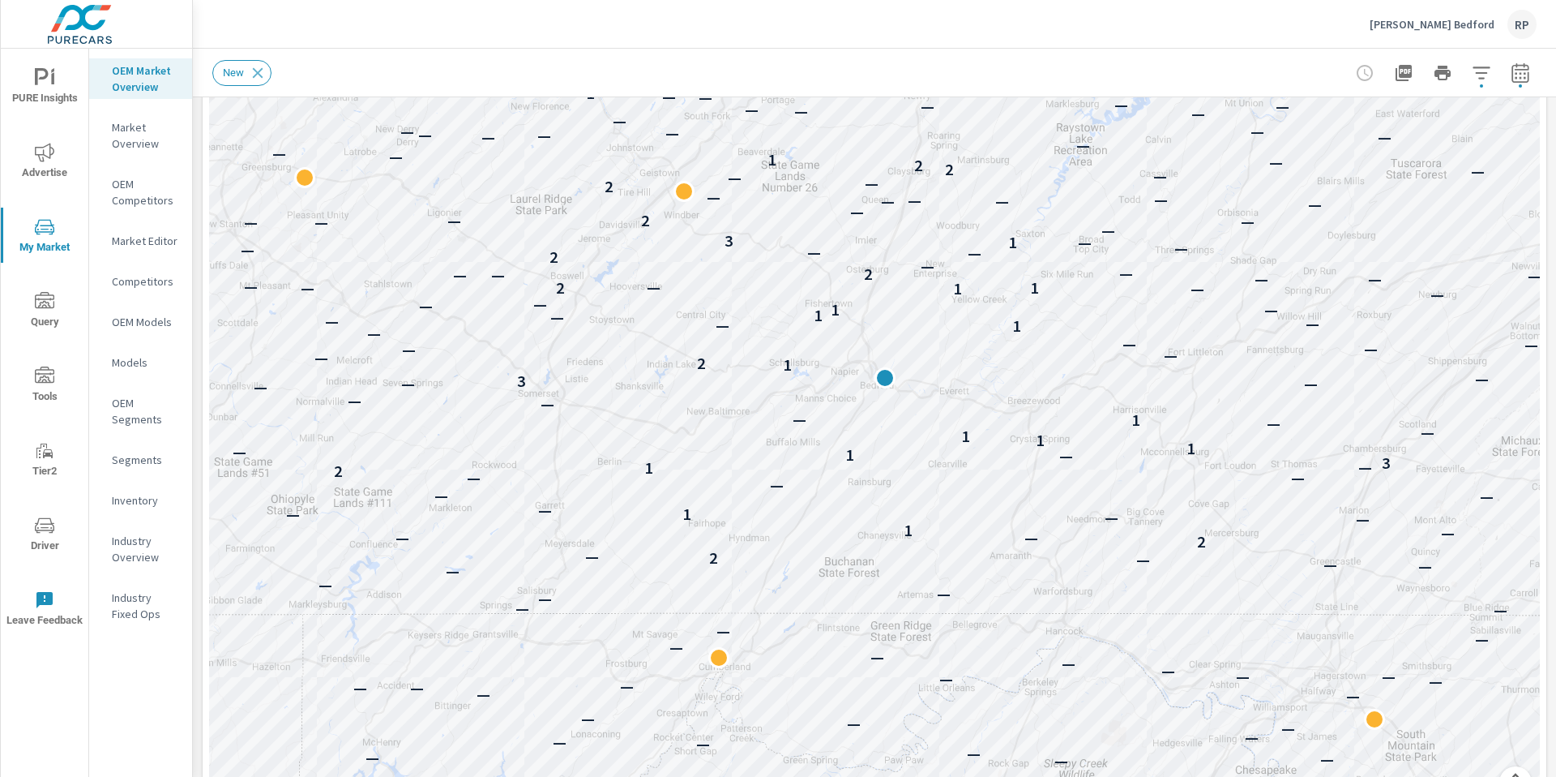
drag, startPoint x: 1556, startPoint y: 337, endPoint x: 1541, endPoint y: 194, distance: 144.2
click at [972, 194] on div "Market Overview Thomas Subaru Bedford Report date range: Feb 01, 2025 - Jul 31,…" at bounding box center [875, 413] width 1364 height 728
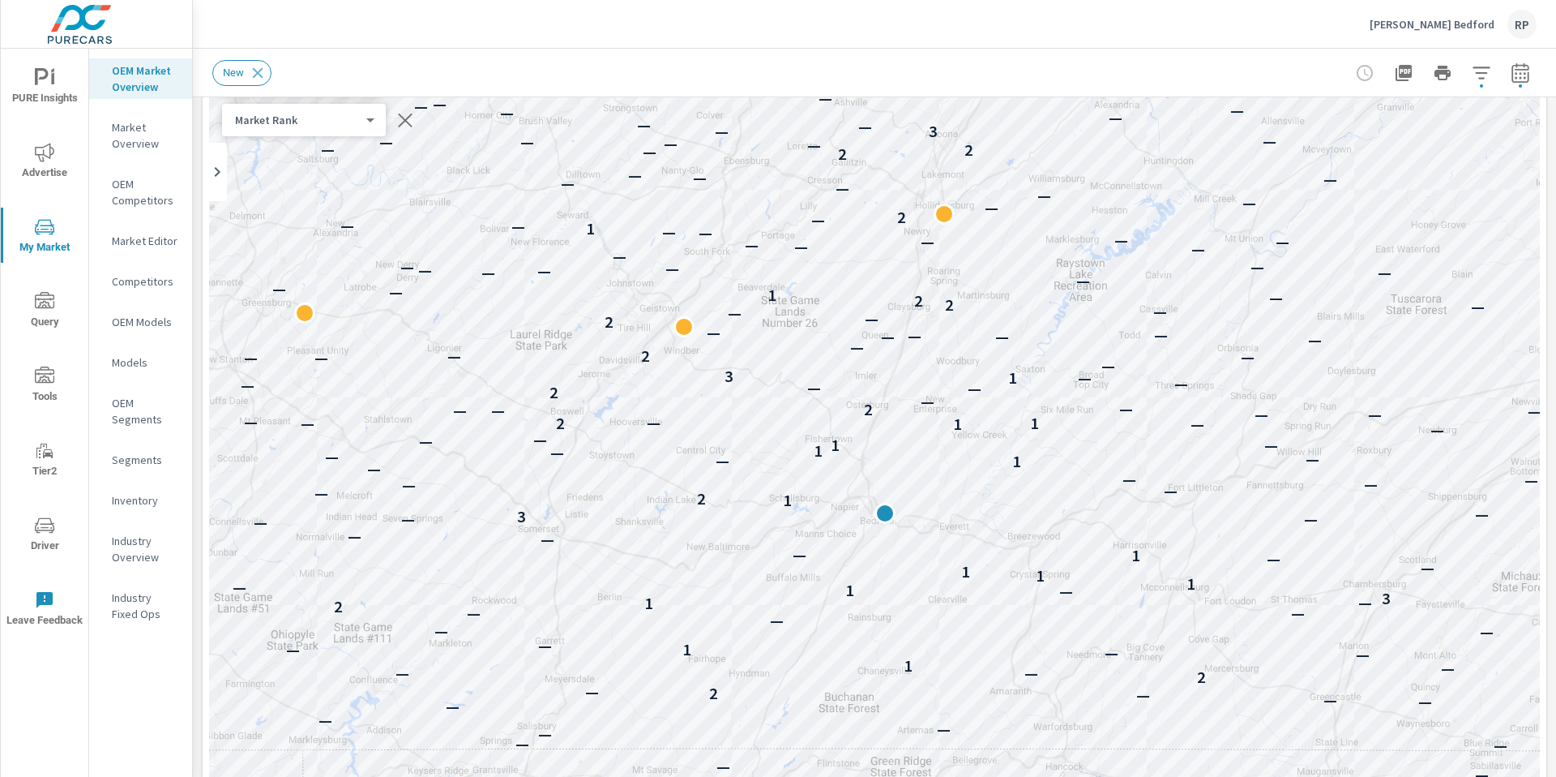
scroll to position [0, 0]
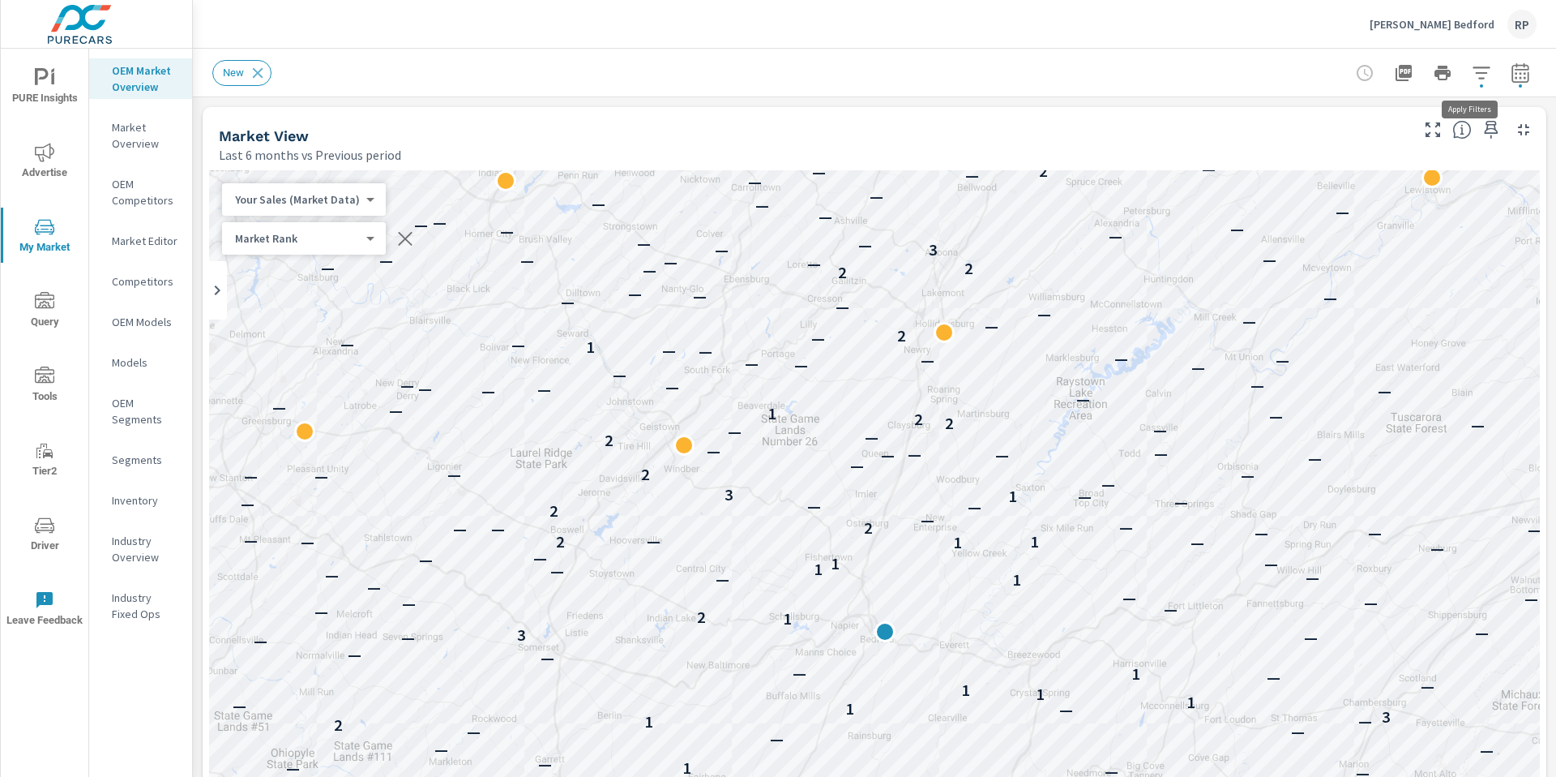
click at [972, 79] on icon "button" at bounding box center [1481, 72] width 19 height 19
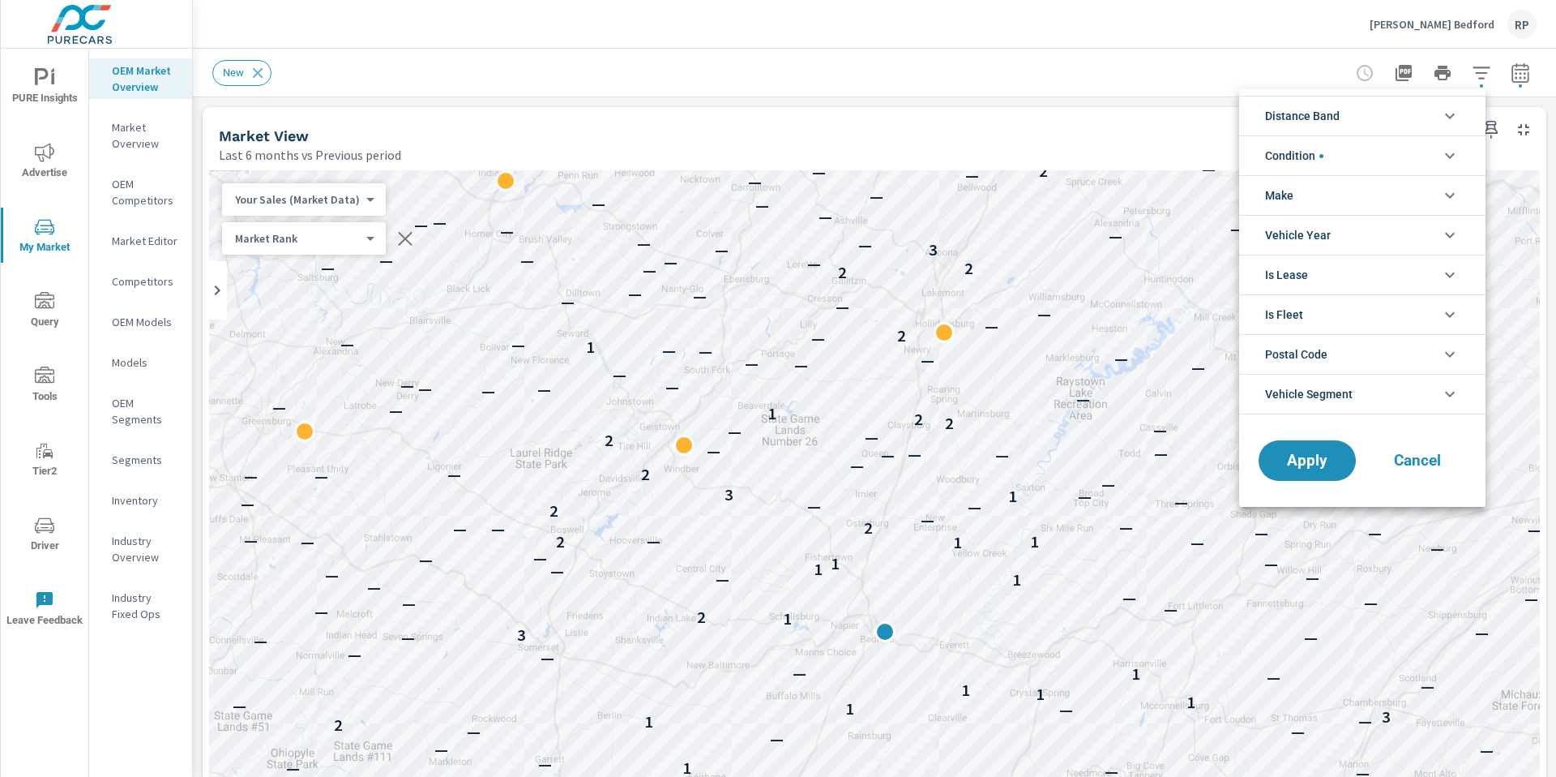
click at [972, 104] on div at bounding box center [778, 388] width 1556 height 777
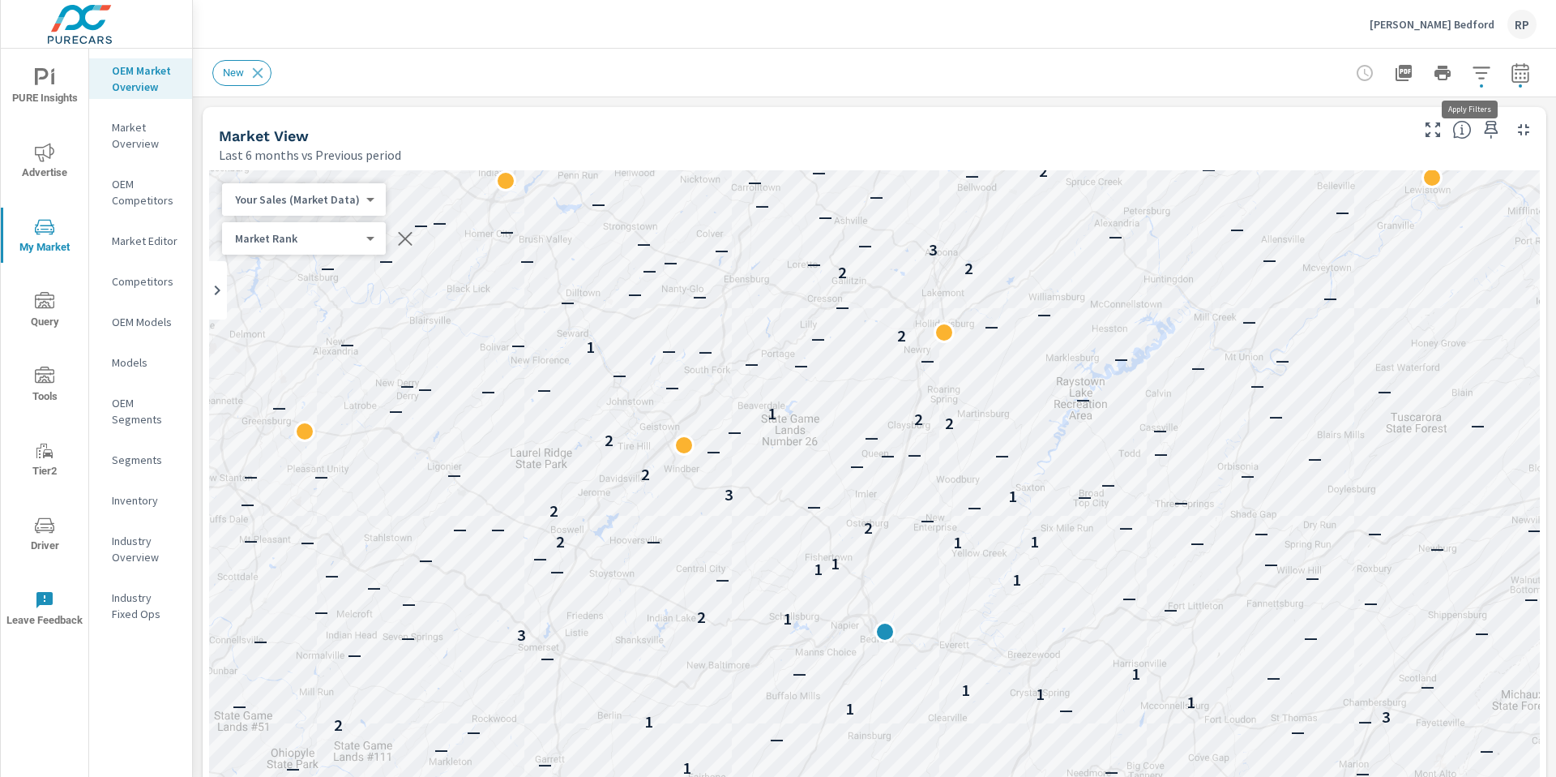
click at [972, 77] on icon "button" at bounding box center [1481, 72] width 19 height 19
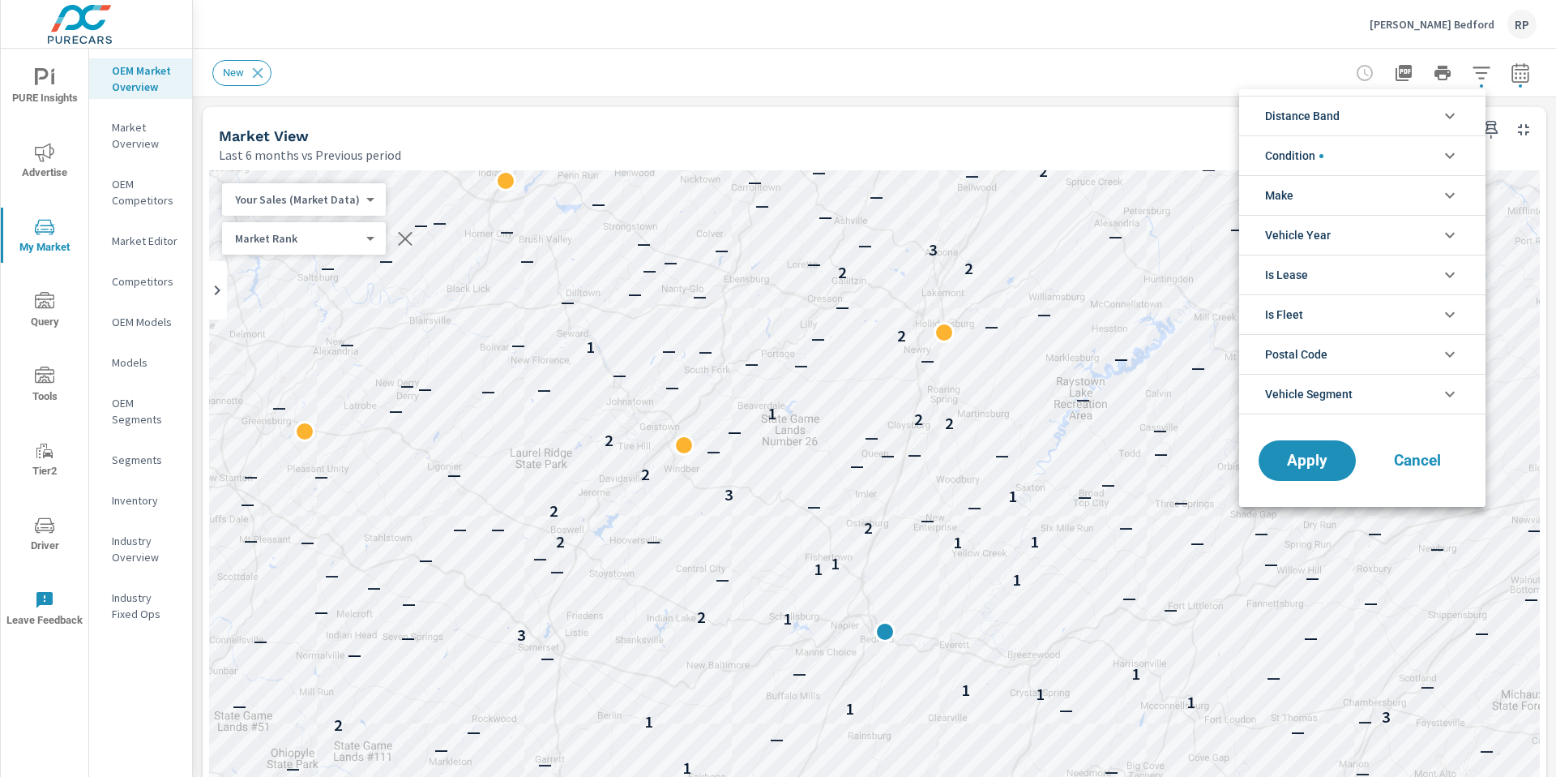
click at [972, 97] on div at bounding box center [778, 388] width 1556 height 777
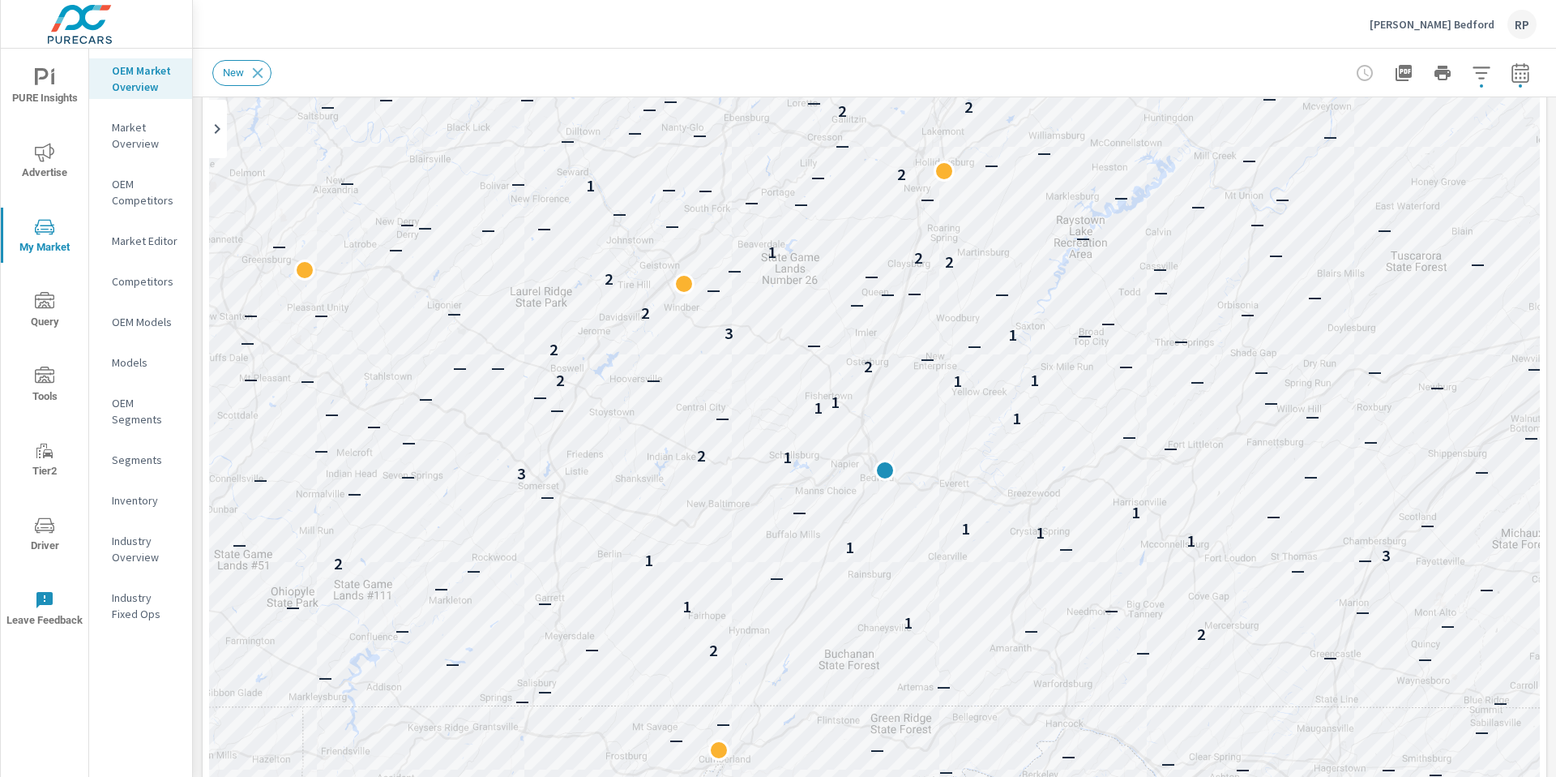
scroll to position [148, 0]
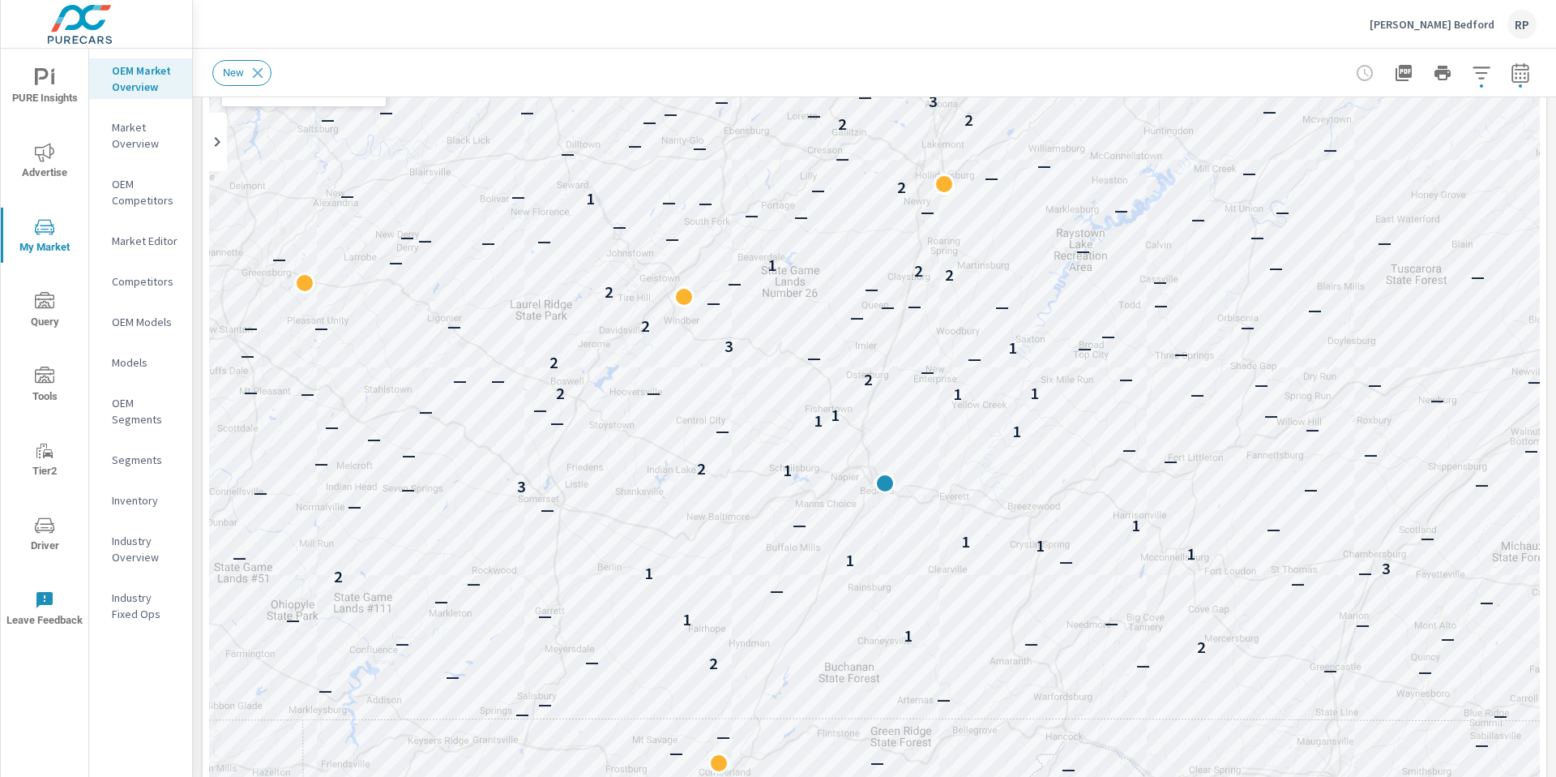
click at [972, 57] on button "button" at bounding box center [1482, 73] width 32 height 32
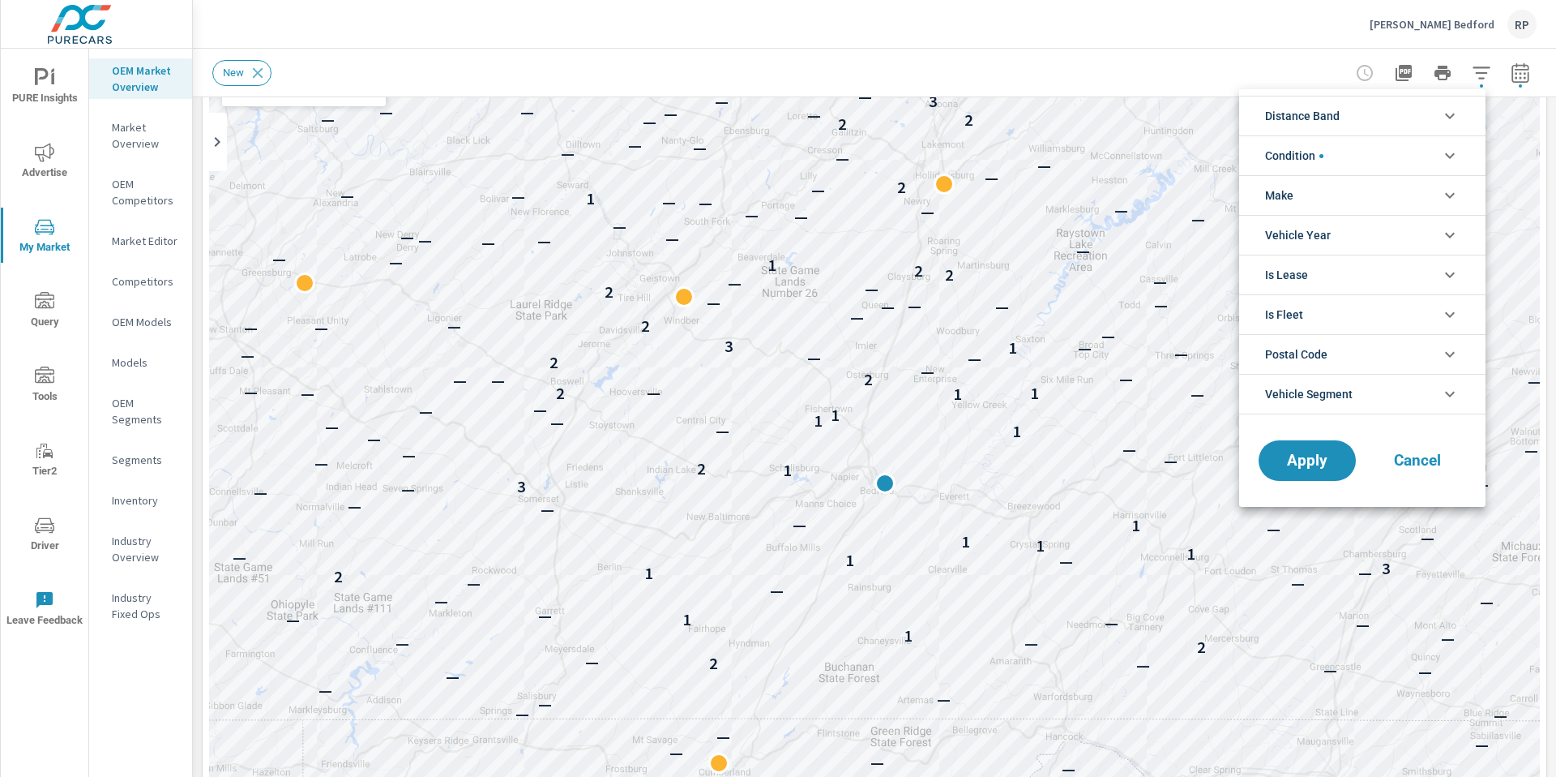
click at [972, 23] on div at bounding box center [778, 388] width 1556 height 777
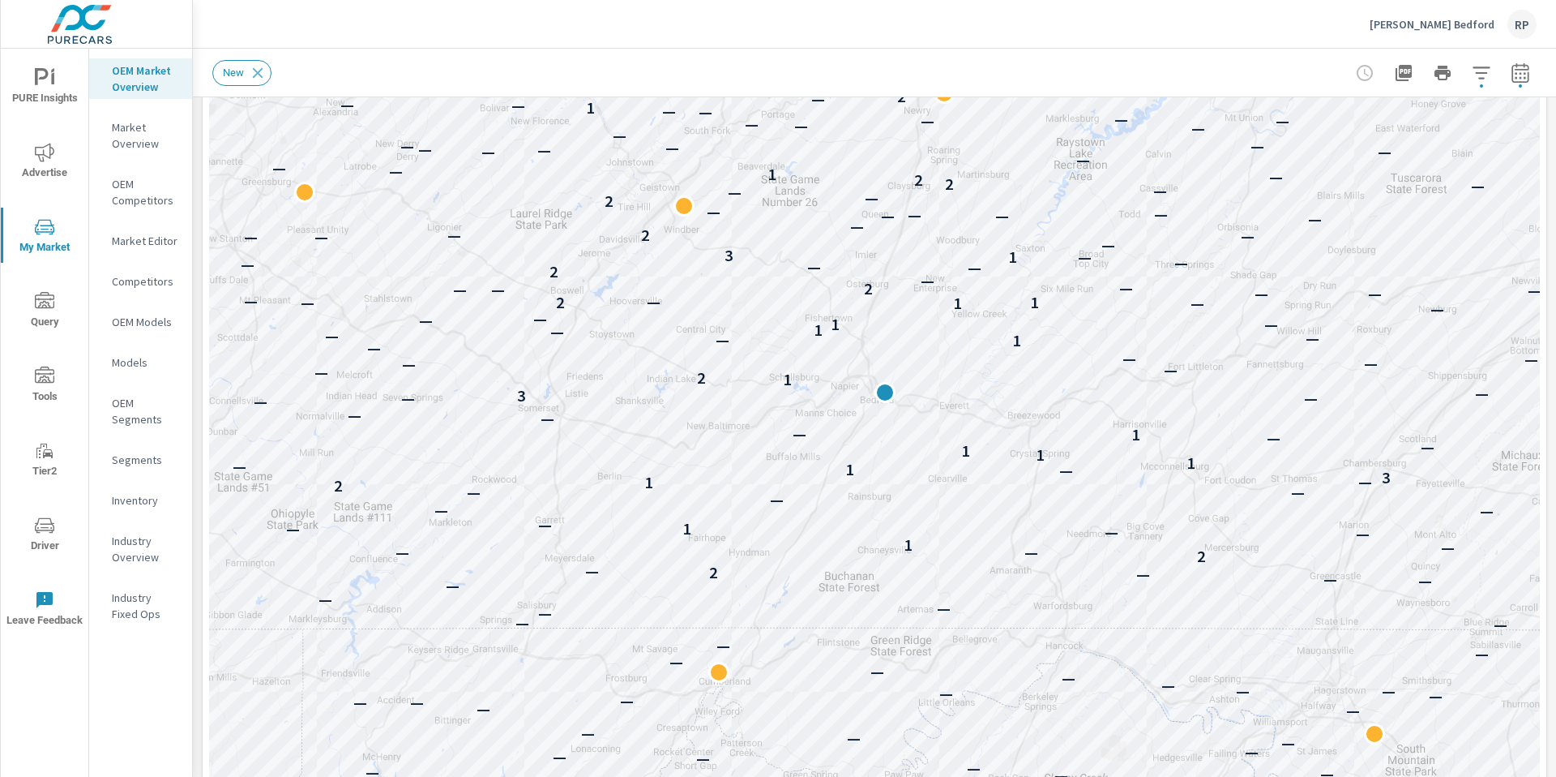
scroll to position [236, 0]
click at [972, 263] on div "Market Overview Thomas Subaru Bedford Report date range: Feb 01, 2025 - Jul 31,…" at bounding box center [875, 413] width 1364 height 728
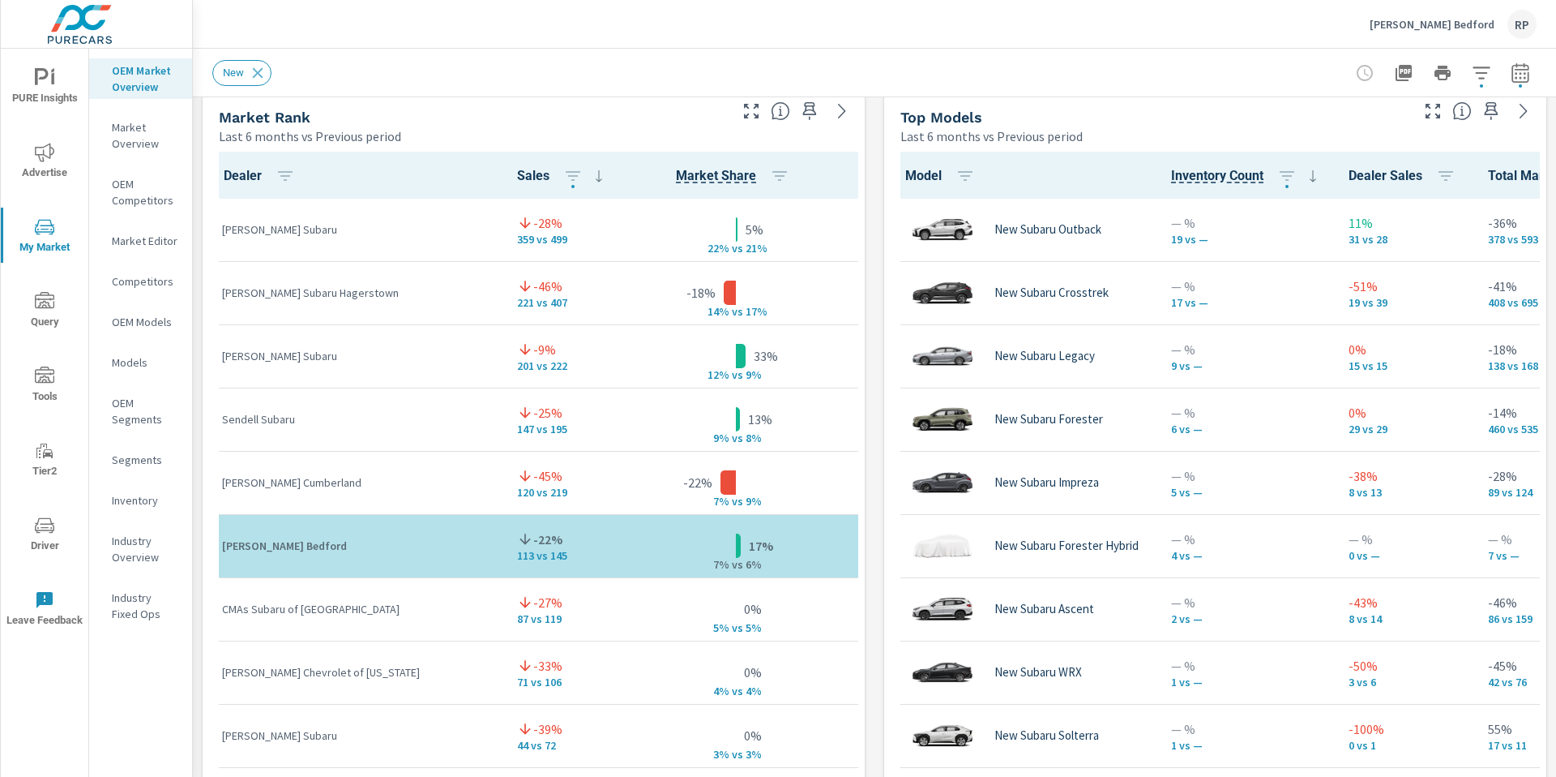
scroll to position [1063, 0]
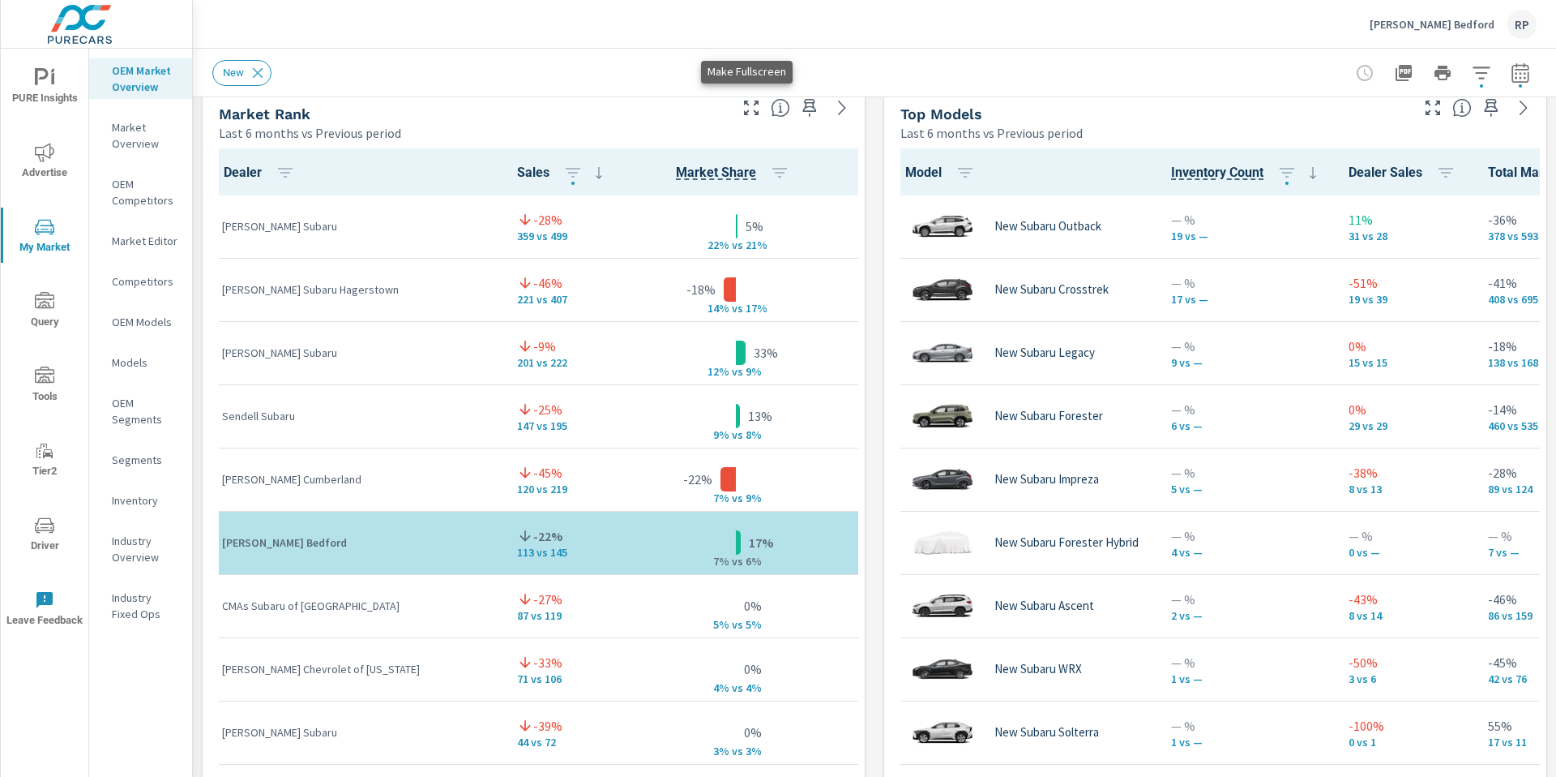
click at [746, 111] on icon "button" at bounding box center [751, 107] width 19 height 19
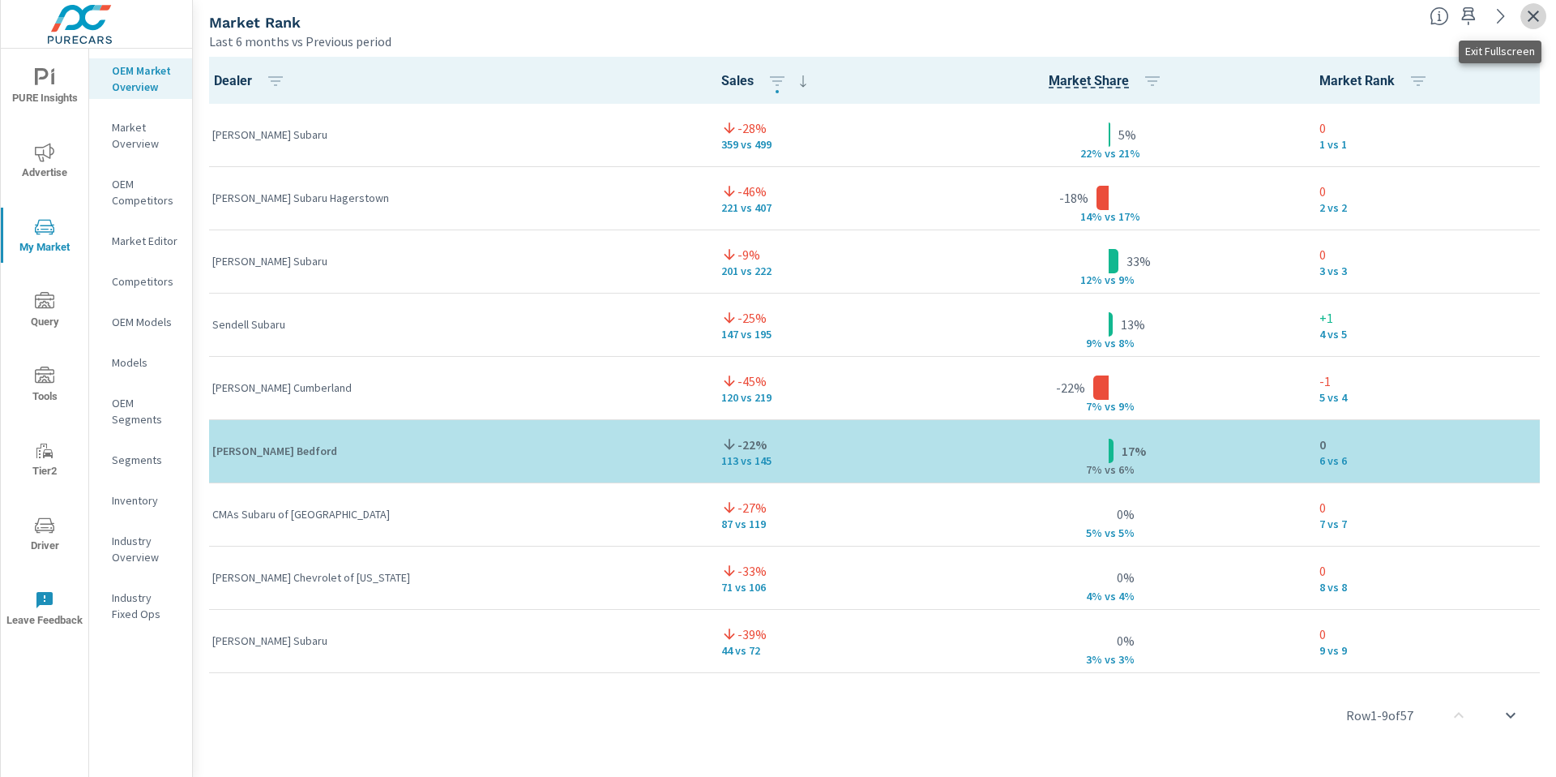
click at [972, 24] on icon "button" at bounding box center [1533, 15] width 19 height 19
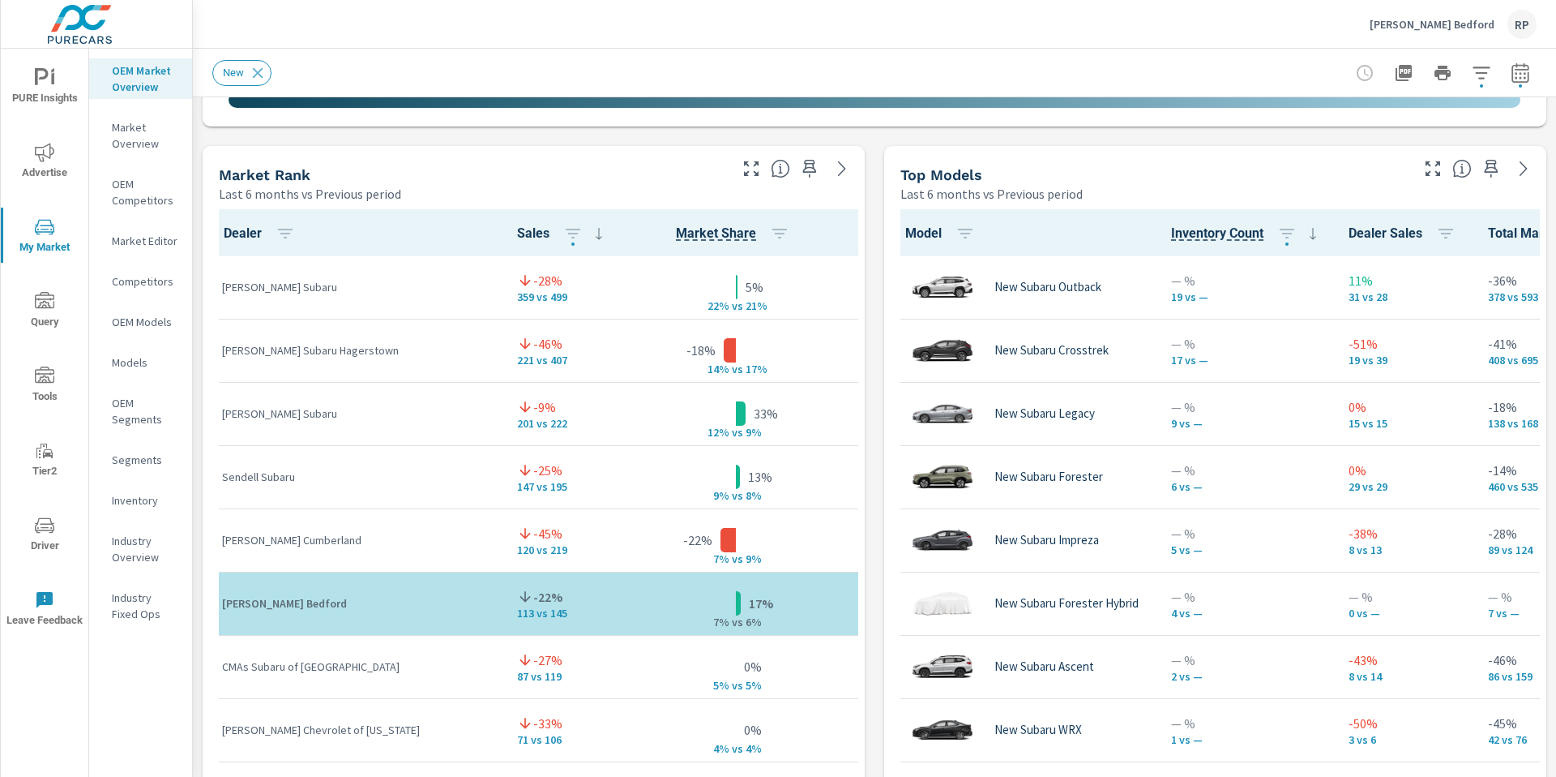
scroll to position [1008, 0]
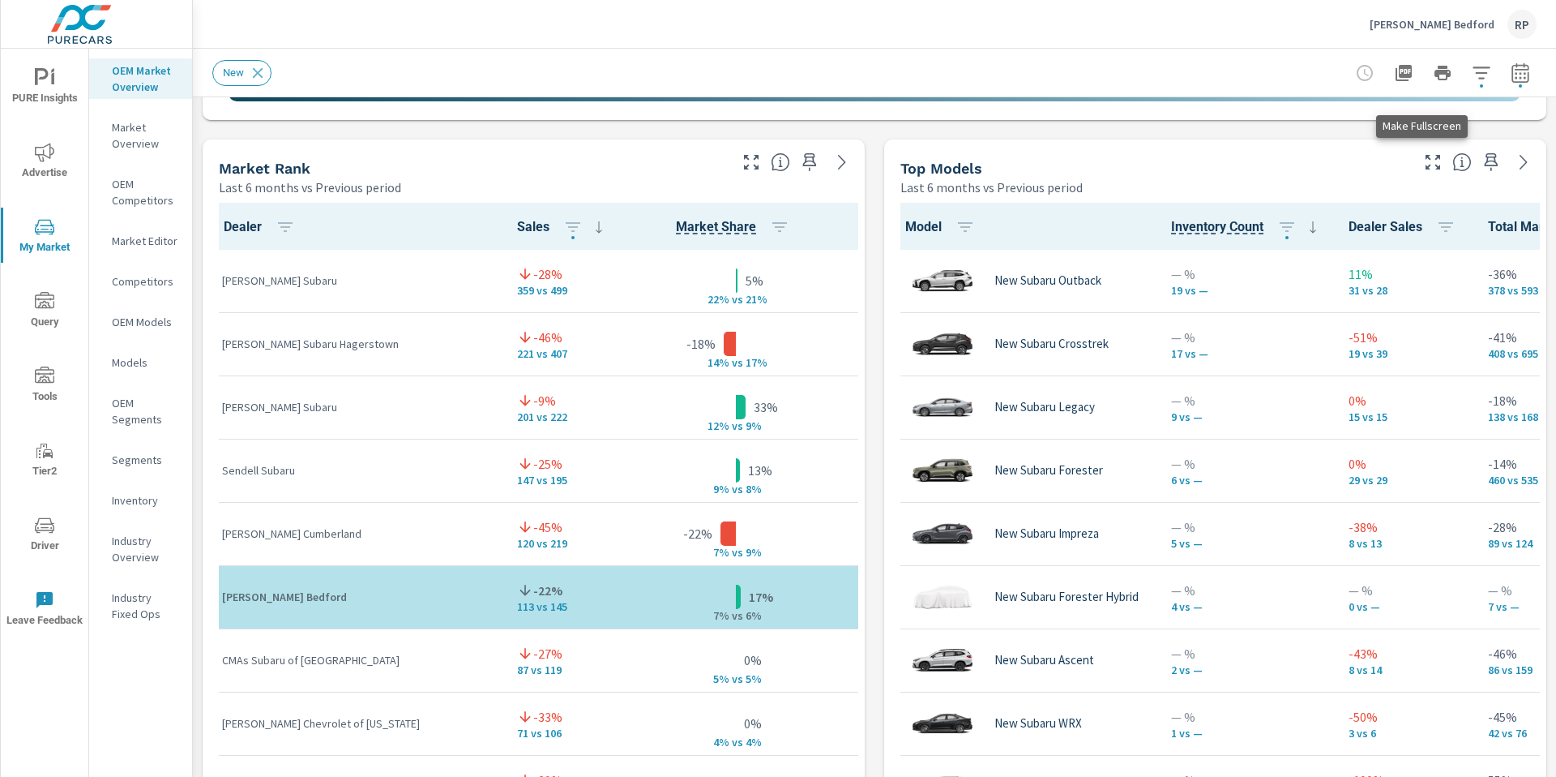
click at [972, 164] on icon "button" at bounding box center [1433, 161] width 19 height 19
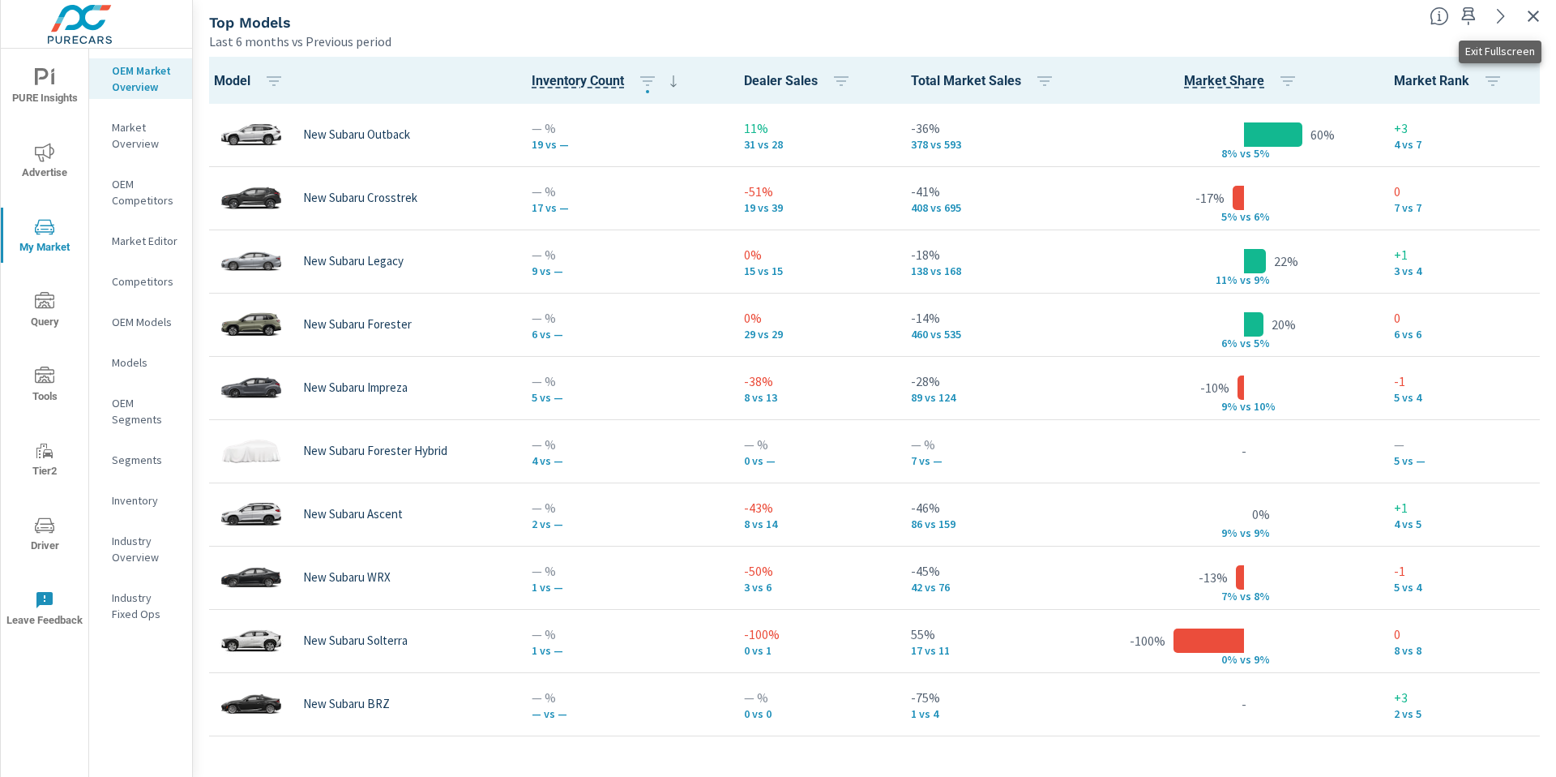
click at [972, 19] on icon "button" at bounding box center [1533, 16] width 11 height 11
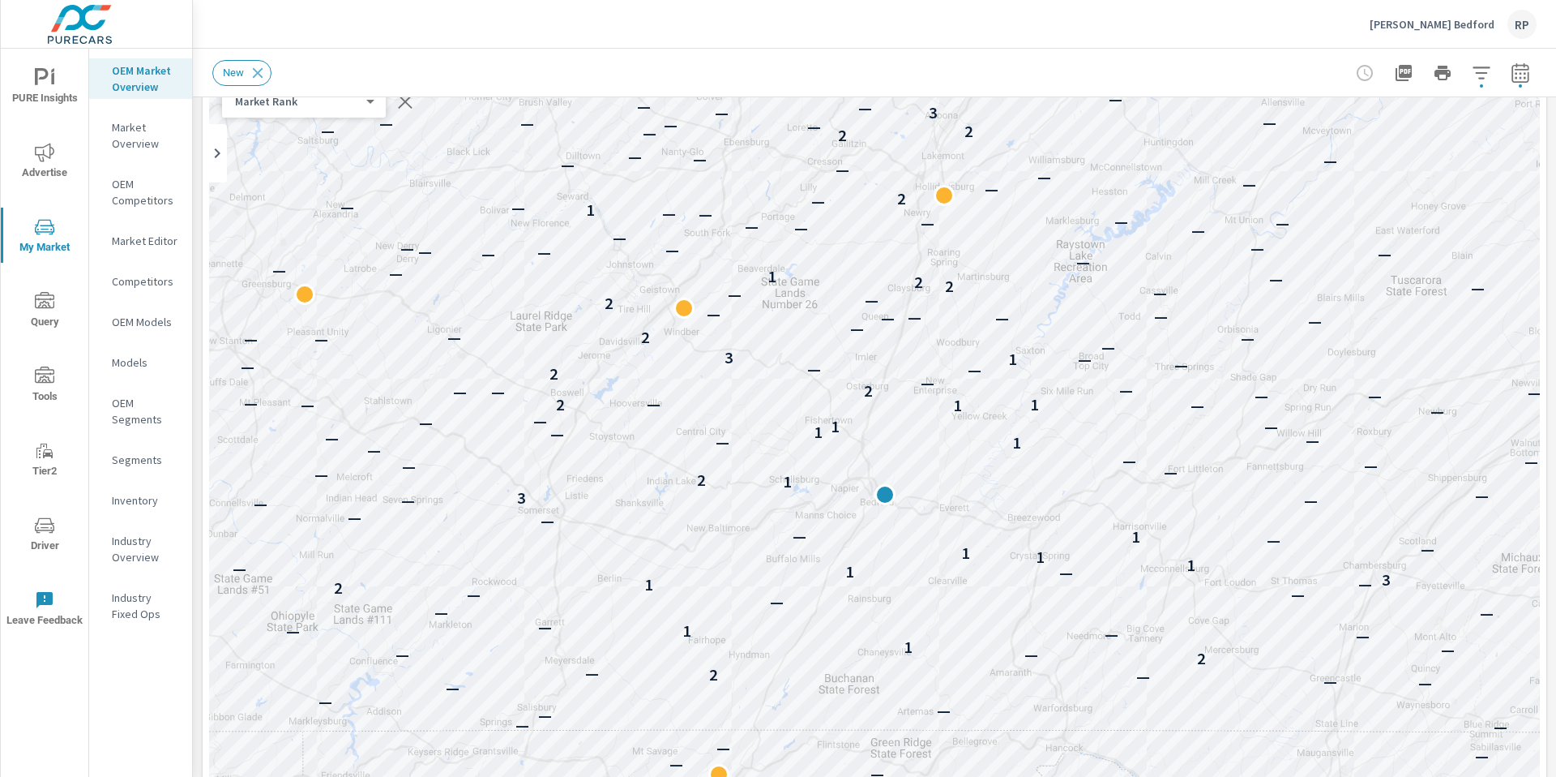
scroll to position [156, 0]
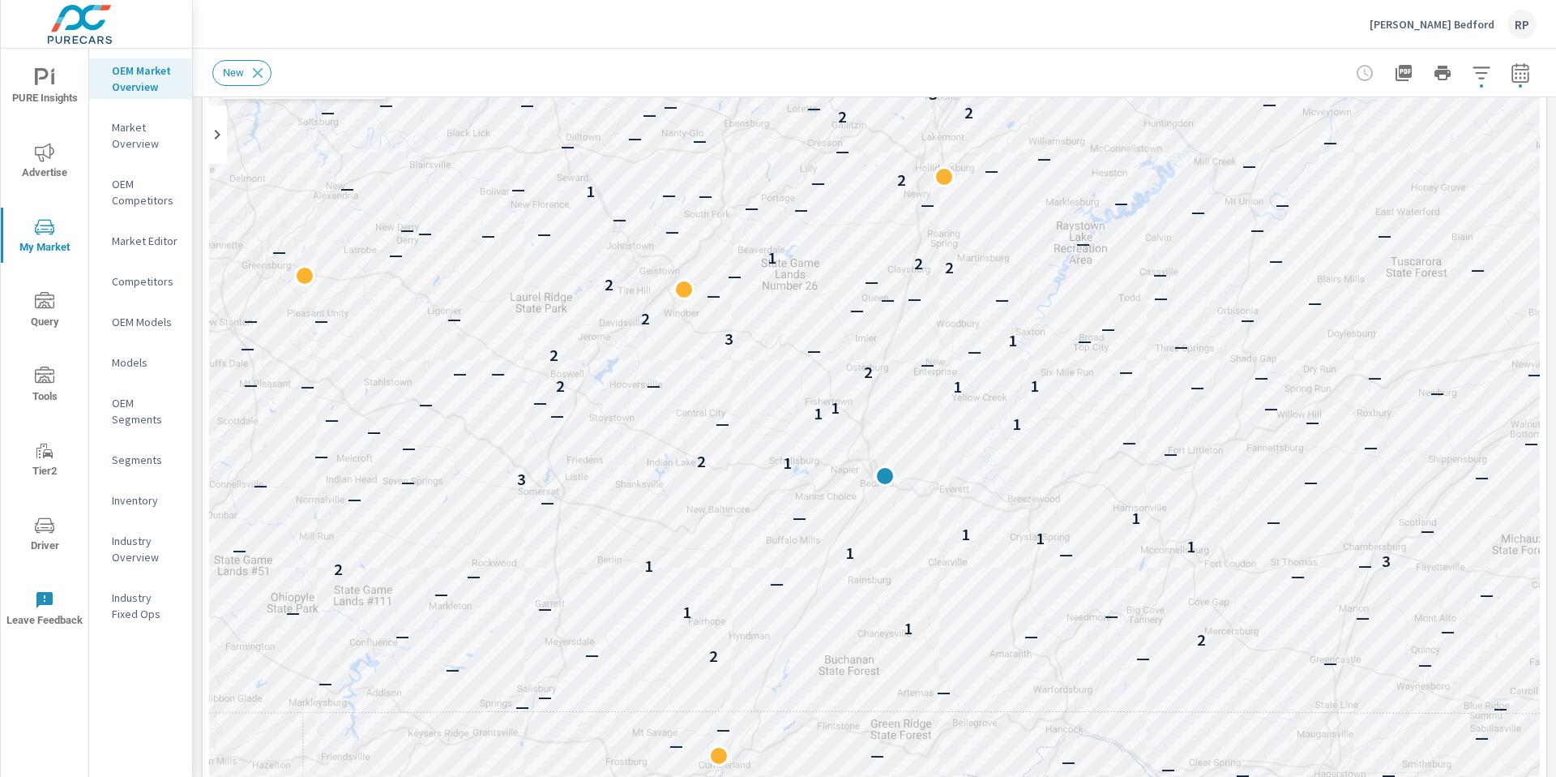
drag, startPoint x: 1556, startPoint y: 167, endPoint x: 1554, endPoint y: 208, distance: 40.6
click at [972, 208] on div "Market Overview Thomas Subaru Bedford Report date range: Feb 01, 2025 - Jul 31,…" at bounding box center [875, 413] width 1364 height 728
click at [972, 78] on icon "button" at bounding box center [1481, 72] width 17 height 12
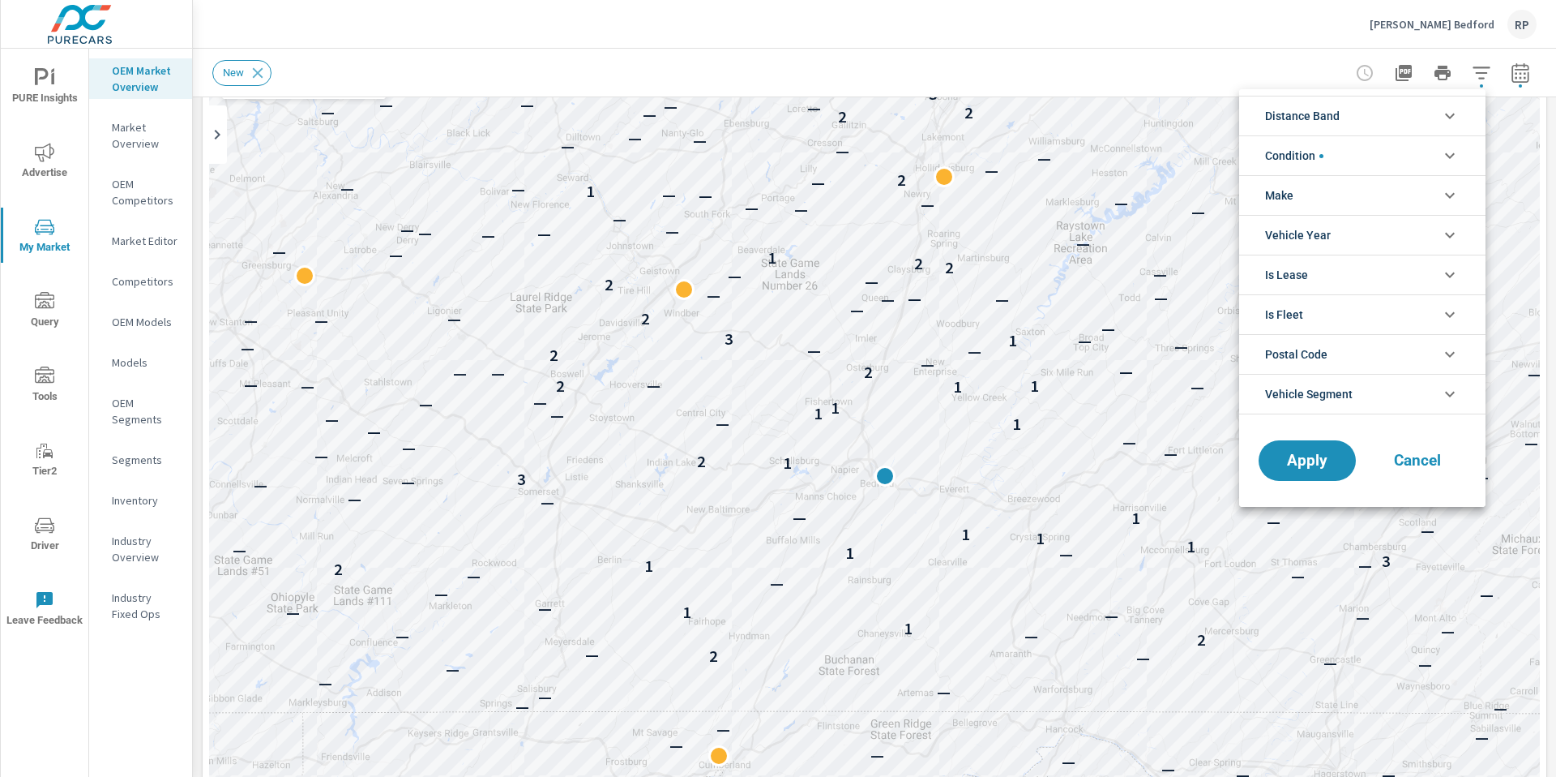
click at [972, 116] on icon "filter options" at bounding box center [1450, 116] width 10 height 6
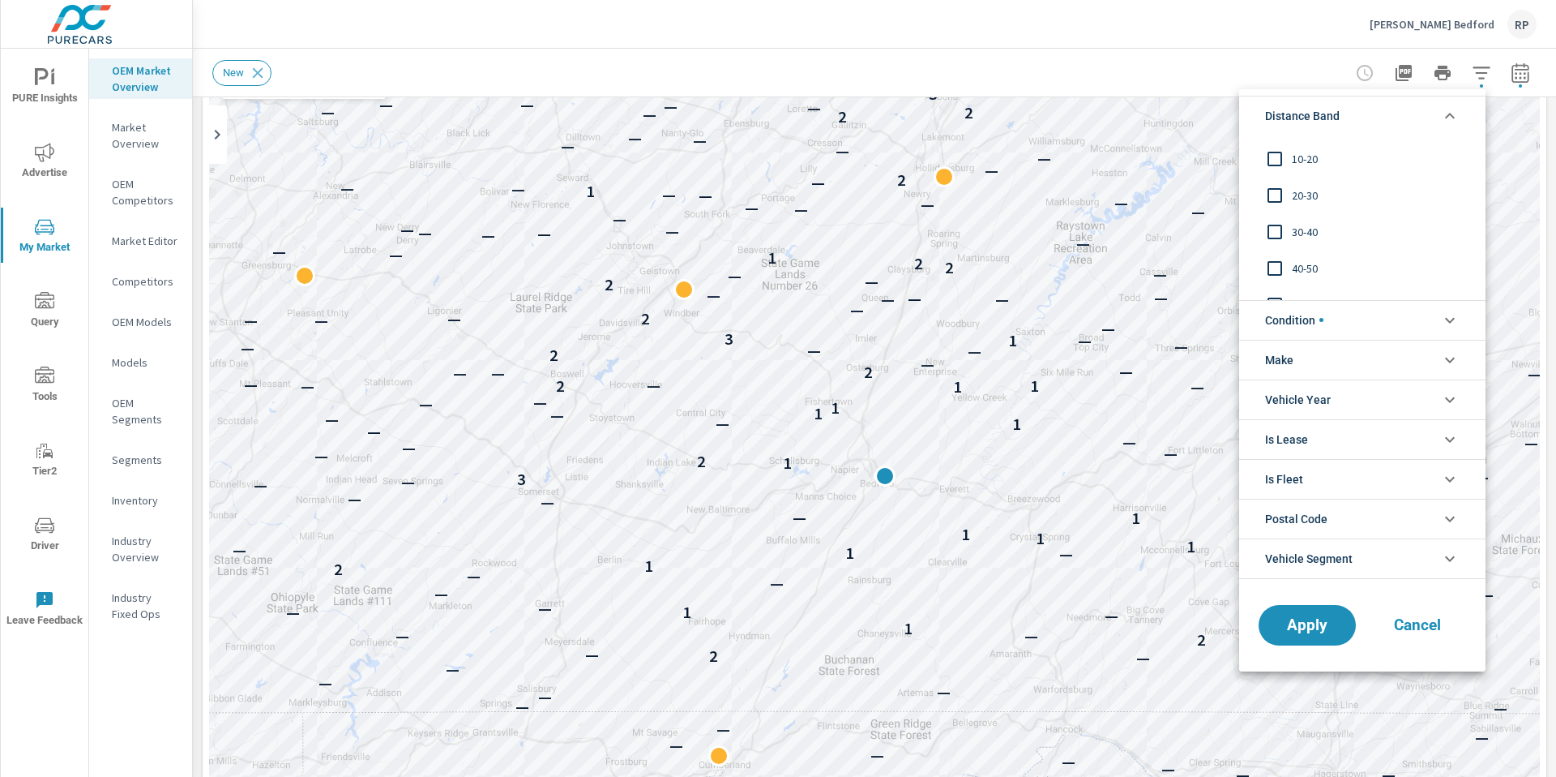
scroll to position [28, 0]
click at [972, 63] on div at bounding box center [778, 388] width 1556 height 777
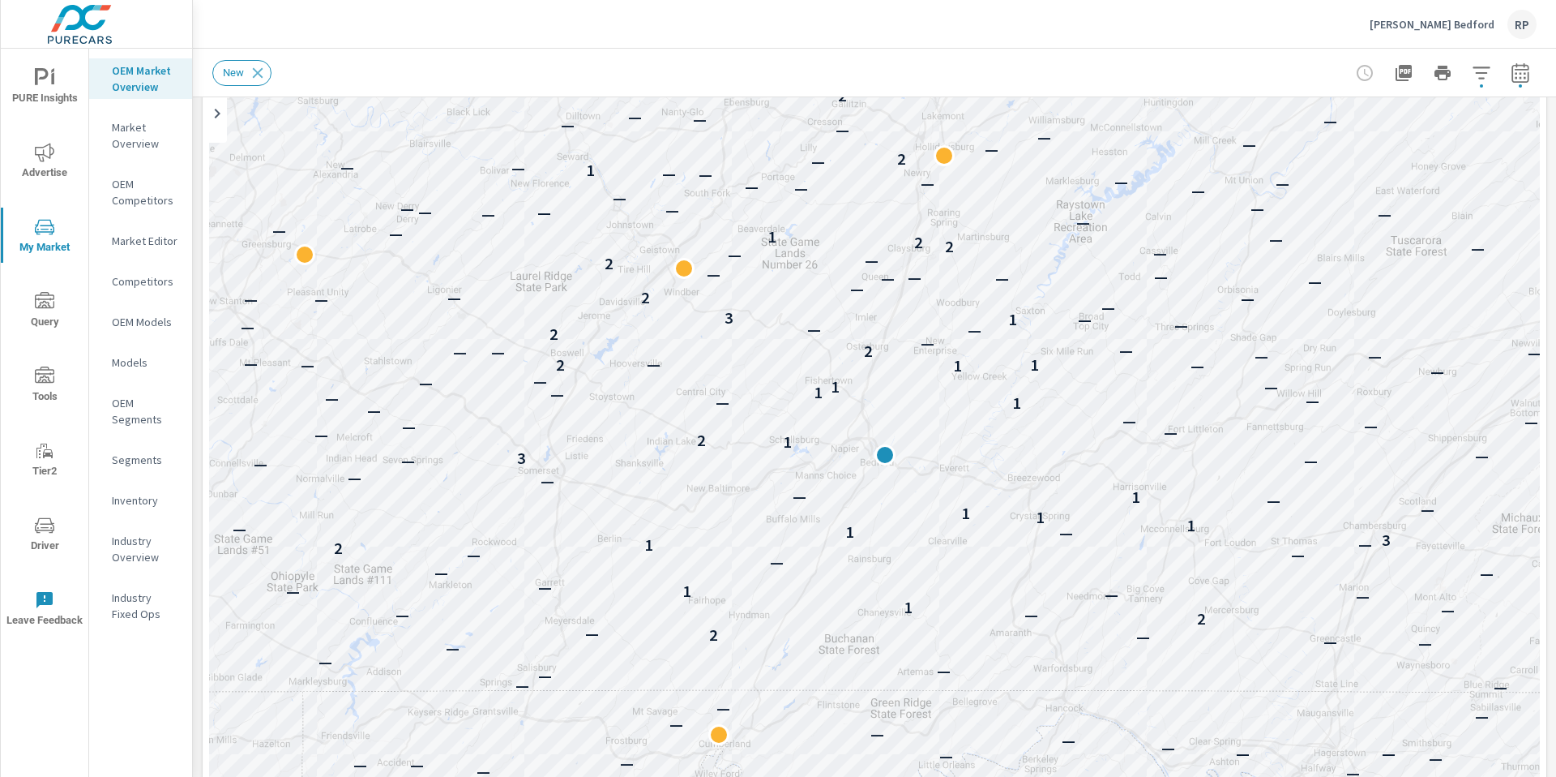
scroll to position [180, 0]
click at [121, 505] on p "Inventory" at bounding box center [145, 500] width 67 height 16
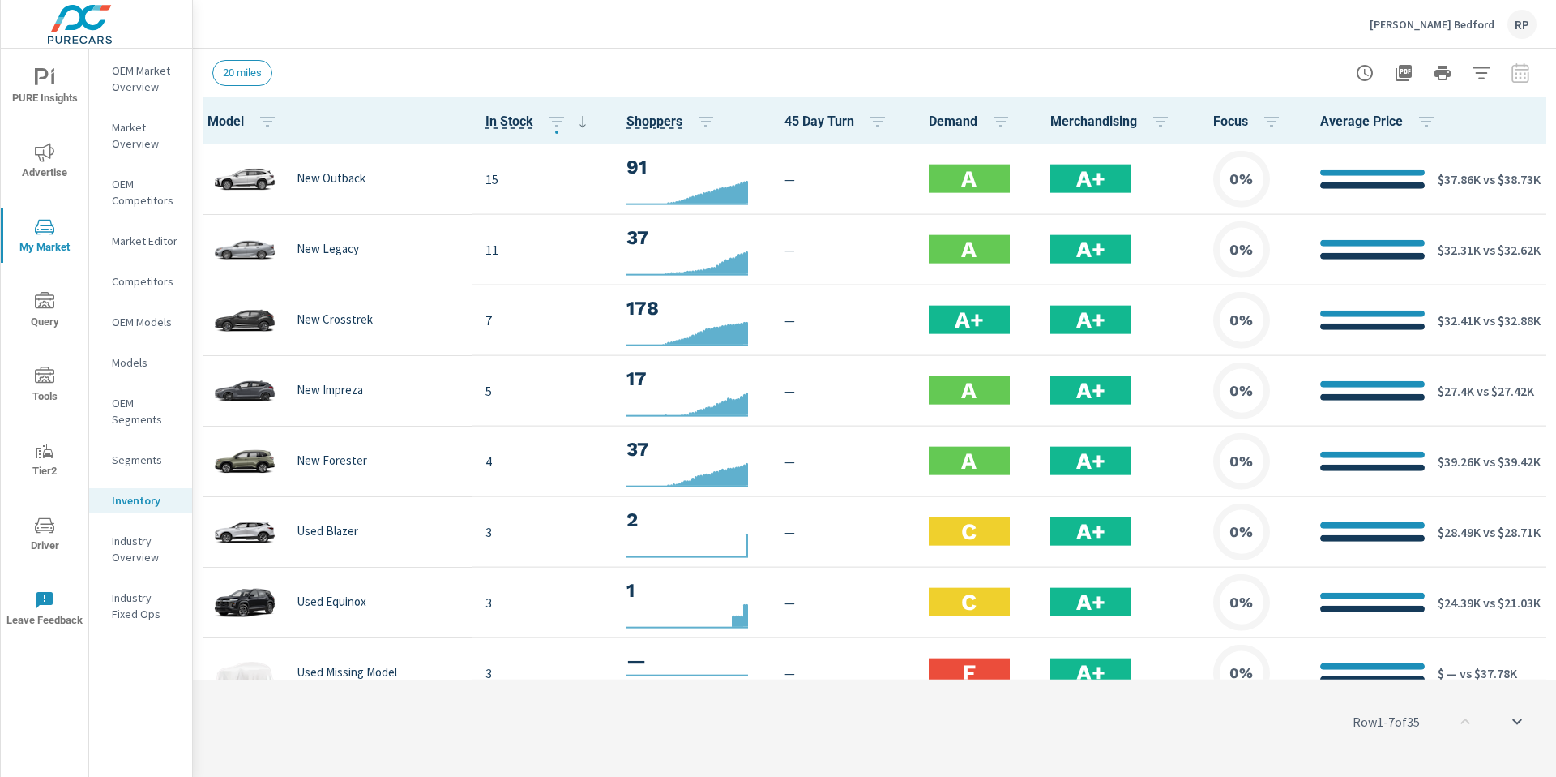
scroll to position [1, 0]
click at [972, 79] on icon "button" at bounding box center [1481, 72] width 19 height 19
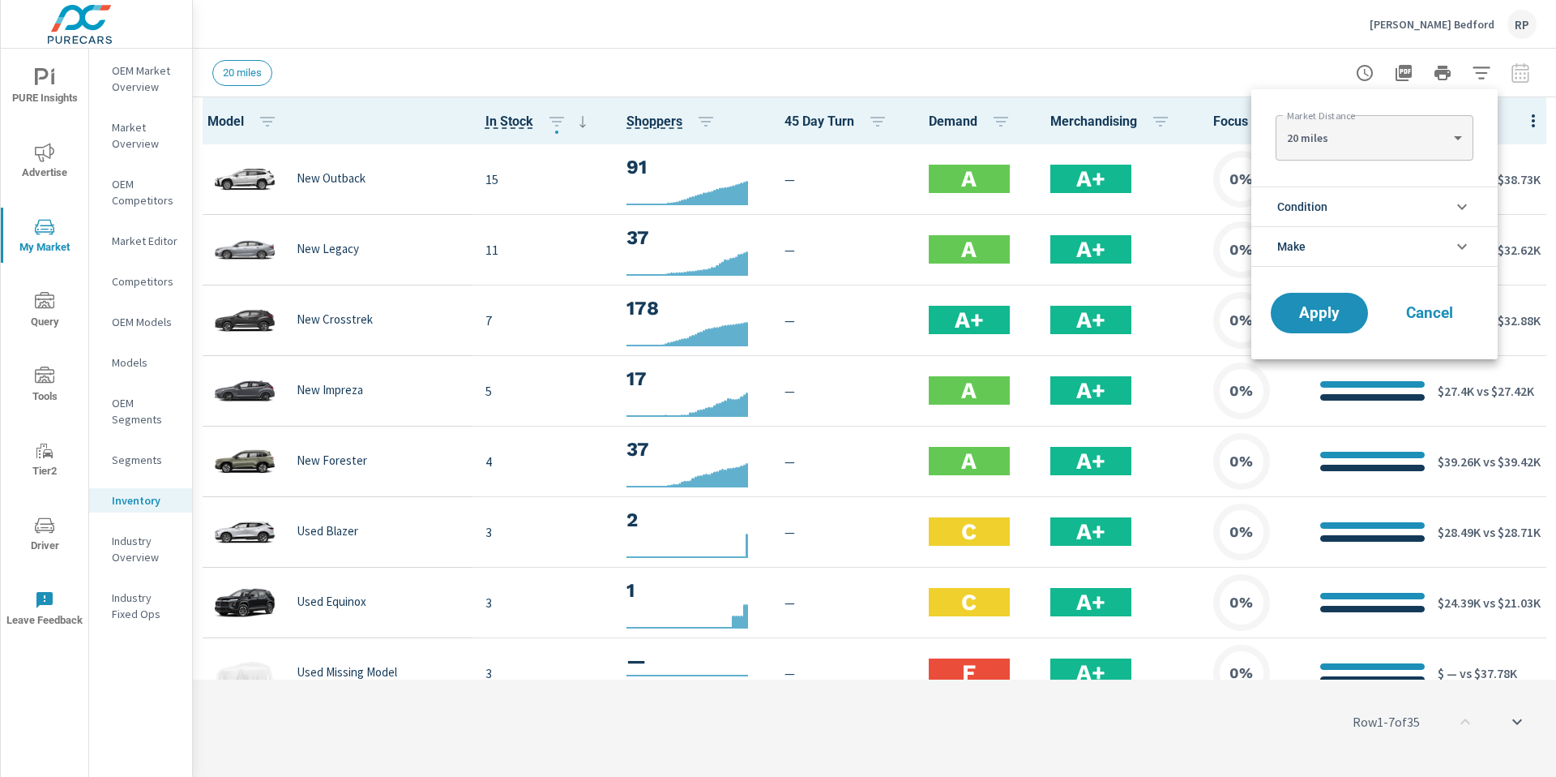
click at [972, 140] on body "PURE Insights Advertise My Market Query Tools Tier2 Driver Leave Feedback OEM M…" at bounding box center [778, 397] width 1556 height 794
click at [972, 54] on div at bounding box center [778, 388] width 1556 height 777
click at [972, 51] on div at bounding box center [778, 388] width 1556 height 777
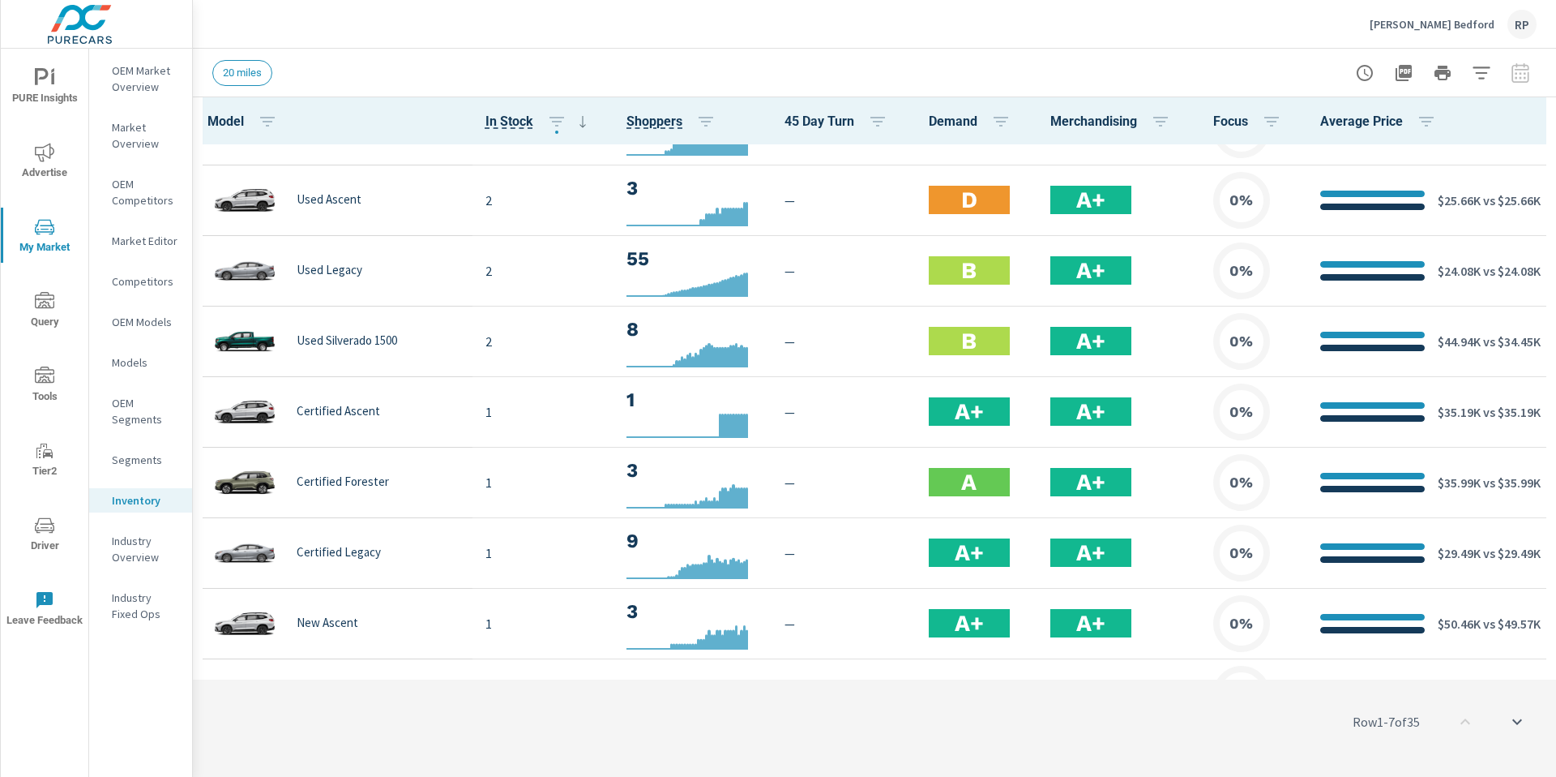
scroll to position [1015, 0]
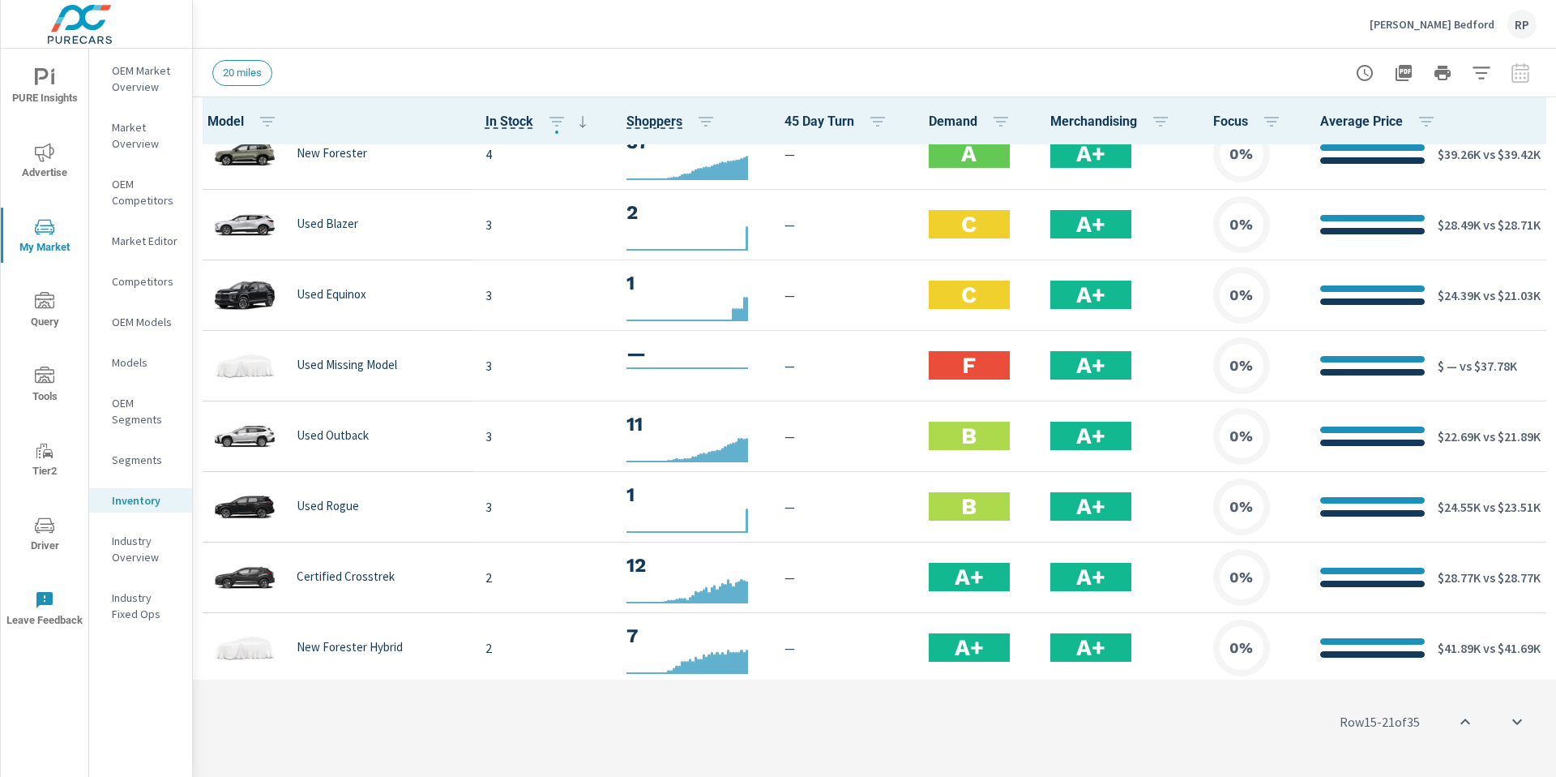
scroll to position [280, 0]
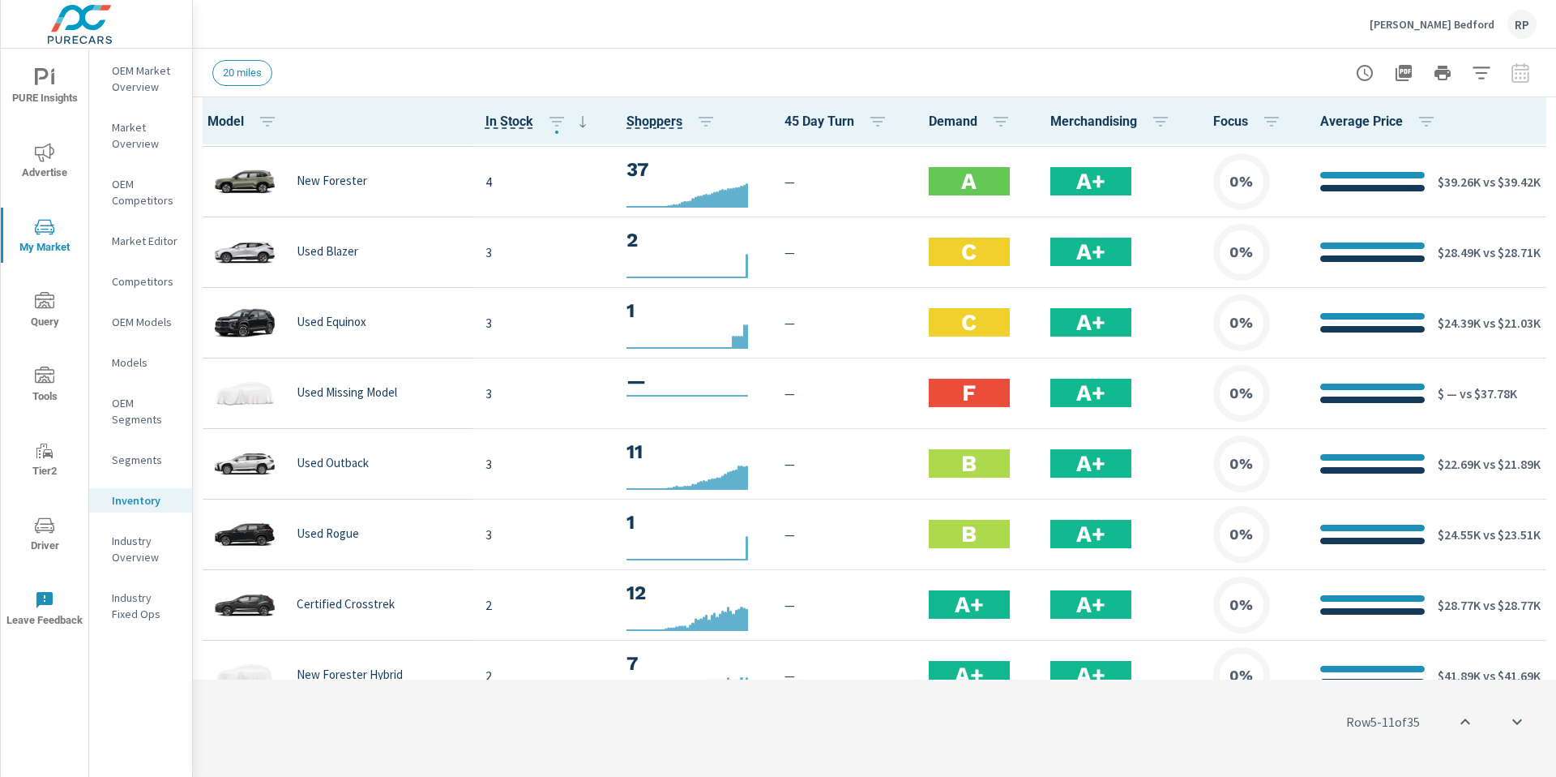
scroll to position [262, 0]
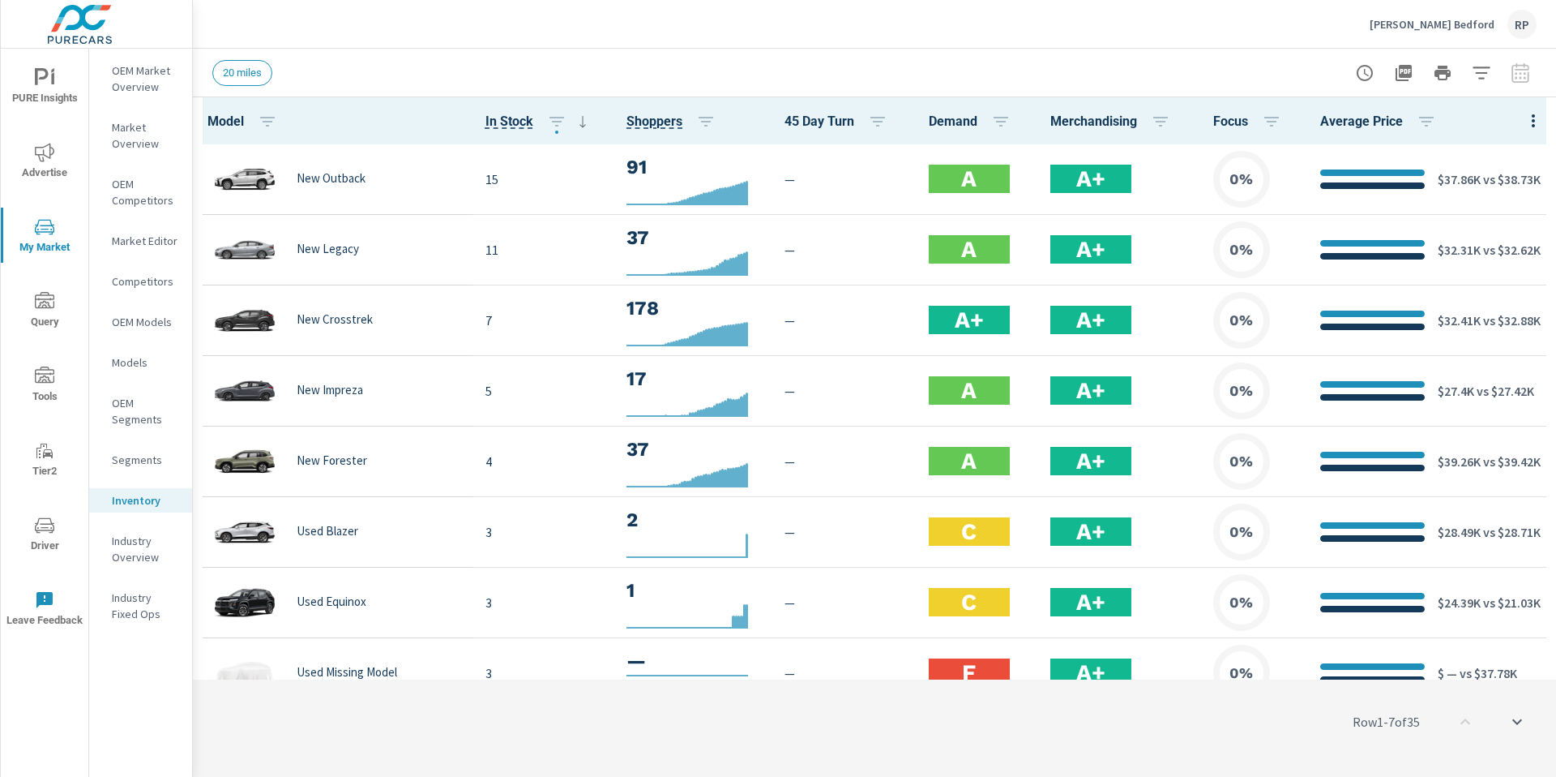
click at [41, 239] on span "My Market" at bounding box center [45, 237] width 78 height 40
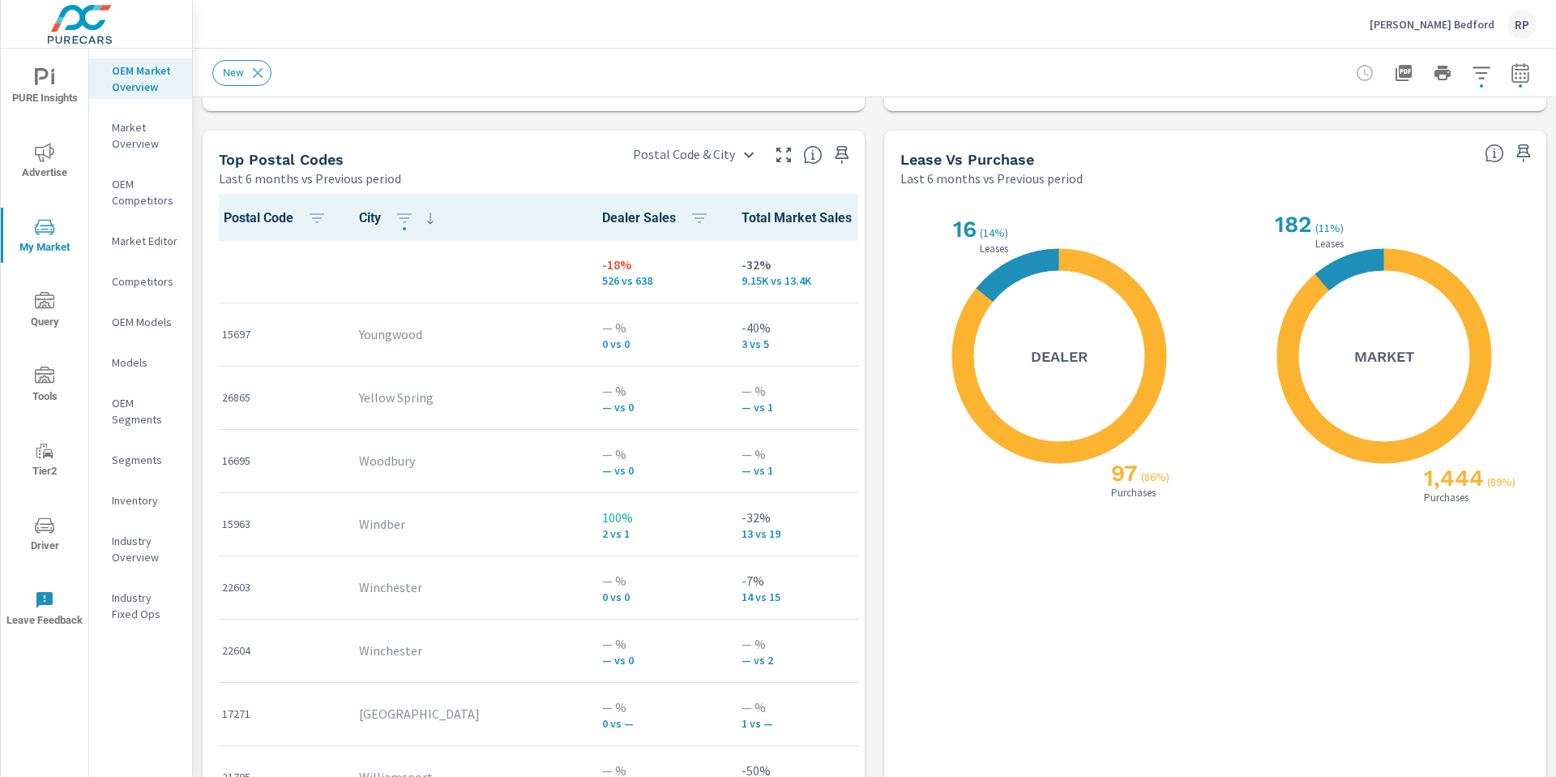
scroll to position [1907, 0]
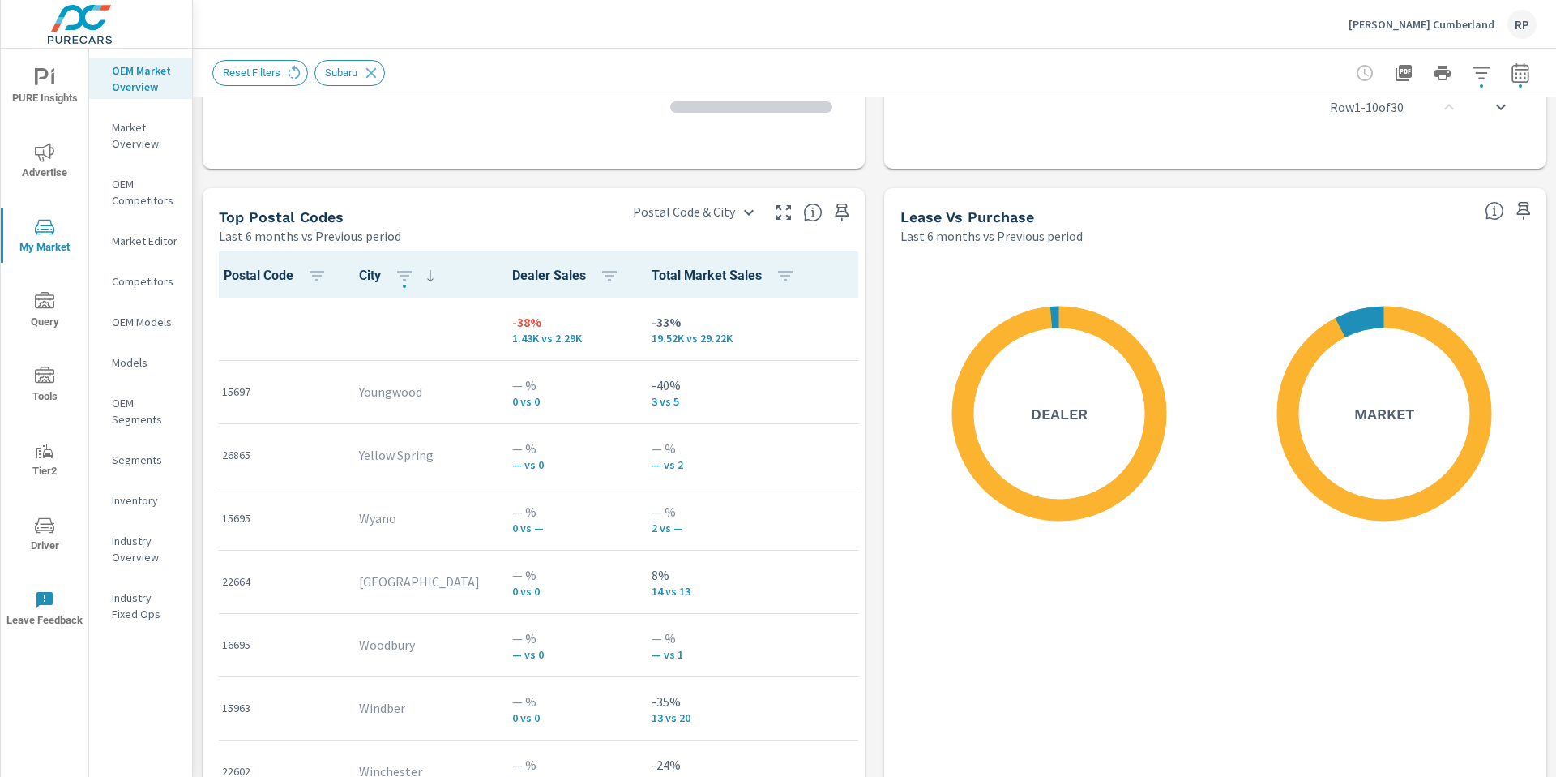
scroll to position [1, 0]
click at [141, 497] on p "Inventory" at bounding box center [145, 500] width 67 height 16
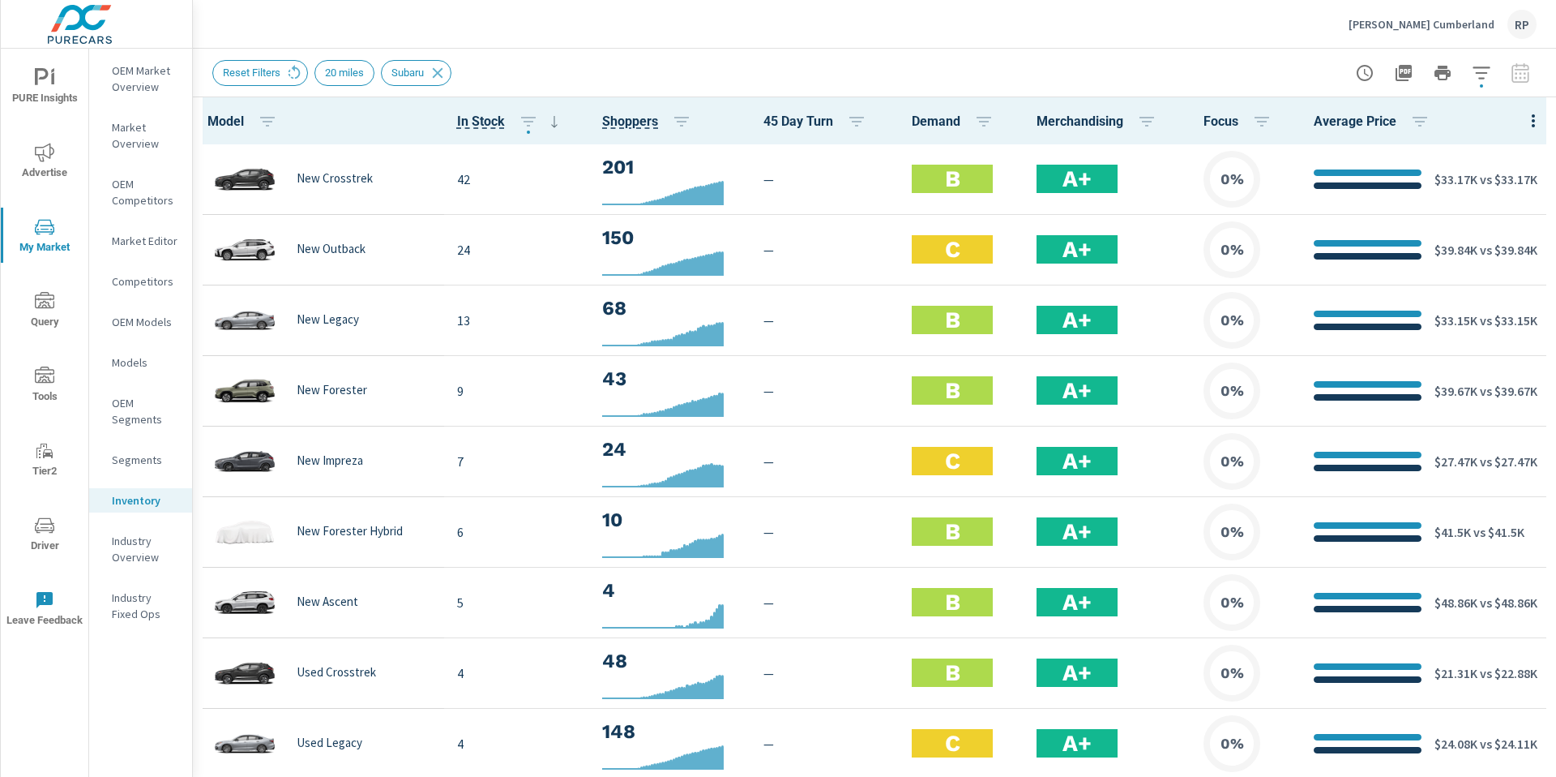
scroll to position [1, 0]
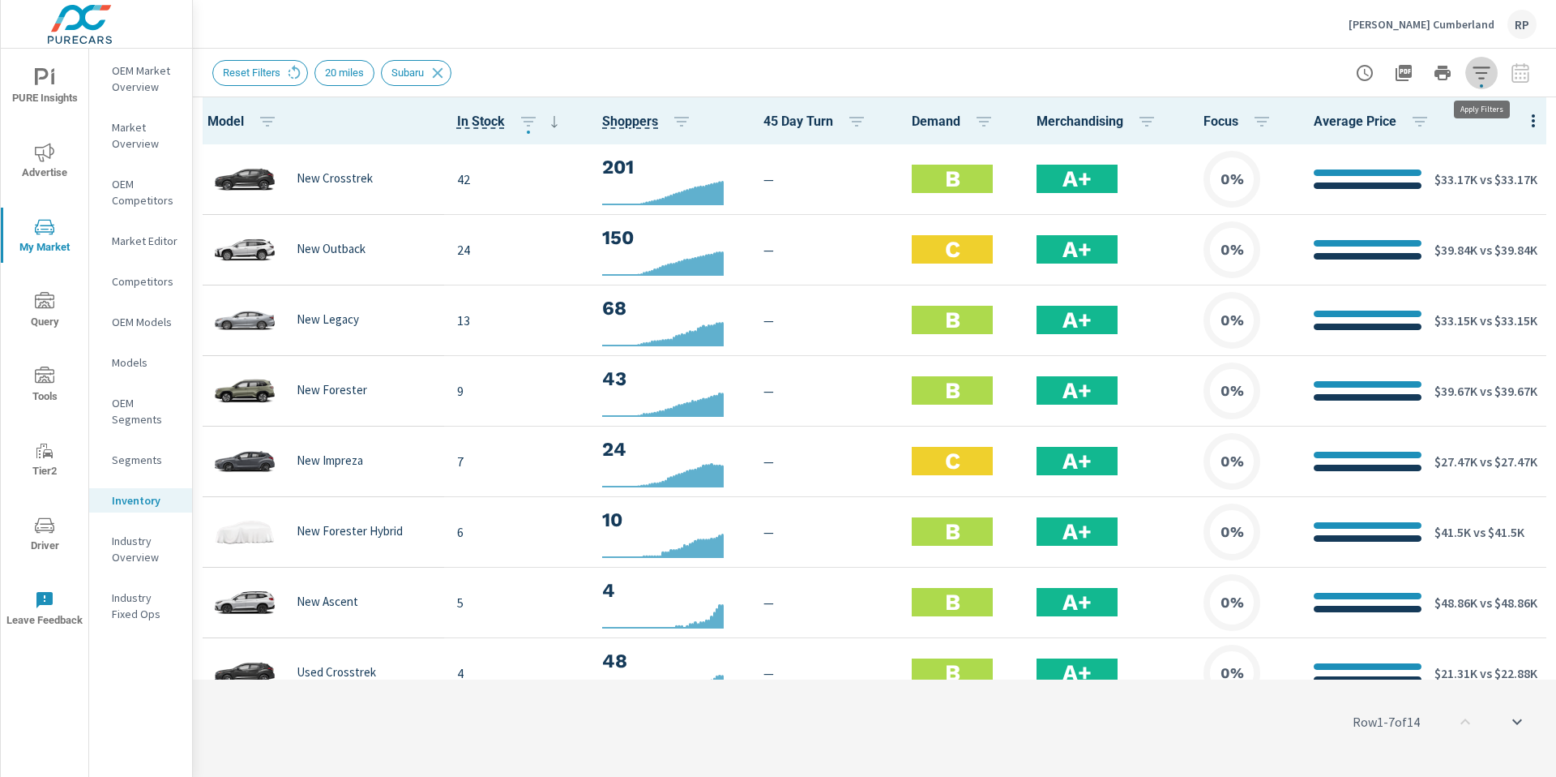
click at [1475, 80] on icon "button" at bounding box center [1481, 72] width 19 height 19
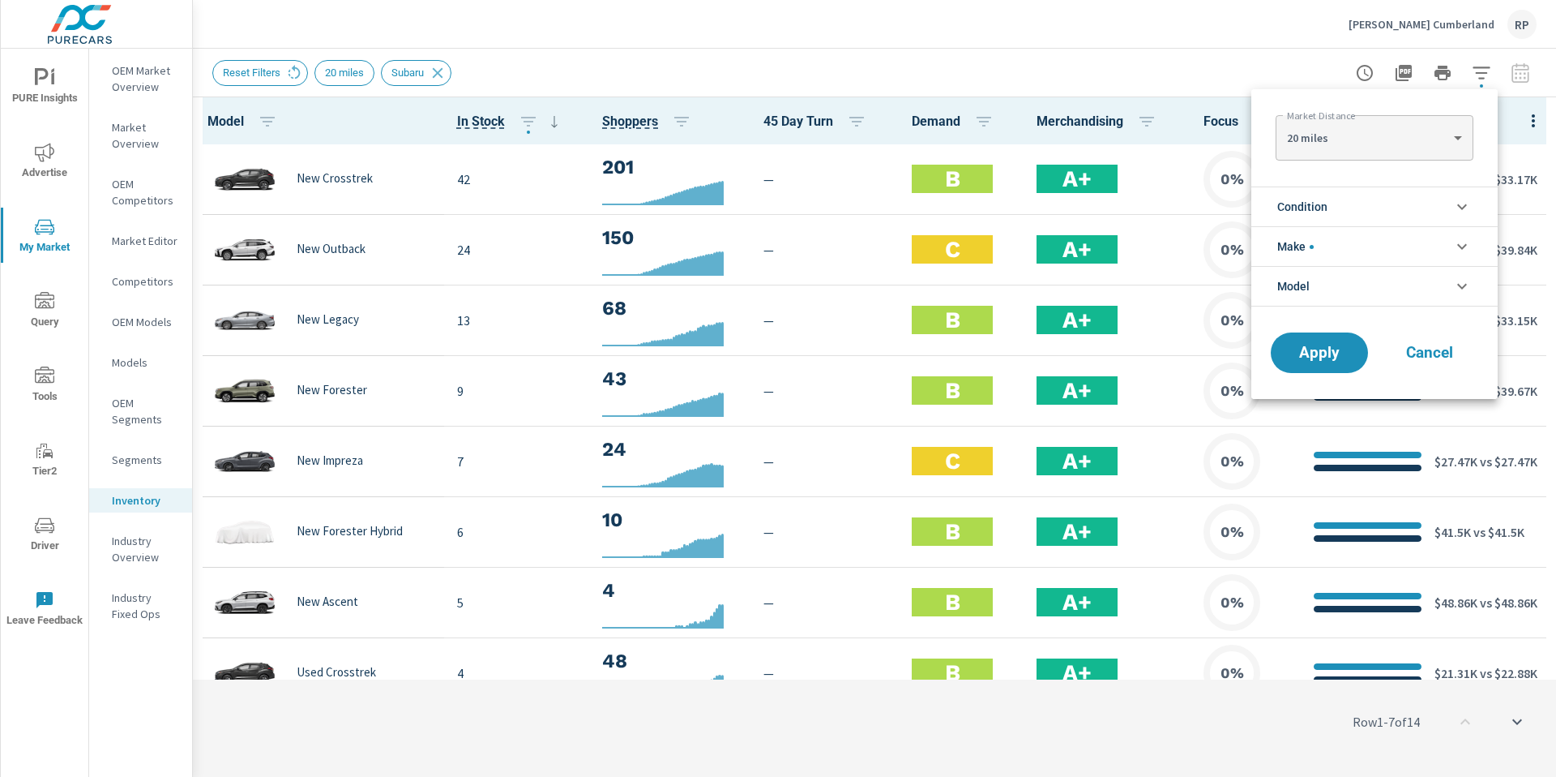
scroll to position [36, 0]
click at [1438, 156] on div "20 miles 20 ​" at bounding box center [1374, 137] width 197 height 45
click at [1432, 140] on body "PURE Insights Advertise My Market Query Tools Tier2 Driver Leave Feedback OEM M…" at bounding box center [778, 397] width 1556 height 794
click at [1402, 244] on li "100 miles" at bounding box center [1374, 242] width 197 height 26
type Distance "100"
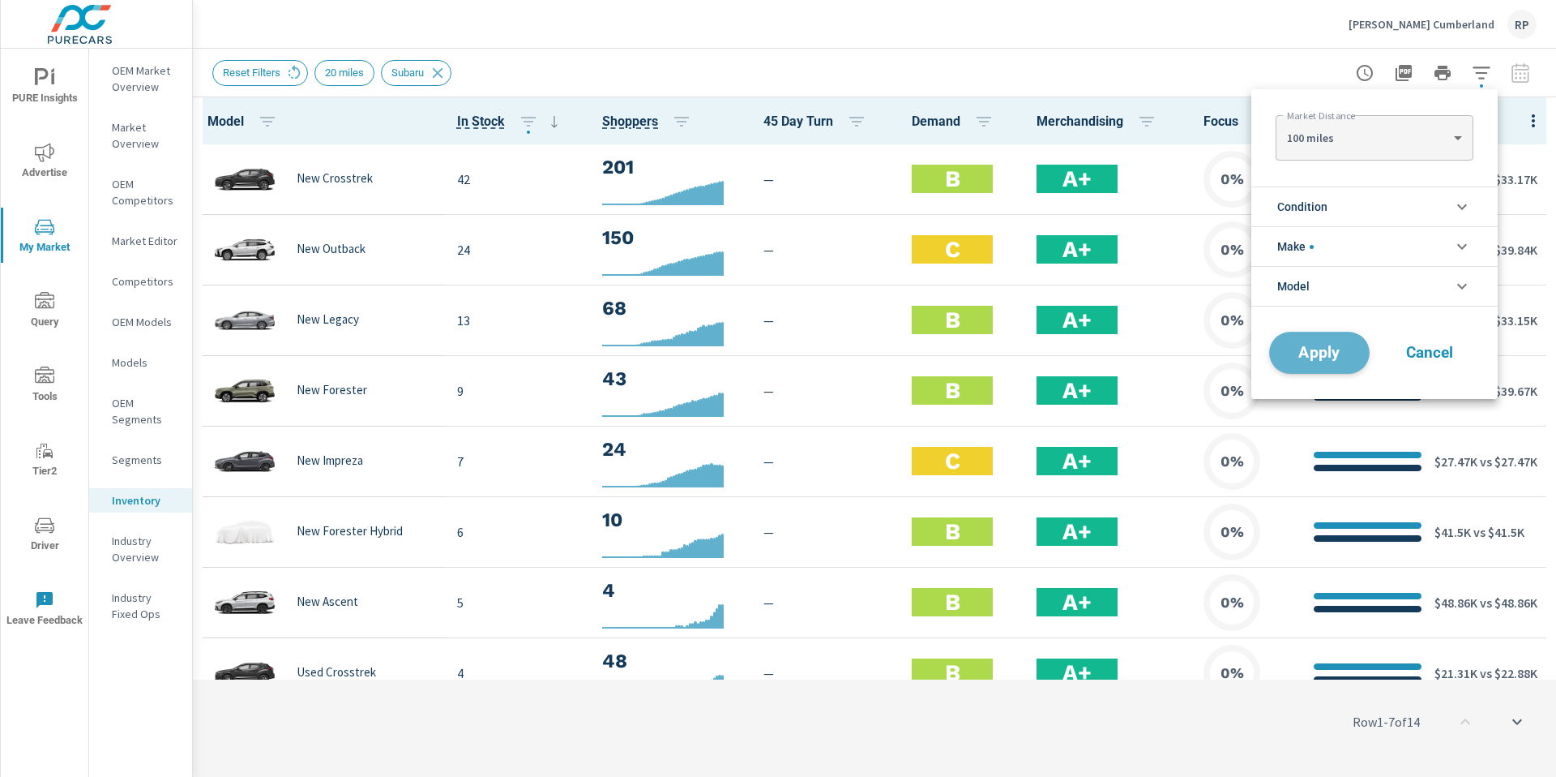
click at [1342, 348] on span "Apply" at bounding box center [1320, 352] width 66 height 15
